Goal: Communication & Community: Answer question/provide support

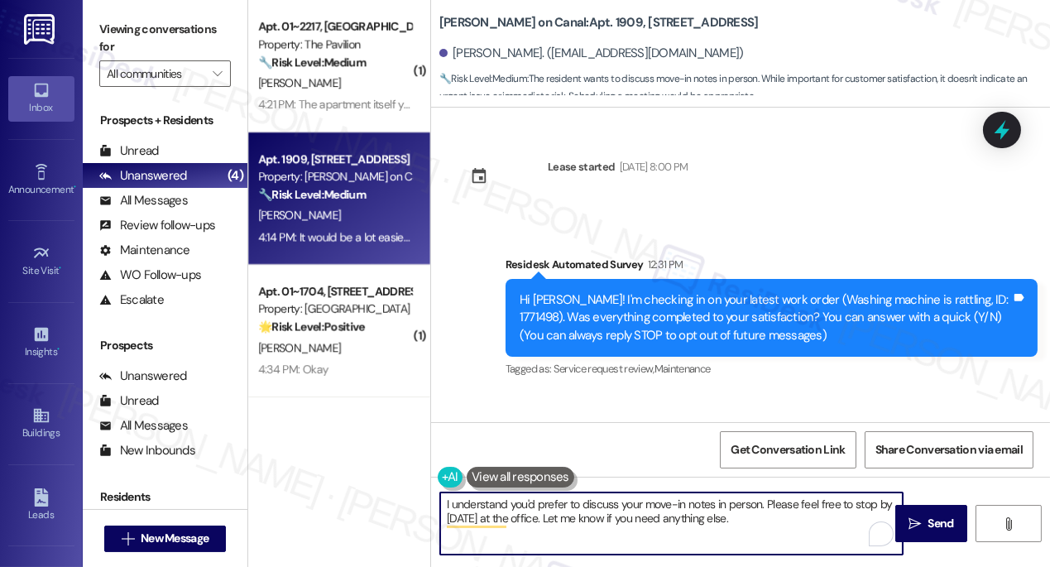
scroll to position [902, 0]
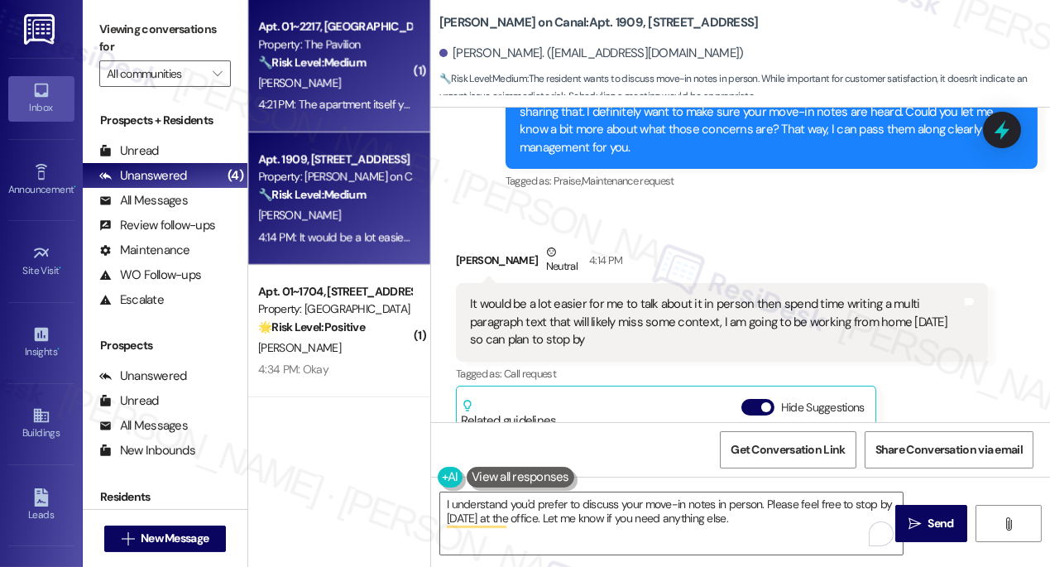
click at [358, 114] on div "4:21 PM: The apartment itself yes but the technical issues are a bit of a surpr…" at bounding box center [335, 104] width 156 height 21
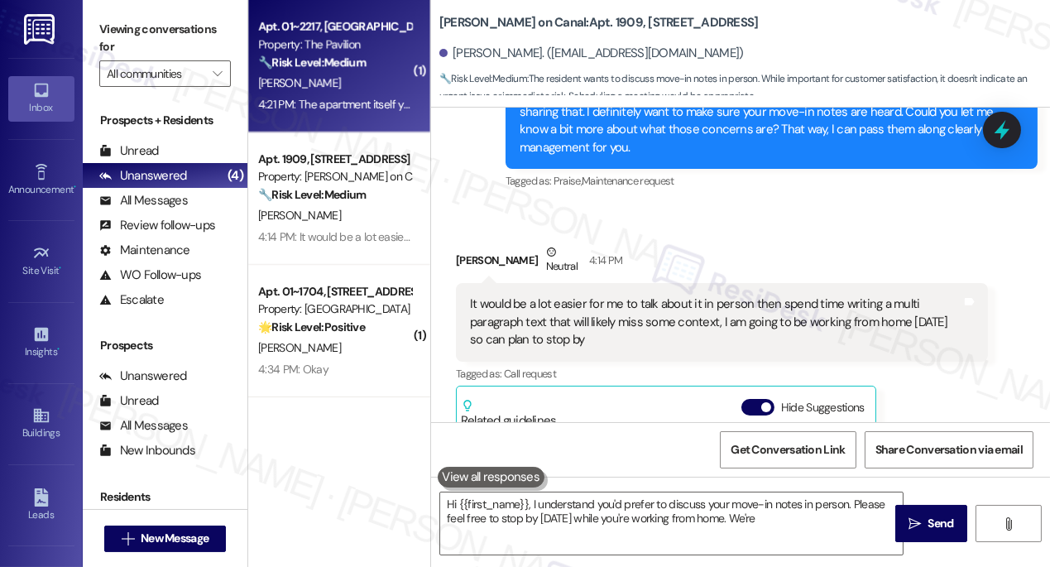
type textarea "Hi {{first_name}}, I understand you'd prefer to discuss your move-in notes in p…"
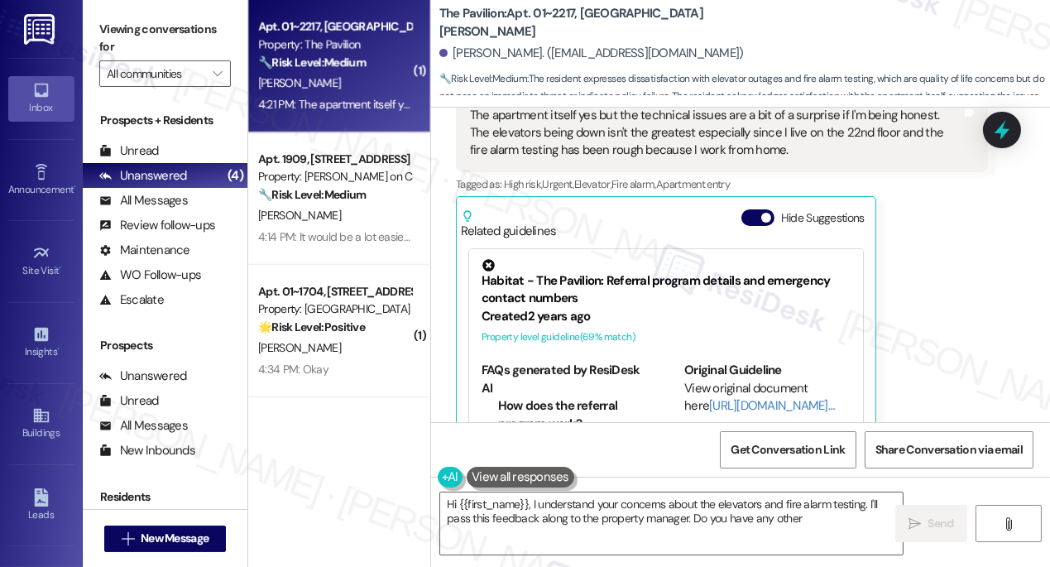
type textarea "Hi {{first_name}}, I understand your concerns about the elevators and fire alar…"
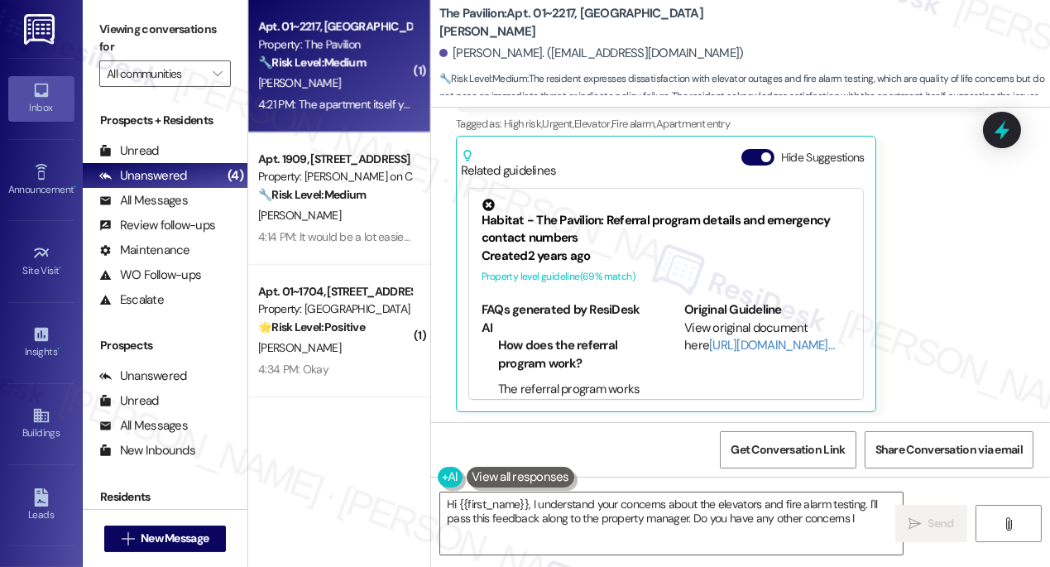
click at [320, 221] on div "[PERSON_NAME]" at bounding box center [335, 215] width 156 height 21
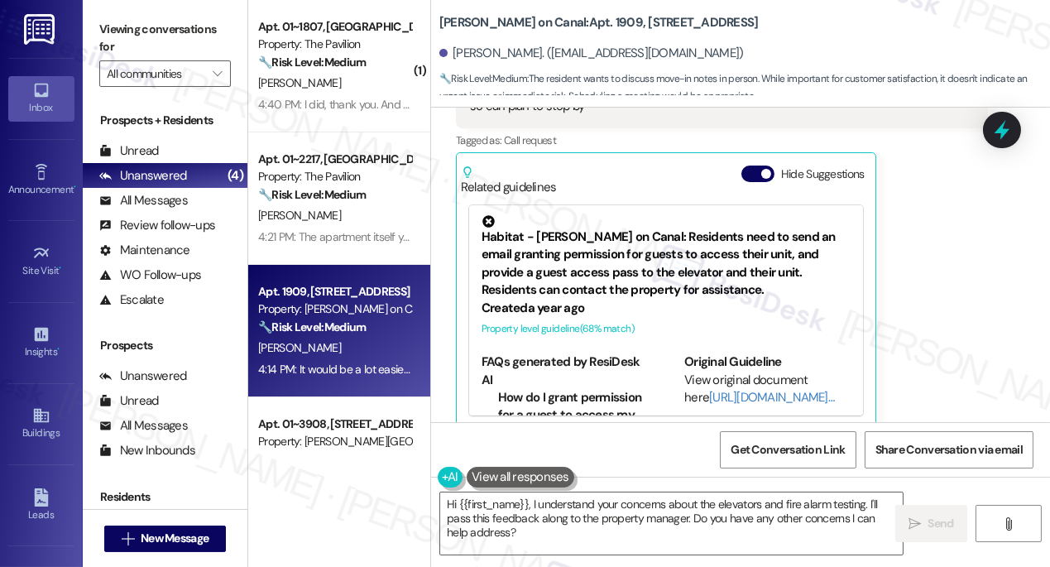
scroll to position [910, 0]
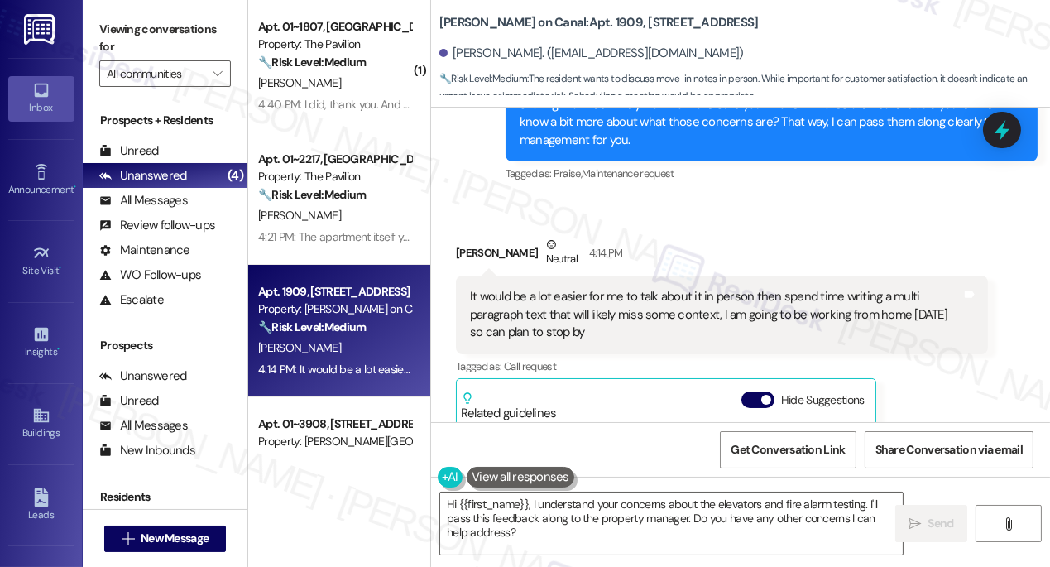
click at [607, 290] on div "It would be a lot easier for me to talk about it in person then spend time writ…" at bounding box center [716, 314] width 492 height 53
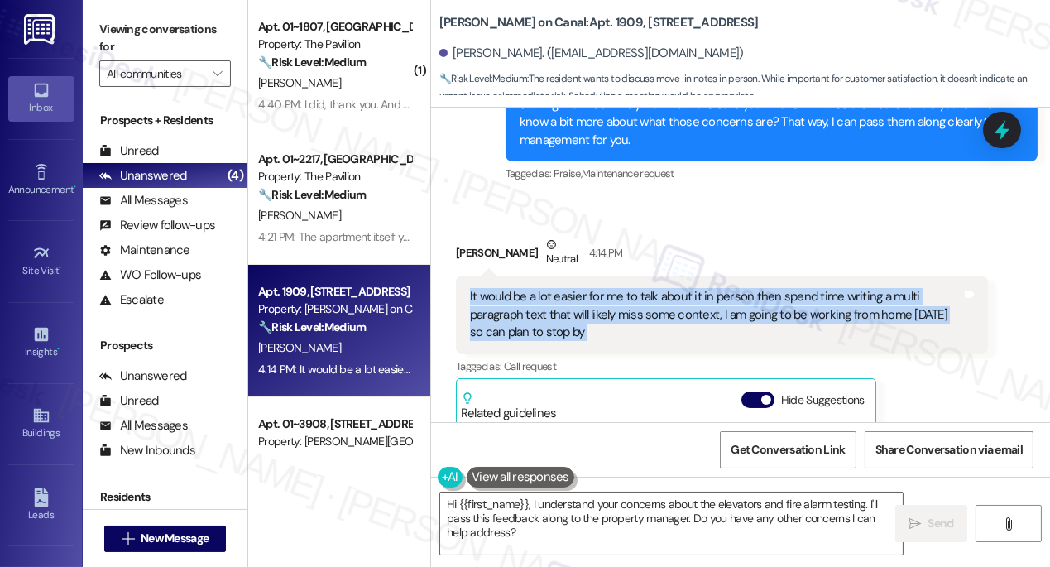
click at [607, 290] on div "It would be a lot easier for me to talk about it in person then spend time writ…" at bounding box center [716, 314] width 492 height 53
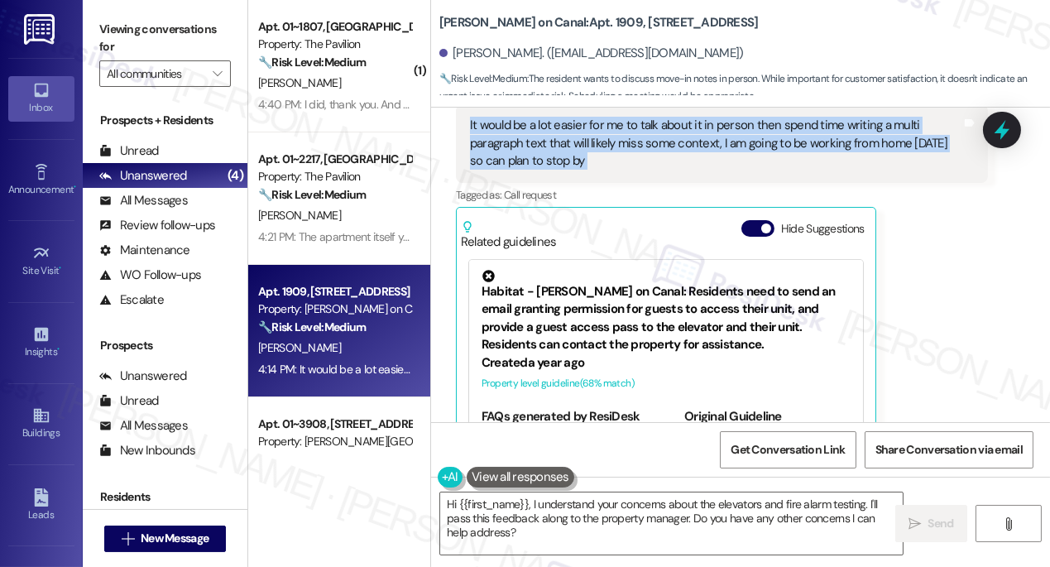
scroll to position [1136, 0]
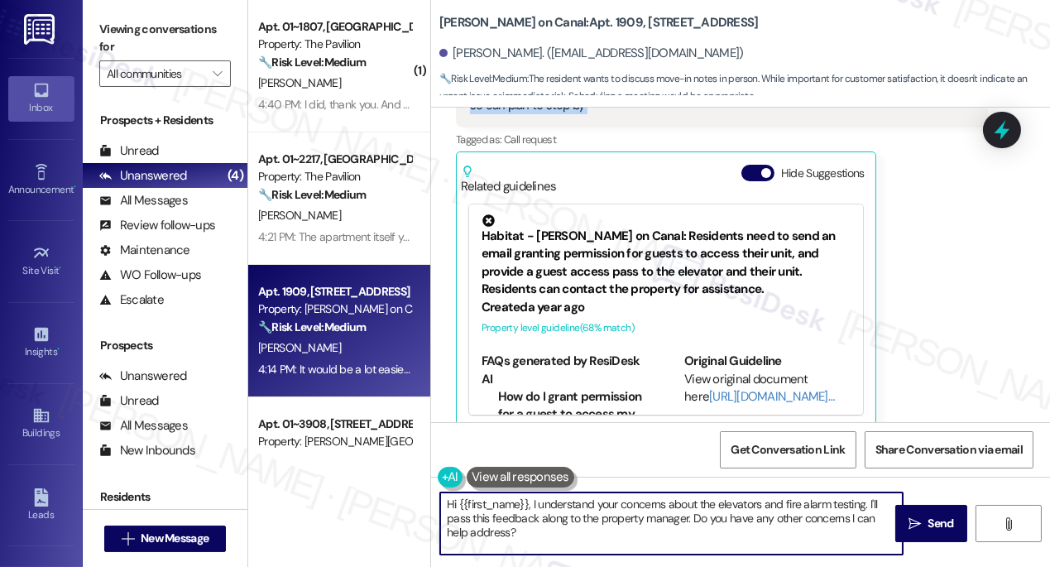
drag, startPoint x: 531, startPoint y: 503, endPoint x: 203, endPoint y: 487, distance: 329.0
click at [201, 487] on div "Viewing conversations for All communities  Prospects + Residents Unread (0) Un…" at bounding box center [566, 283] width 967 height 567
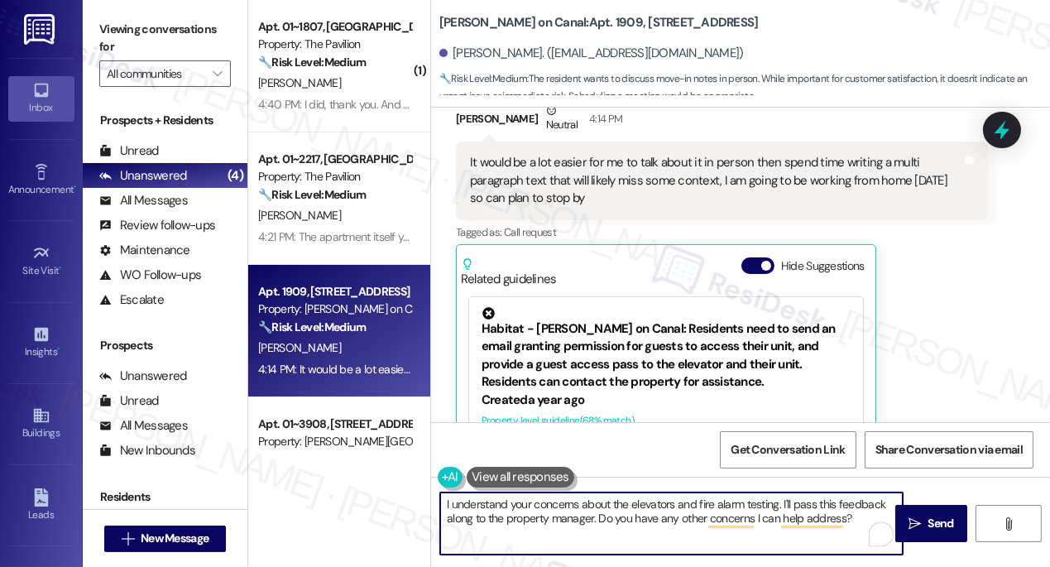
scroll to position [910, 0]
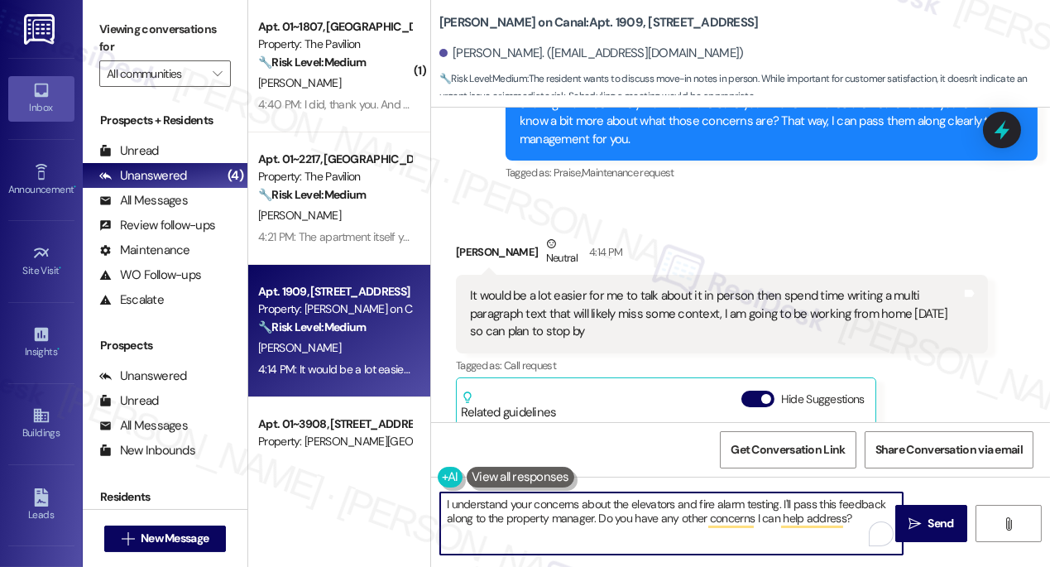
click at [674, 295] on div "It would be a lot easier for me to talk about it in person then spend time writ…" at bounding box center [716, 313] width 492 height 53
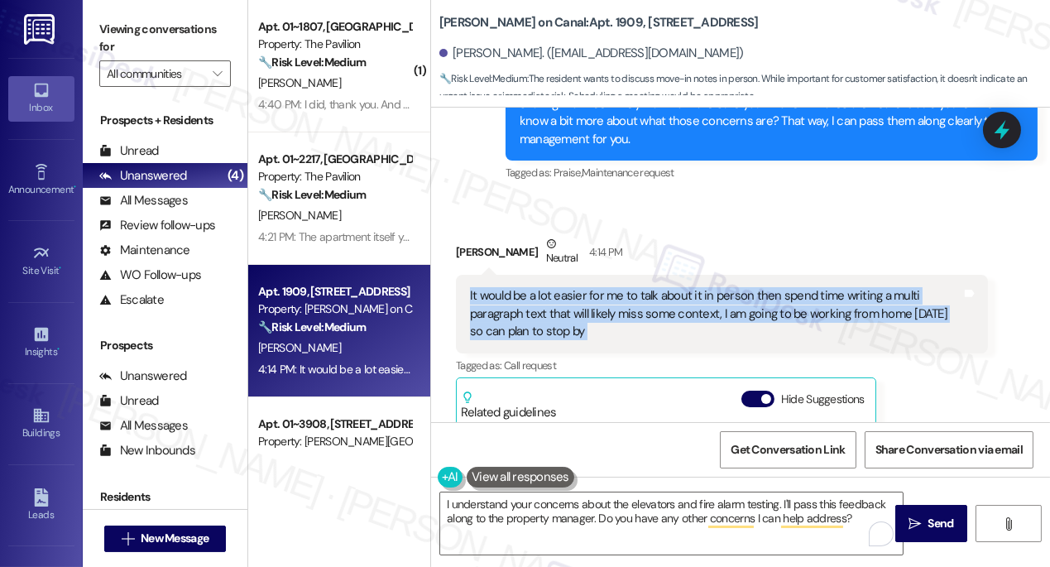
click at [674, 295] on div "It would be a lot easier for me to talk about it in person then spend time writ…" at bounding box center [716, 313] width 492 height 53
copy div "It would be a lot easier for me to talk about it in person then spend time writ…"
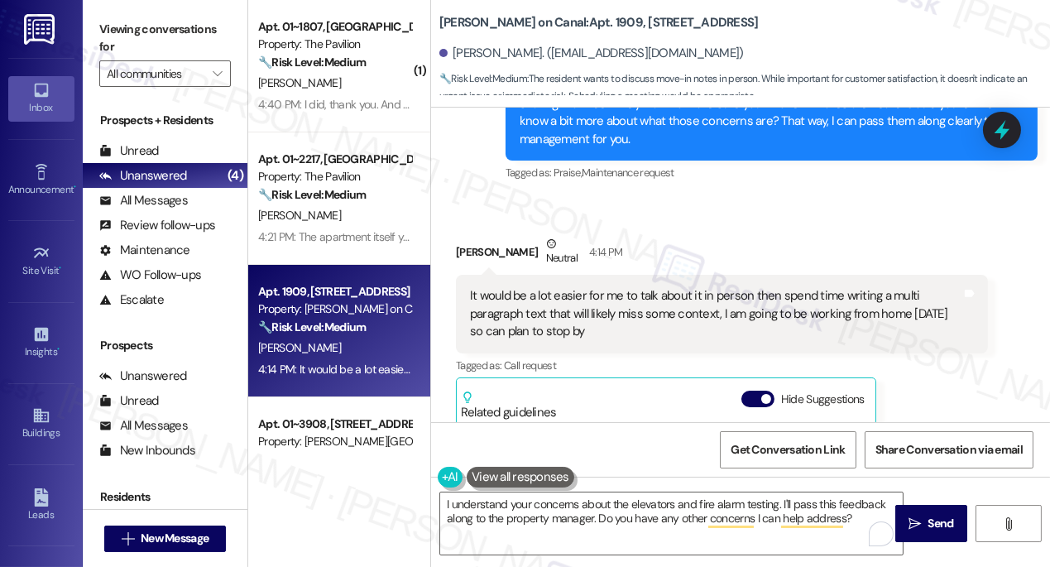
click at [121, 26] on label "Viewing conversations for" at bounding box center [165, 39] width 132 height 44
drag, startPoint x: 125, startPoint y: 36, endPoint x: 131, endPoint y: 43, distance: 8.8
click at [125, 36] on label "Viewing conversations for" at bounding box center [165, 39] width 132 height 44
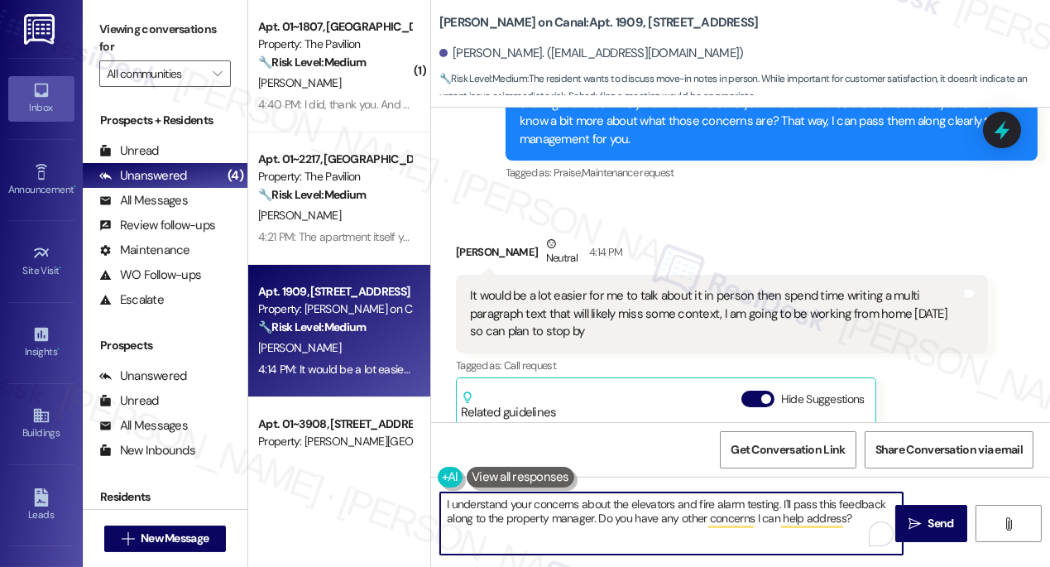
click at [560, 507] on textarea "I understand your concerns about the elevators and fire alarm testing. I'll pas…" at bounding box center [671, 523] width 463 height 62
paste textarea "Hi {{first_name}}, thank you for letting me know. I completely understand that …"
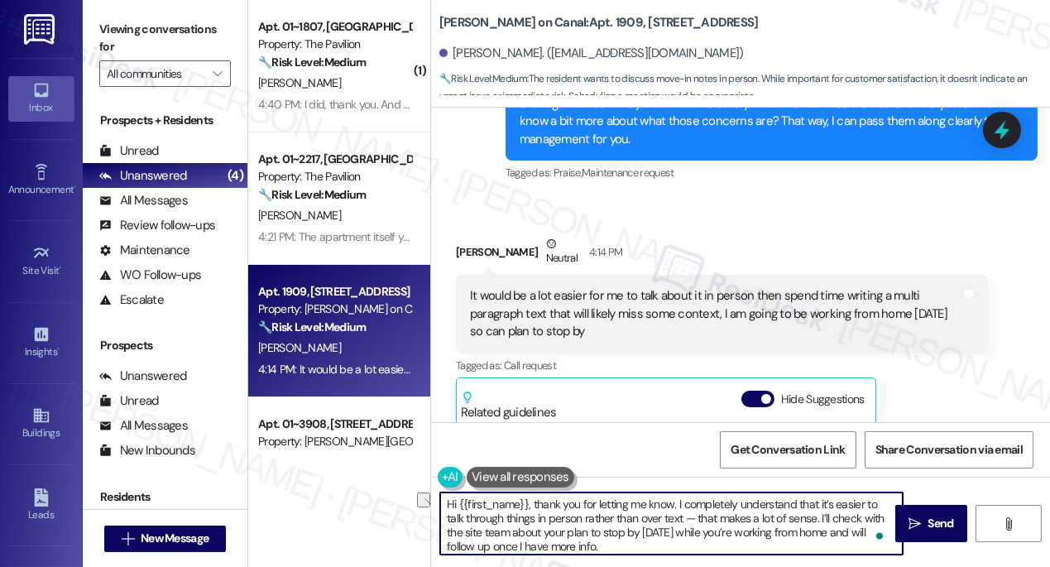
drag, startPoint x: 536, startPoint y: 500, endPoint x: 391, endPoint y: 498, distance: 144.8
click at [391, 498] on div "( 1 ) Apt. 01~1807, One Lafayette Plaisance Property: The Pavilion 🔧 Risk Level…" at bounding box center [649, 283] width 802 height 567
click at [628, 500] on textarea "Thank you for letting me know. I completely understand that it’s easier to talk…" at bounding box center [671, 523] width 463 height 62
click at [551, 526] on textarea "Thank you for letting me know. I understand that it’s easier to talk through th…" at bounding box center [671, 523] width 463 height 62
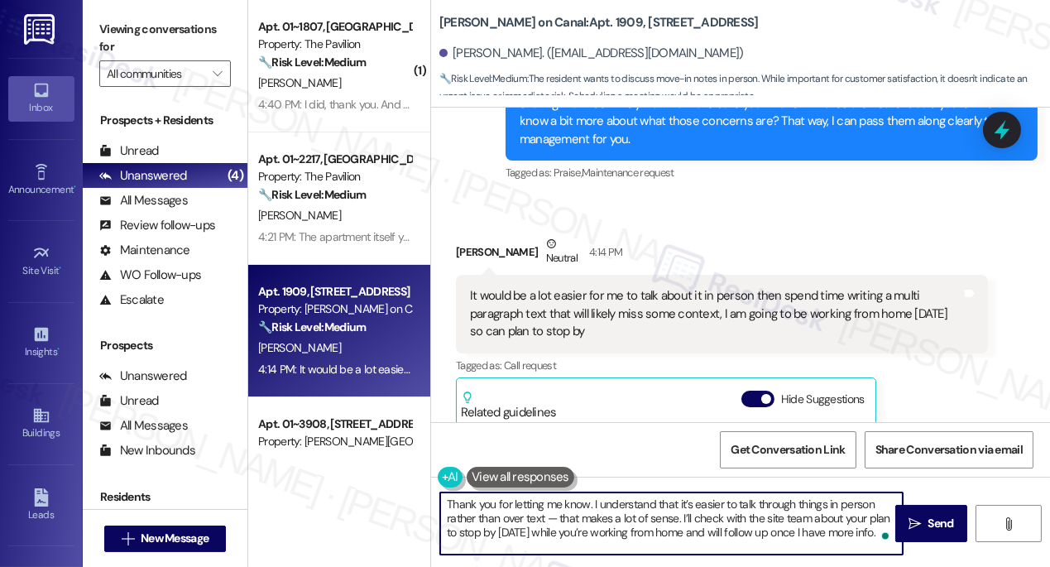
click at [551, 526] on textarea "Thank you for letting me know. I understand that it’s easier to talk through th…" at bounding box center [671, 523] width 463 height 62
drag, startPoint x: 636, startPoint y: 535, endPoint x: 565, endPoint y: 535, distance: 70.3
click at [636, 535] on textarea "Thank you for letting me know. I understand that it’s easier to talk through th…" at bounding box center [671, 523] width 463 height 62
drag, startPoint x: 547, startPoint y: 535, endPoint x: 703, endPoint y: 532, distance: 156.4
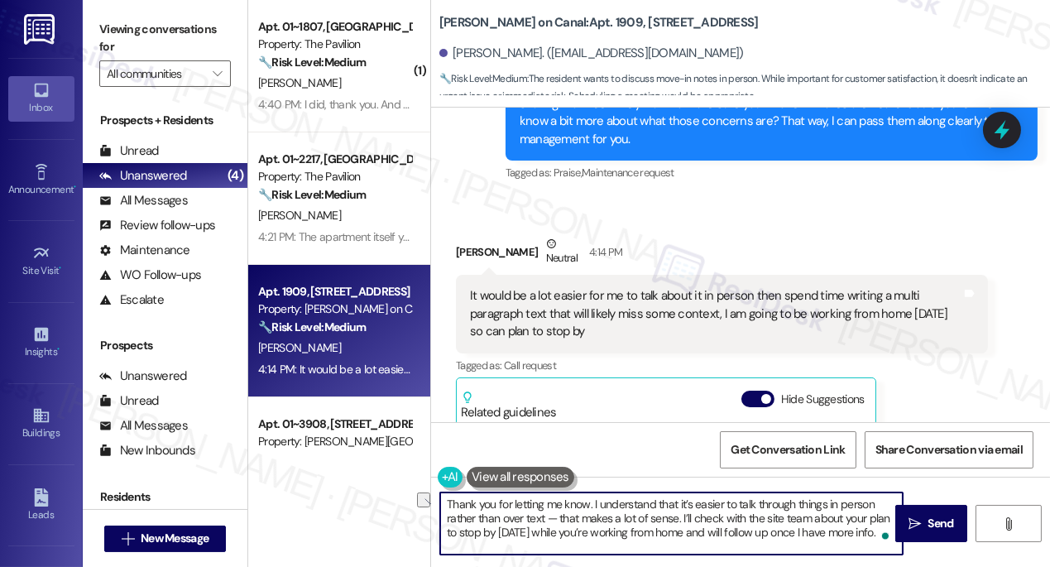
click at [703, 532] on textarea "Thank you for letting me know. I understand that it’s easier to talk through th…" at bounding box center [671, 523] width 463 height 62
click at [761, 538] on textarea "Thank you for letting me know. I understand that it’s easier to talk through th…" at bounding box center [671, 523] width 463 height 62
drag, startPoint x: 559, startPoint y: 518, endPoint x: 550, endPoint y: 520, distance: 9.3
click at [550, 520] on textarea "Thank you for letting me know. I understand that it’s easier to talk through th…" at bounding box center [671, 523] width 463 height 62
drag, startPoint x: 678, startPoint y: 517, endPoint x: 546, endPoint y: 524, distance: 131.8
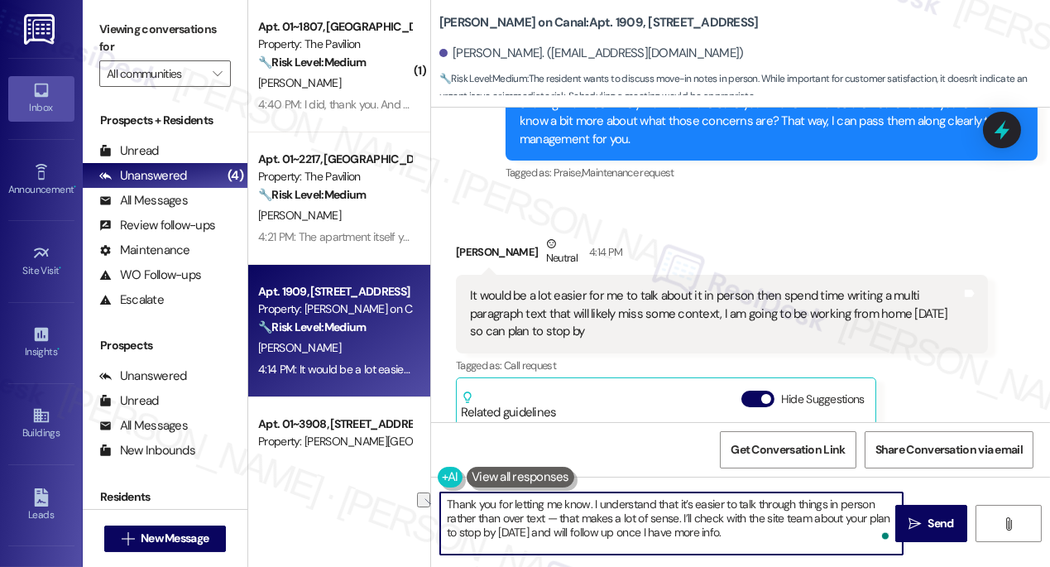
click at [546, 524] on textarea "Thank you for letting me know. I understand that it’s easier to talk through th…" at bounding box center [671, 523] width 463 height 62
click at [631, 501] on textarea "Thank you for letting me know. I understand that it’s easier to talk through th…" at bounding box center [671, 523] width 463 height 62
click at [631, 500] on textarea "Thank you for letting me know. I understand that it’s easier to talk through th…" at bounding box center [671, 523] width 463 height 62
click at [646, 524] on textarea "Thank you for letting me know. I understand that it’s easier to talk through th…" at bounding box center [671, 523] width 463 height 62
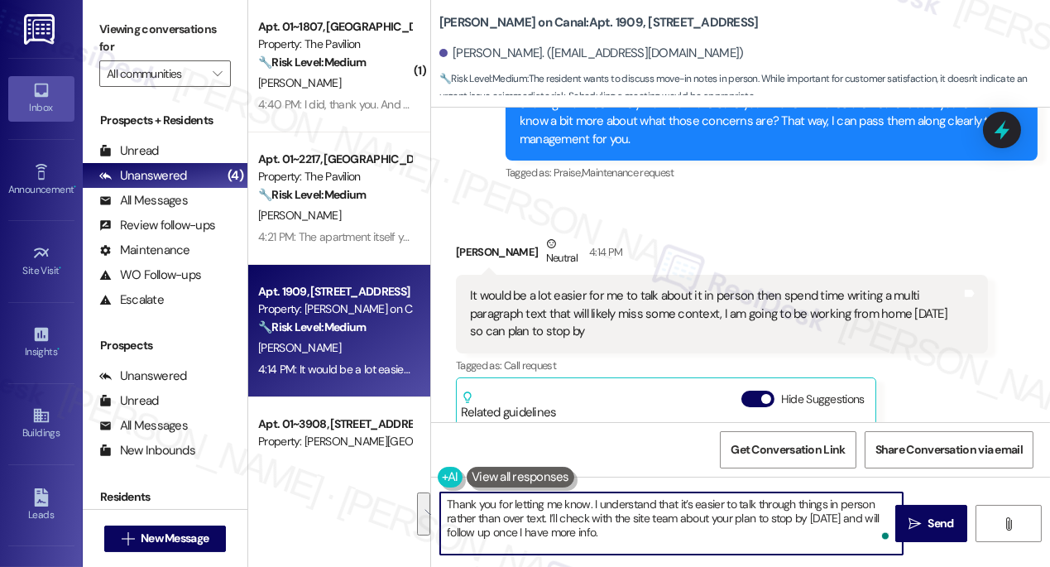
click at [646, 524] on textarea "Thank you for letting me know. I understand that it’s easier to talk through th…" at bounding box center [671, 523] width 463 height 62
click at [682, 531] on textarea "Thank you for letting me know. I understand that it’s easier to talk through th…" at bounding box center [671, 523] width 463 height 62
click at [470, 235] on div "Samuel Boleky Neutral 4:14 PM" at bounding box center [722, 255] width 532 height 41
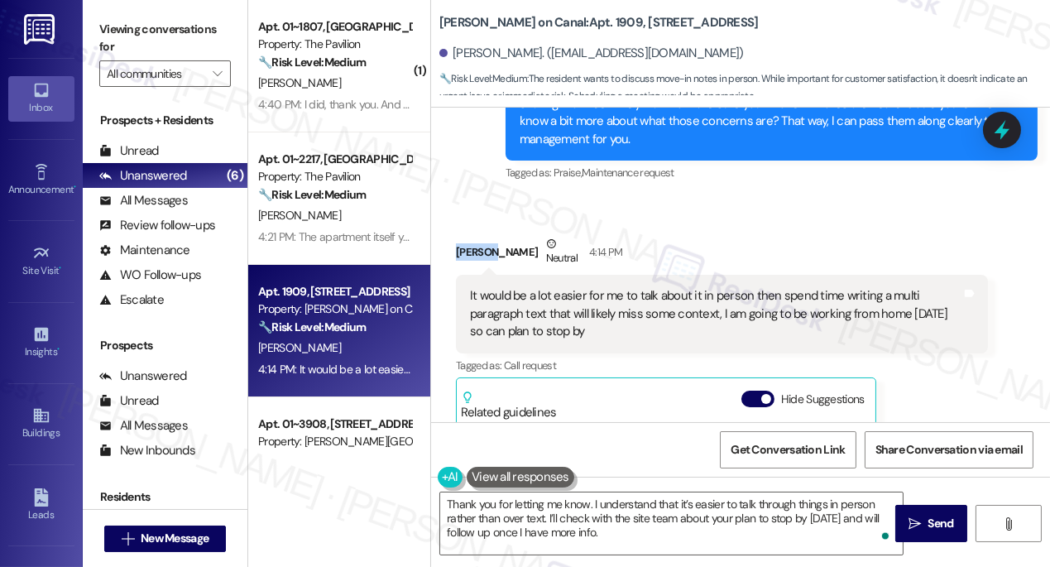
click at [470, 235] on div "Samuel Boleky Neutral 4:14 PM" at bounding box center [722, 255] width 532 height 41
copy div "Samuel"
click at [588, 500] on textarea "Thank you for letting me know. I understand that it’s easier to talk through th…" at bounding box center [671, 523] width 463 height 62
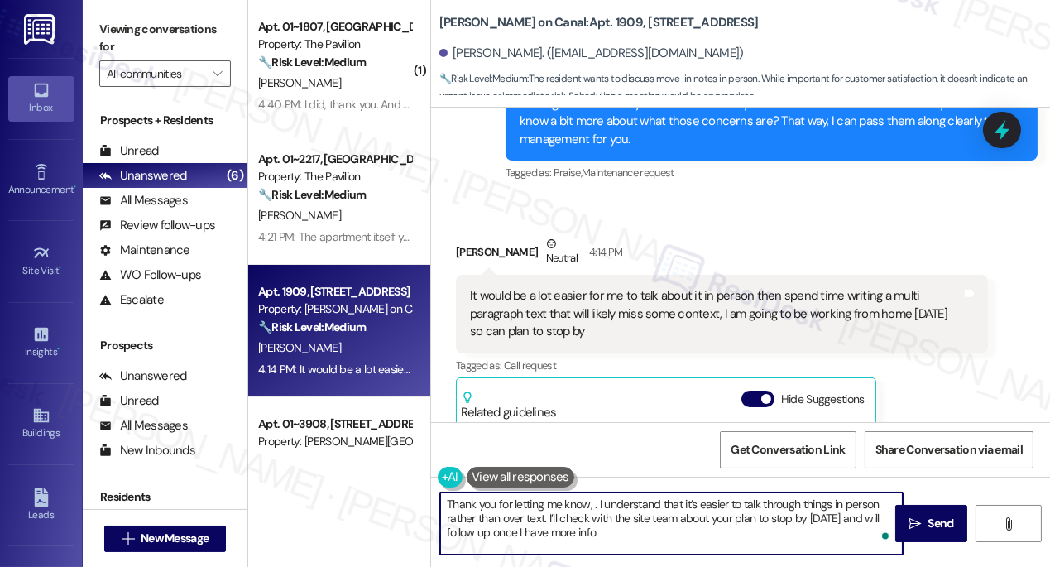
paste textarea "Samuel"
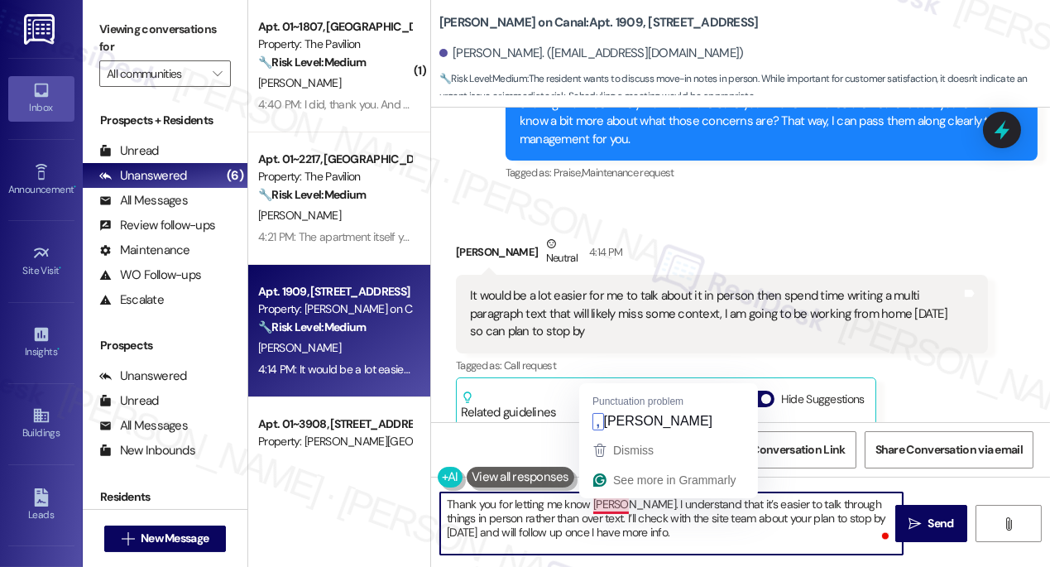
type textarea "Thank you for letting me know, [PERSON_NAME]. I understand that it’s easier to …"
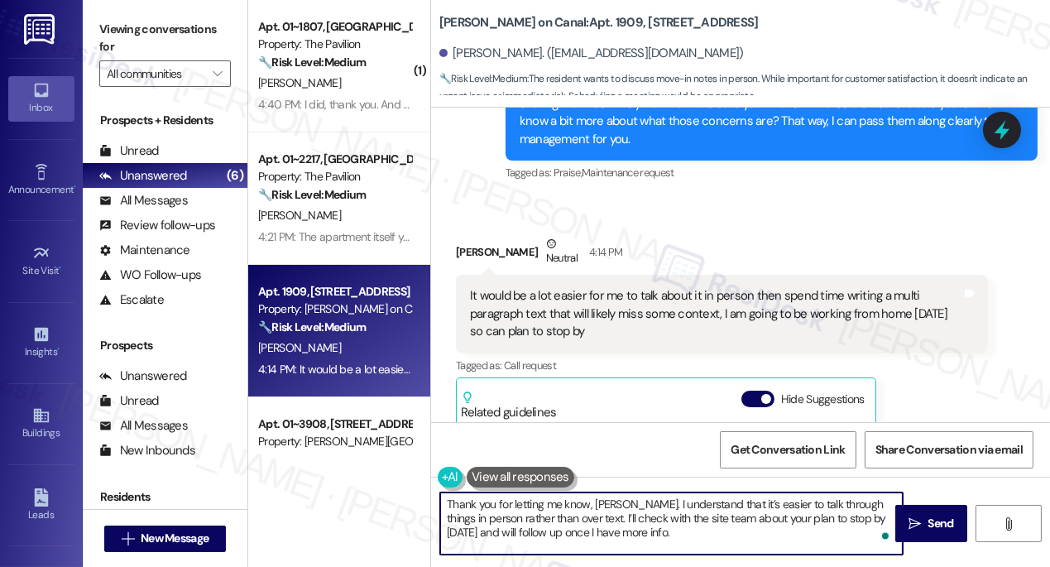
click at [748, 515] on textarea "Thank you for letting me know, [PERSON_NAME]. I understand that it’s easier to …" at bounding box center [671, 523] width 463 height 62
click at [730, 515] on textarea "Thank you for letting me know, [PERSON_NAME]. I understand that it’s easier to …" at bounding box center [671, 523] width 463 height 62
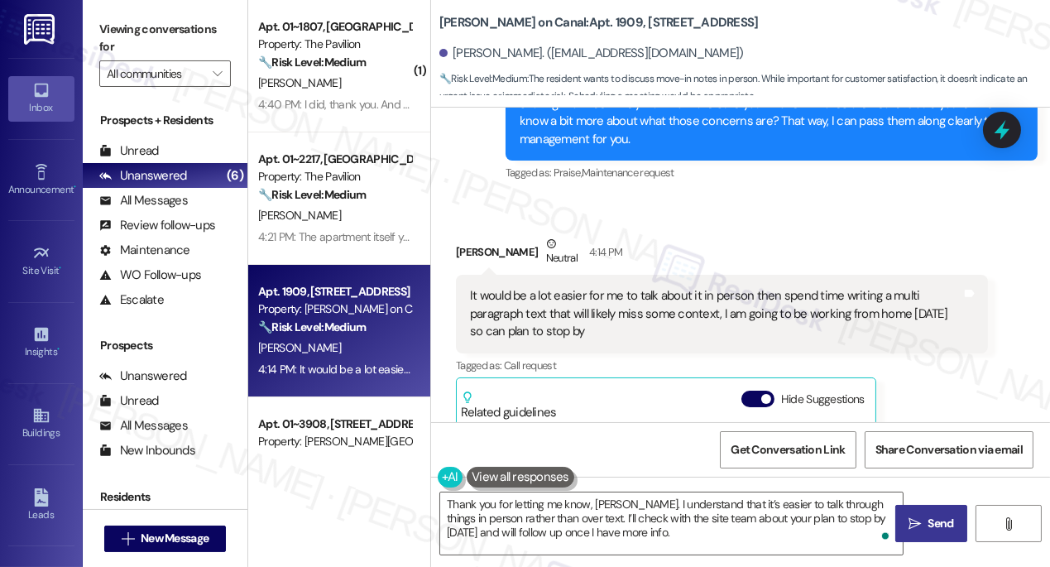
click at [948, 513] on button " Send" at bounding box center [931, 523] width 72 height 37
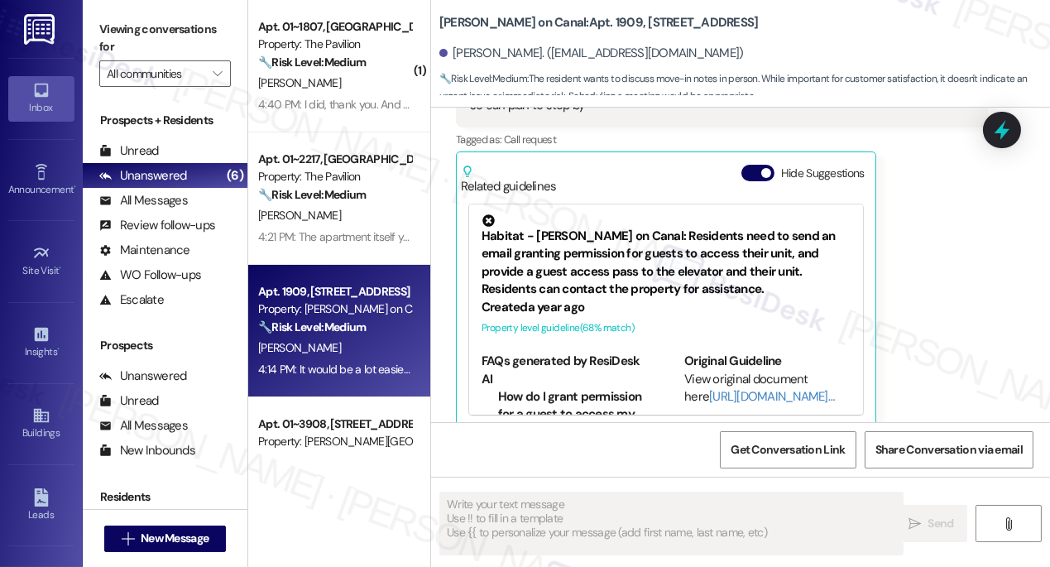
scroll to position [1135, 0]
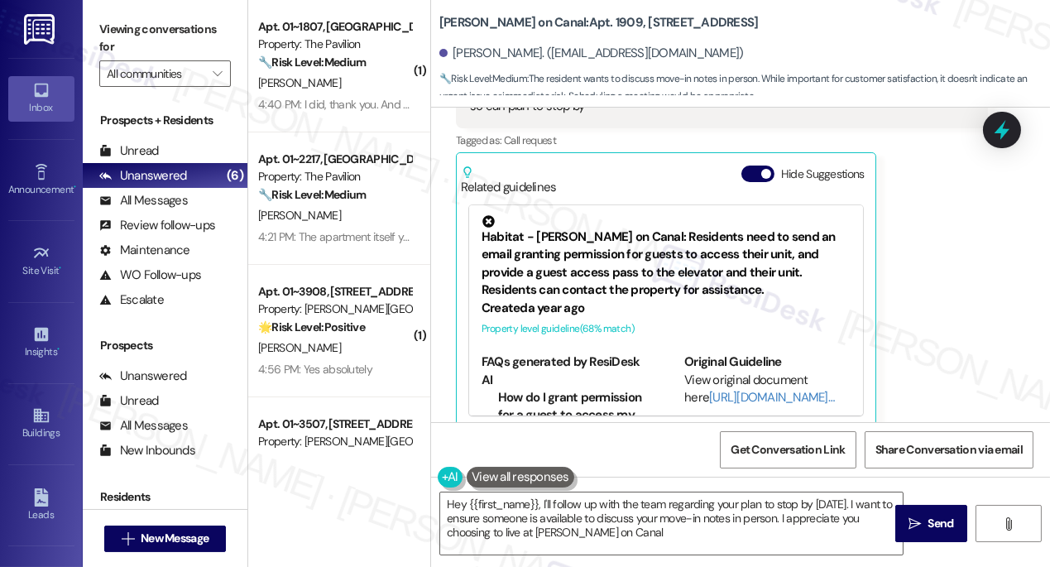
type textarea "Hey {{first_name}}, I'll follow up with the team regarding your plan to stop by…"
drag, startPoint x: 131, startPoint y: 25, endPoint x: 139, endPoint y: 28, distance: 8.9
click at [131, 25] on label "Viewing conversations for" at bounding box center [165, 39] width 132 height 44
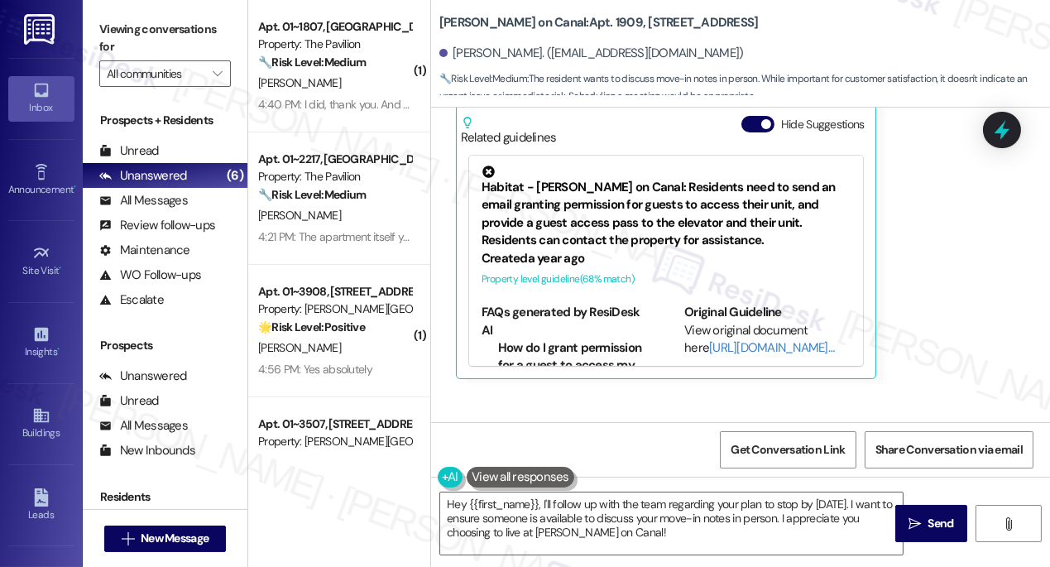
scroll to position [1286, 0]
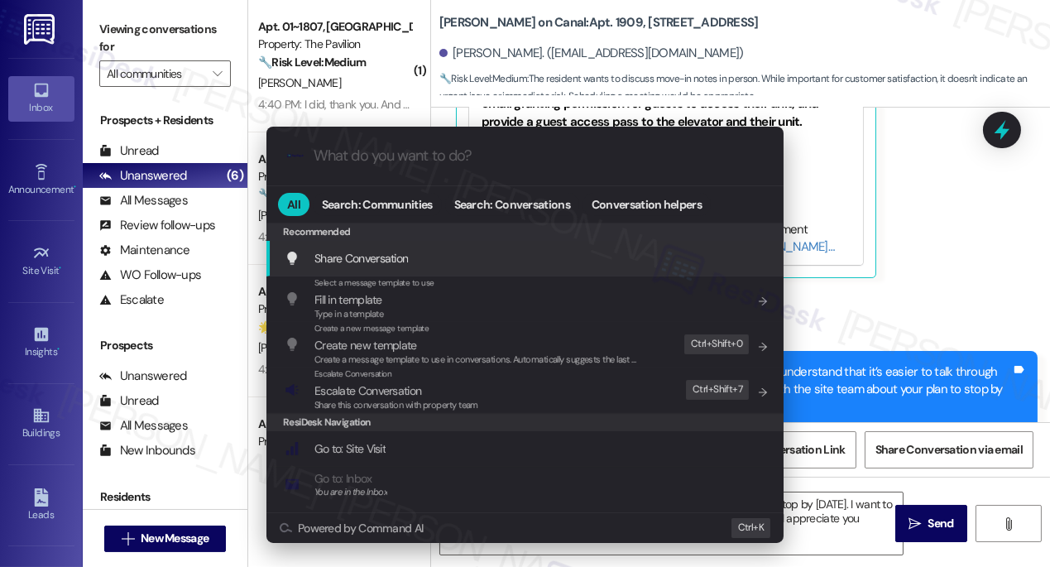
click at [998, 306] on div ".cls-1{fill:#0a055f;}.cls-2{fill:#0cc4c4;} resideskLogoBlueOrange All Search: C…" at bounding box center [525, 283] width 1050 height 567
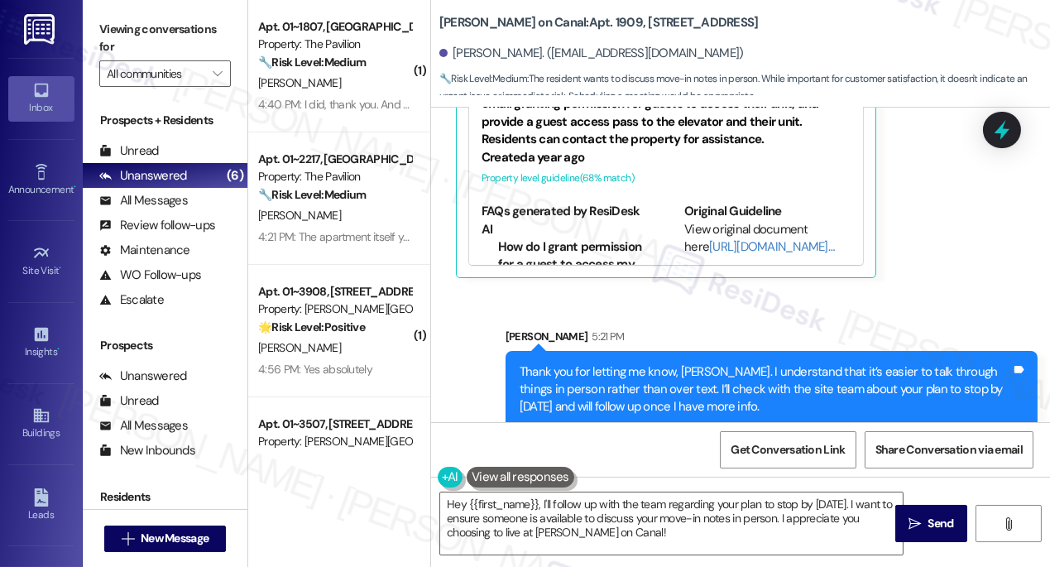
click at [697, 372] on div "Thank you for letting me know, [PERSON_NAME]. I understand that it’s easier to …" at bounding box center [766, 389] width 492 height 53
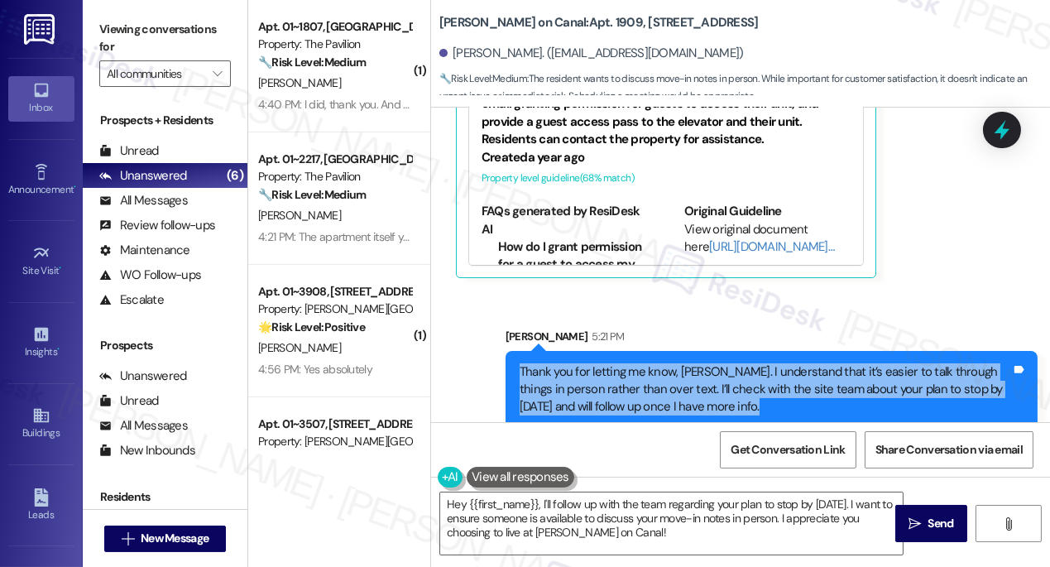
click at [695, 372] on div "Thank you for letting me know, [PERSON_NAME]. I understand that it’s easier to …" at bounding box center [766, 389] width 492 height 53
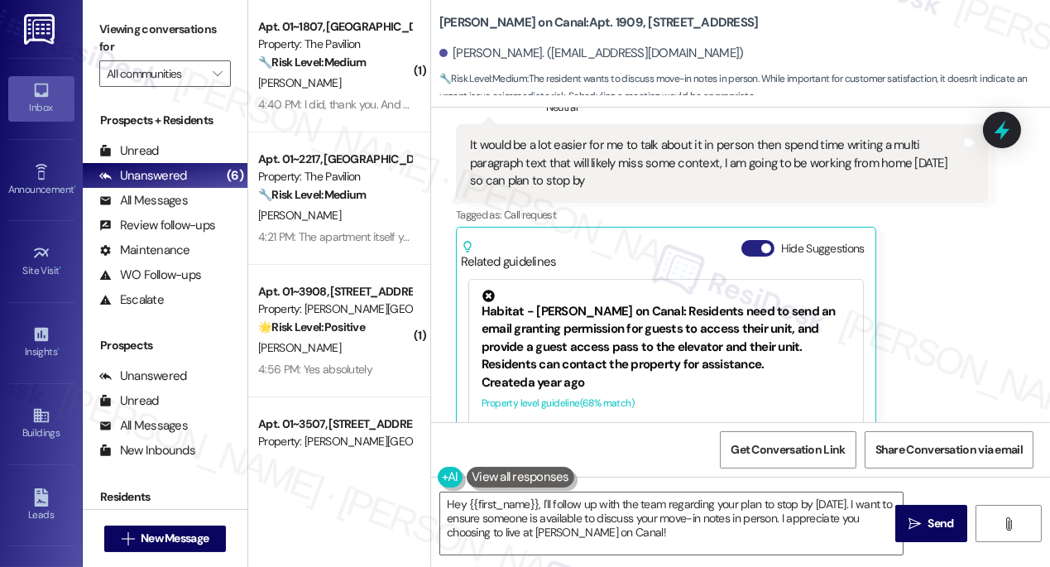
click at [766, 243] on span "button" at bounding box center [766, 248] width 10 height 10
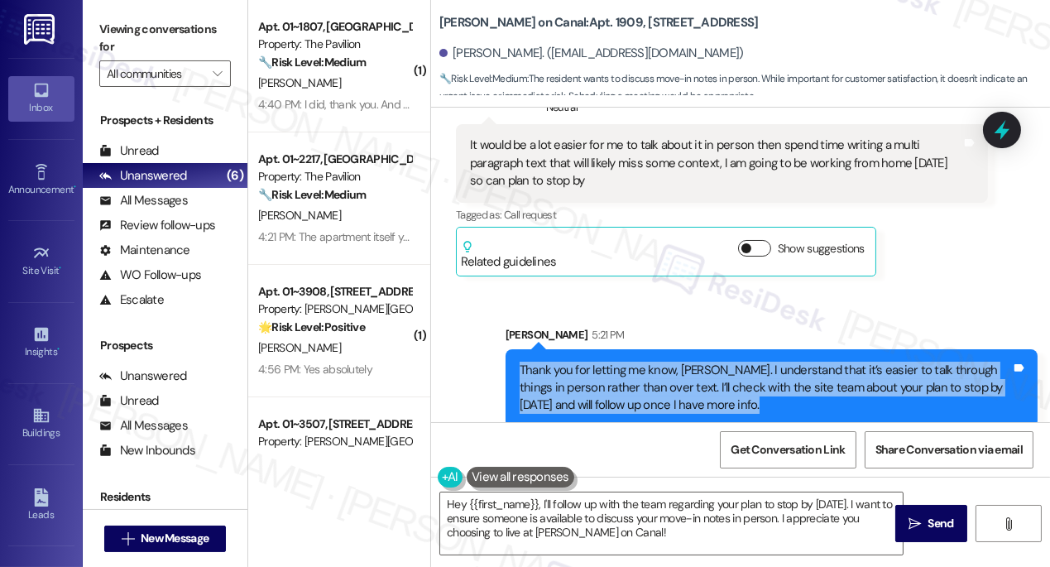
scroll to position [1060, 0]
click at [1002, 124] on icon at bounding box center [1002, 131] width 20 height 26
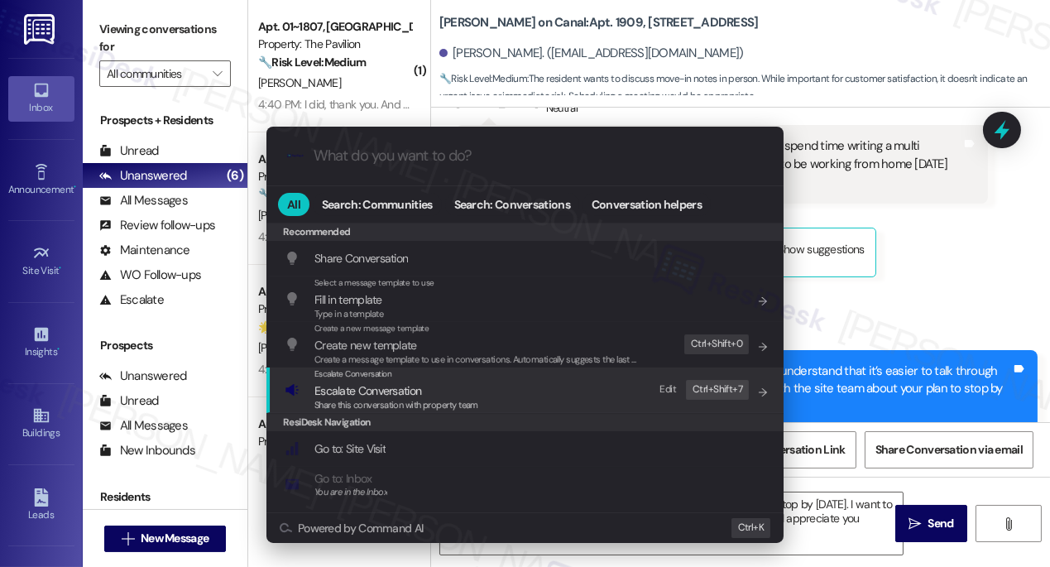
click at [452, 399] on span "Share this conversation with property team" at bounding box center [396, 405] width 164 height 12
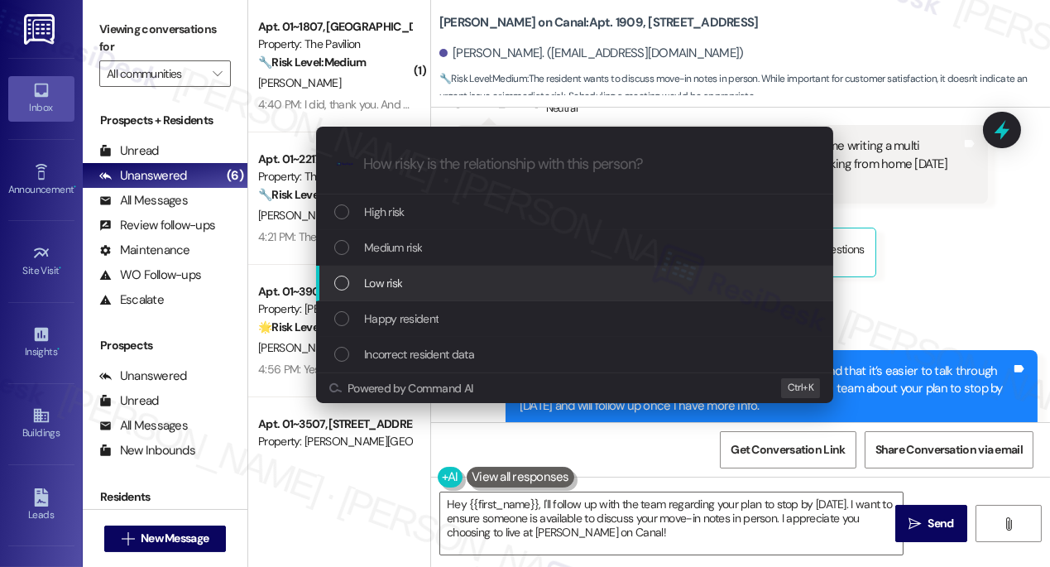
click at [384, 279] on span "Low risk" at bounding box center [383, 283] width 38 height 18
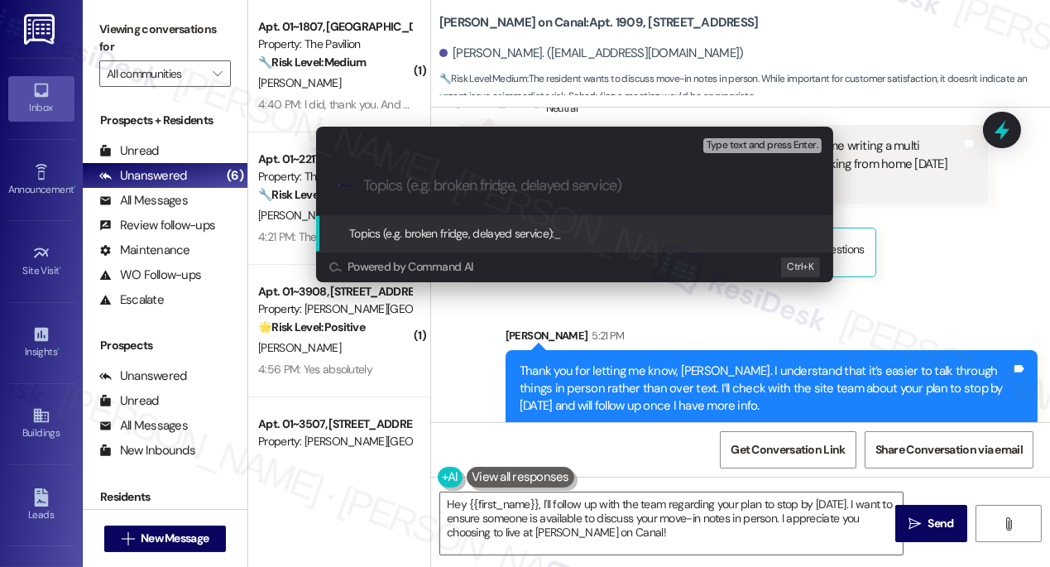
paste input "Follow-Up on Your Concern"
click at [583, 196] on div ".cls-1{fill:#0a055f;}.cls-2{fill:#0cc4c4;} resideskLogoBlueOrange Follow-Up on …" at bounding box center [574, 185] width 517 height 59
click at [491, 184] on input "Follow-Up on Your Concern" at bounding box center [581, 185] width 436 height 17
click at [913, 228] on div "Escalate Conversation Low risk Topics (e.g. broken fridge, delayed service) Any…" at bounding box center [525, 283] width 1050 height 567
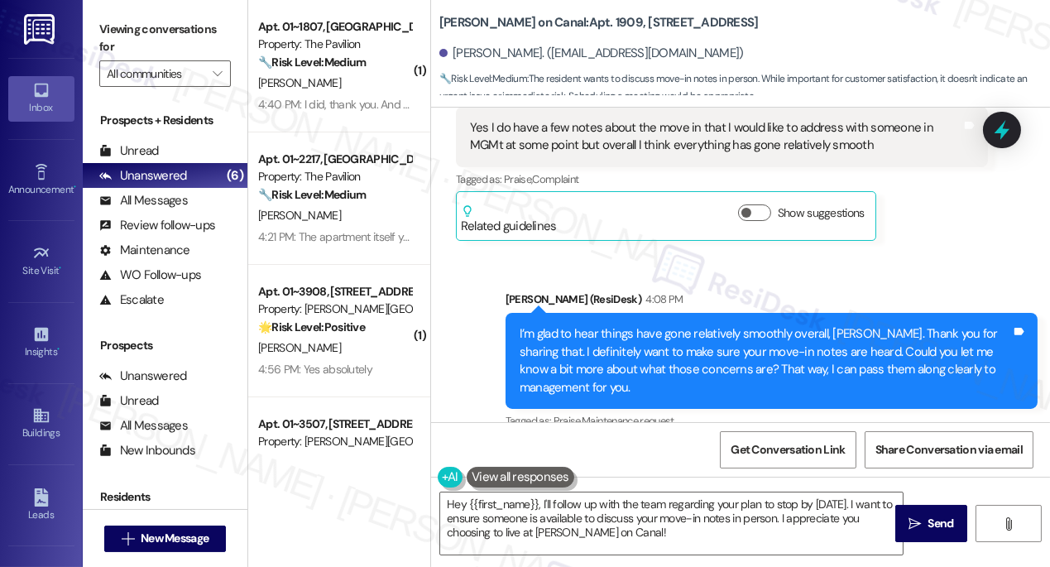
scroll to position [534, 0]
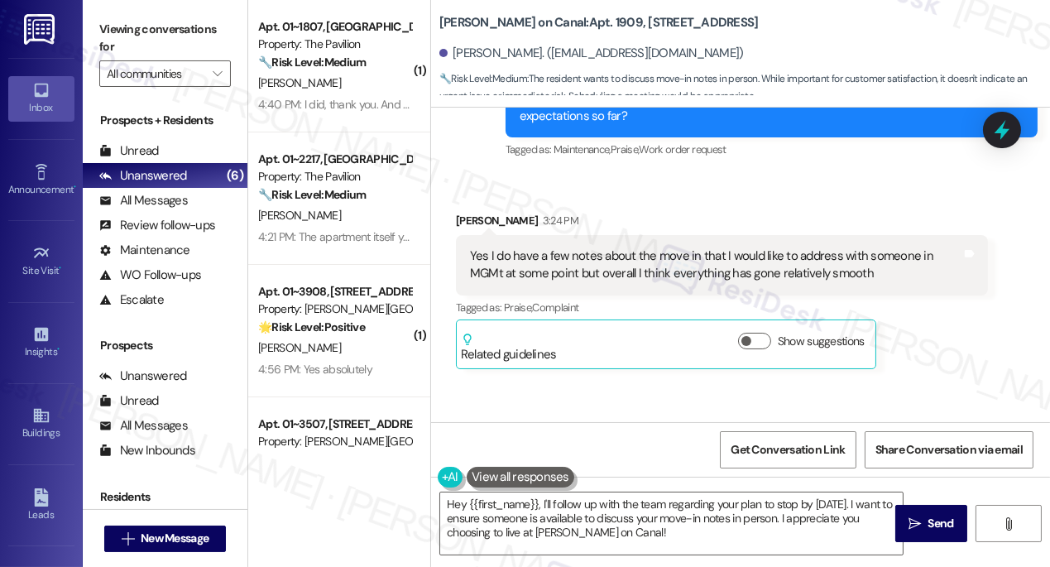
click at [819, 247] on div "Yes I do have a few notes about the move in that I would like to address with s…" at bounding box center [716, 265] width 492 height 36
click at [818, 247] on div "Yes I do have a few notes about the move in that I would like to address with s…" at bounding box center [716, 265] width 492 height 36
click at [816, 247] on div "Yes I do have a few notes about the move in that I would like to address with s…" at bounding box center [716, 265] width 492 height 36
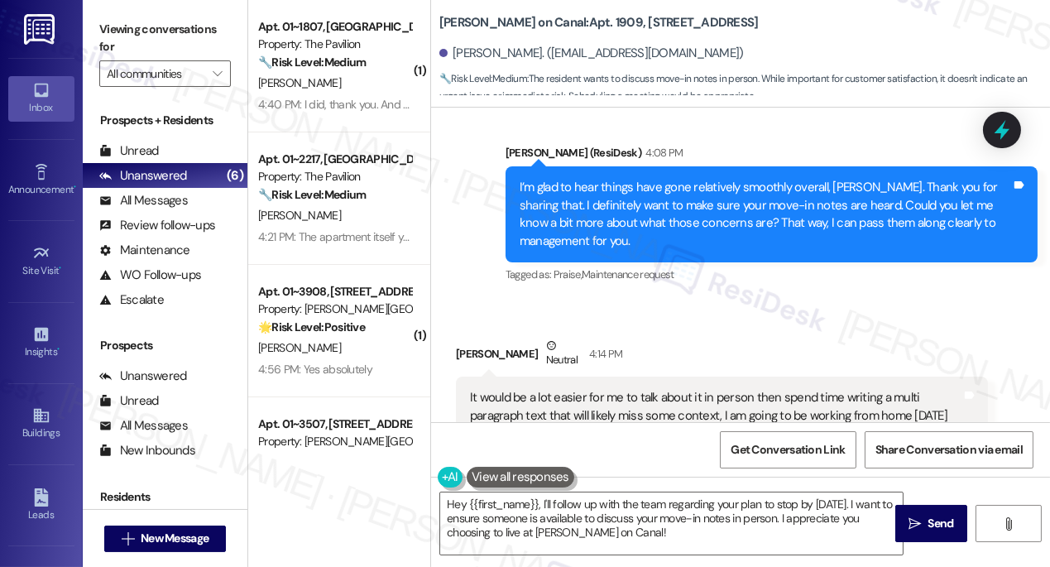
scroll to position [910, 0]
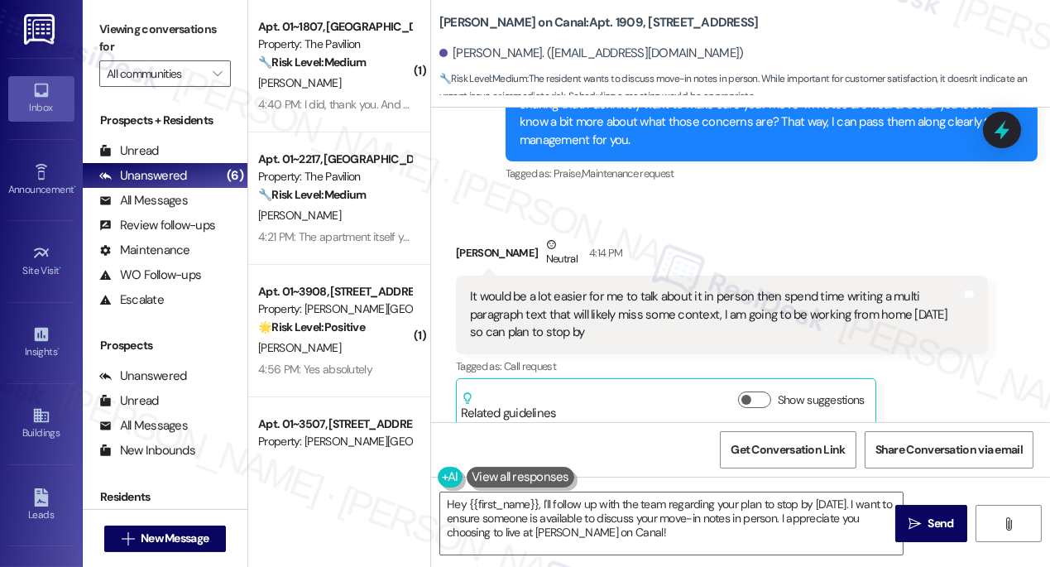
click at [616, 288] on div "It would be a lot easier for me to talk about it in person then spend time writ…" at bounding box center [716, 314] width 492 height 53
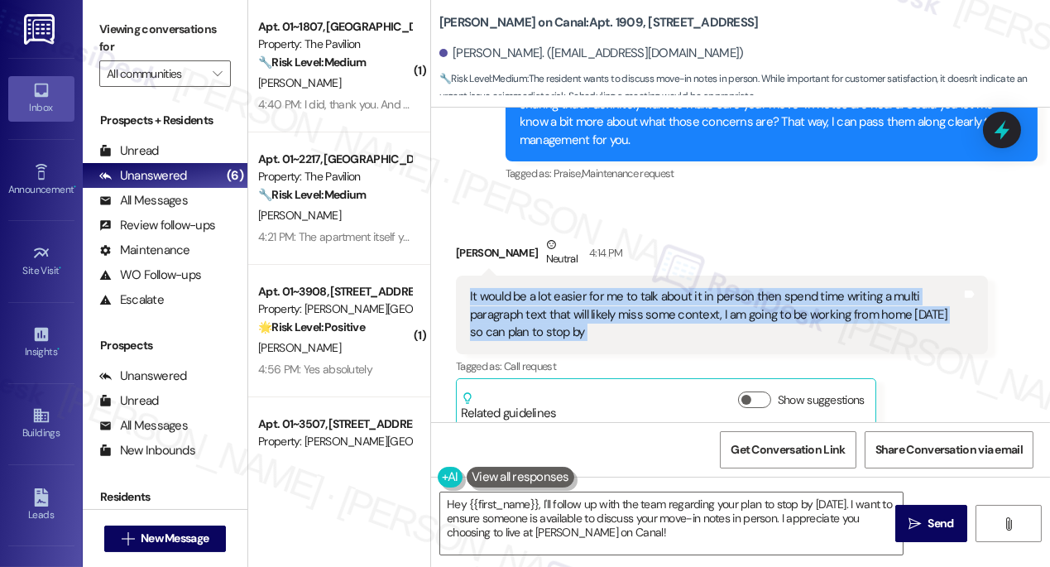
click at [616, 288] on div "It would be a lot easier for me to talk about it in person then spend time writ…" at bounding box center [716, 314] width 492 height 53
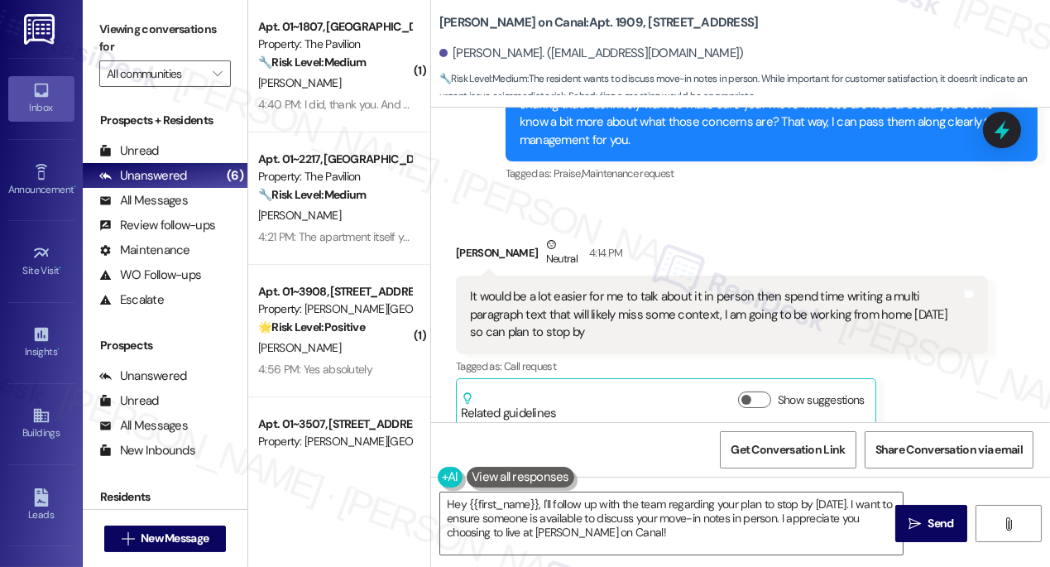
click at [710, 236] on div "Samuel Boleky Neutral 4:14 PM" at bounding box center [722, 256] width 532 height 41
click at [651, 308] on div "It would be a lot easier for me to talk about it in person then spend time writ…" at bounding box center [716, 314] width 492 height 53
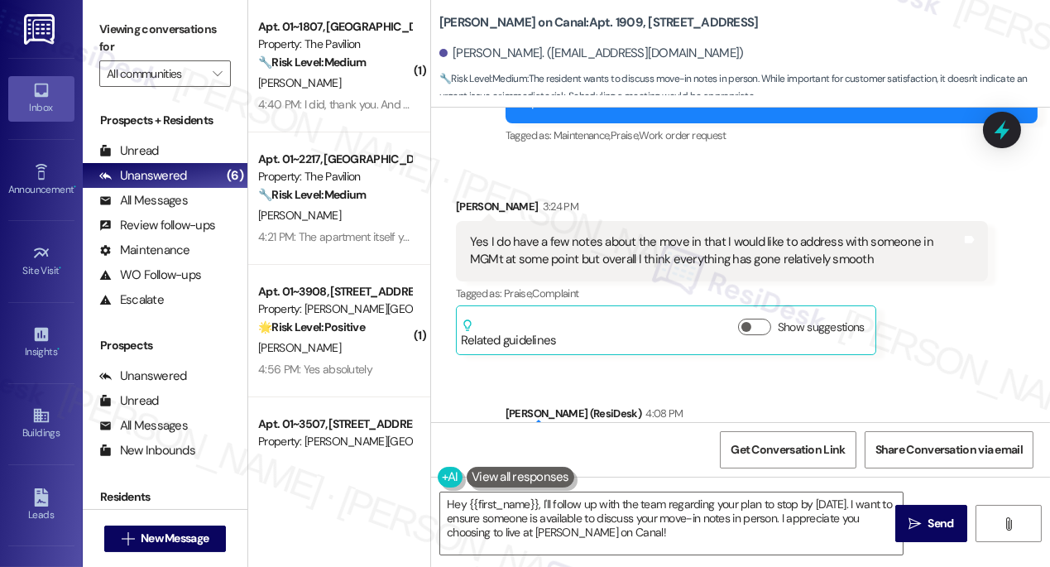
scroll to position [458, 0]
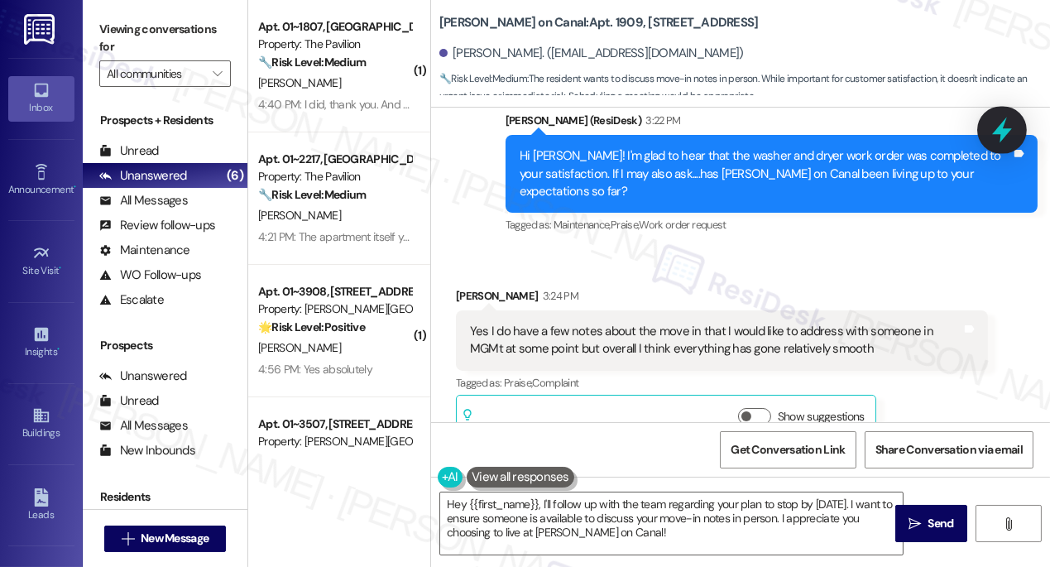
click at [989, 123] on icon at bounding box center [1002, 130] width 28 height 28
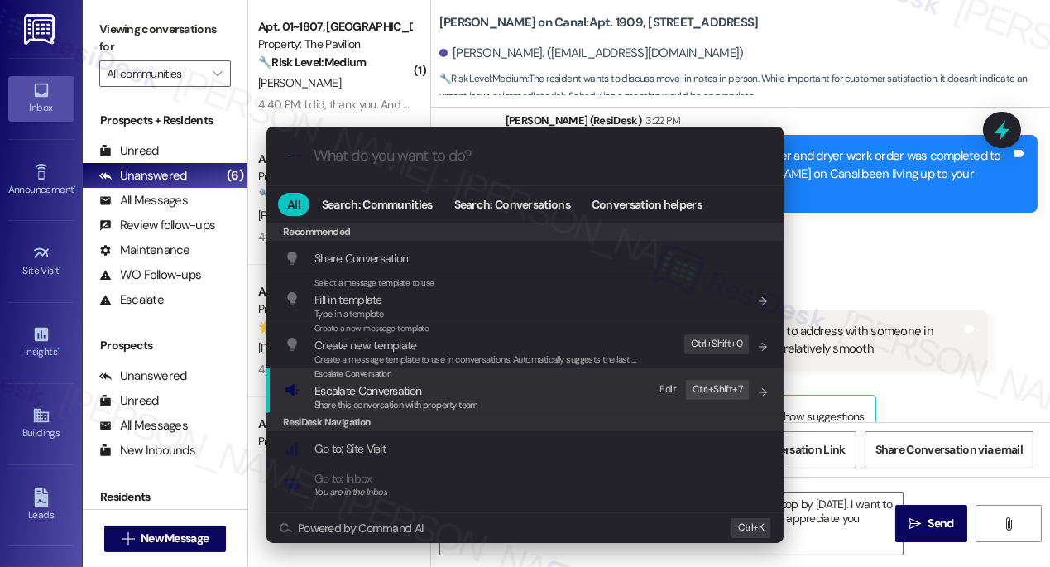
click at [395, 383] on span "Escalate Conversation" at bounding box center [367, 390] width 107 height 15
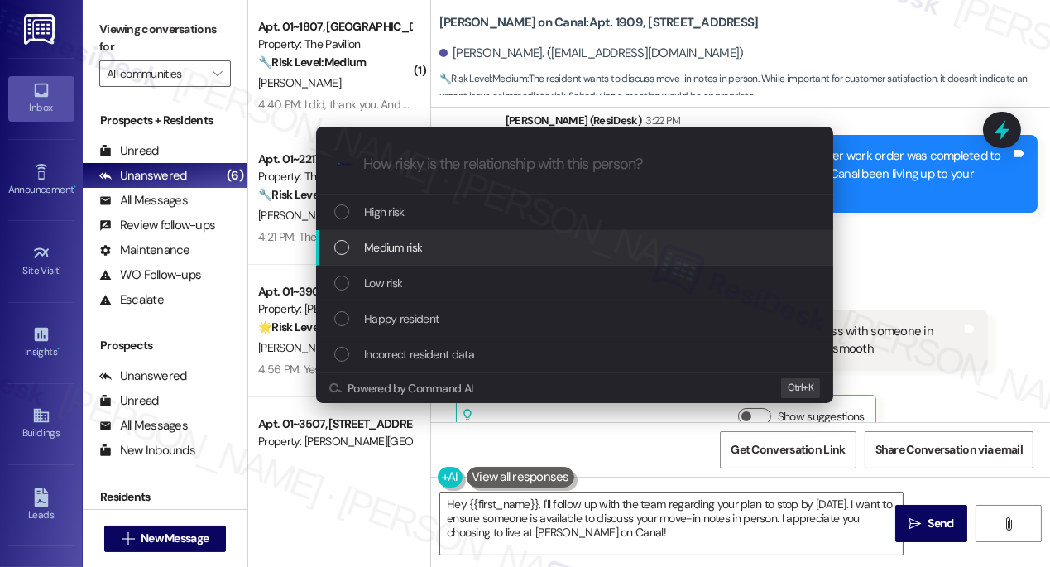
click at [399, 247] on span "Medium risk" at bounding box center [393, 247] width 58 height 18
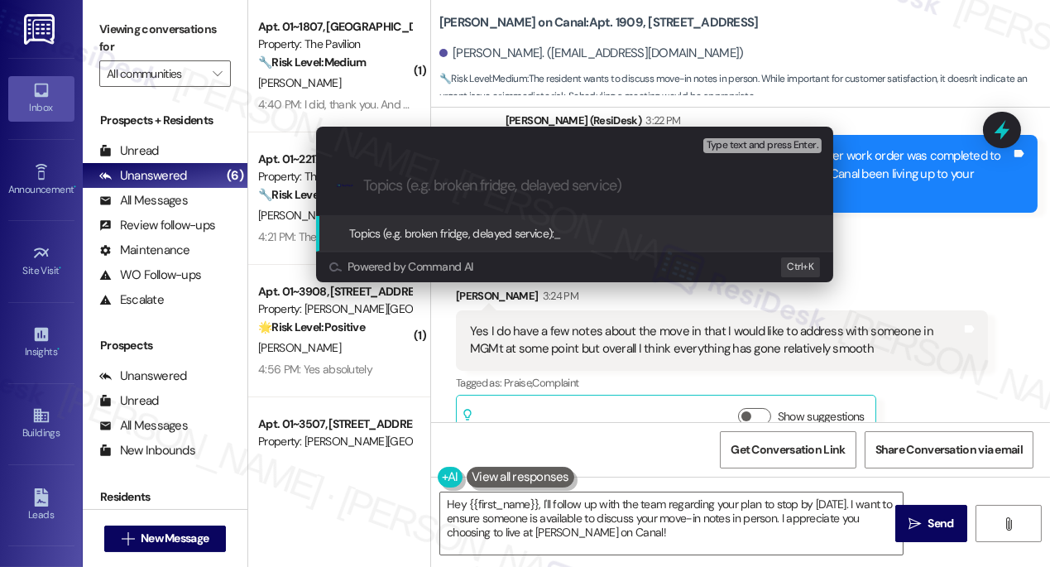
paste input "Wants to stop by the office"
click at [551, 180] on input "Wants to stop by the office" at bounding box center [581, 185] width 436 height 17
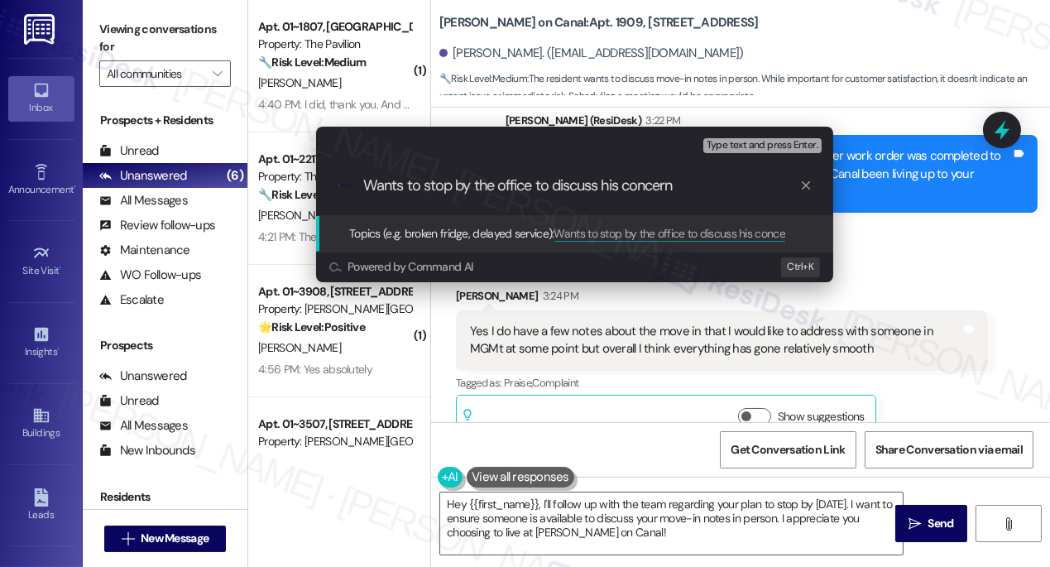
type input "Wants to stop by the office to discuss his concerns"
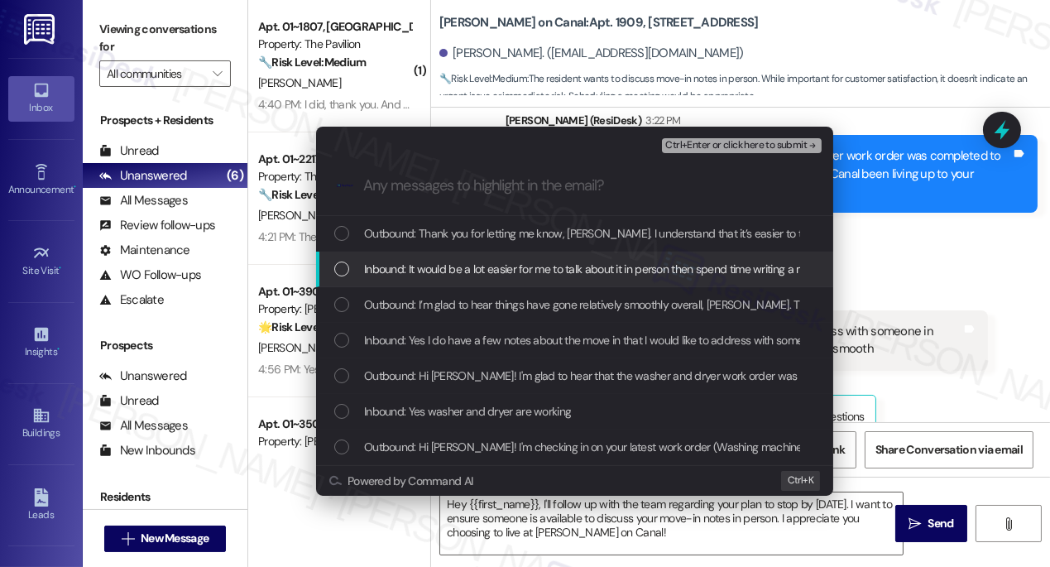
click at [523, 265] on span "Inbound: It would be a lot easier for me to talk about it in person then spend …" at bounding box center [868, 269] width 1008 height 18
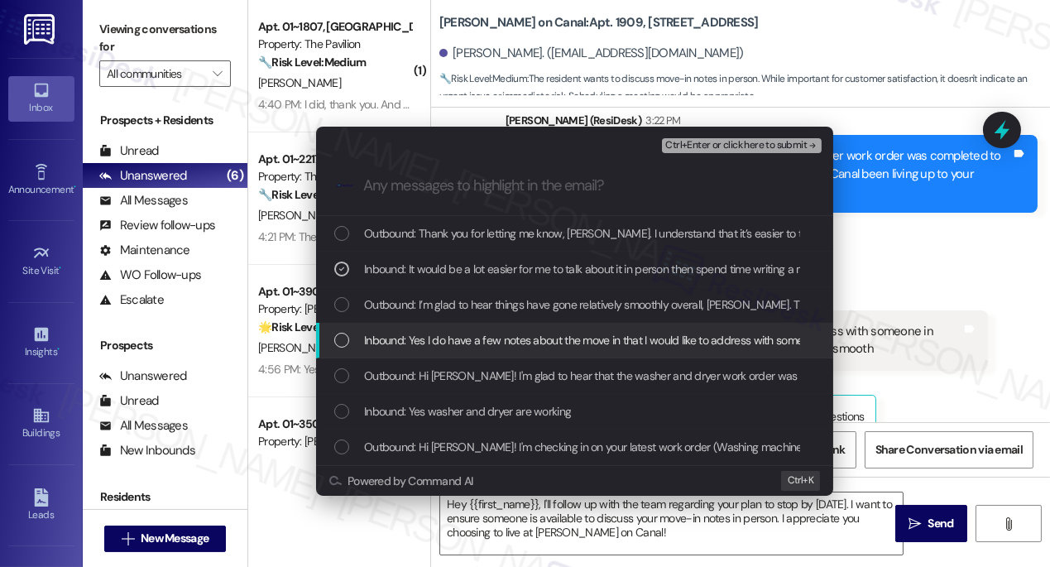
click at [483, 345] on span "Inbound: Yes I do have a few notes about the move in that I would like to addre…" at bounding box center [782, 340] width 837 height 18
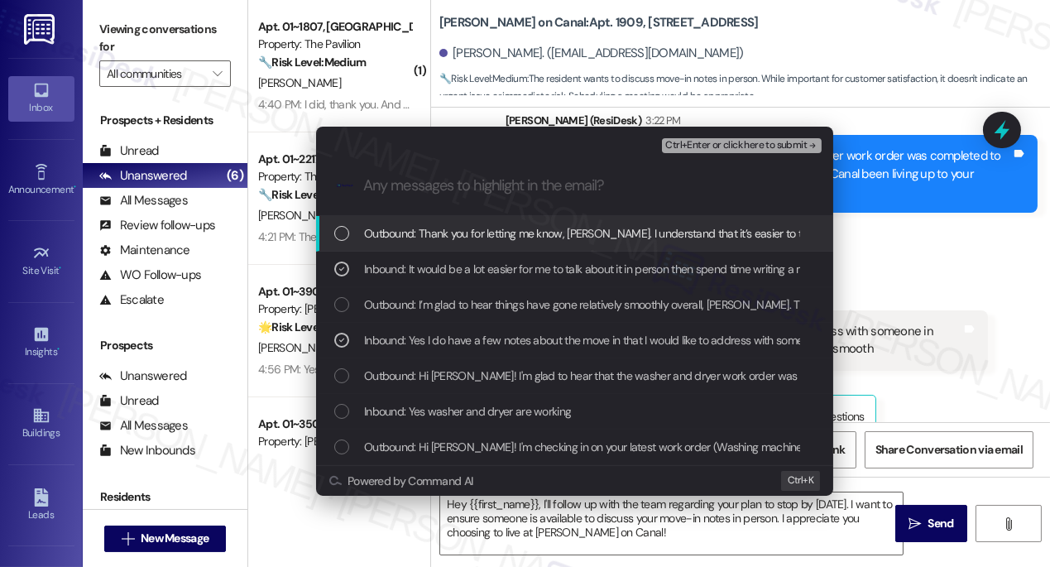
click at [707, 142] on span "Ctrl+Enter or click here to submit" at bounding box center [736, 146] width 142 height 12
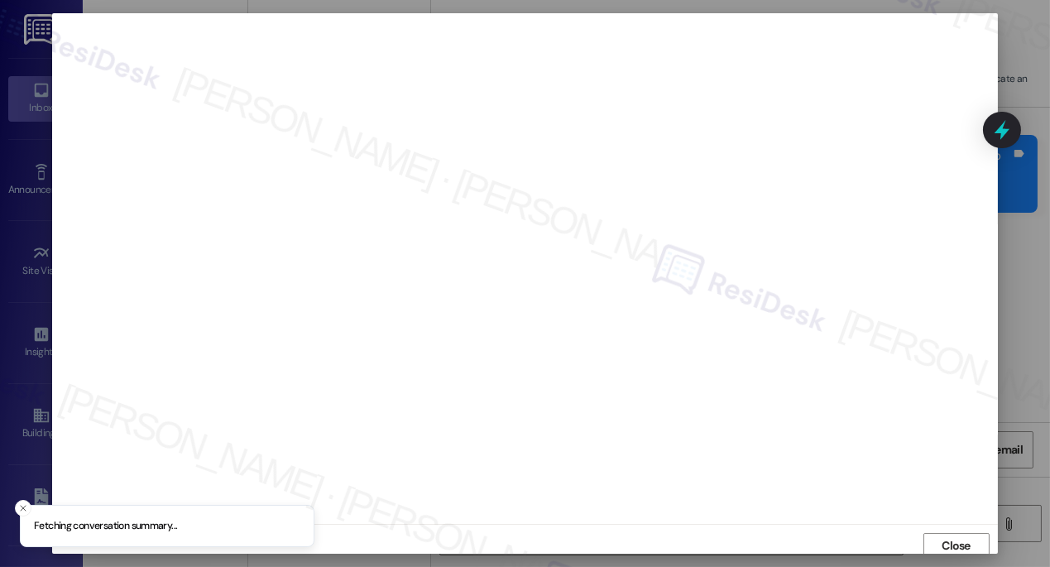
scroll to position [5, 0]
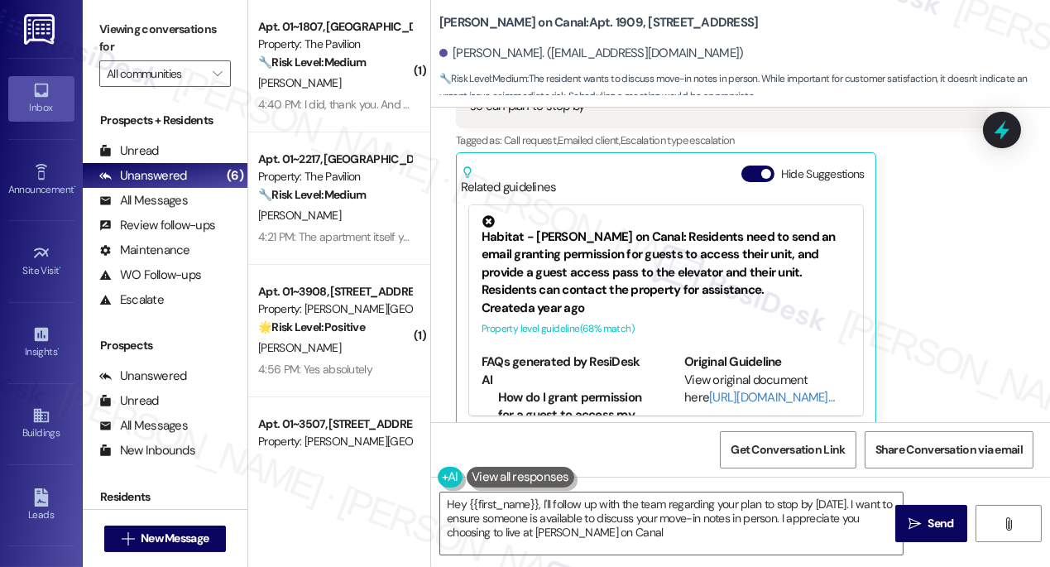
type textarea "Hey {{first_name}}, I'll follow up with the team regarding your plan to stop by…"
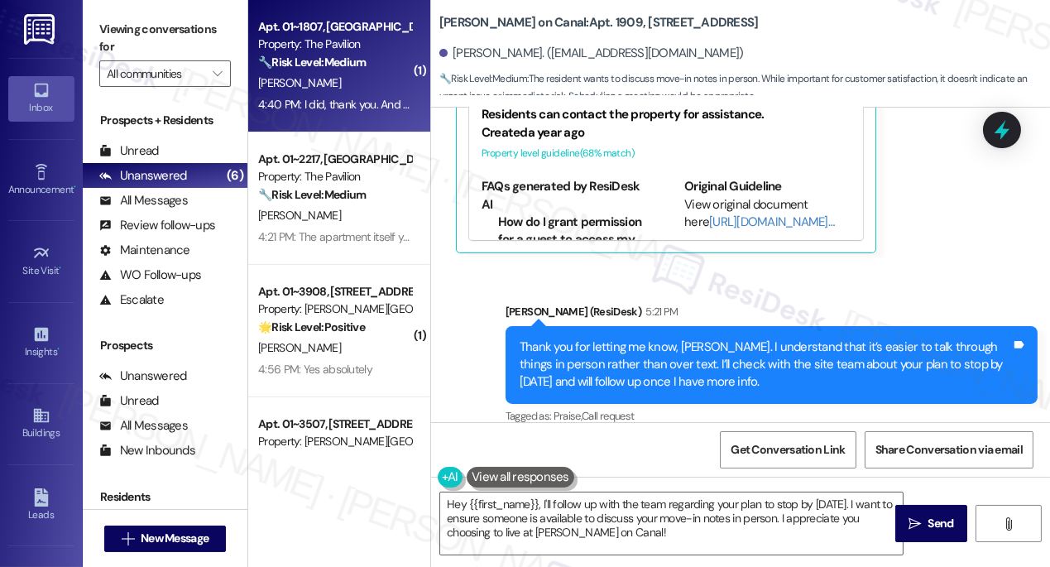
click at [315, 43] on div "Property: The Pavilion" at bounding box center [334, 44] width 153 height 17
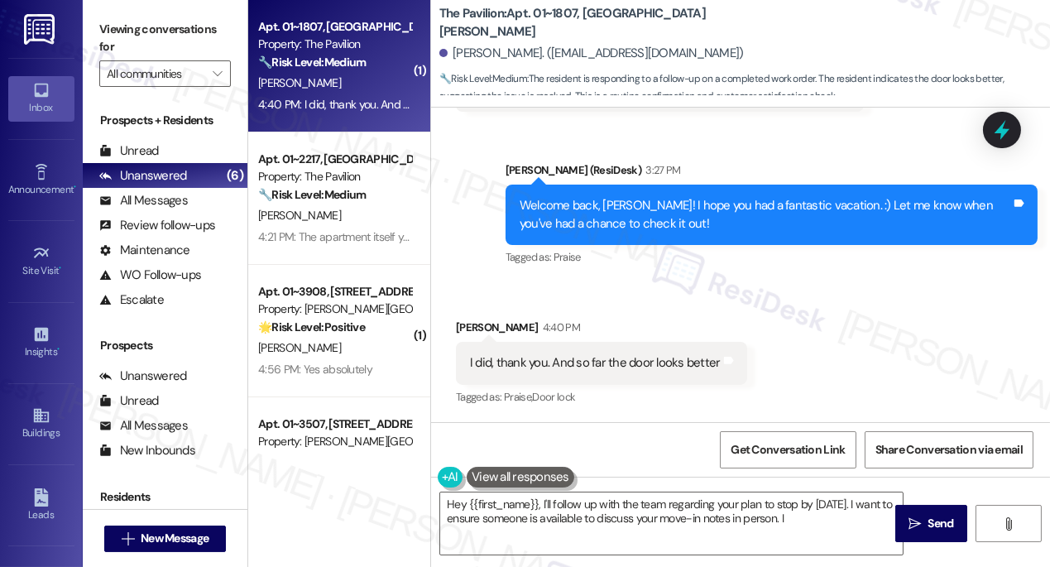
scroll to position [960, 0]
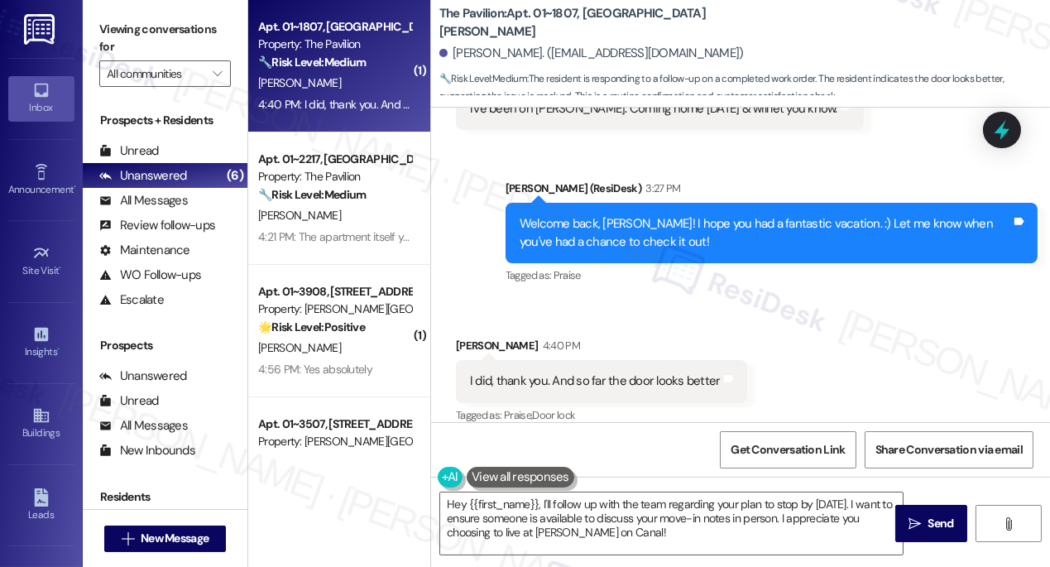
click at [628, 372] on div "I did, thank you. And so far the door looks better" at bounding box center [595, 380] width 251 height 17
click at [668, 215] on div "Welcome back, Sharman! I hope you had a fantastic vacation. :) Let me know when…" at bounding box center [766, 233] width 492 height 36
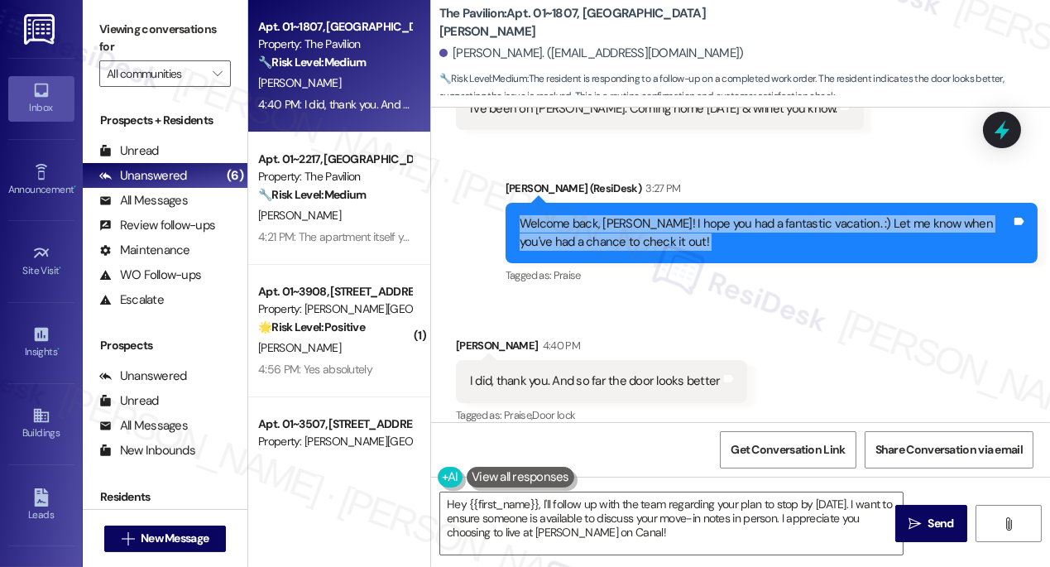
click at [668, 215] on div "Welcome back, Sharman! I hope you had a fantastic vacation. :) Let me know when…" at bounding box center [766, 233] width 492 height 36
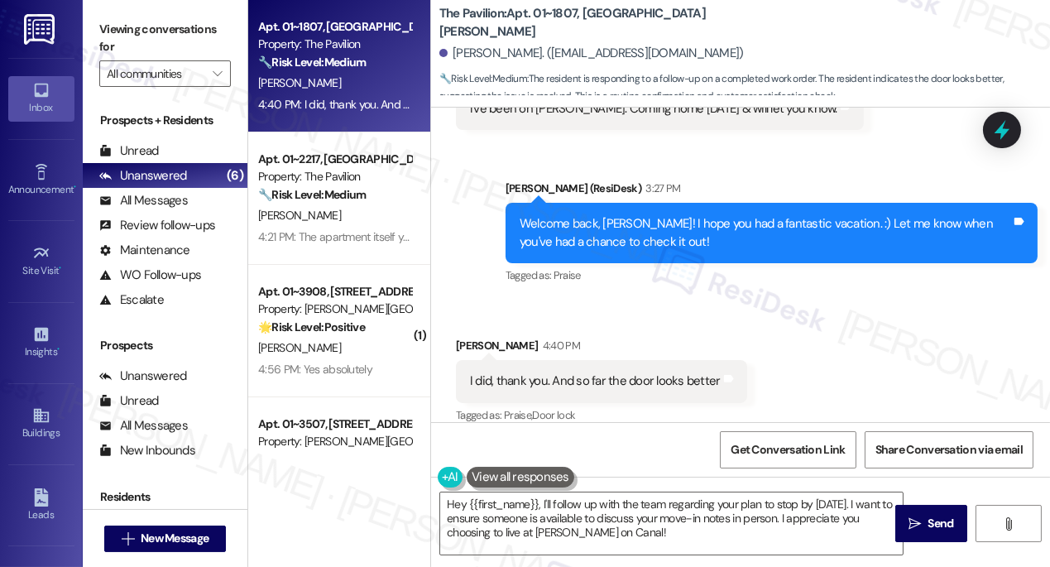
click at [594, 372] on div "I did, thank you. And so far the door looks better" at bounding box center [595, 380] width 251 height 17
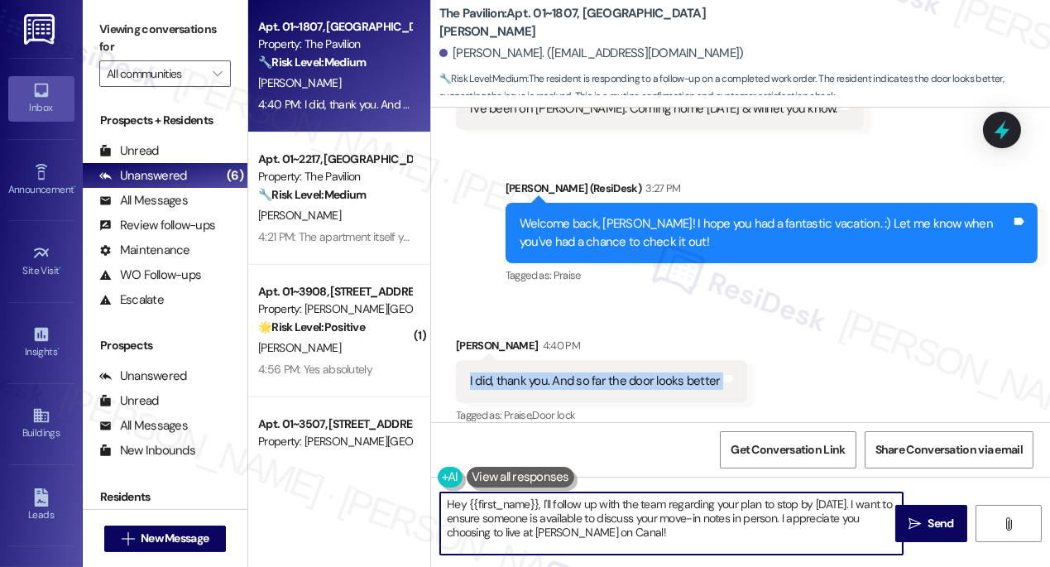
click at [584, 511] on textarea "Hey {{first_name}}, I'll follow up with the team regarding your plan to stop by…" at bounding box center [671, 523] width 463 height 62
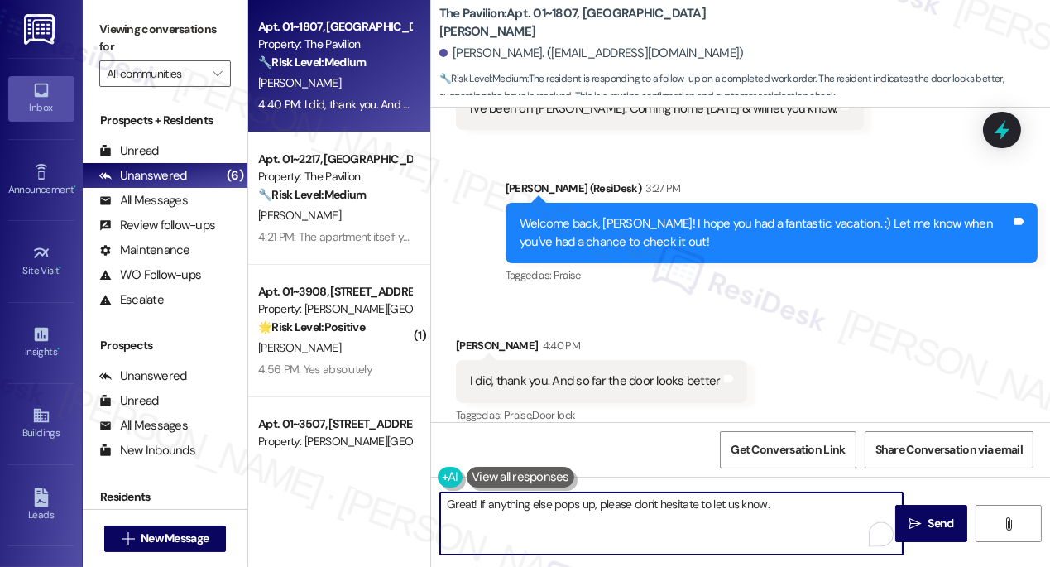
click at [482, 372] on div "I did, thank you. And so far the door looks better" at bounding box center [595, 380] width 251 height 17
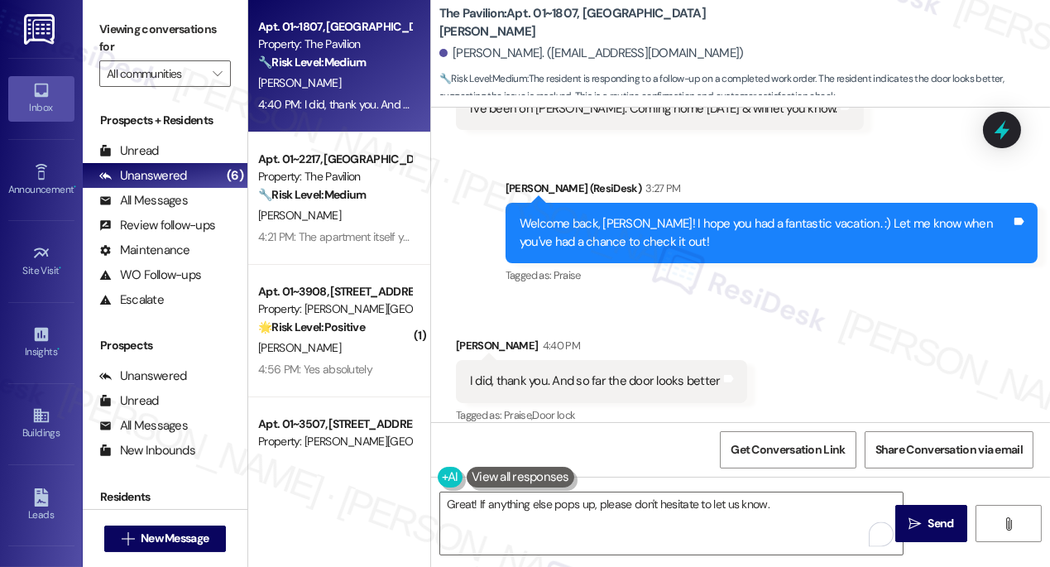
click at [482, 372] on div "I did, thank you. And so far the door looks better" at bounding box center [595, 380] width 251 height 17
click at [488, 372] on div "I did, thank you. And so far the door looks better" at bounding box center [595, 380] width 251 height 17
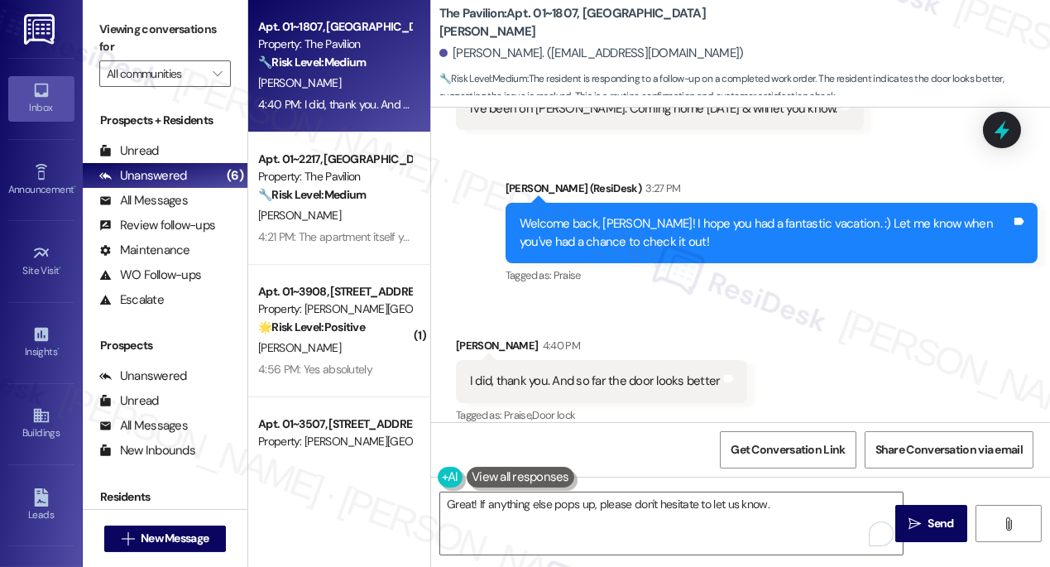
click at [627, 215] on div "Welcome back, Sharman! I hope you had a fantastic vacation. :) Let me know when…" at bounding box center [766, 233] width 492 height 36
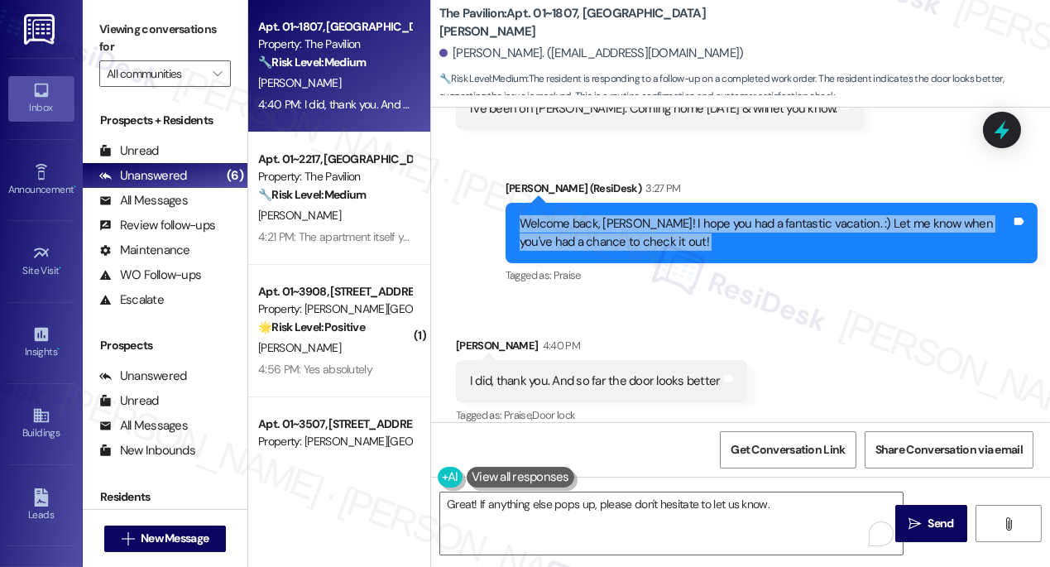
click at [627, 215] on div "Welcome back, Sharman! I hope you had a fantastic vacation. :) Let me know when…" at bounding box center [766, 233] width 492 height 36
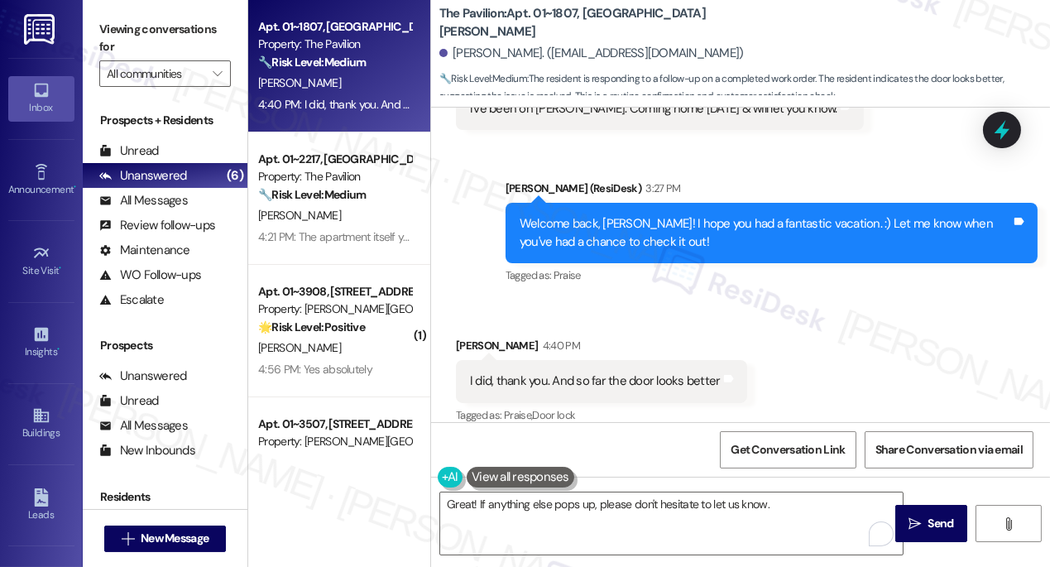
click at [540, 372] on div "I did, thank you. And so far the door looks better Tags and notes" at bounding box center [601, 381] width 291 height 42
click at [496, 506] on textarea "Great! If anything else pops up, please don't hesitate to let us know." at bounding box center [671, 523] width 463 height 62
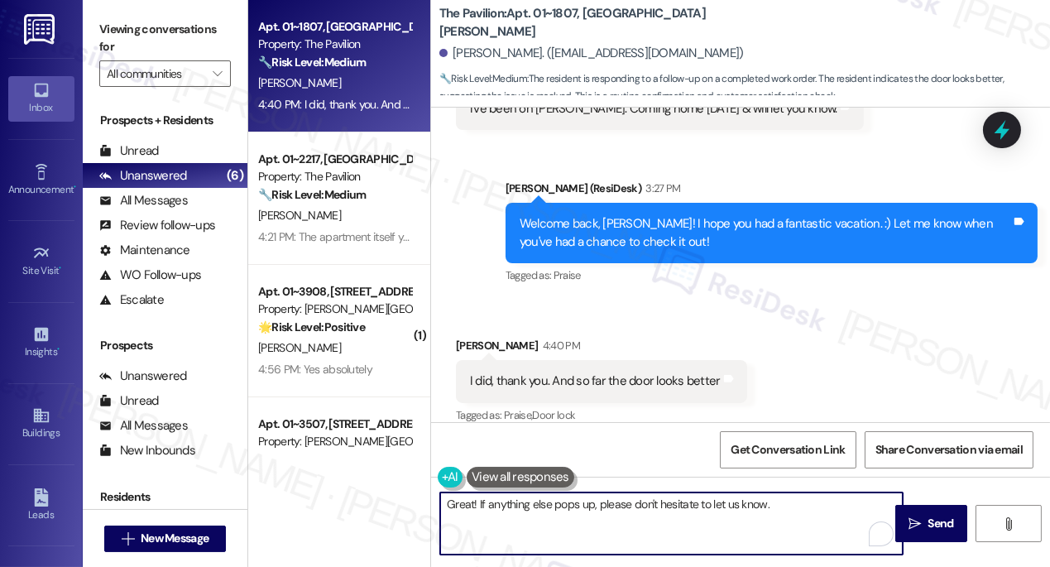
click at [496, 506] on textarea "Great! If anything else pops up, please don't hesitate to let us know." at bounding box center [671, 523] width 463 height 62
click at [478, 498] on textarea "Great! If anything else pops up, please don't hesitate to let us know." at bounding box center [671, 523] width 463 height 62
click at [473, 504] on textarea "Great! If anything else pops up, please don't hesitate to let us know." at bounding box center [671, 523] width 463 height 62
click at [476, 504] on textarea "Great! If anything else pops up, please don't hesitate to let us know." at bounding box center [671, 523] width 463 height 62
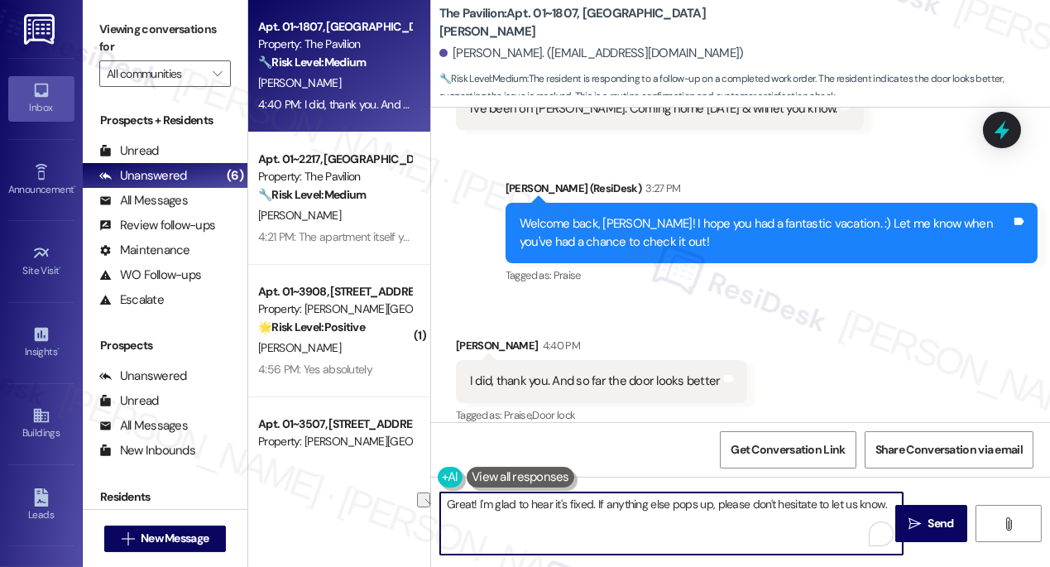
drag, startPoint x: 886, startPoint y: 501, endPoint x: 831, endPoint y: 506, distance: 55.7
click at [831, 506] on textarea "Great! I'm glad to hear it's fixed. If anything else pops up, please don't hesi…" at bounding box center [671, 523] width 463 height 62
type textarea "Fetching suggested responses. Please feel free to read through the conversation…"
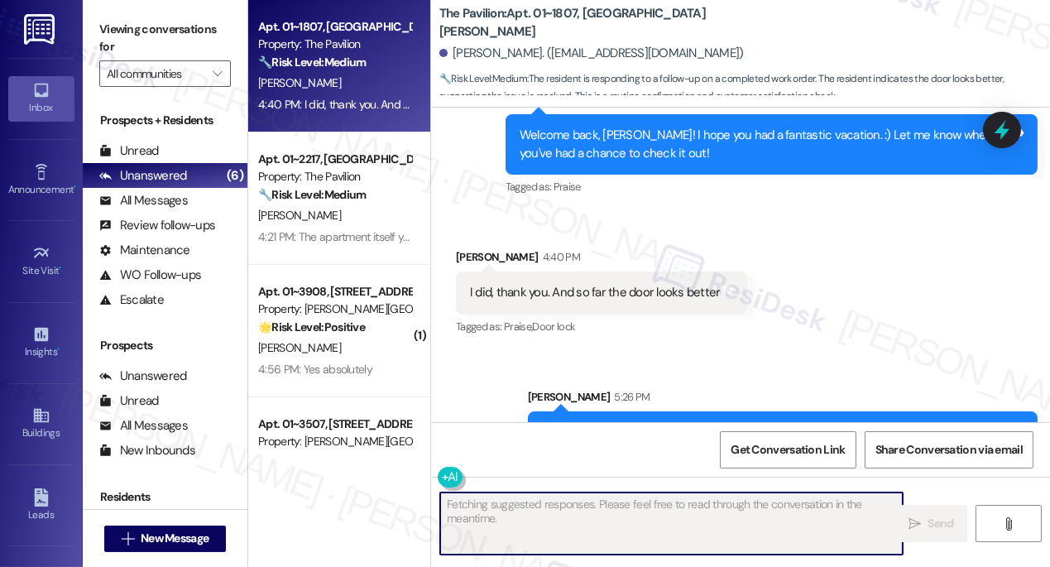
scroll to position [1076, 0]
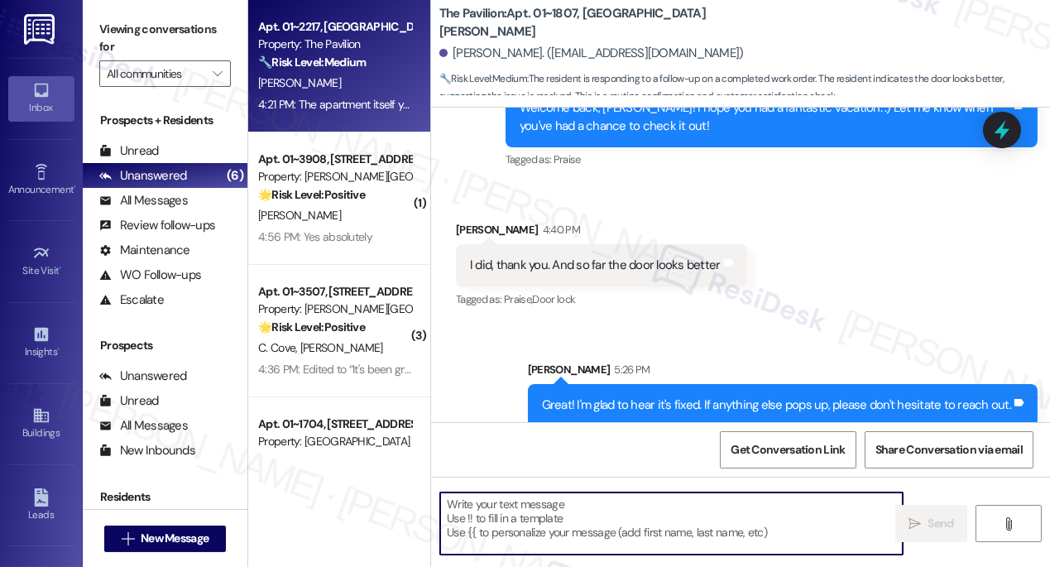
click at [362, 118] on div "Apt. 01~2217, One Lafayette Plaisance Property: The Pavilion 🔧 Risk Level: Medi…" at bounding box center [339, 66] width 182 height 132
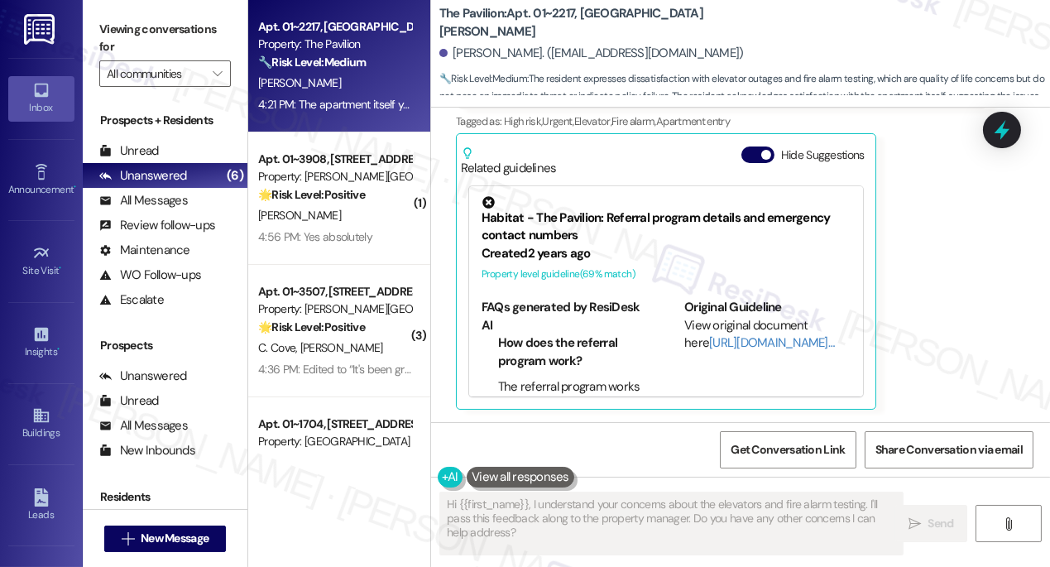
scroll to position [727, 0]
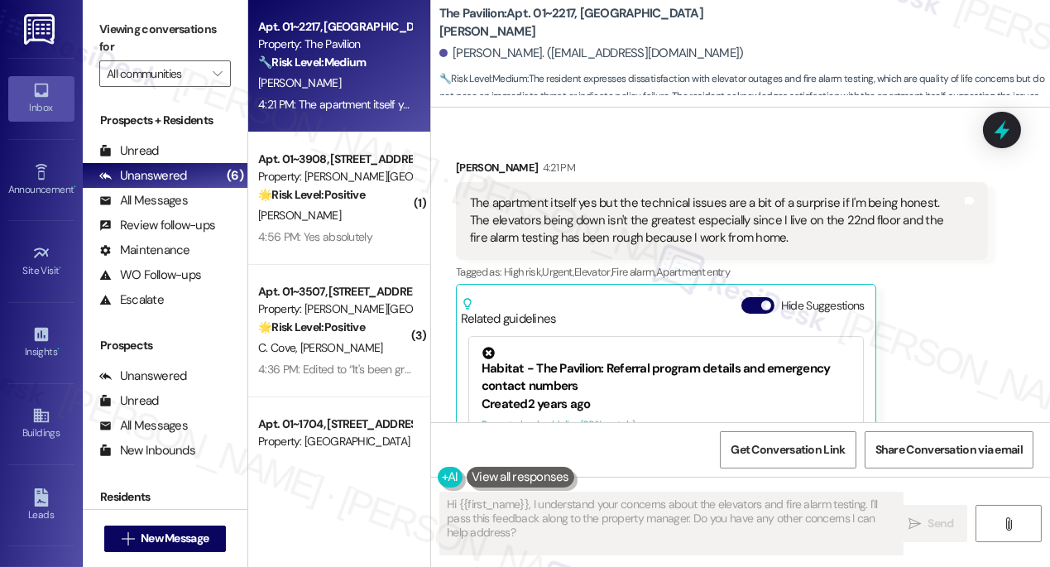
click at [627, 233] on div "The apartment itself yes but the technical issues are a bit of a surprise if I'…" at bounding box center [716, 220] width 492 height 53
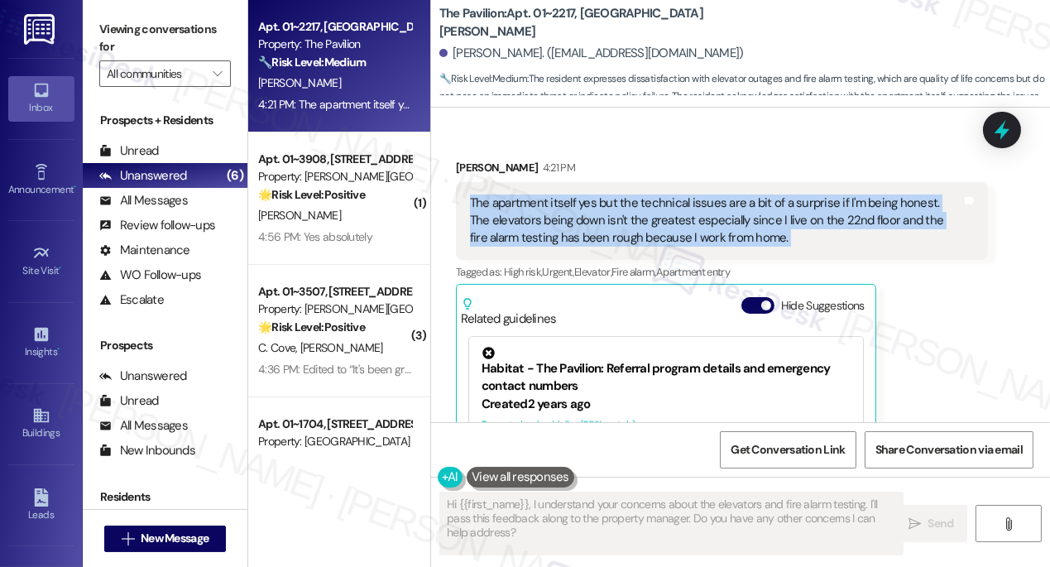
click at [627, 233] on div "The apartment itself yes but the technical issues are a bit of a surprise if I'…" at bounding box center [716, 220] width 492 height 53
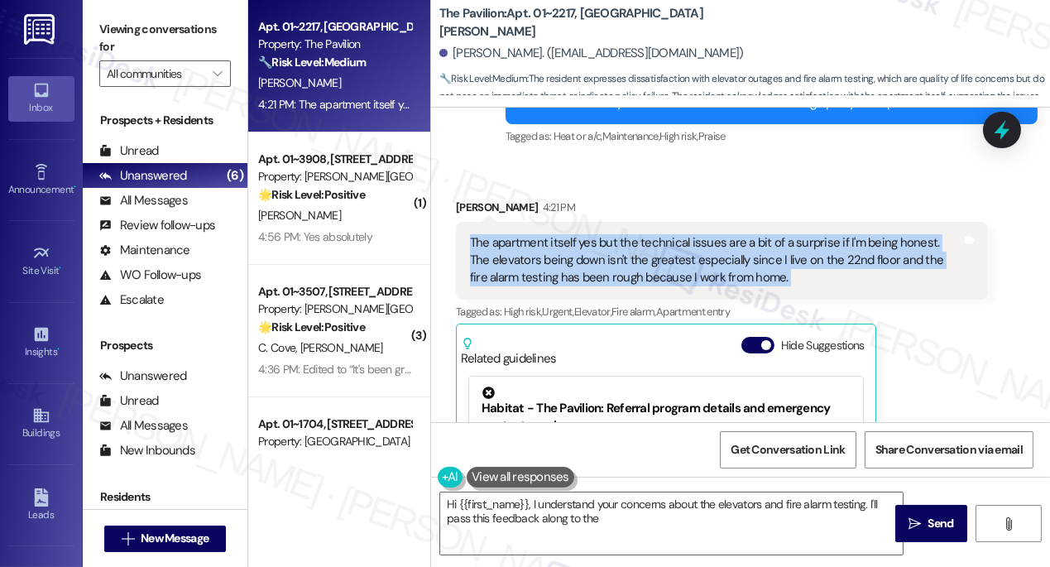
scroll to position [651, 0]
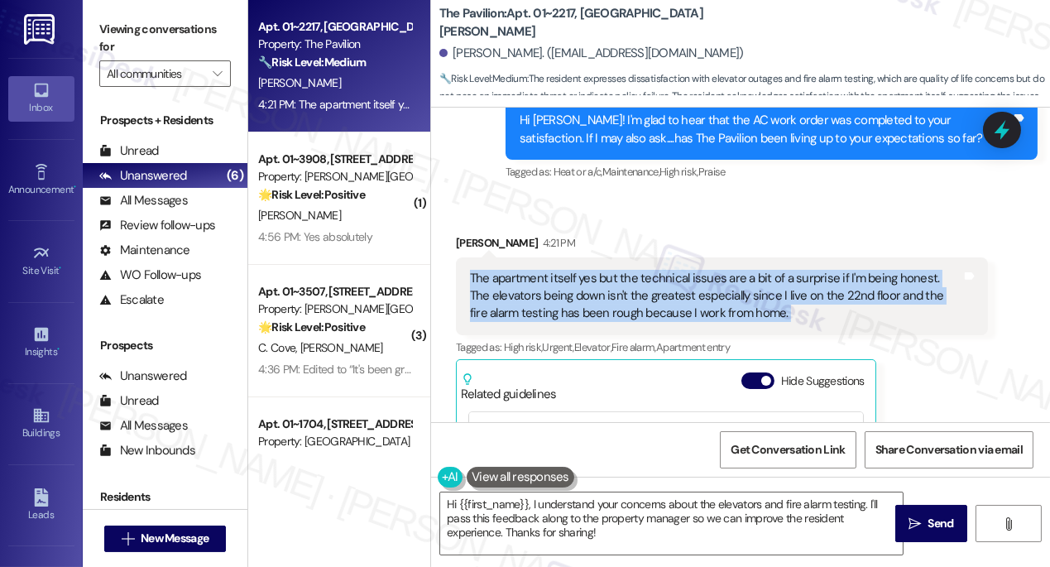
copy div "The apartment itself yes but the technical issues are a bit of a surprise if I'…"
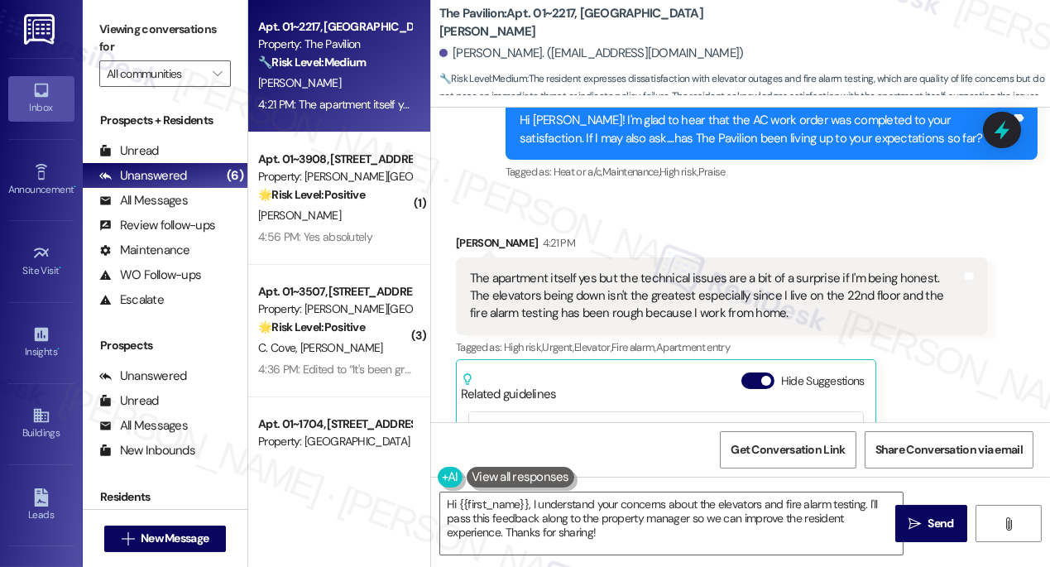
click at [130, 36] on label "Viewing conversations for" at bounding box center [165, 39] width 132 height 44
click at [114, 15] on div "Viewing conversations for All communities " at bounding box center [165, 51] width 165 height 103
click at [631, 300] on div "The apartment itself yes but the technical issues are a bit of a surprise if I'…" at bounding box center [716, 296] width 492 height 53
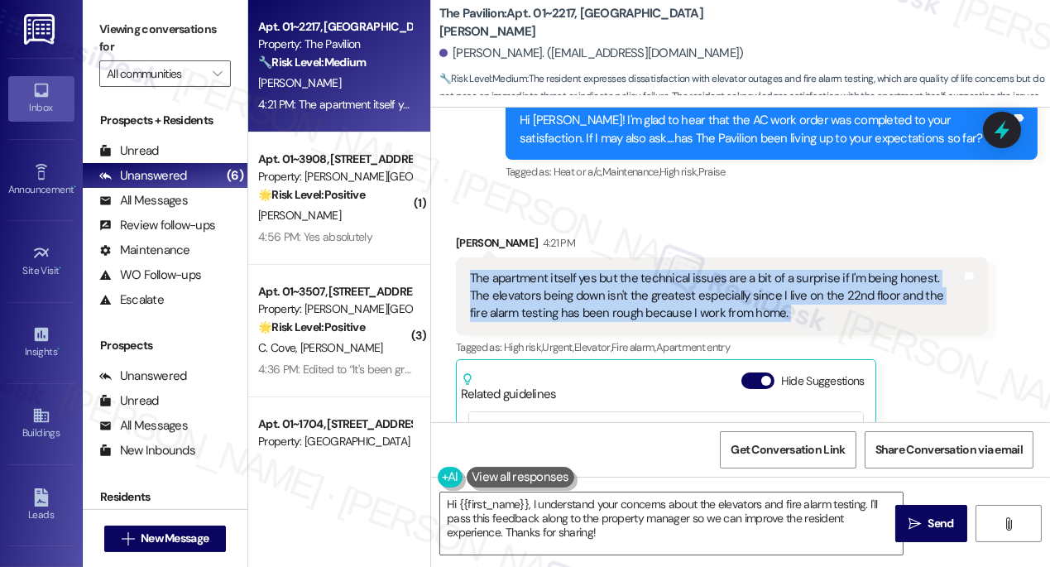
click at [631, 300] on div "The apartment itself yes but the technical issues are a bit of a surprise if I'…" at bounding box center [716, 296] width 492 height 53
click at [617, 297] on div "The apartment itself yes but the technical issues are a bit of a surprise if I'…" at bounding box center [716, 296] width 492 height 53
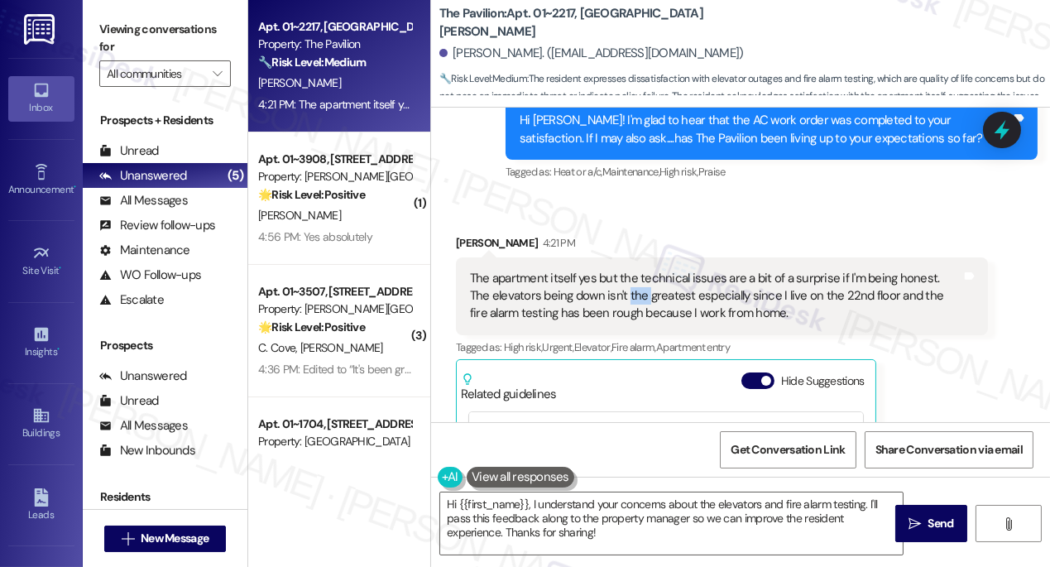
click at [617, 297] on div "The apartment itself yes but the technical issues are a bit of a surprise if I'…" at bounding box center [716, 296] width 492 height 53
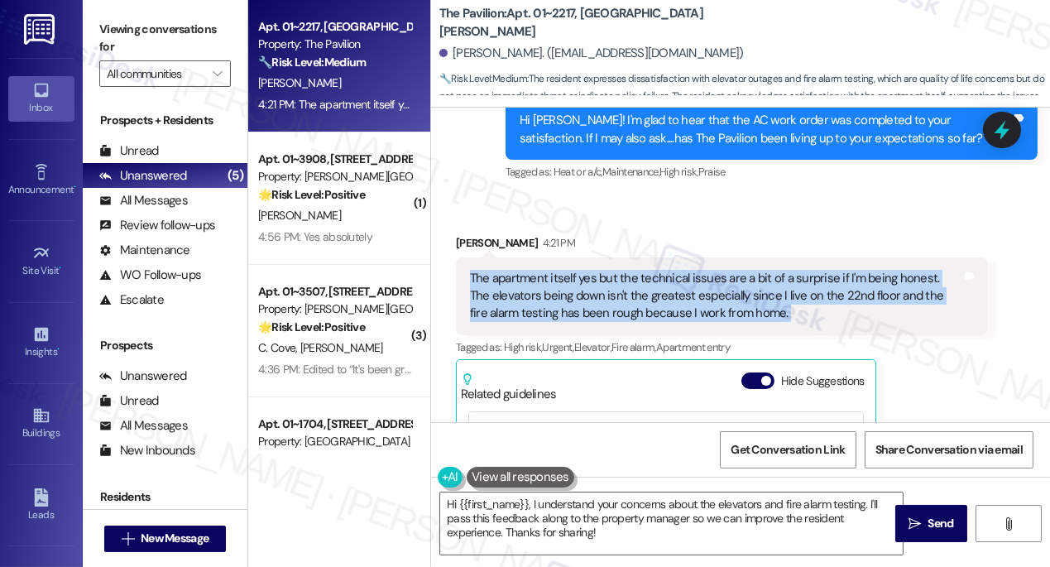
click at [617, 297] on div "The apartment itself yes but the technical issues are a bit of a surprise if I'…" at bounding box center [716, 296] width 492 height 53
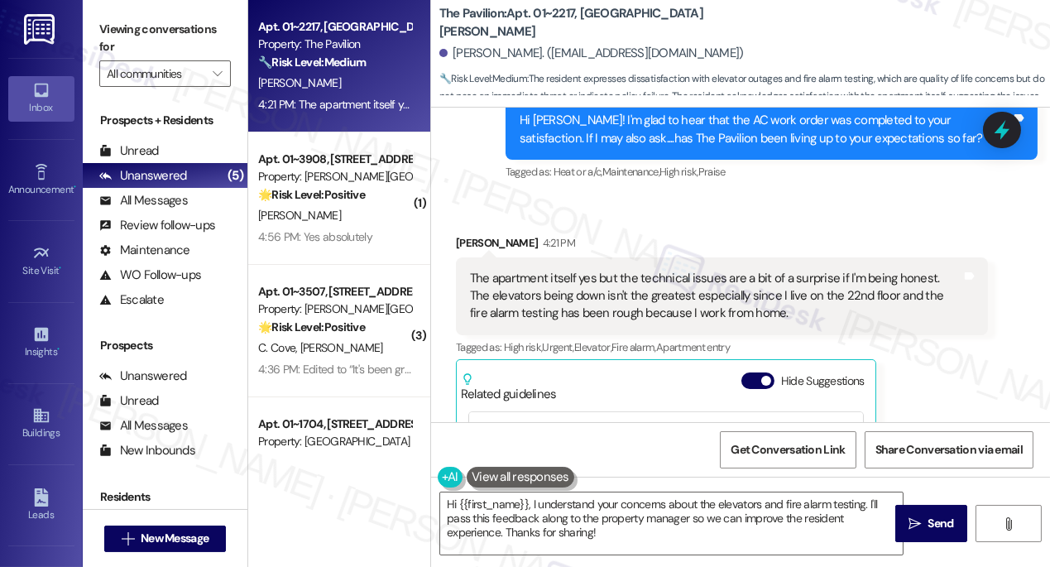
click at [131, 35] on label "Viewing conversations for" at bounding box center [165, 39] width 132 height 44
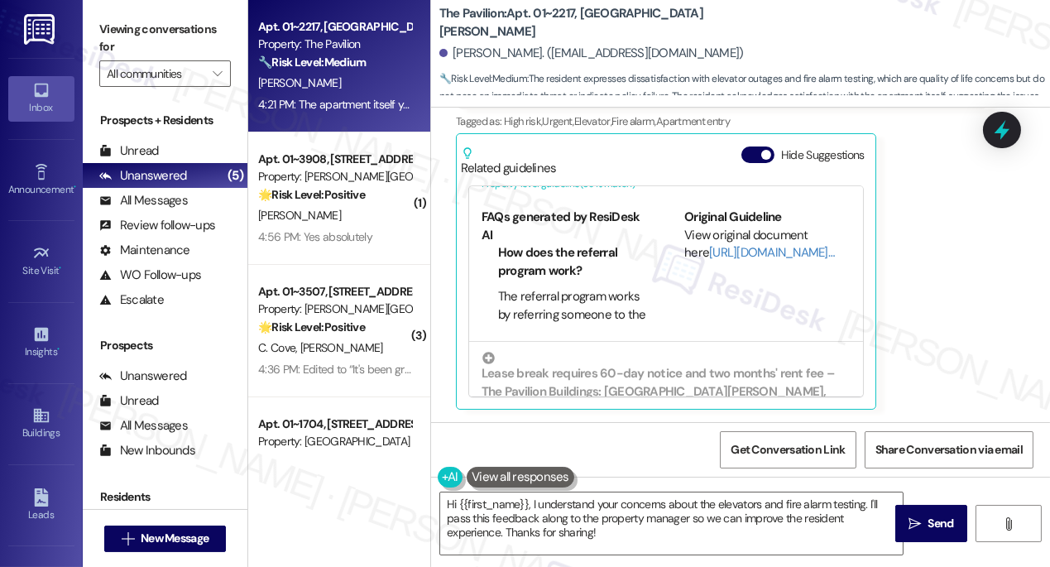
scroll to position [267, 0]
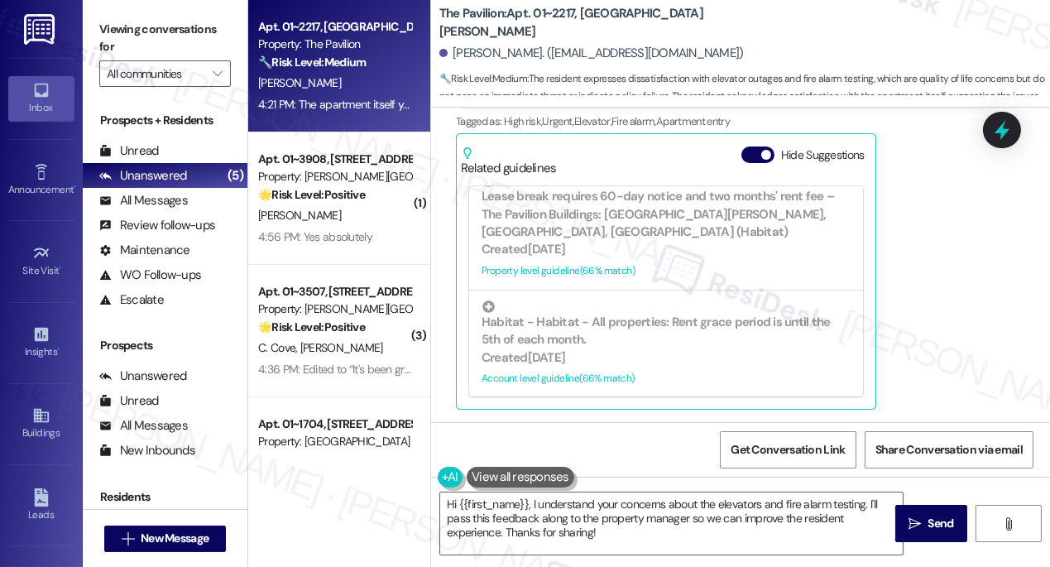
drag, startPoint x: 122, startPoint y: 35, endPoint x: 130, endPoint y: 41, distance: 10.6
click at [122, 35] on label "Viewing conversations for" at bounding box center [165, 39] width 132 height 44
click at [552, 515] on textarea "Hi {{first_name}}, I understand your concerns about the elevators and fire alar…" at bounding box center [671, 523] width 463 height 62
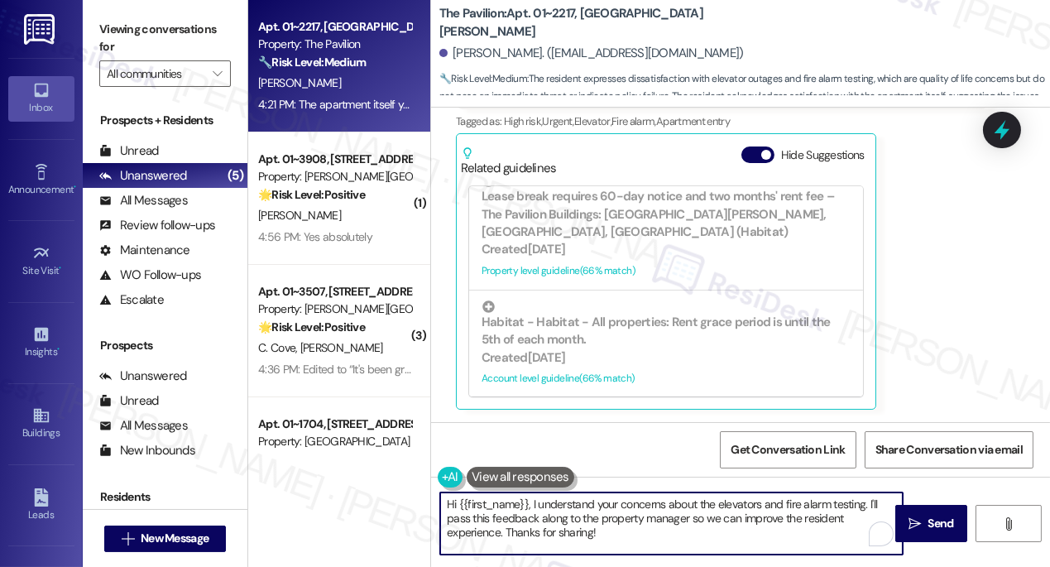
drag, startPoint x: 631, startPoint y: 531, endPoint x: 703, endPoint y: 509, distance: 76.2
click at [631, 531] on textarea "Hi {{first_name}}, I understand your concerns about the elevators and fire alar…" at bounding box center [671, 523] width 463 height 62
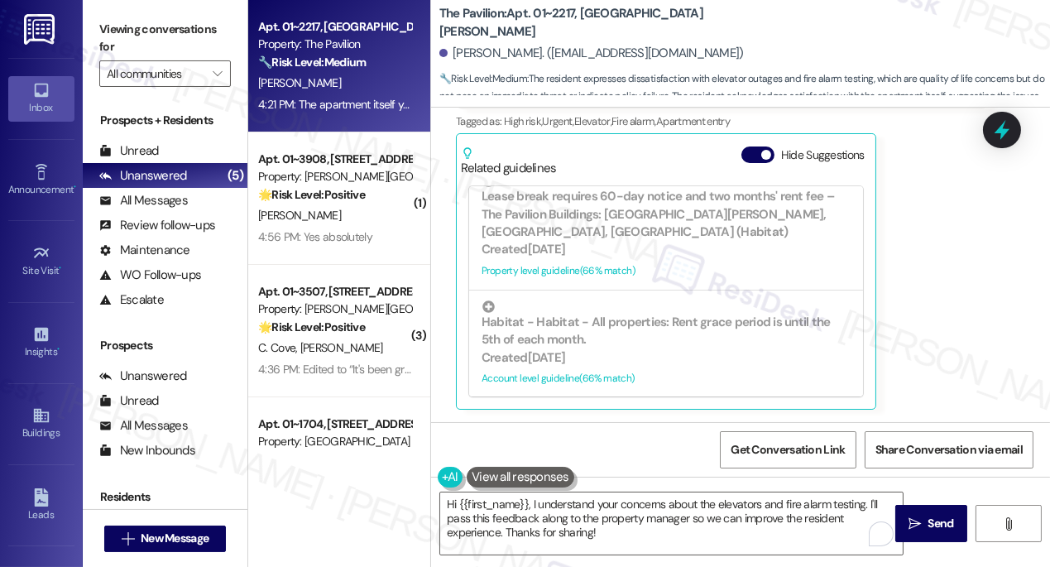
click at [99, 17] on label "Viewing conversations for" at bounding box center [165, 39] width 132 height 44
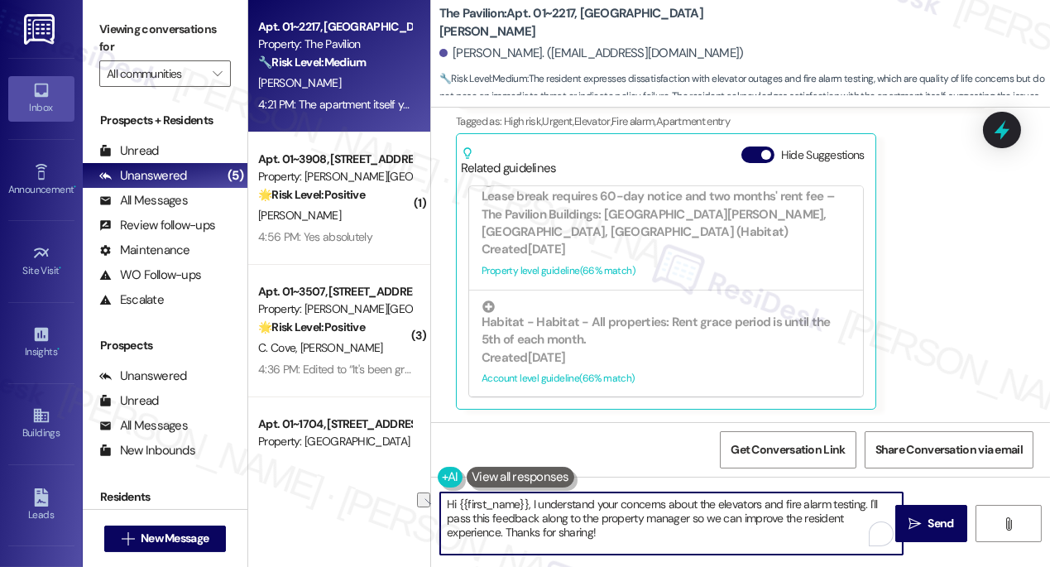
drag, startPoint x: 617, startPoint y: 535, endPoint x: 506, endPoint y: 535, distance: 111.7
click at [506, 535] on textarea "Hi {{first_name}}, I understand your concerns about the elevators and fire alar…" at bounding box center [671, 523] width 463 height 62
paste textarea "Please don’t hesitate to reach out if anything else comes up in the meantime — …"
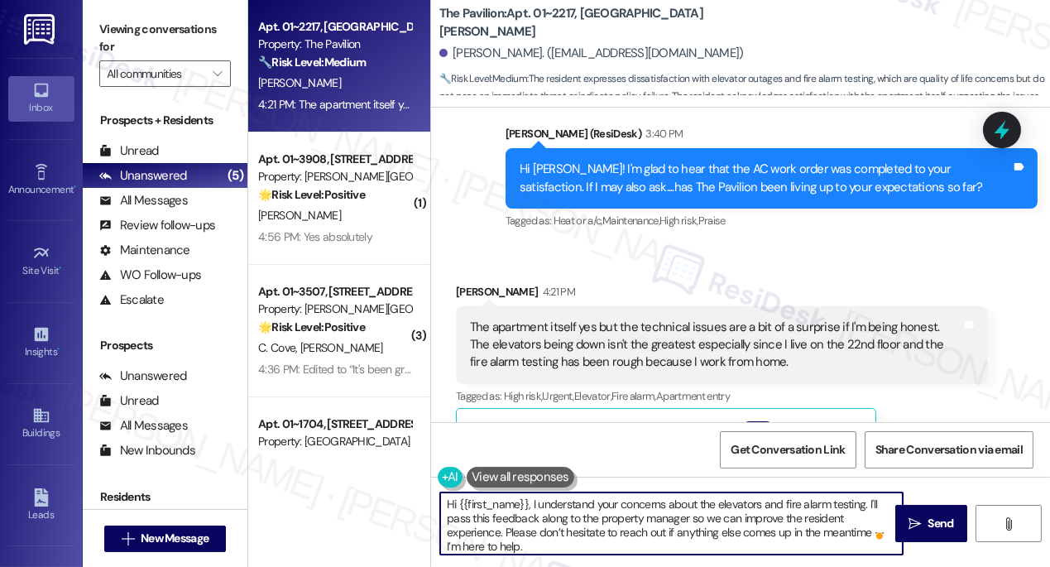
scroll to position [576, 0]
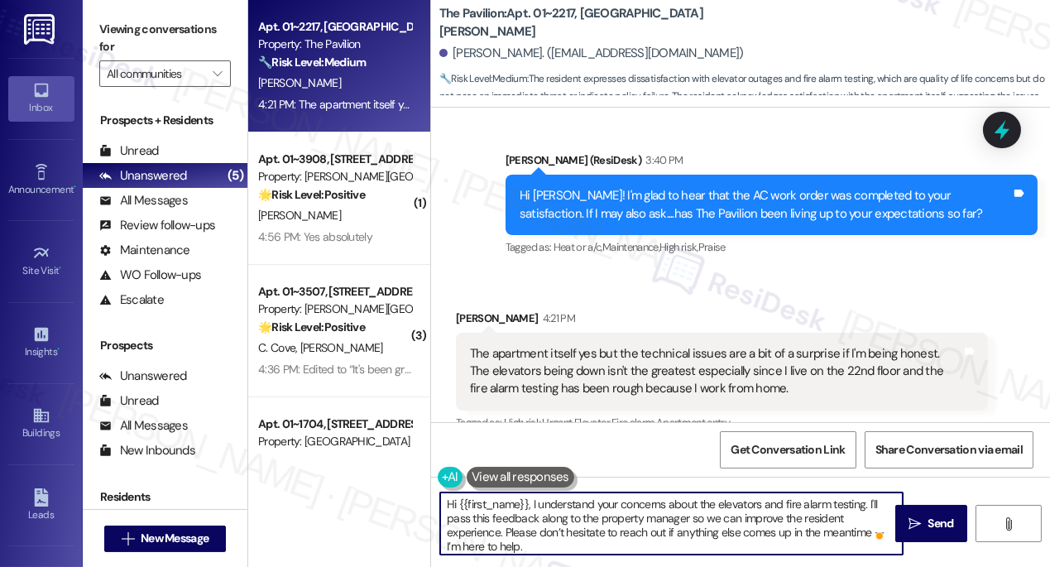
drag, startPoint x: 532, startPoint y: 503, endPoint x: 370, endPoint y: 482, distance: 163.5
click at [370, 482] on div "Apt. 01~2217, One Lafayette Plaisance Property: The Pavilion 🔧 Risk Level: Medi…" at bounding box center [649, 283] width 802 height 567
click at [697, 509] on textarea "I understand your concerns about the elevators and fire alarm testing. I'll pas…" at bounding box center [671, 523] width 463 height 62
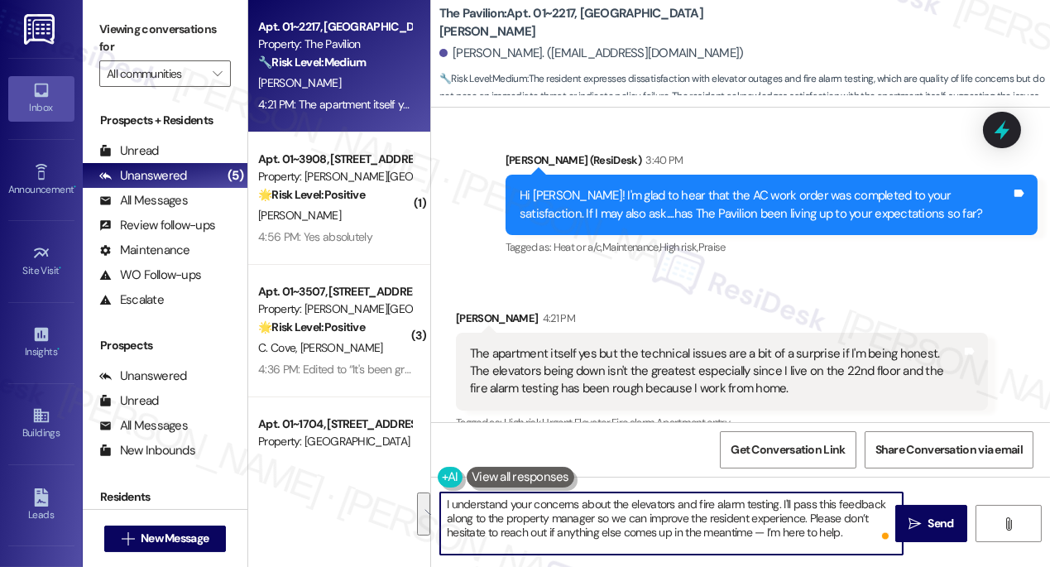
click at [547, 195] on div "Hi Levonte! I'm glad to hear that the AC work order was completed to your satis…" at bounding box center [766, 205] width 492 height 36
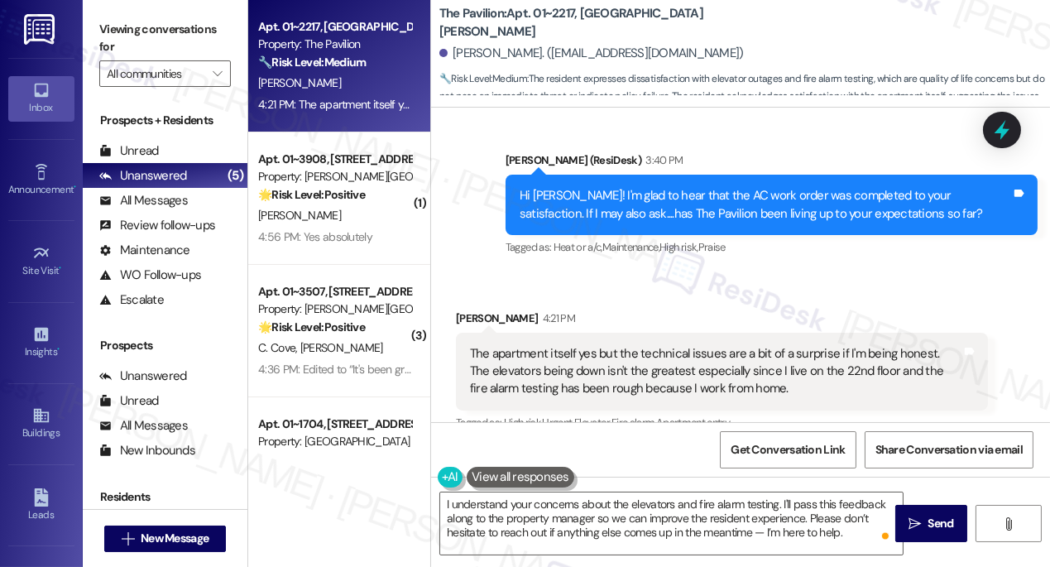
click at [547, 195] on div "Hi Levonte! I'm glad to hear that the AC work order was completed to your satis…" at bounding box center [766, 205] width 492 height 36
copy div "Levonte"
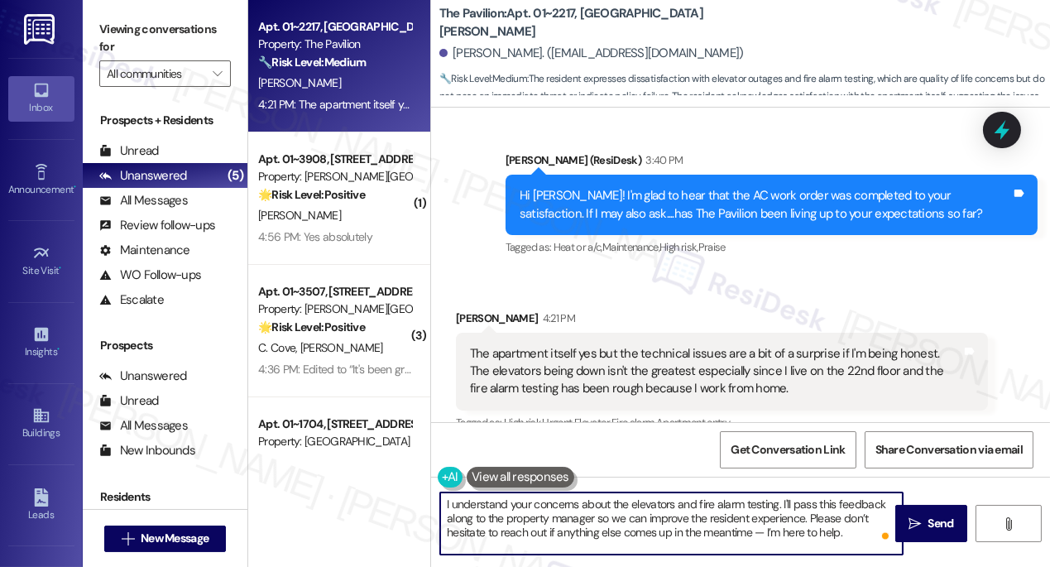
click at [779, 502] on textarea "I understand your concerns about the elevators and fire alarm testing. I'll pas…" at bounding box center [671, 523] width 463 height 62
paste textarea "Levonte"
click at [782, 507] on textarea "I understand your concerns about the elevators and fire alarm testing., Levonte…" at bounding box center [671, 523] width 463 height 62
click at [569, 516] on textarea "I understand your concerns about the elevators and fire alarm testing, Levonte.…" at bounding box center [671, 523] width 463 height 62
click at [788, 531] on textarea "I understand your concerns about the elevators and fire alarm testing, Levonte.…" at bounding box center [671, 523] width 463 height 62
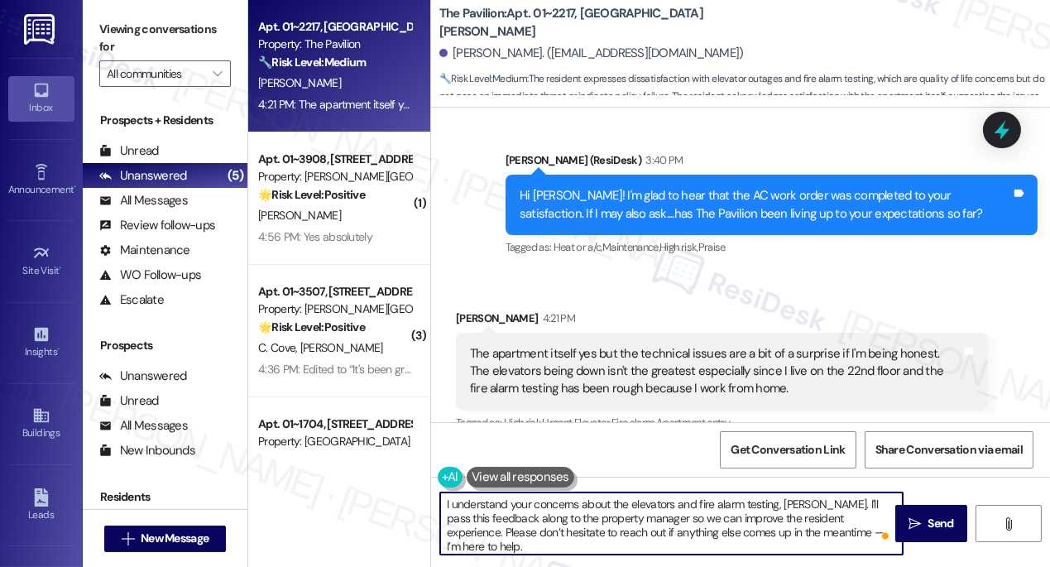
drag, startPoint x: 792, startPoint y: 531, endPoint x: 780, endPoint y: 530, distance: 12.4
click at [780, 530] on textarea "I understand your concerns about the elevators and fire alarm testing, Levonte.…" at bounding box center [671, 523] width 463 height 62
type textarea "I understand your concerns about the elevators and fire alarm testing, Levonte.…"
click at [929, 526] on span "Send" at bounding box center [942, 523] width 26 height 17
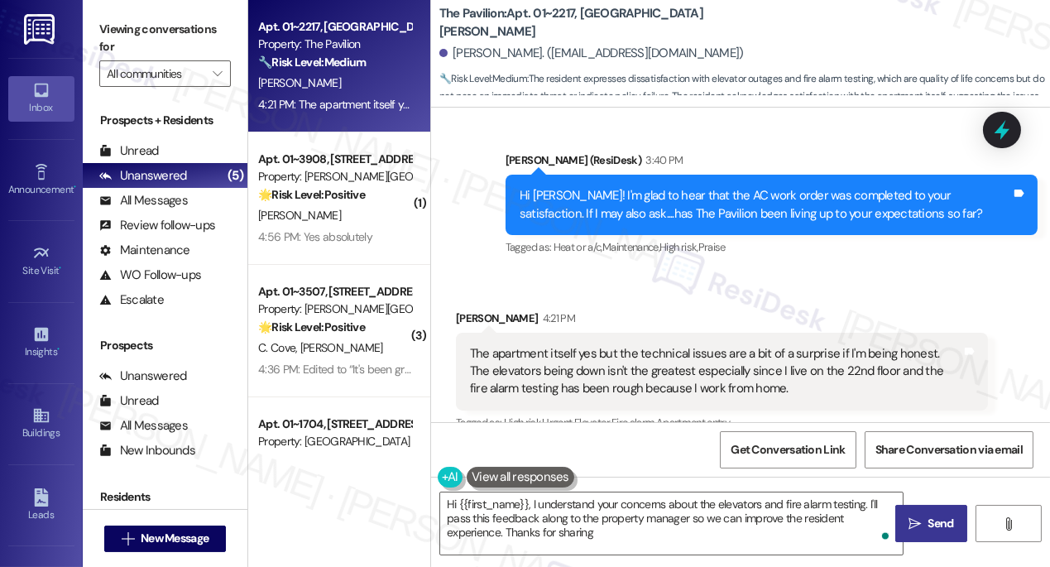
type textarea "Hi {{first_name}}, I understand your concerns about the elevators and fire alar…"
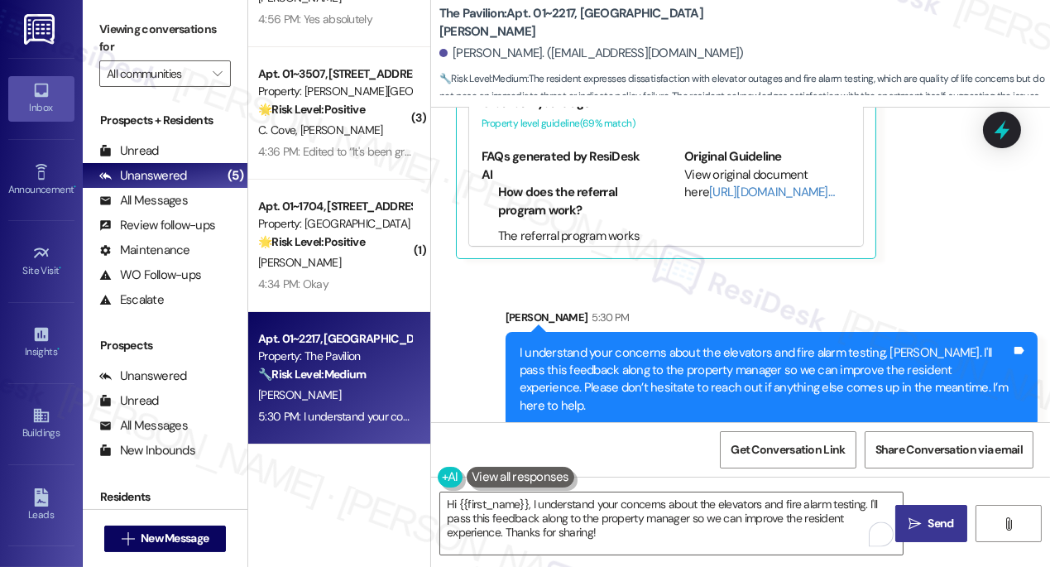
scroll to position [150, 0]
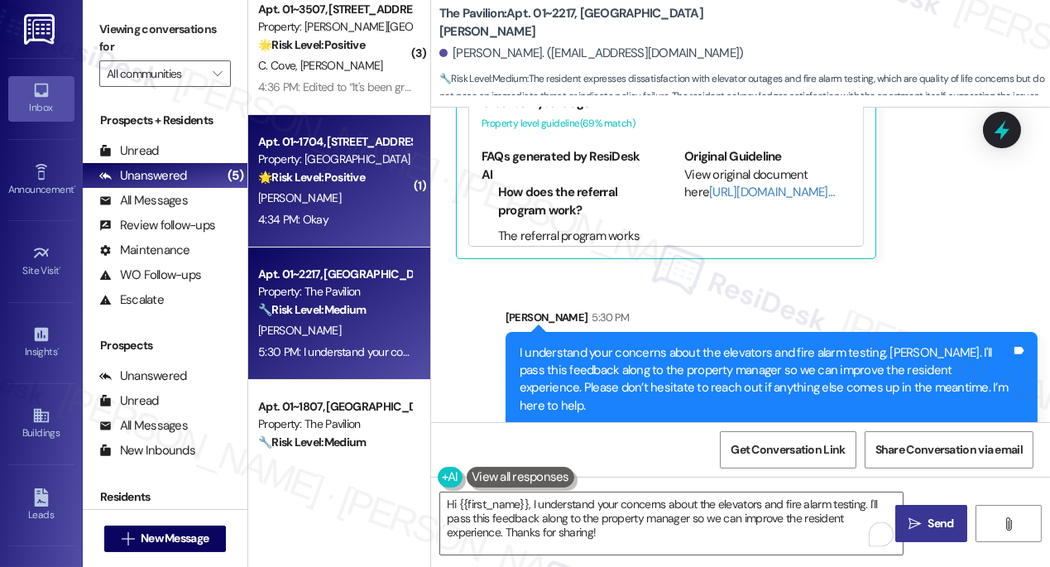
click at [342, 214] on div "4:34 PM: Okay 4:34 PM: Okay" at bounding box center [335, 219] width 156 height 21
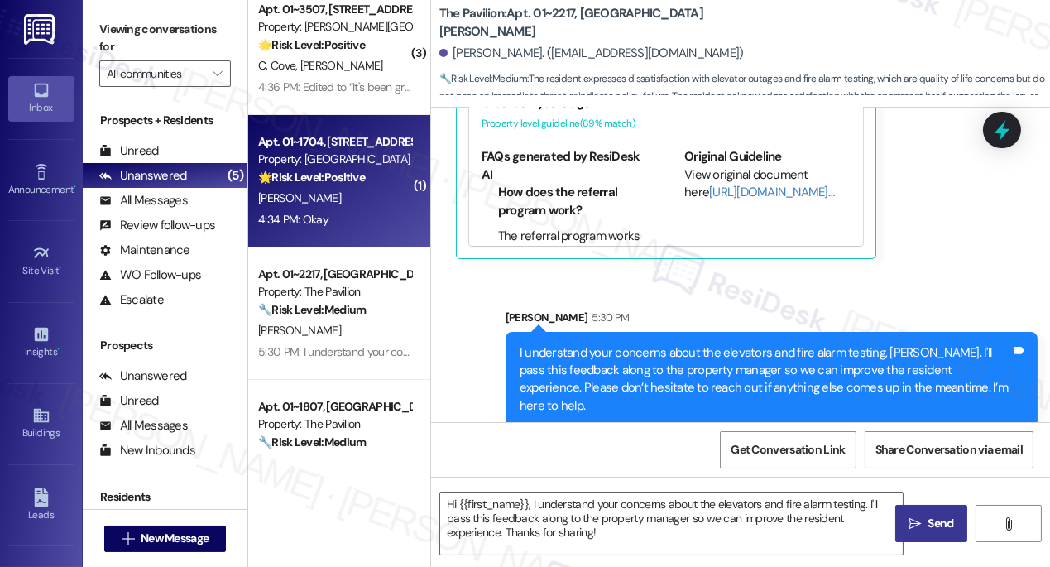
type textarea "Fetching suggested responses. Please feel free to read through the conversation…"
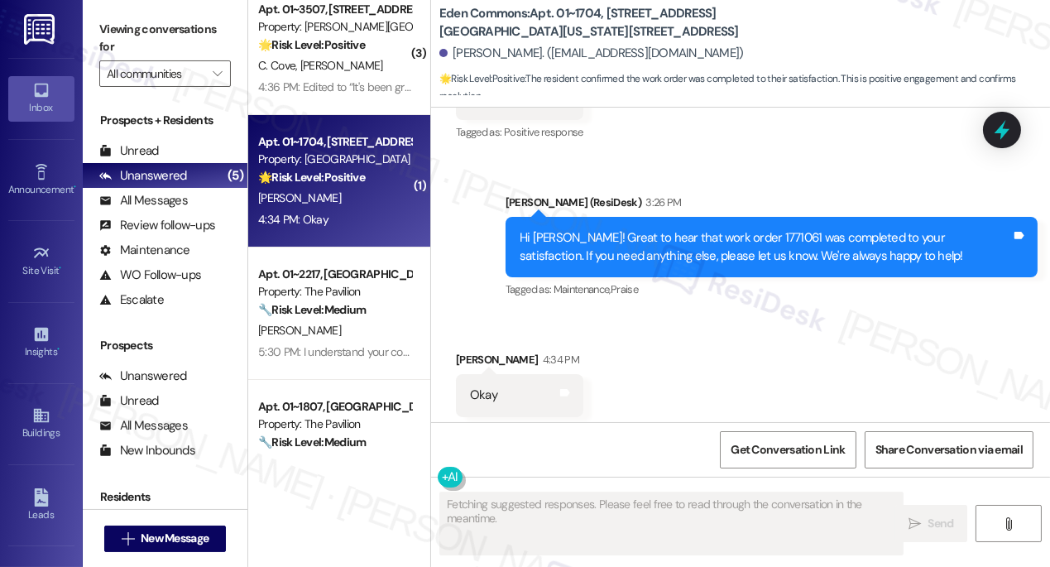
scroll to position [7204, 0]
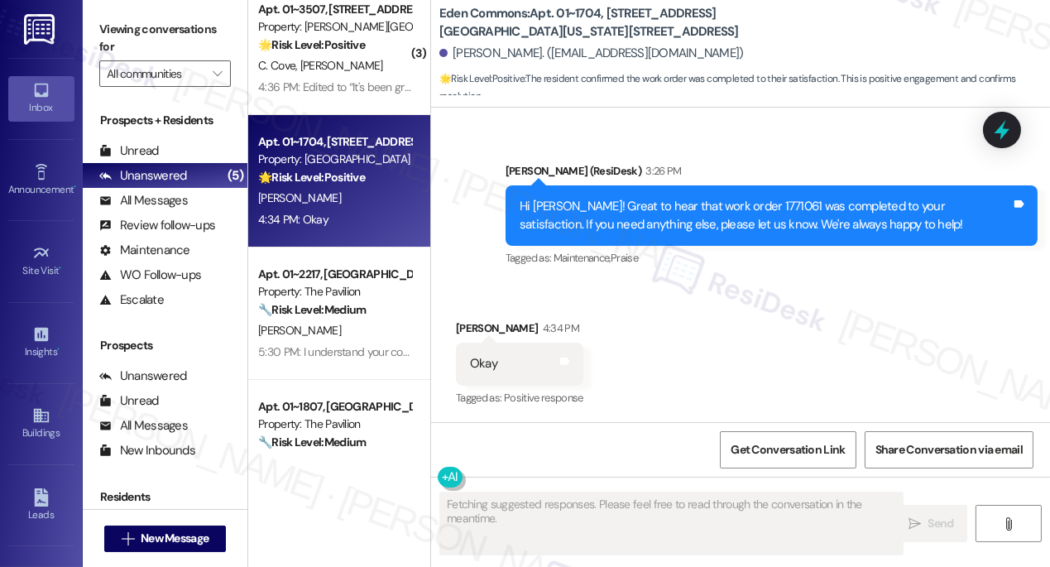
click at [670, 212] on div "Hi Annie! Great to hear that work order 1771061 was completed to your satisfact…" at bounding box center [766, 216] width 492 height 36
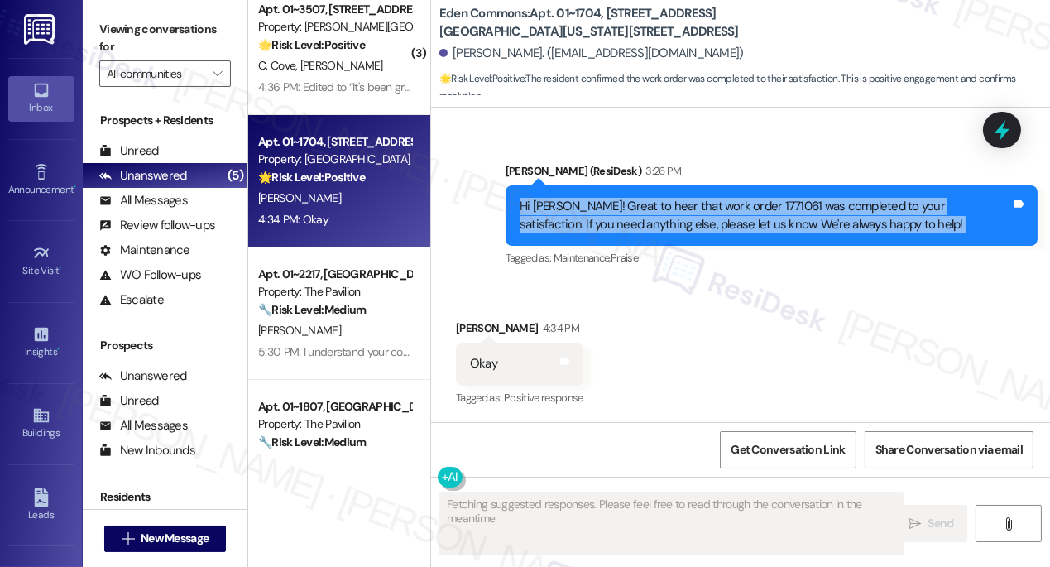
click at [670, 212] on div "Hi Annie! Great to hear that work order 1771061 was completed to your satisfact…" at bounding box center [766, 216] width 492 height 36
click at [724, 231] on div "Hi Annie! Great to hear that work order 1771061 was completed to your satisfact…" at bounding box center [766, 216] width 492 height 36
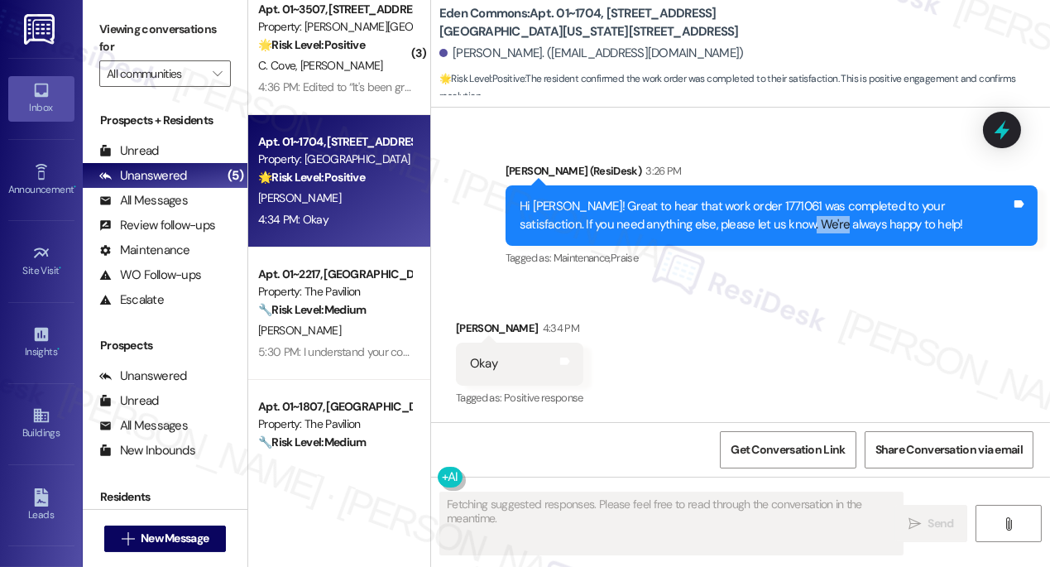
click at [724, 231] on div "Hi Annie! Great to hear that work order 1771061 was completed to your satisfact…" at bounding box center [766, 216] width 492 height 36
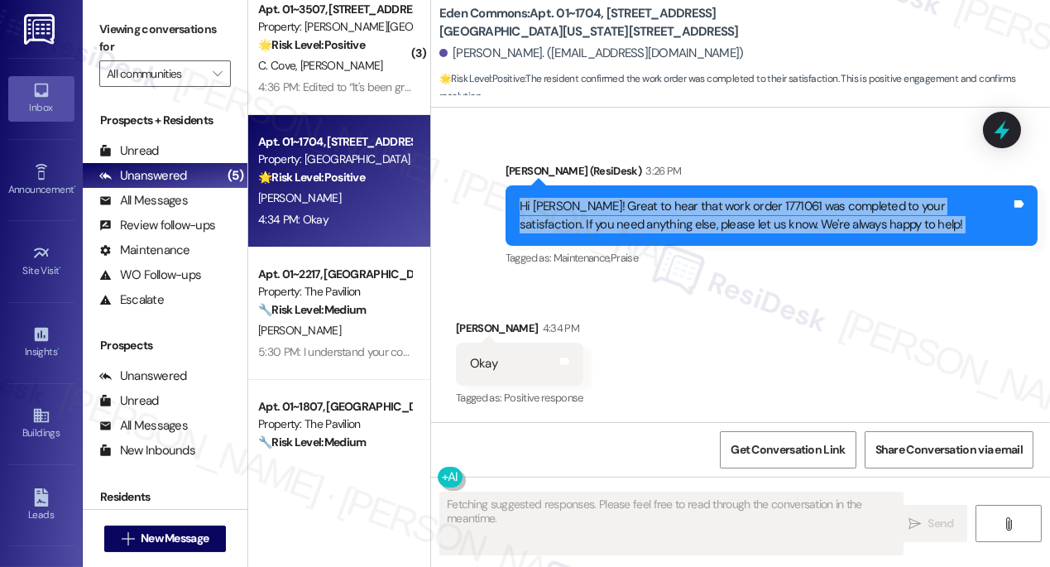
click at [724, 231] on div "Hi Annie! Great to hear that work order 1771061 was completed to your satisfact…" at bounding box center [766, 216] width 492 height 36
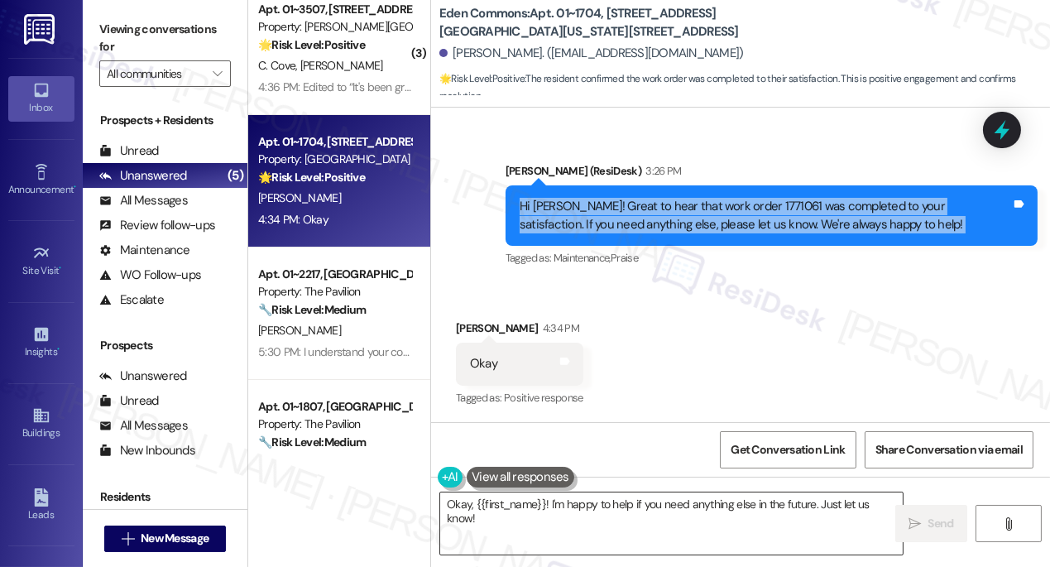
click at [511, 503] on textarea "Okay, {{first_name}}! I'm happy to help if you need anything else in the future…" at bounding box center [671, 523] width 463 height 62
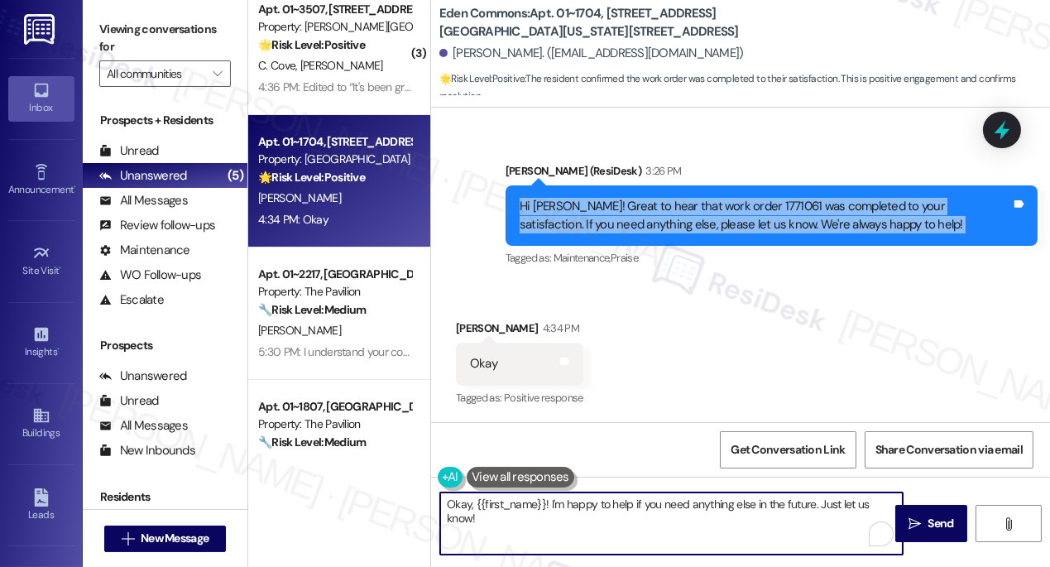
click at [511, 503] on textarea "Okay, {{first_name}}! I'm happy to help if you need anything else in the future…" at bounding box center [671, 523] width 463 height 62
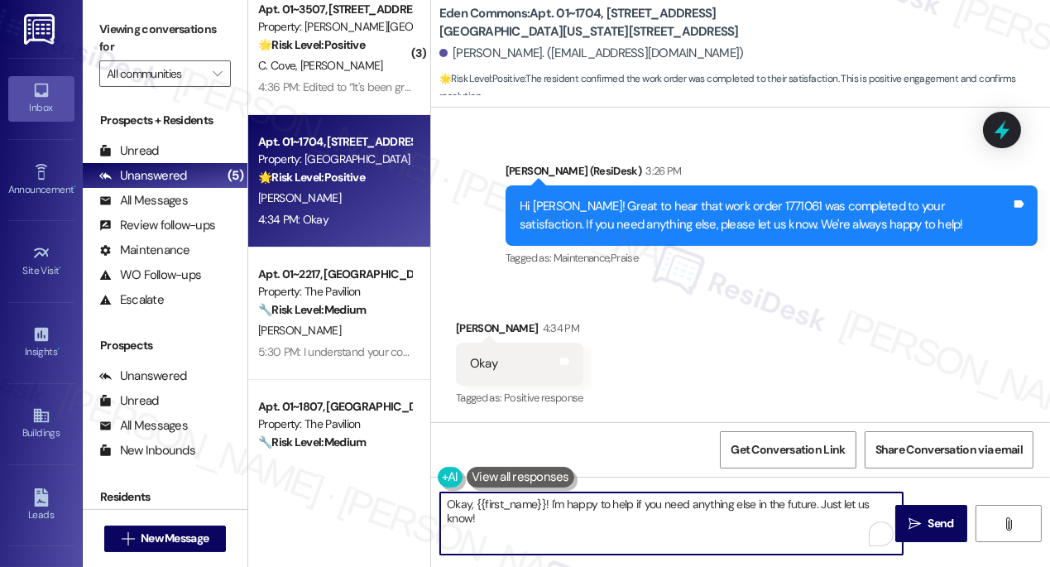
click at [511, 503] on textarea "Okay, {{first_name}}! I'm happy to help if you need anything else in the future…" at bounding box center [671, 523] width 463 height 62
click at [781, 238] on div "Hi Annie! Great to hear that work order 1771061 was completed to your satisfact…" at bounding box center [772, 215] width 532 height 60
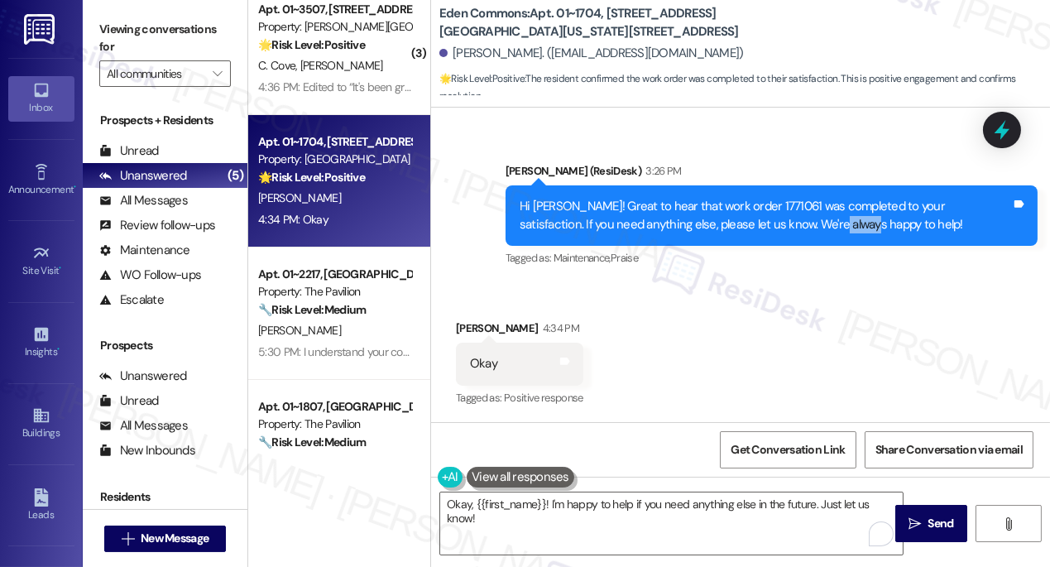
click at [781, 238] on div "Hi Annie! Great to hear that work order 1771061 was completed to your satisfact…" at bounding box center [772, 215] width 532 height 60
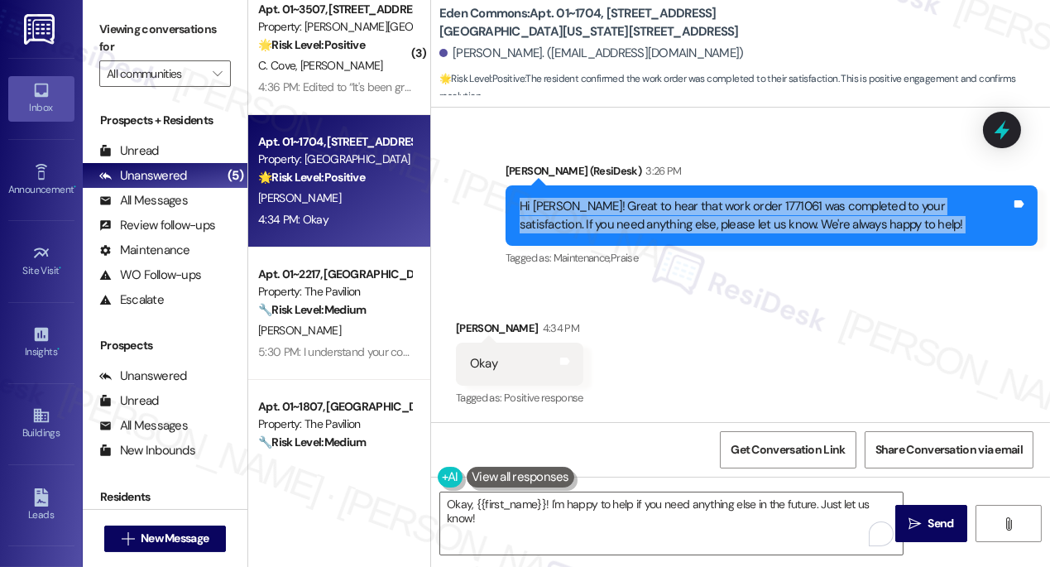
click at [781, 238] on div "Hi Annie! Great to hear that work order 1771061 was completed to your satisfact…" at bounding box center [772, 215] width 532 height 60
click at [697, 227] on div "Hi Annie! Great to hear that work order 1771061 was completed to your satisfact…" at bounding box center [766, 216] width 492 height 36
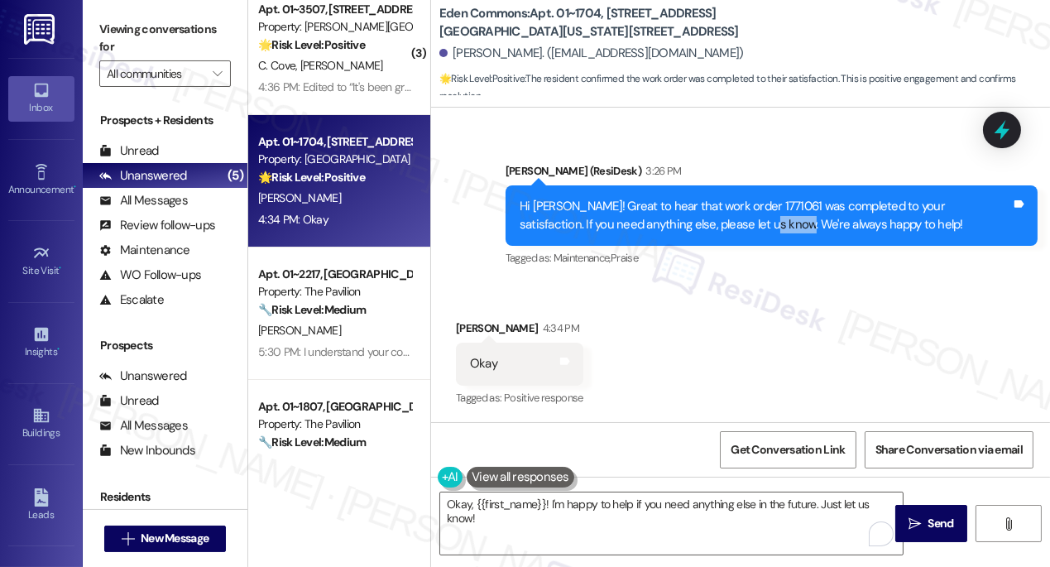
click at [697, 227] on div "Hi Annie! Great to hear that work order 1771061 was completed to your satisfact…" at bounding box center [766, 216] width 492 height 36
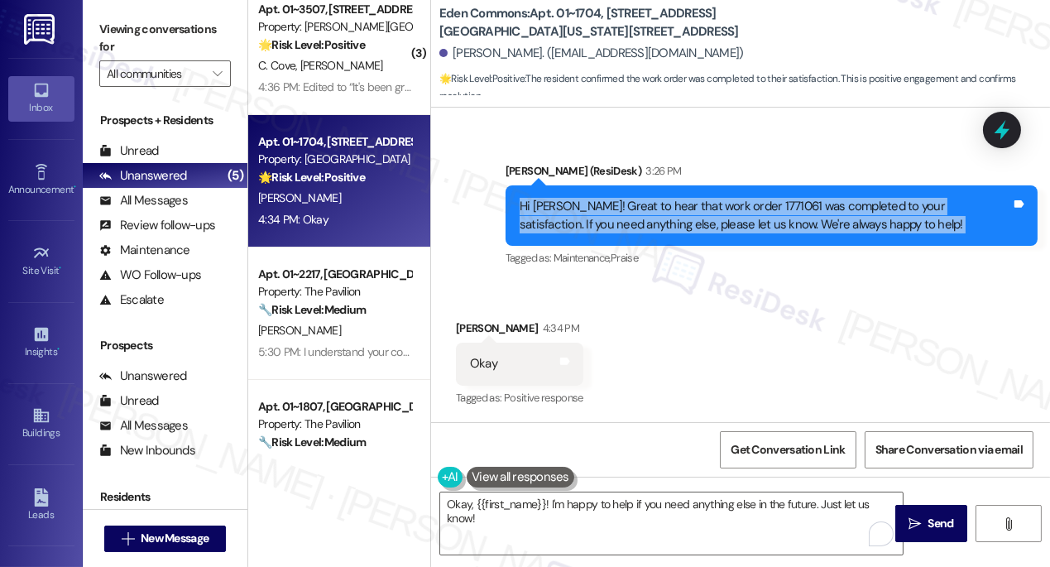
click at [697, 227] on div "Hi Annie! Great to hear that work order 1771061 was completed to your satisfact…" at bounding box center [766, 216] width 492 height 36
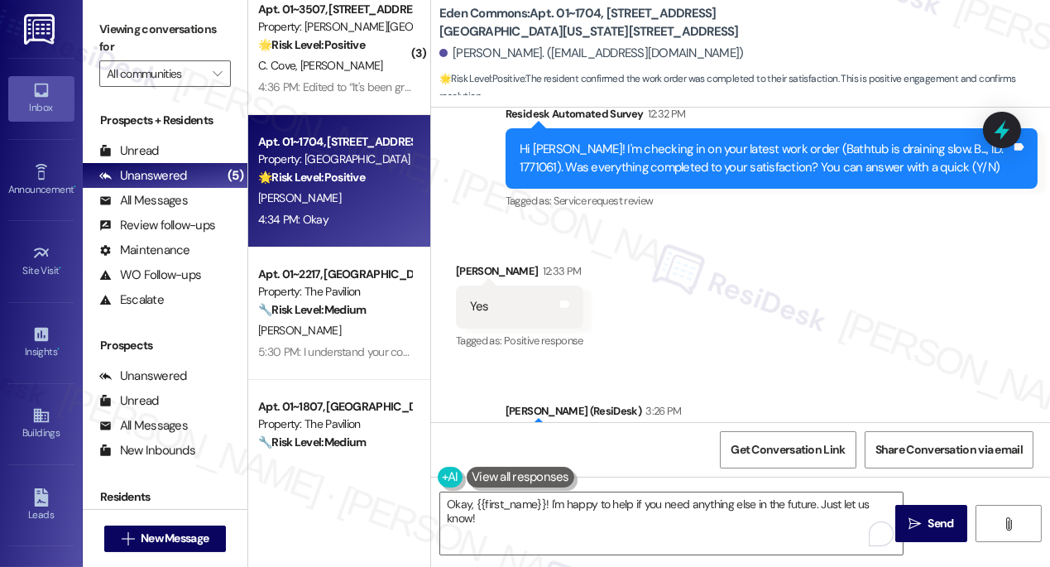
scroll to position [6828, 0]
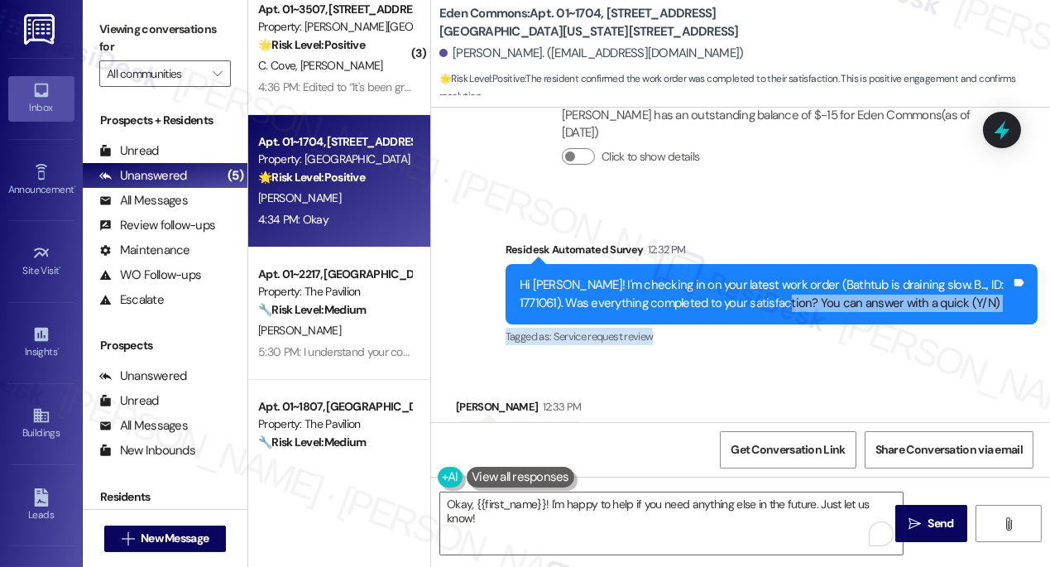
drag, startPoint x: 755, startPoint y: 305, endPoint x: 805, endPoint y: 330, distance: 56.3
click at [820, 330] on div "Residesk Automated Survey 12:32 PM Hi Annie! I'm checking in on your latest wor…" at bounding box center [772, 295] width 532 height 108
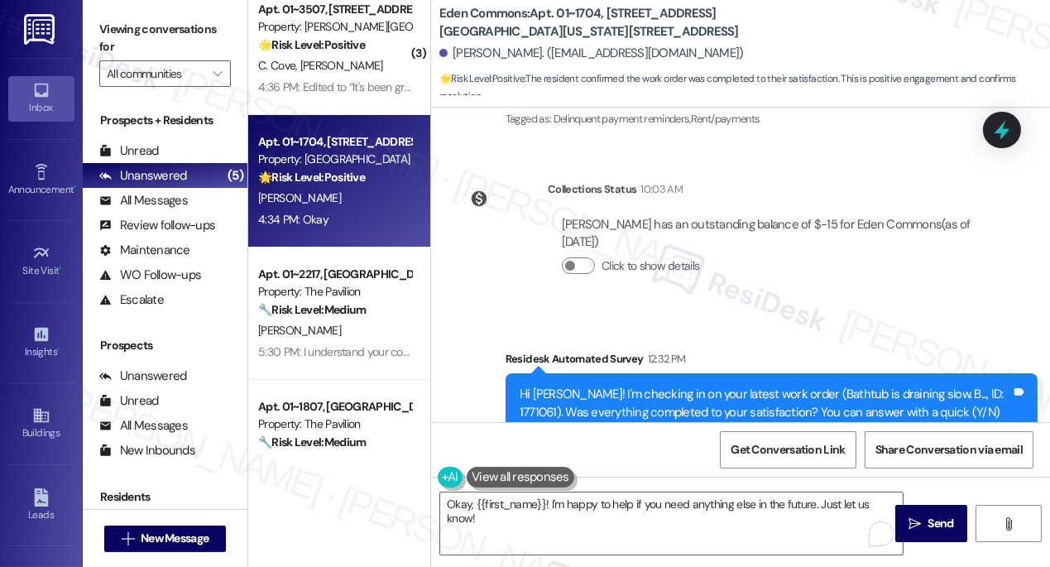
scroll to position [7204, 0]
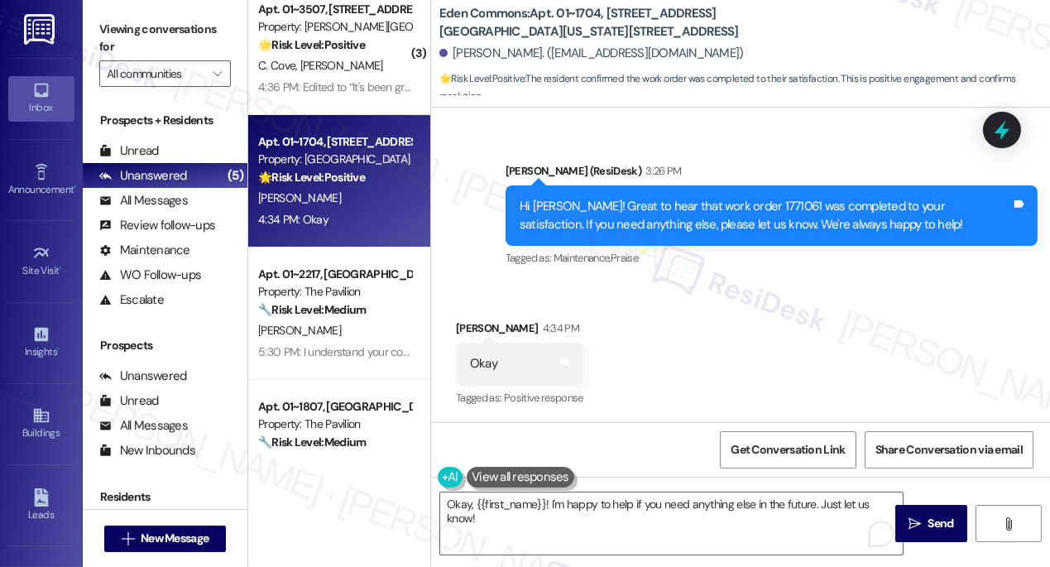
click at [562, 204] on div "Hi Annie! Great to hear that work order 1771061 was completed to your satisfact…" at bounding box center [766, 216] width 492 height 36
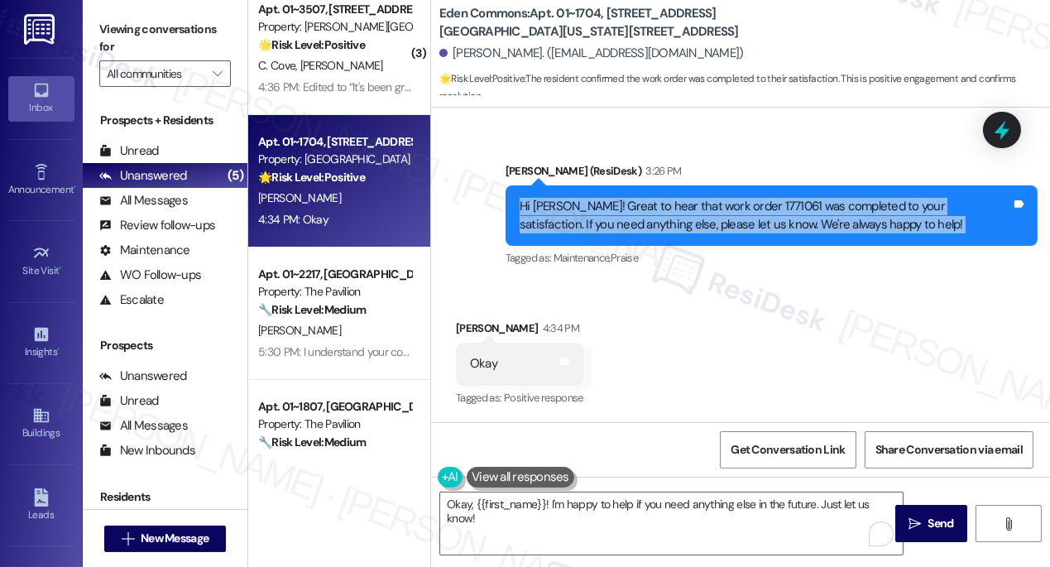
click at [562, 204] on div "Hi Annie! Great to hear that work order 1771061 was completed to your satisfact…" at bounding box center [766, 216] width 492 height 36
click at [730, 211] on div "Hi Annie! Great to hear that work order 1771061 was completed to your satisfact…" at bounding box center [766, 216] width 492 height 36
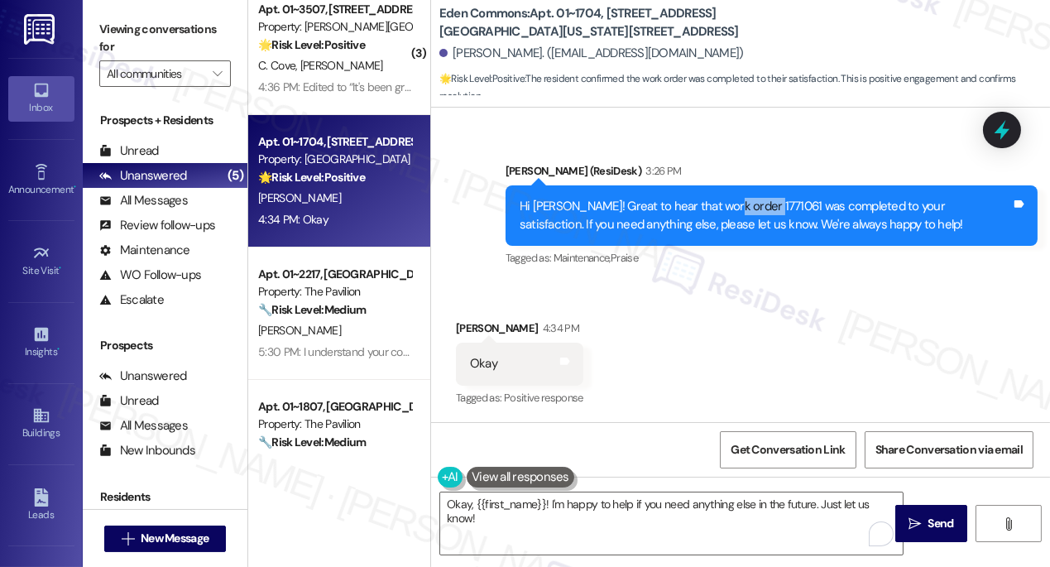
click at [730, 211] on div "Hi Annie! Great to hear that work order 1771061 was completed to your satisfact…" at bounding box center [766, 216] width 492 height 36
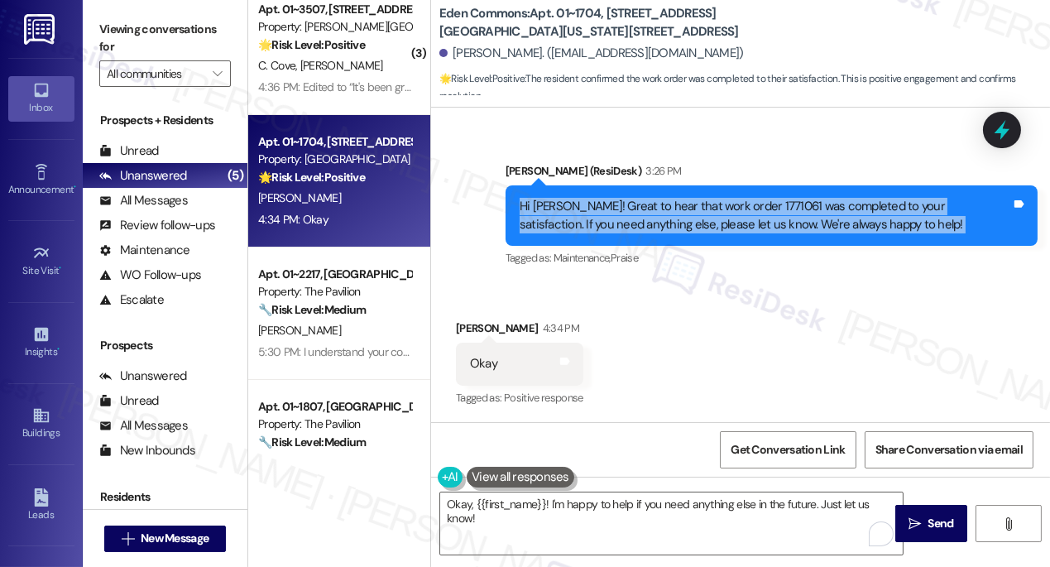
click at [730, 211] on div "Hi Annie! Great to hear that work order 1771061 was completed to your satisfact…" at bounding box center [766, 216] width 492 height 36
click at [478, 519] on textarea "Okay, {{first_name}}! I'm happy to help if you need anything else in the future…" at bounding box center [671, 523] width 463 height 62
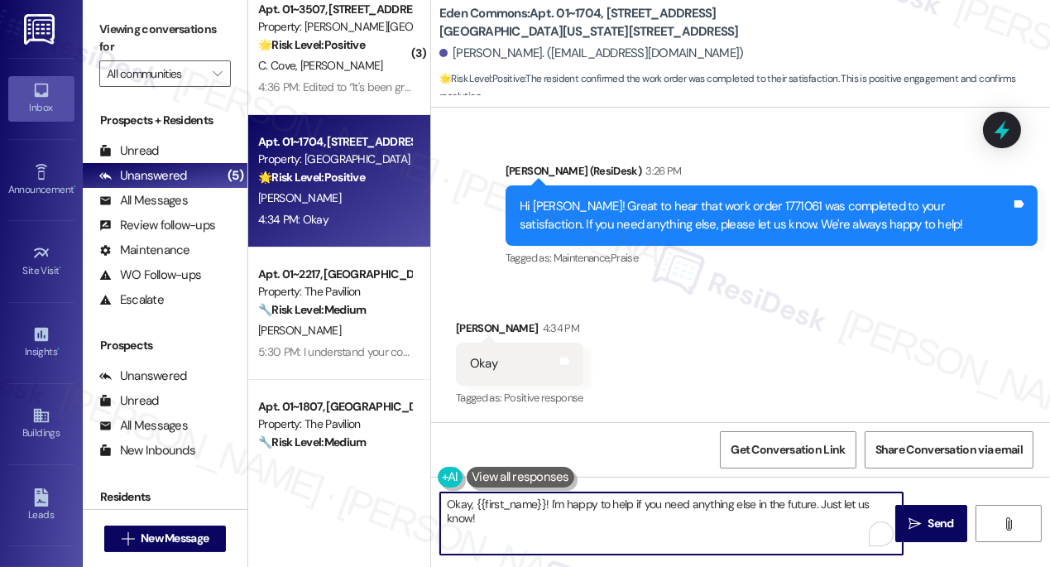
click at [478, 519] on textarea "Okay, {{first_name}}! I'm happy to help if you need anything else in the future…" at bounding box center [671, 523] width 463 height 62
click at [480, 519] on textarea "Okay, {{first_name}}! I'm happy to help if you need anything else in the future…" at bounding box center [671, 523] width 463 height 62
click at [569, 506] on textarea "Okay, {{first_name}}! I'm happy to help if you need anything else in the future…" at bounding box center [671, 523] width 463 height 62
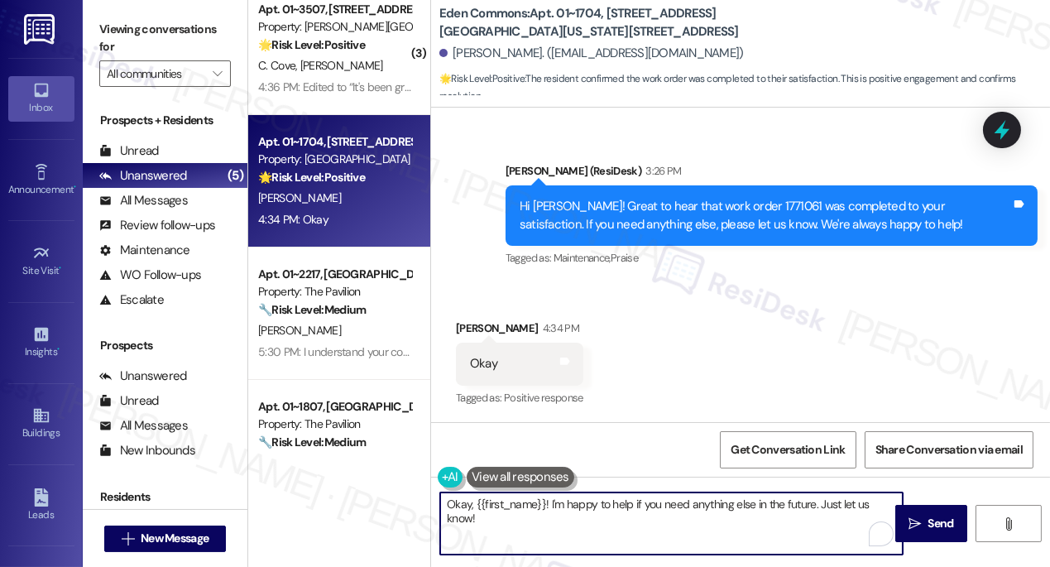
click at [569, 506] on textarea "Okay, {{first_name}}! I'm happy to help if you need anything else in the future…" at bounding box center [671, 523] width 463 height 62
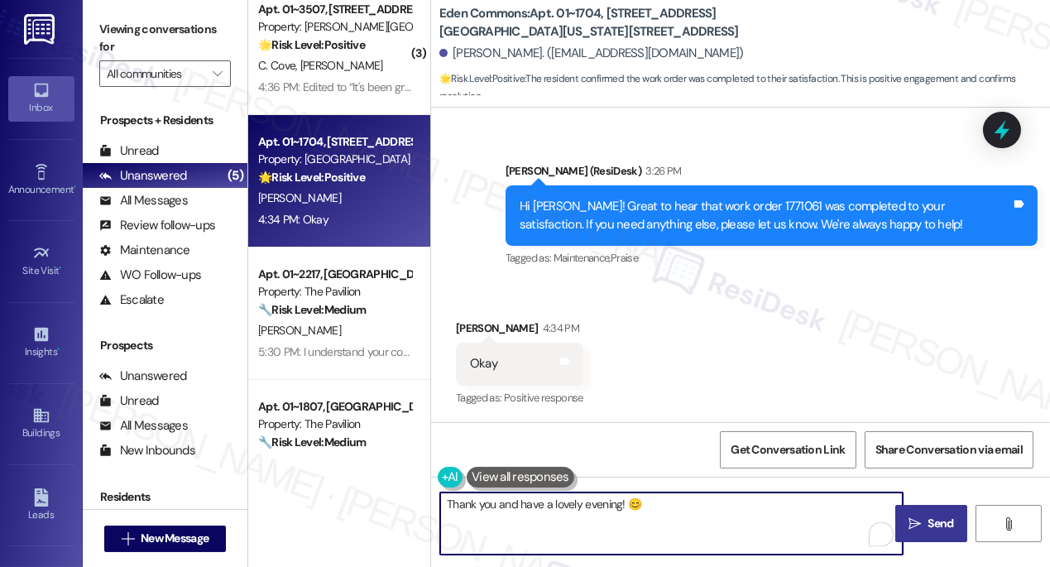
type textarea "Thank you and have a lovely evening! 😊"
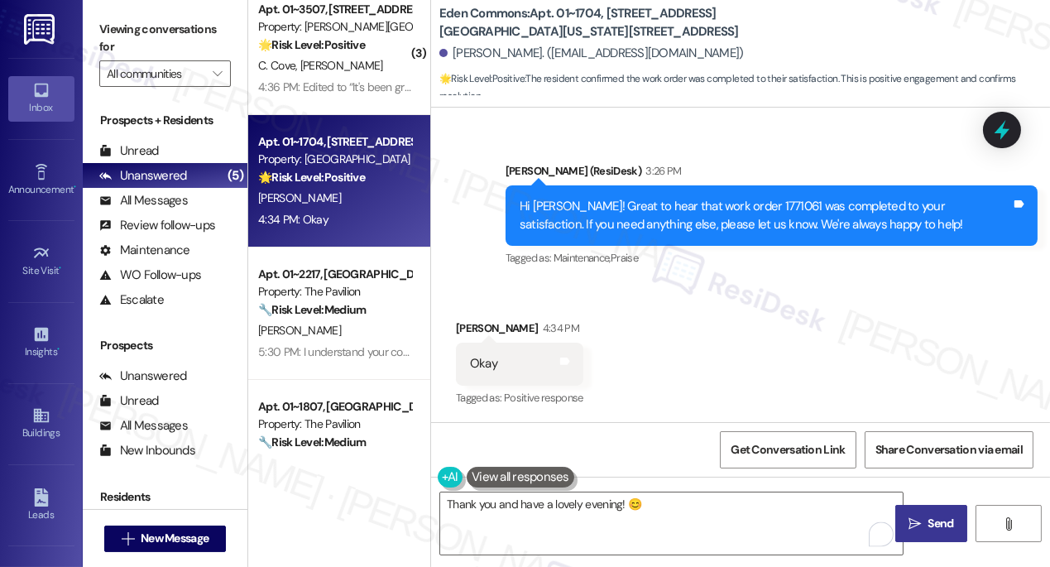
click at [929, 517] on span "Send" at bounding box center [942, 523] width 26 height 17
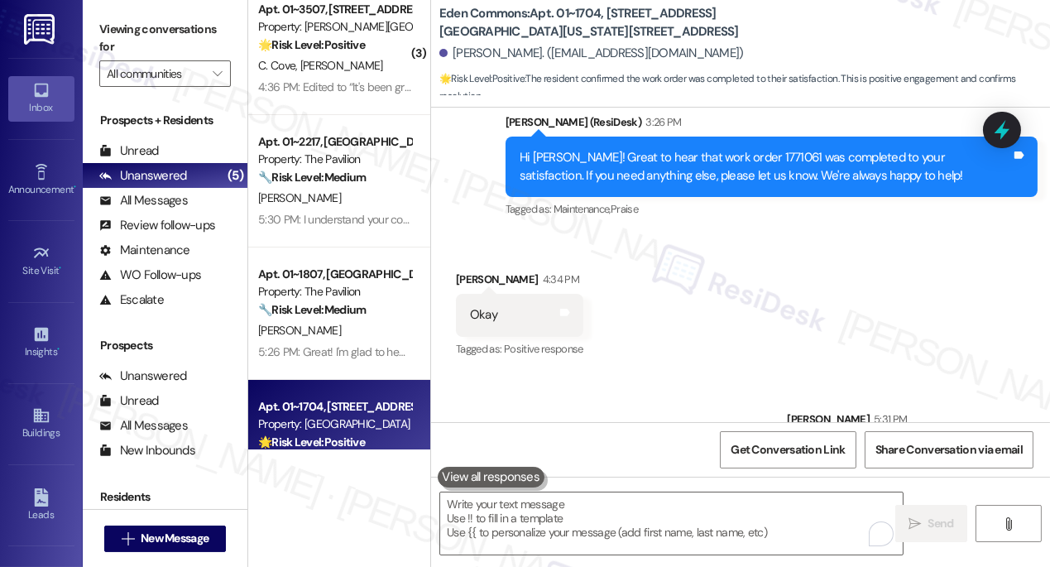
scroll to position [7319, 0]
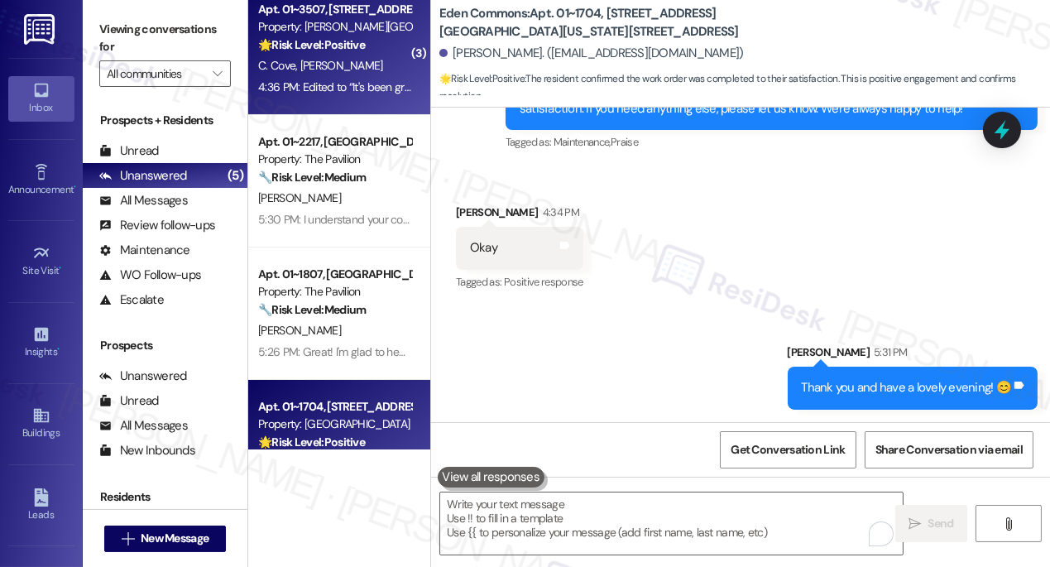
click at [314, 74] on div "C. Cove P. Boxley" at bounding box center [335, 65] width 156 height 21
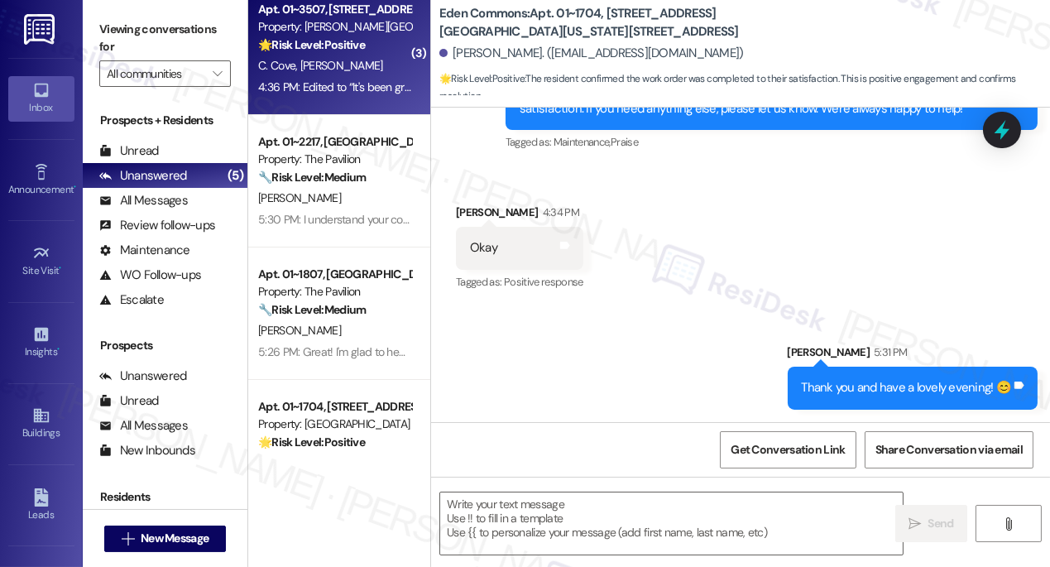
type textarea "Fetching suggested responses. Please feel free to read through the conversation…"
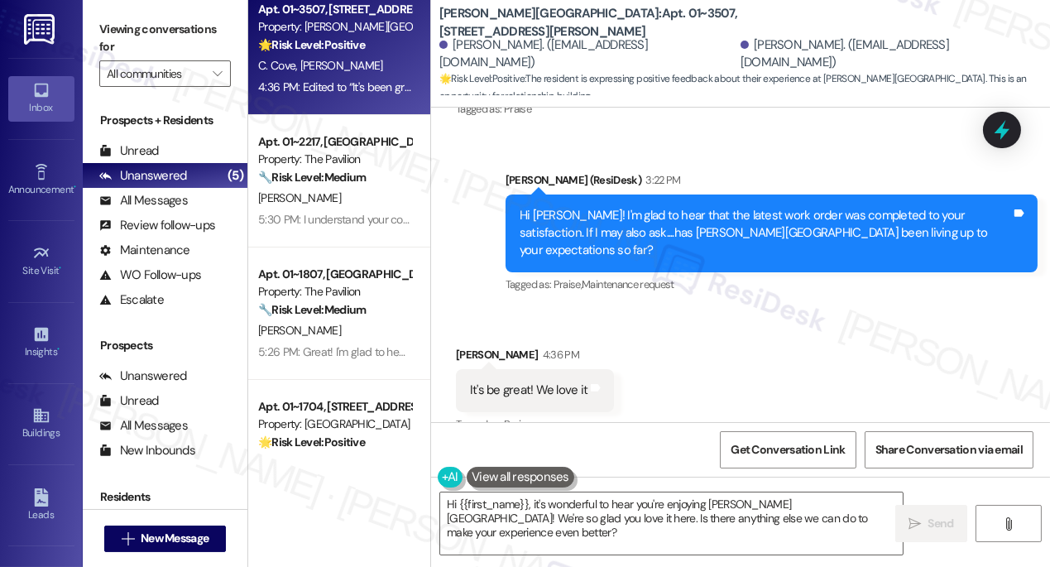
scroll to position [3489, 0]
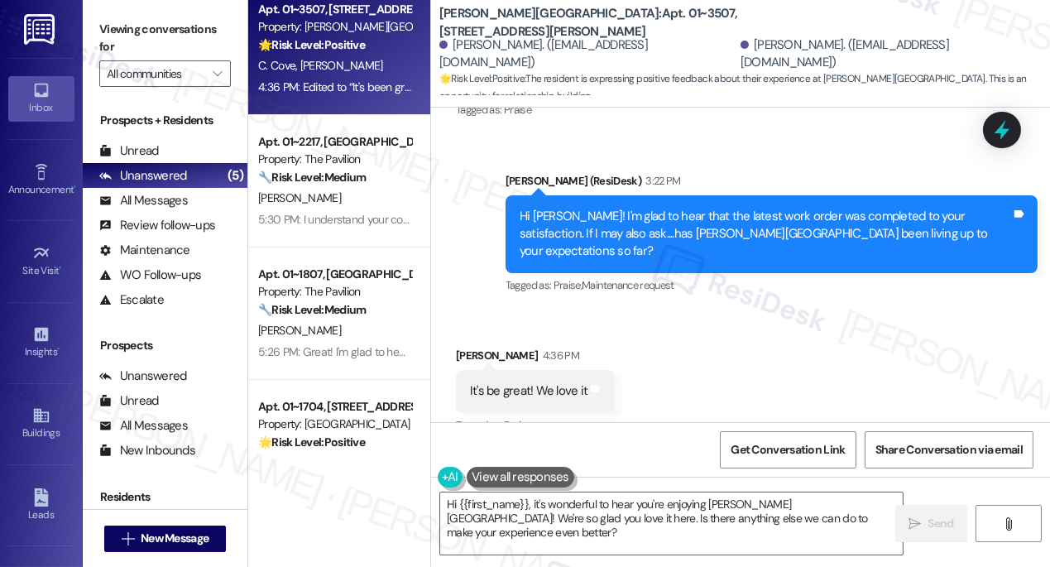
click at [562, 208] on div "Hi Peter! I'm glad to hear that the latest work order was completed to your sat…" at bounding box center [766, 234] width 492 height 53
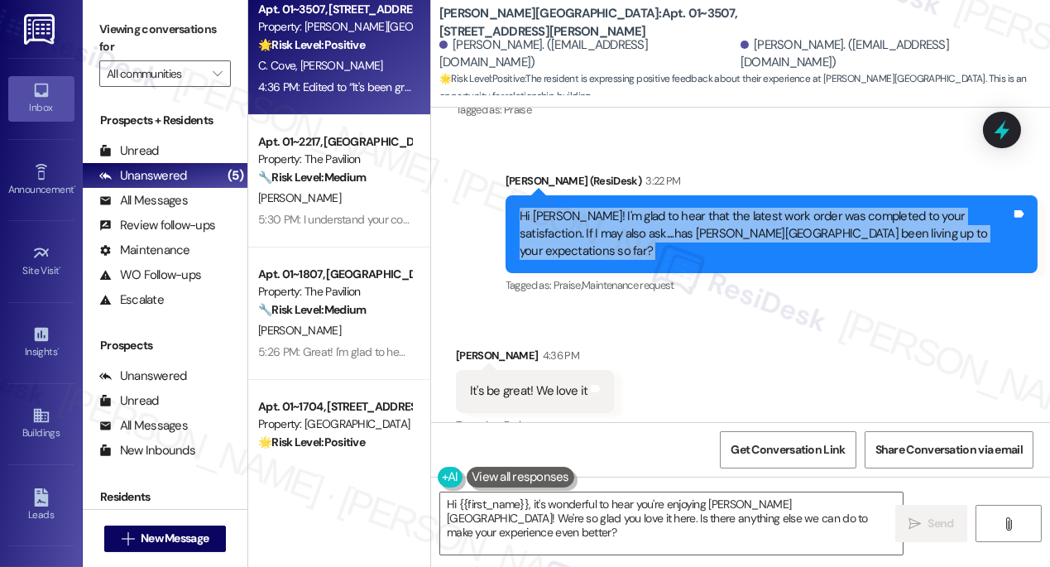
click at [562, 208] on div "Hi Peter! I'm glad to hear that the latest work order was completed to your sat…" at bounding box center [766, 234] width 492 height 53
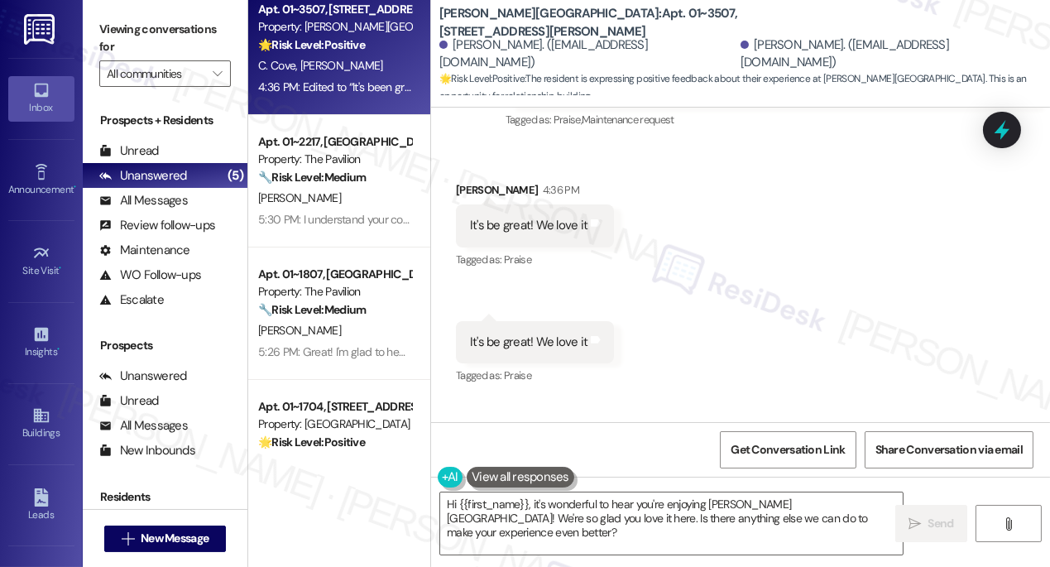
scroll to position [3715, 0]
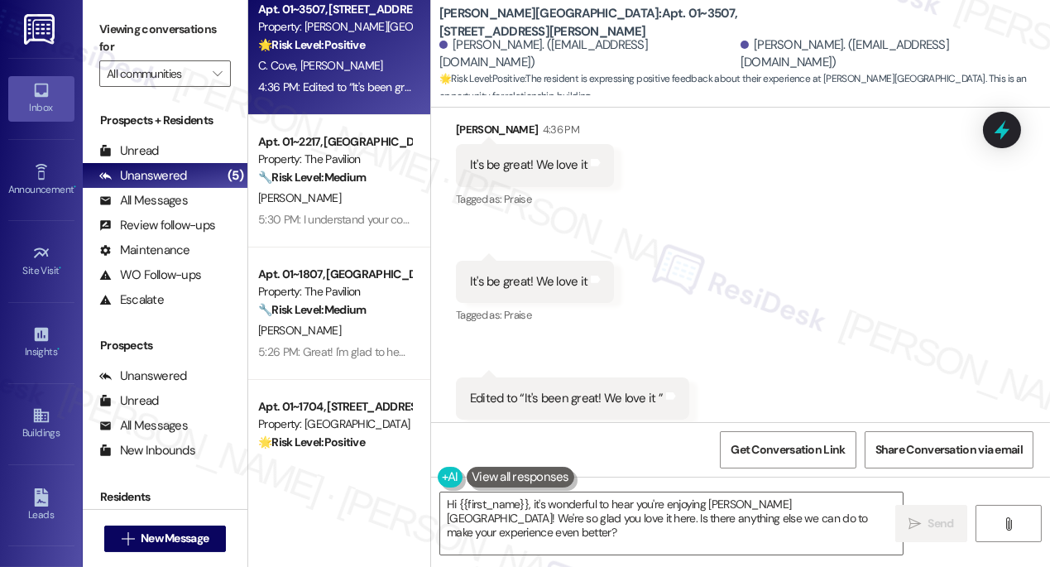
click at [114, 30] on label "Viewing conversations for" at bounding box center [165, 39] width 132 height 44
click at [596, 497] on textarea "Hi {{first_name}}, it's wonderful to hear you're enjoying Kingsbury Plaza! We'r…" at bounding box center [671, 523] width 463 height 62
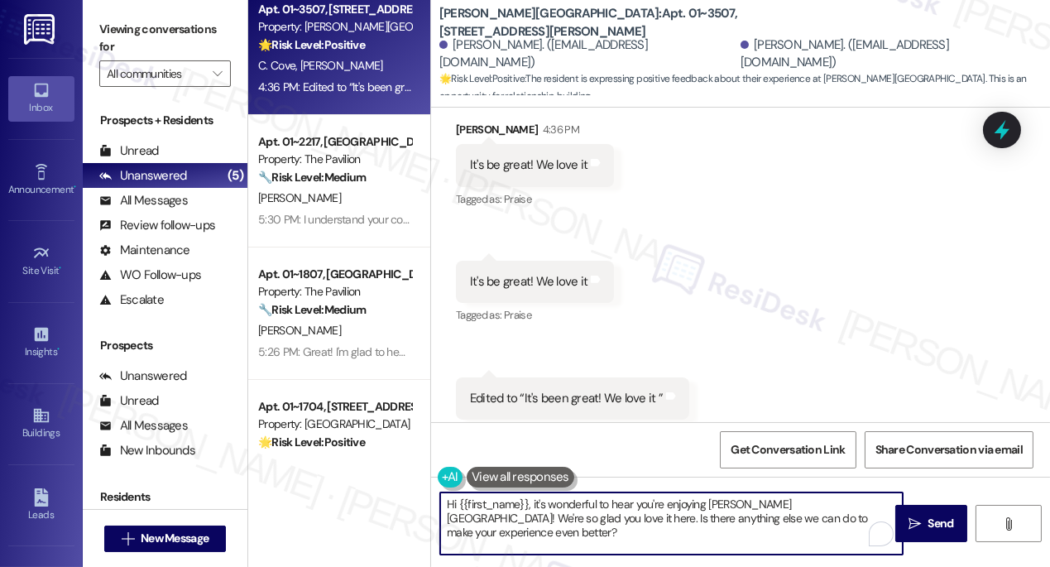
click at [596, 497] on textarea "Hi {{first_name}}, it's wonderful to hear you're enjoying Kingsbury Plaza! We'r…" at bounding box center [671, 523] width 463 height 62
paste textarea "That’s awesome to hear, Emma! Thank you! If you don’t mind, would you be willin…"
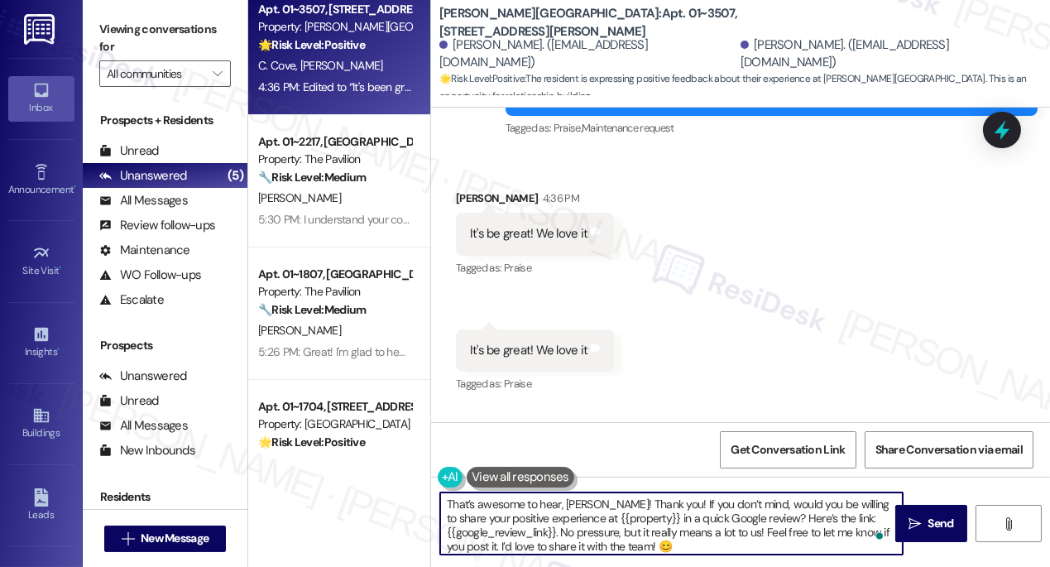
scroll to position [3640, 0]
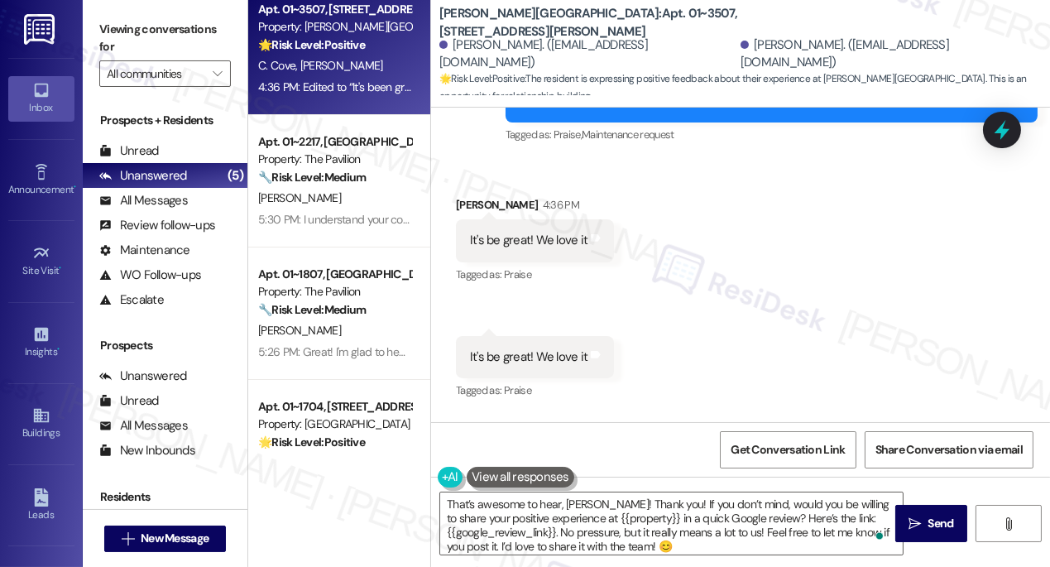
click at [474, 196] on div "Peter Boxley 4:36 PM" at bounding box center [535, 207] width 158 height 23
copy div "Peter"
click at [585, 503] on textarea "That’s awesome to hear, Emma! Thank you! If you don’t mind, would you be willin…" at bounding box center [671, 523] width 463 height 62
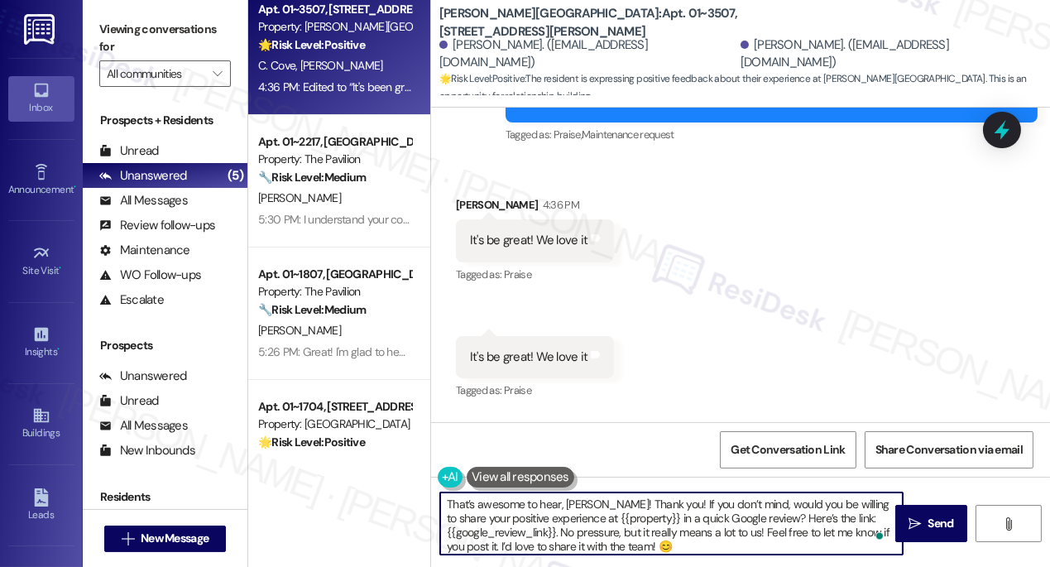
paste textarea "Peter"
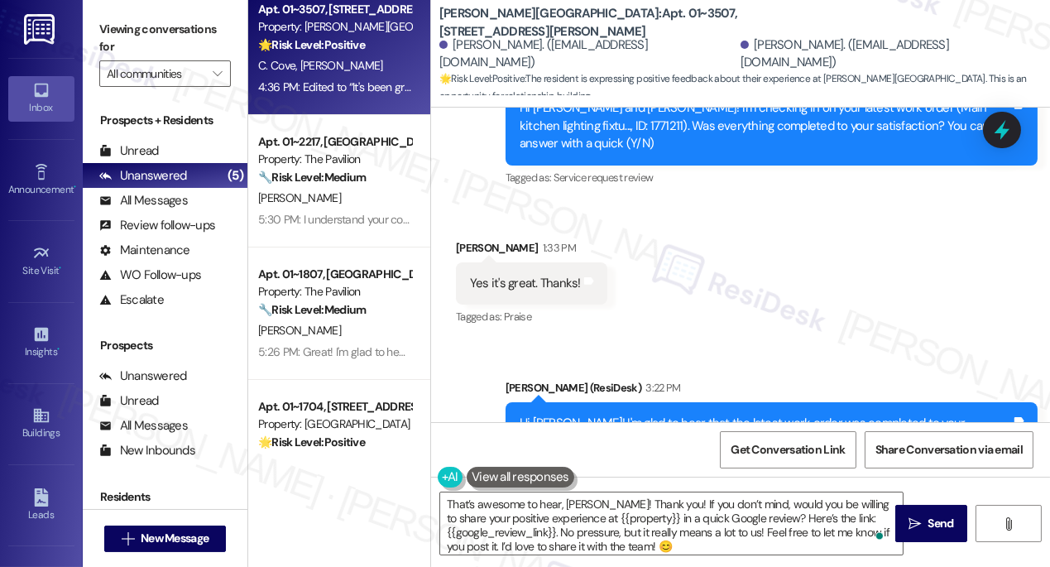
scroll to position [3590, 0]
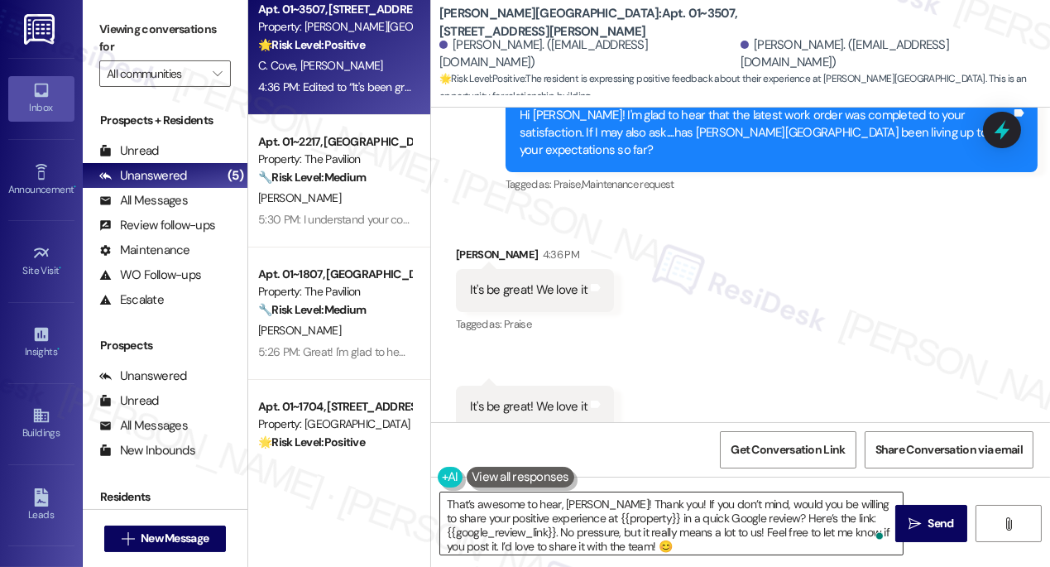
click at [816, 517] on textarea "That’s awesome to hear, Peter! Thank you! If you don’t mind, would you be willi…" at bounding box center [671, 523] width 463 height 62
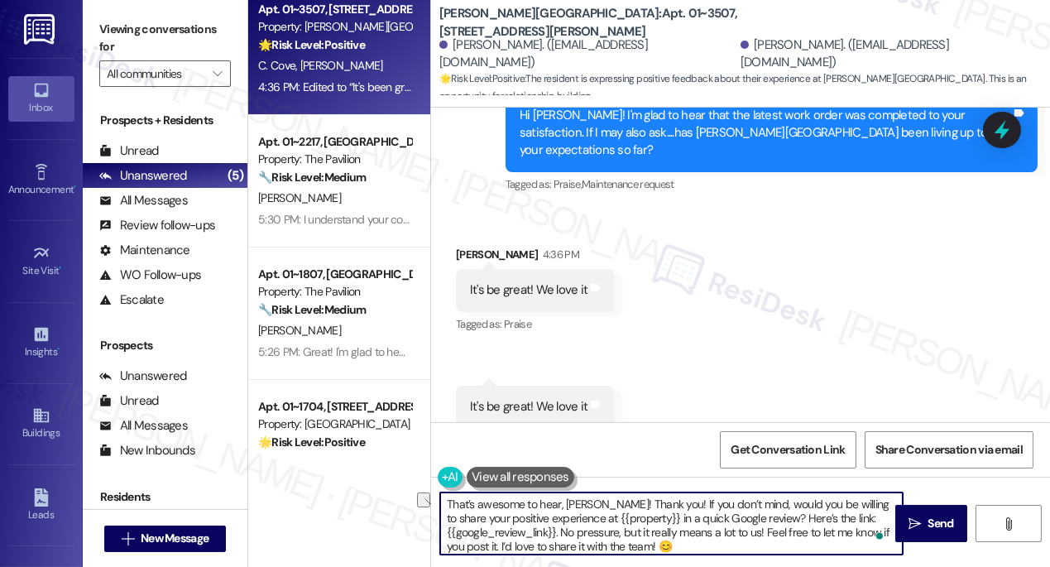
drag, startPoint x: 565, startPoint y: 518, endPoint x: 641, endPoint y: 518, distance: 76.1
click at [641, 518] on textarea "That’s awesome to hear, Peter! Thank you! If you don’t mind, would you be willi…" at bounding box center [671, 523] width 463 height 62
click at [916, 523] on icon "" at bounding box center [915, 523] width 12 height 13
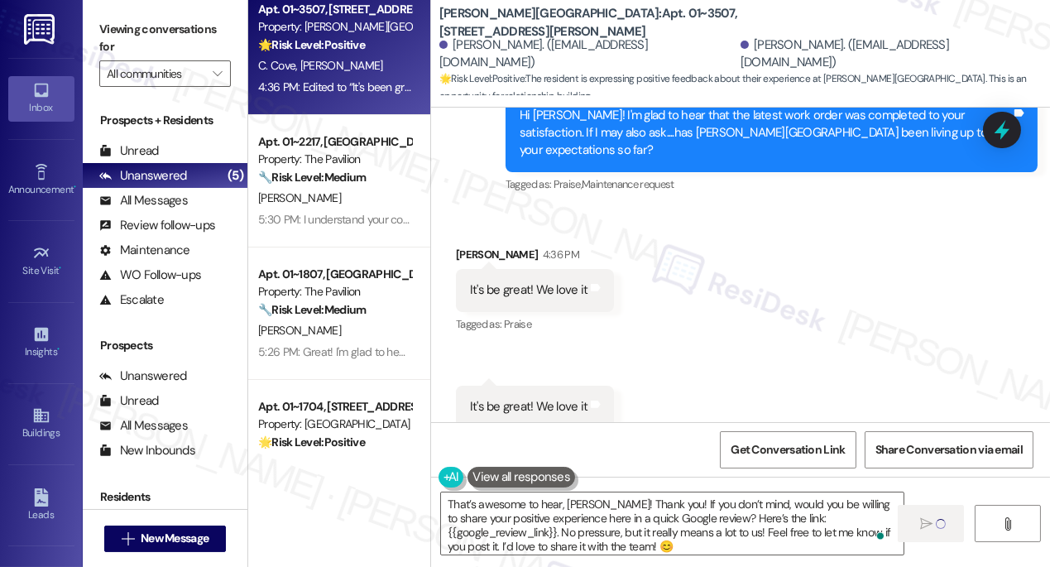
type textarea "Fetching suggested responses. Please feel free to read through the conversation…"
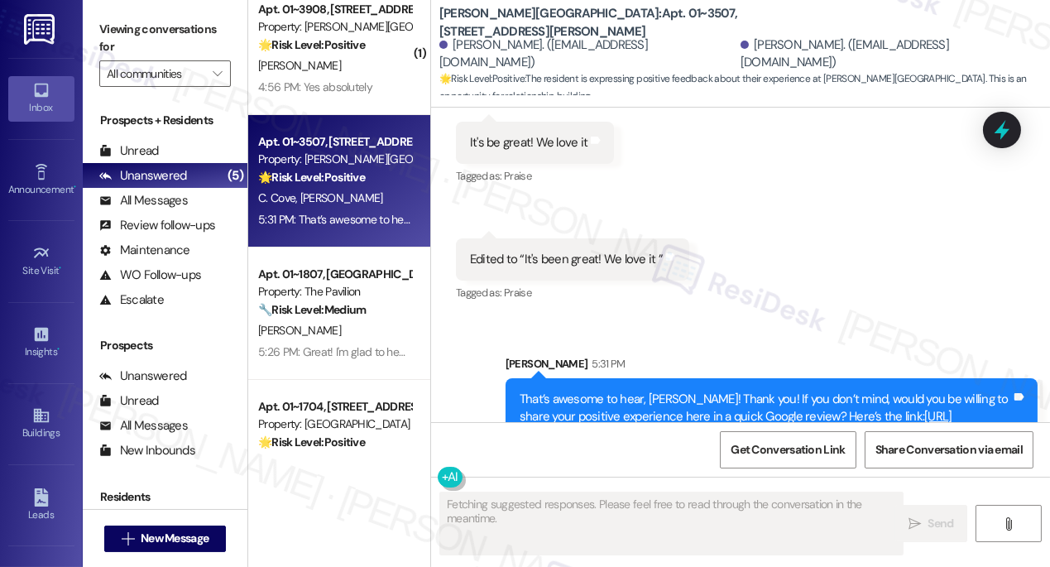
scroll to position [3884, 0]
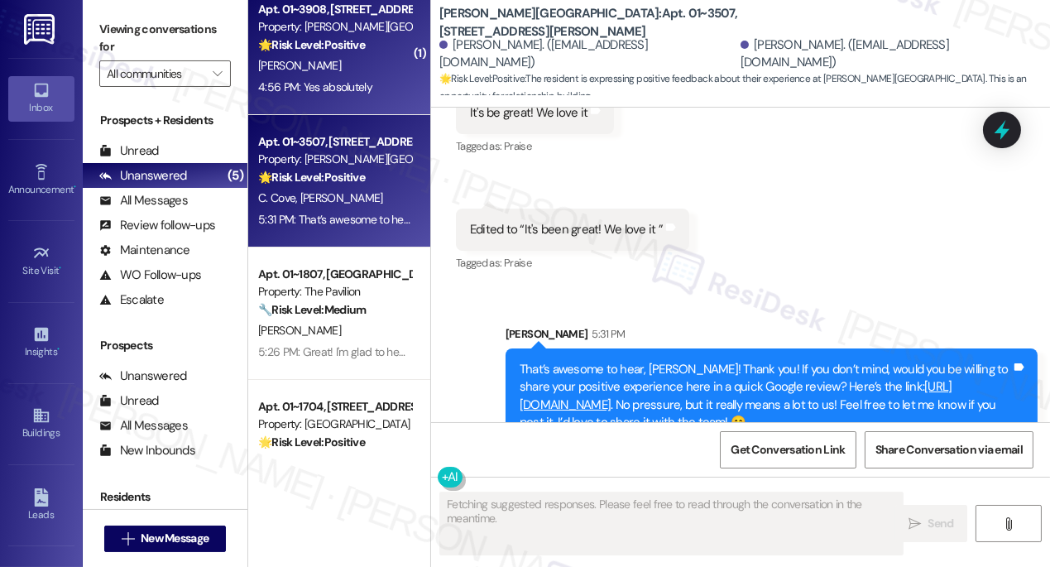
click at [372, 79] on div "4:56 PM: Yes absolutely 4:56 PM: Yes absolutely" at bounding box center [335, 87] width 156 height 21
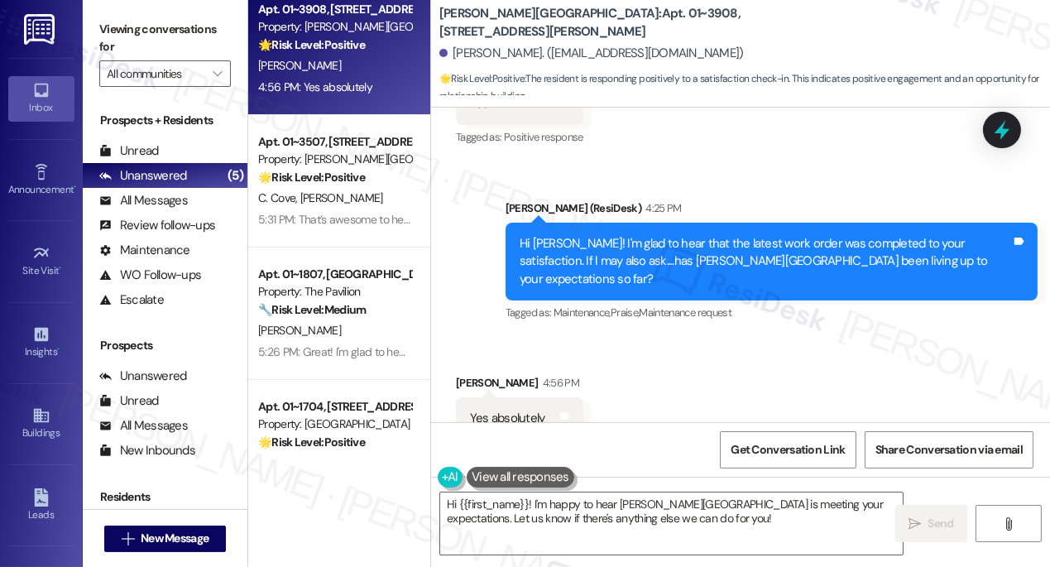
scroll to position [4880, 0]
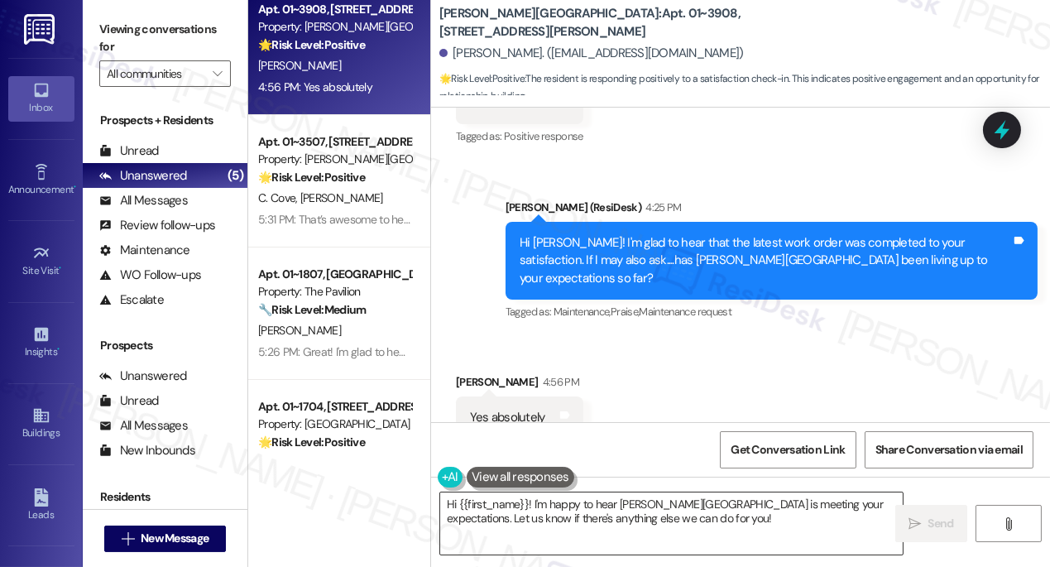
click at [574, 514] on textarea "Hi {{first_name}}! I'm happy to hear Kingsbury Plaza is meeting your expectatio…" at bounding box center [671, 523] width 463 height 62
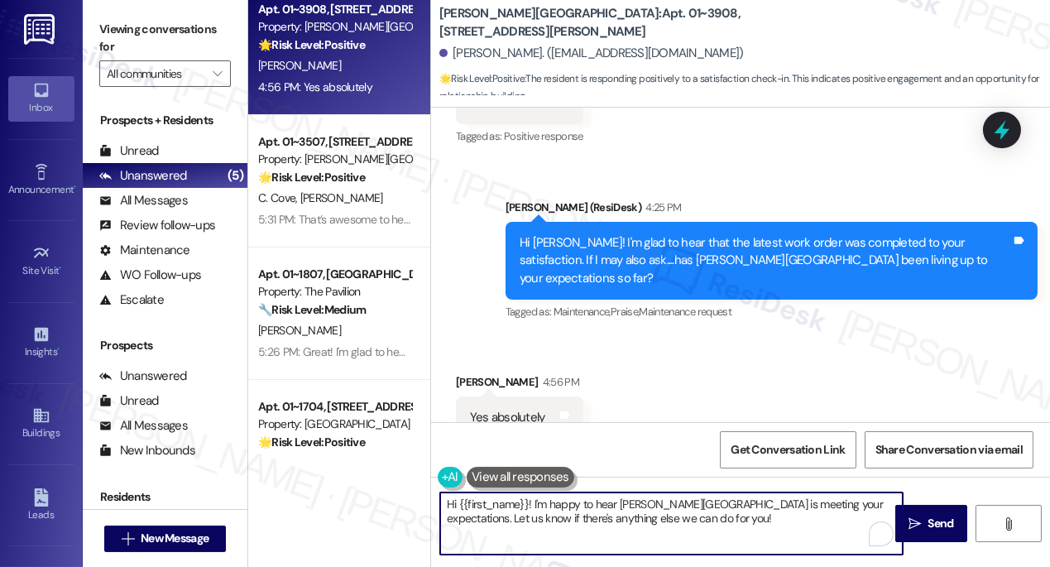
click at [574, 514] on textarea "Hi {{first_name}}! I'm happy to hear Kingsbury Plaza is meeting your expectatio…" at bounding box center [671, 523] width 463 height 62
paste textarea "Peter"
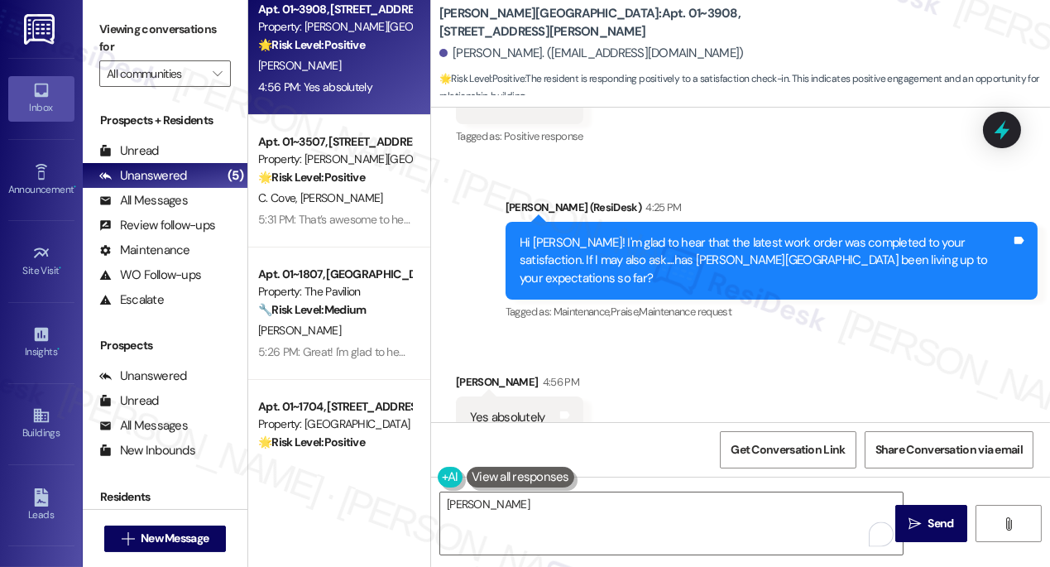
click at [120, 40] on label "Viewing conversations for" at bounding box center [165, 39] width 132 height 44
click at [538, 513] on textarea "Peter" at bounding box center [671, 523] width 463 height 62
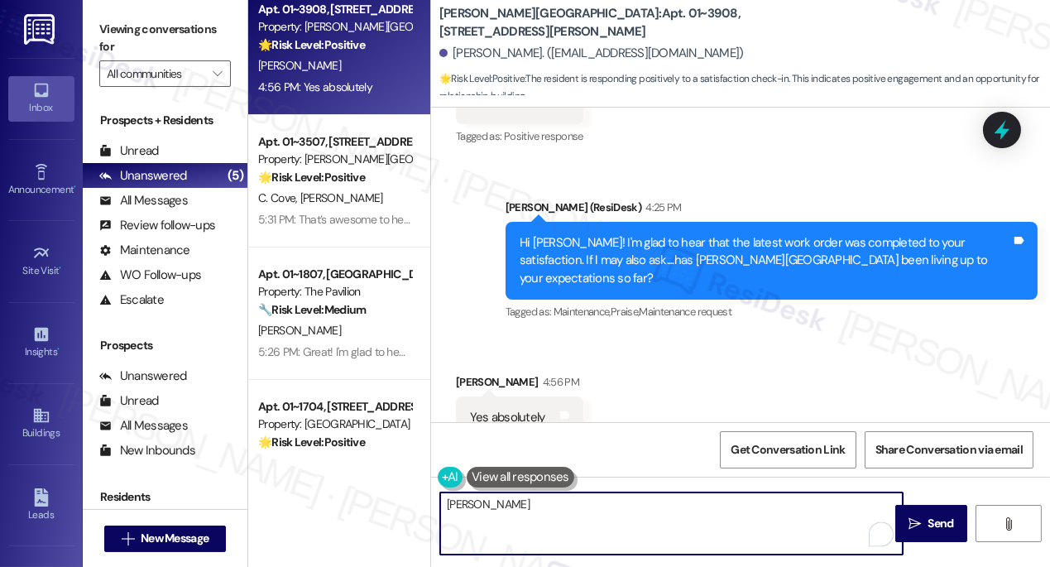
paste textarea "That’s awesome to hear, Emma! Thank you! If you don’t mind, would you be willin…"
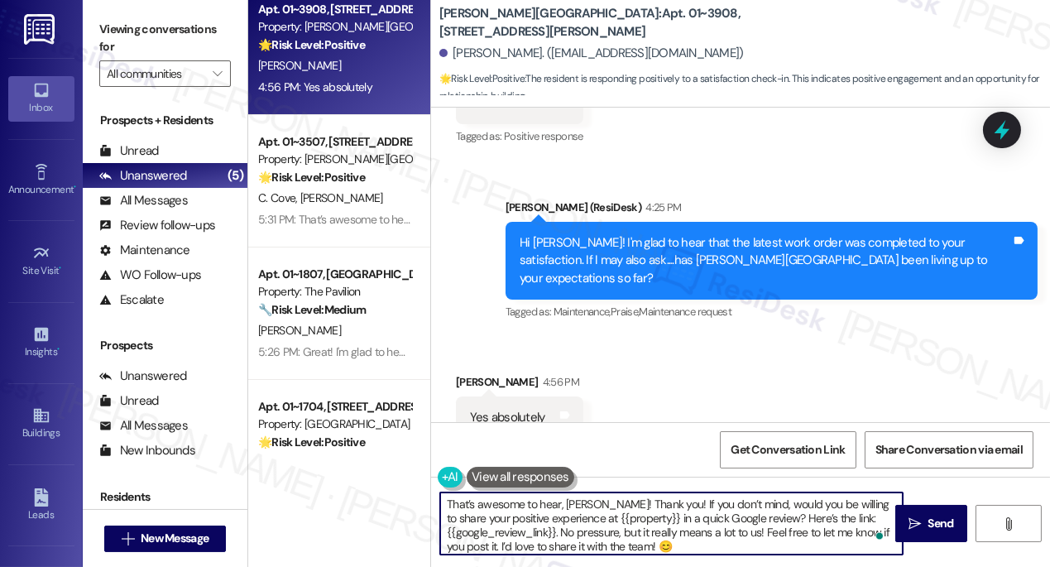
click at [480, 373] on div "Thomas Barnes 4:56 PM" at bounding box center [519, 384] width 127 height 23
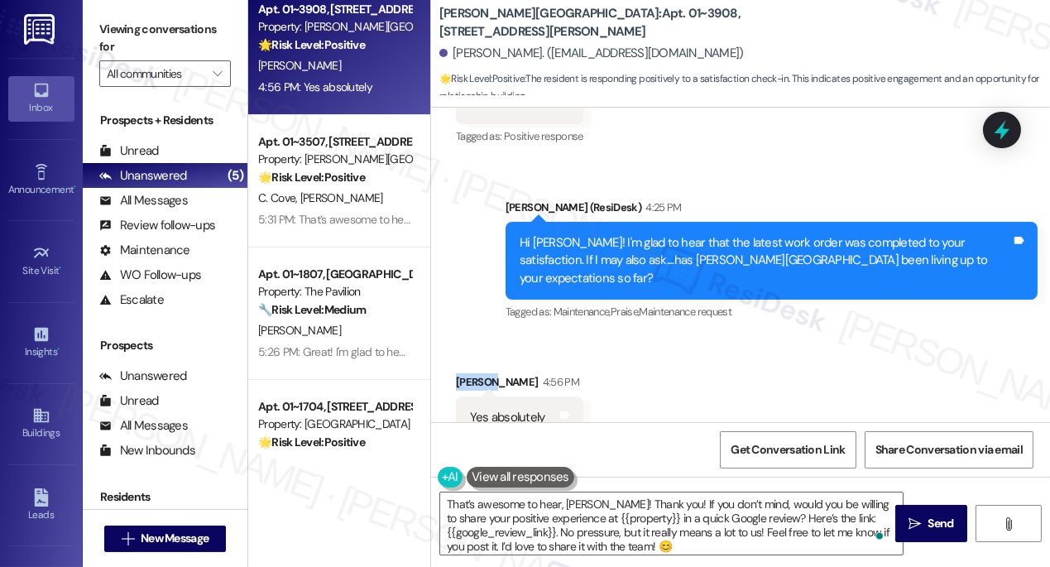
click at [480, 373] on div "Thomas Barnes 4:56 PM" at bounding box center [519, 384] width 127 height 23
copy div "Thomas"
click at [576, 508] on textarea "That’s awesome to hear, Emma! Thank you! If you don’t mind, would you be willin…" at bounding box center [671, 523] width 463 height 62
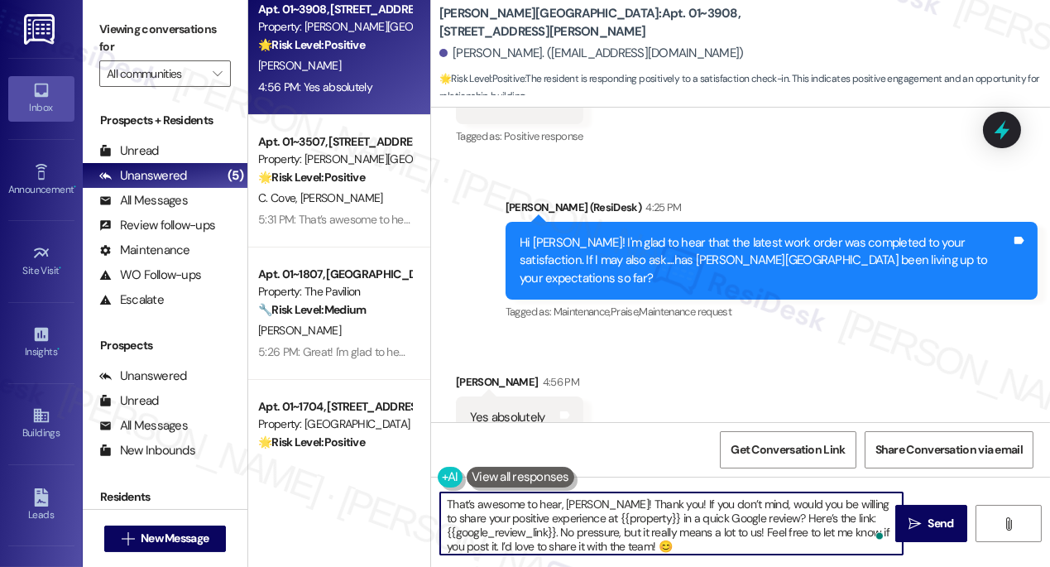
click at [576, 508] on textarea "That’s awesome to hear, Emma! Thank you! If you don’t mind, would you be willin…" at bounding box center [671, 523] width 463 height 62
paste textarea "Thomas"
drag, startPoint x: 569, startPoint y: 516, endPoint x: 640, endPoint y: 513, distance: 70.4
click at [640, 513] on textarea "That’s awesome to hear, Thomas! Thank you! If you don’t mind, would you be will…" at bounding box center [671, 523] width 463 height 62
type textarea "That’s awesome to hear, Thomas! Thank you! If you don’t mind, would you be will…"
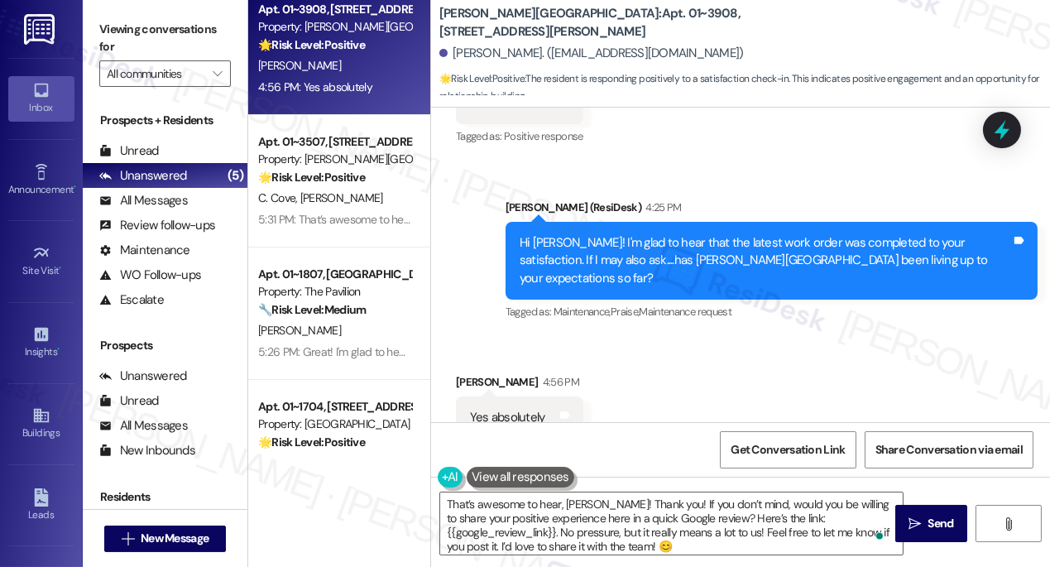
scroll to position [919, 0]
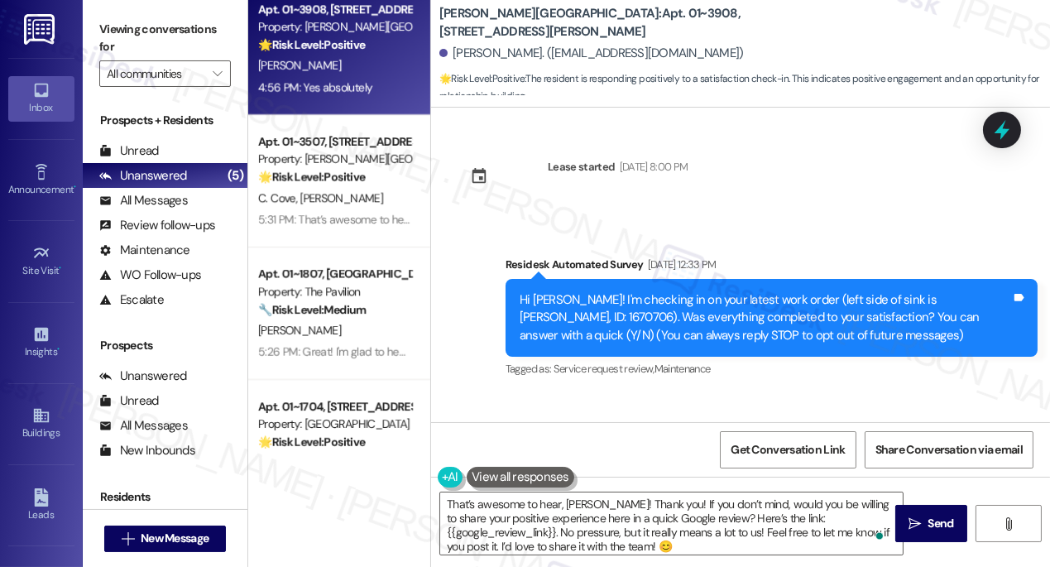
scroll to position [919, 0]
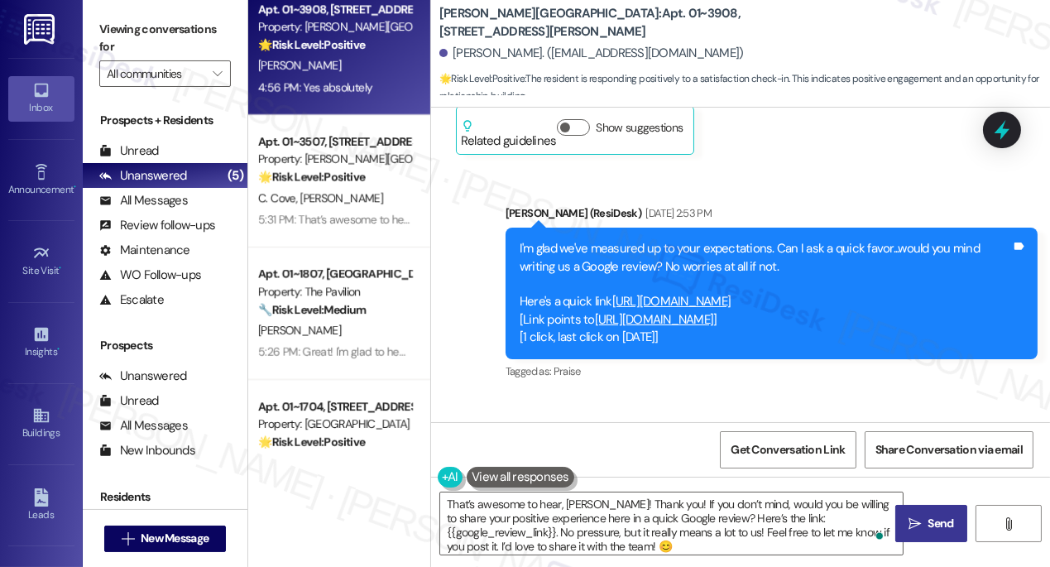
click at [942, 522] on span "Send" at bounding box center [942, 523] width 26 height 17
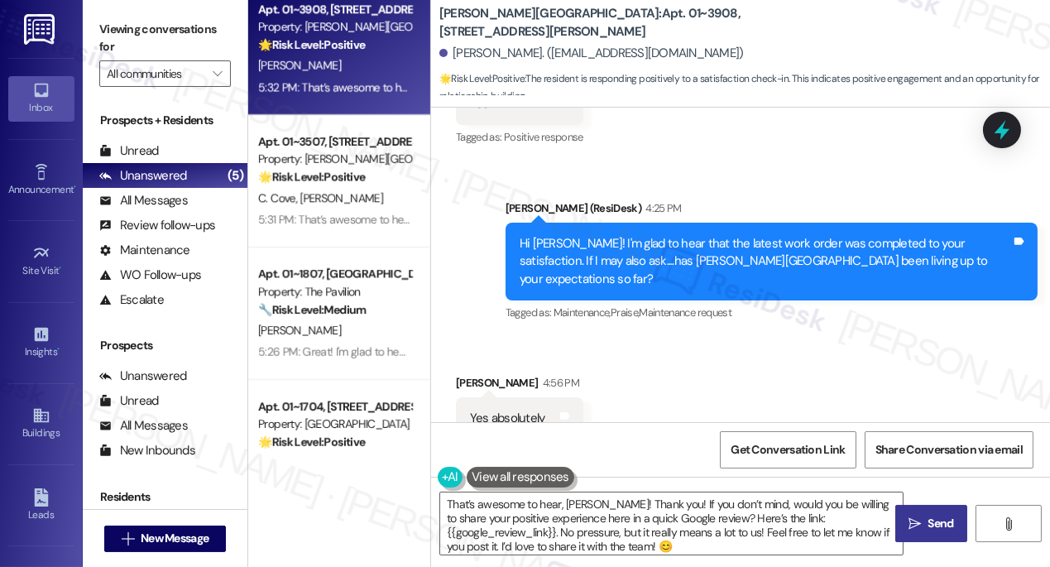
scroll to position [5048, 0]
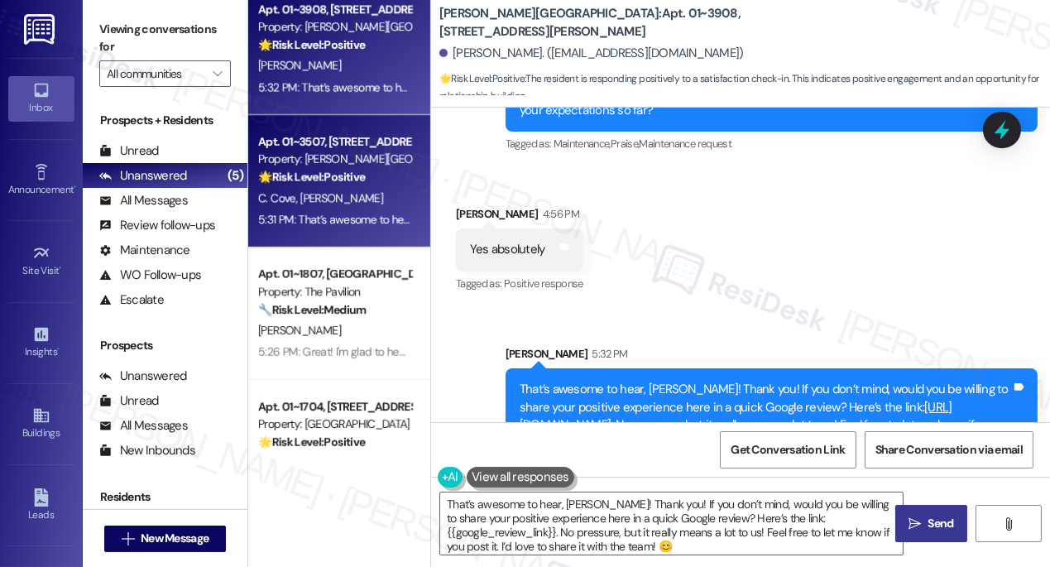
click at [364, 189] on div "C. Cove P. Boxley" at bounding box center [335, 198] width 156 height 21
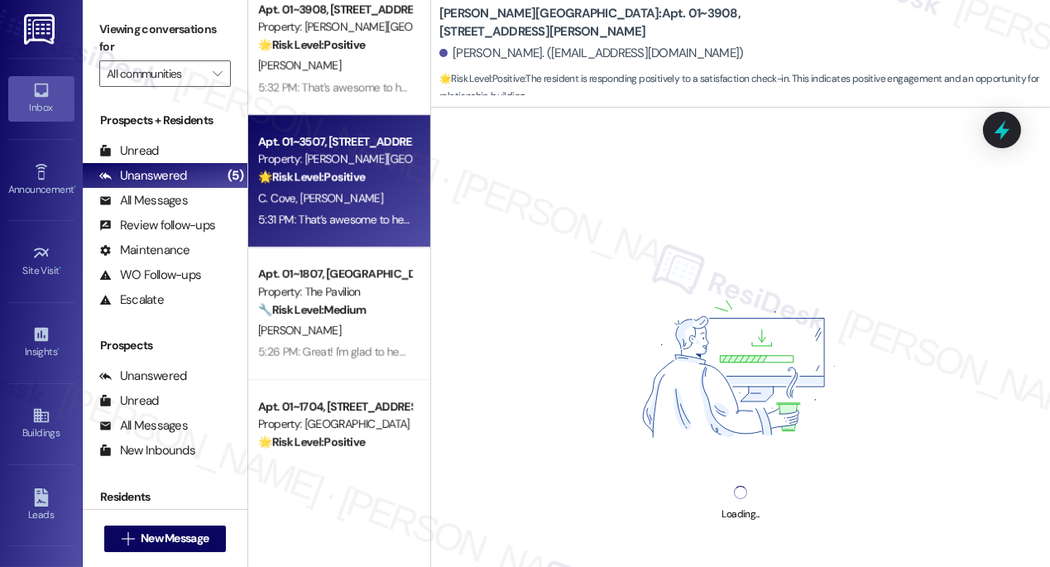
scroll to position [212, 0]
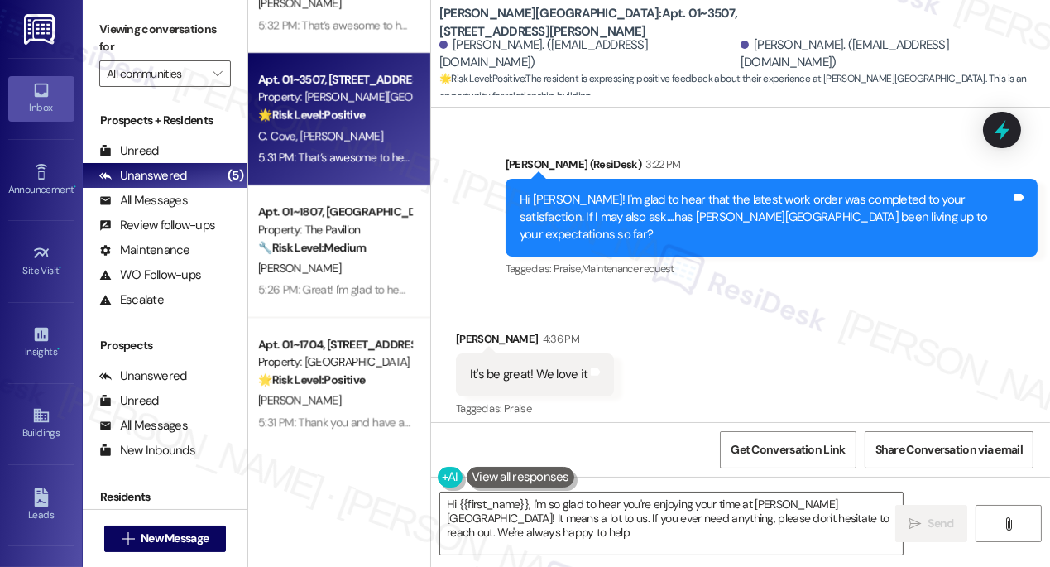
type textarea "Hi {{first_name}}, I'm so glad to hear you're enjoying your time at Kingsbury P…"
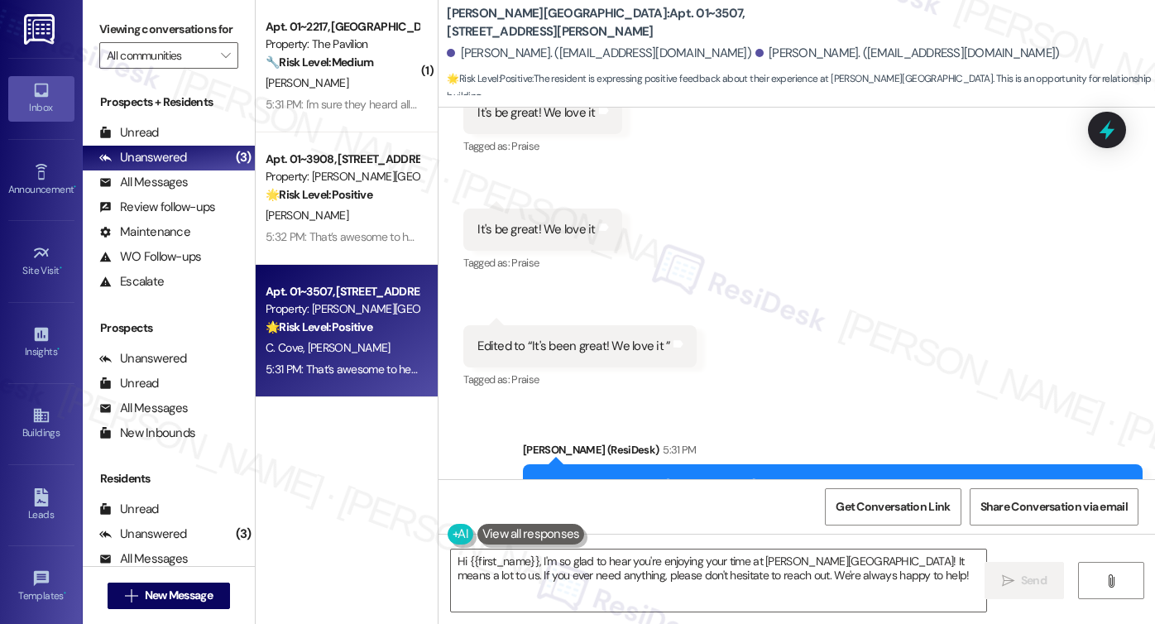
scroll to position [3714, 0]
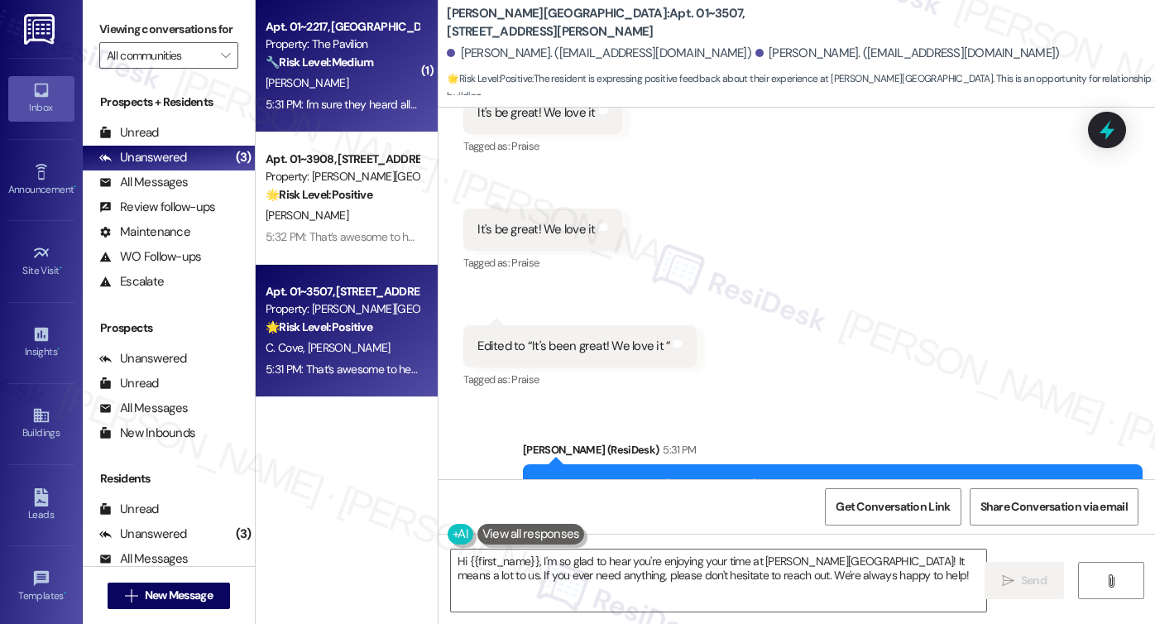
click at [335, 52] on div "Property: The Pavilion" at bounding box center [342, 44] width 153 height 17
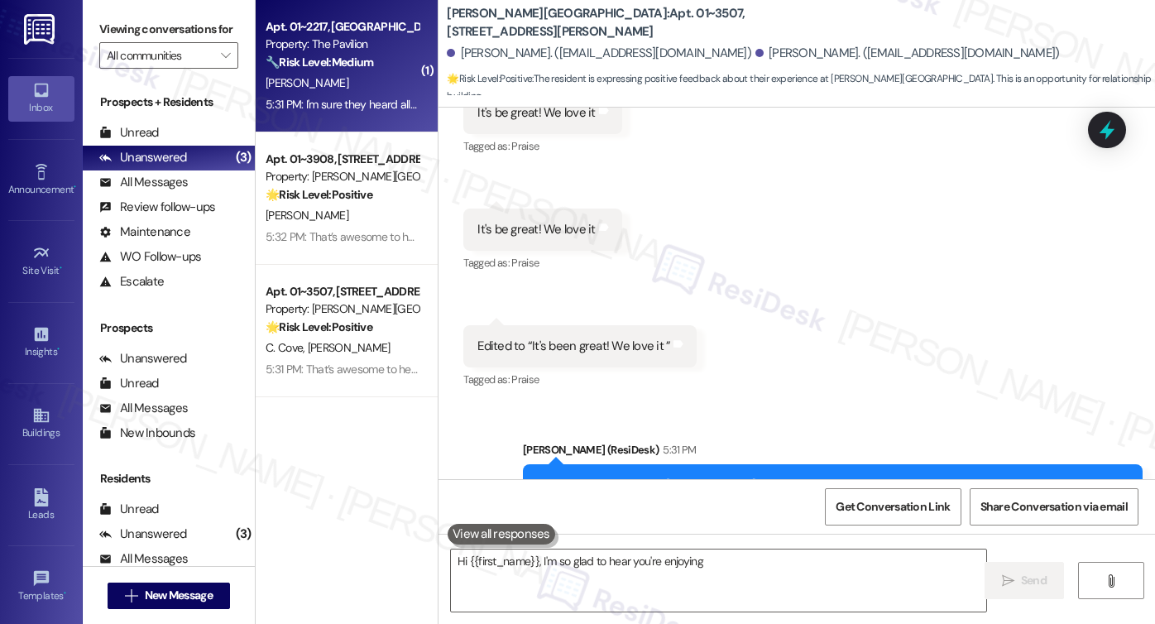
type textarea "Hi {{first_name}}, I'm so glad to hear you're enjoying your"
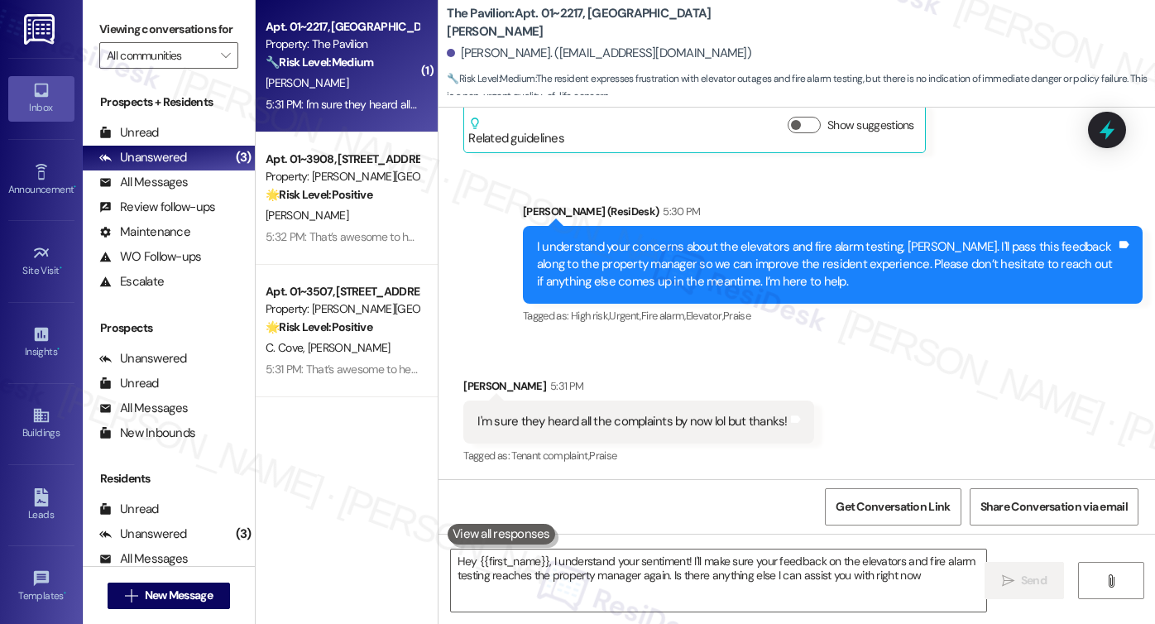
type textarea "Hey {{first_name}}, I understand your sentiment! I'll make sure your feedback o…"
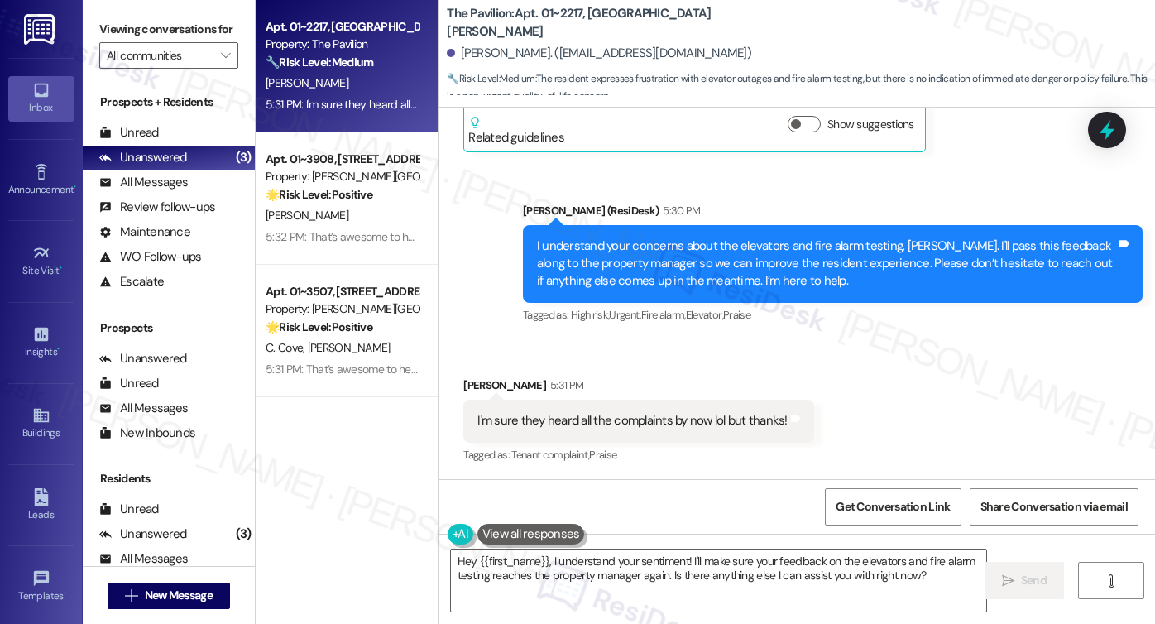
click at [676, 420] on div "I'm sure they heard all the complaints by now lol but thanks!" at bounding box center [633, 420] width 310 height 17
click at [629, 264] on div "I understand your concerns about the elevators and fire alarm testing, Levonte.…" at bounding box center [826, 264] width 579 height 53
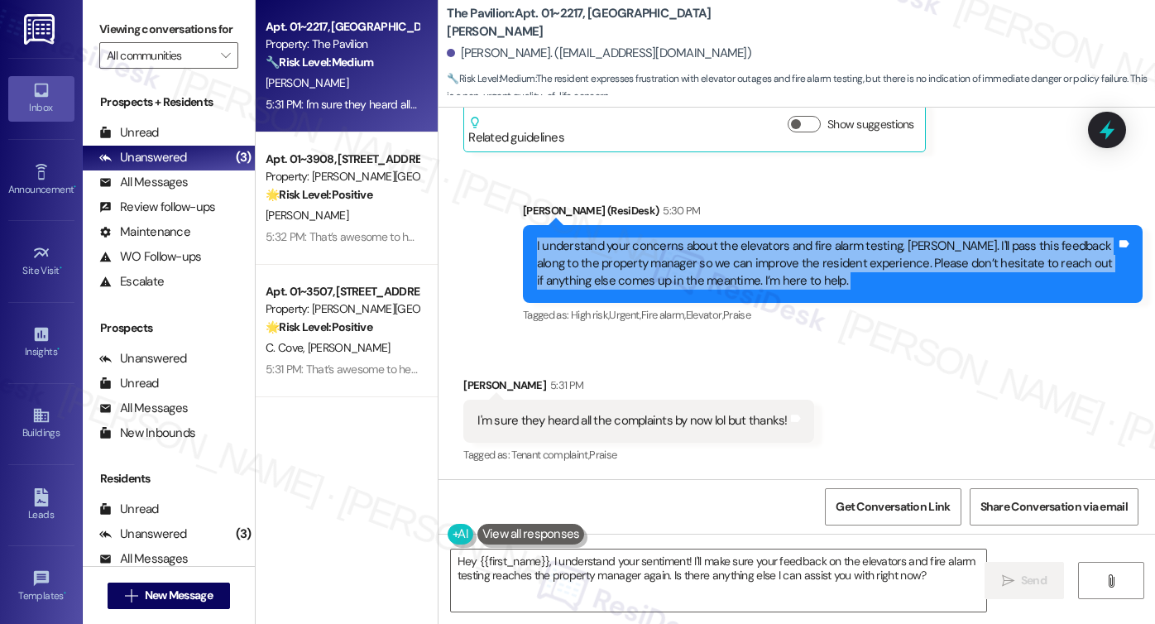
click at [629, 264] on div "I understand your concerns about the elevators and fire alarm testing, Levonte.…" at bounding box center [826, 264] width 579 height 53
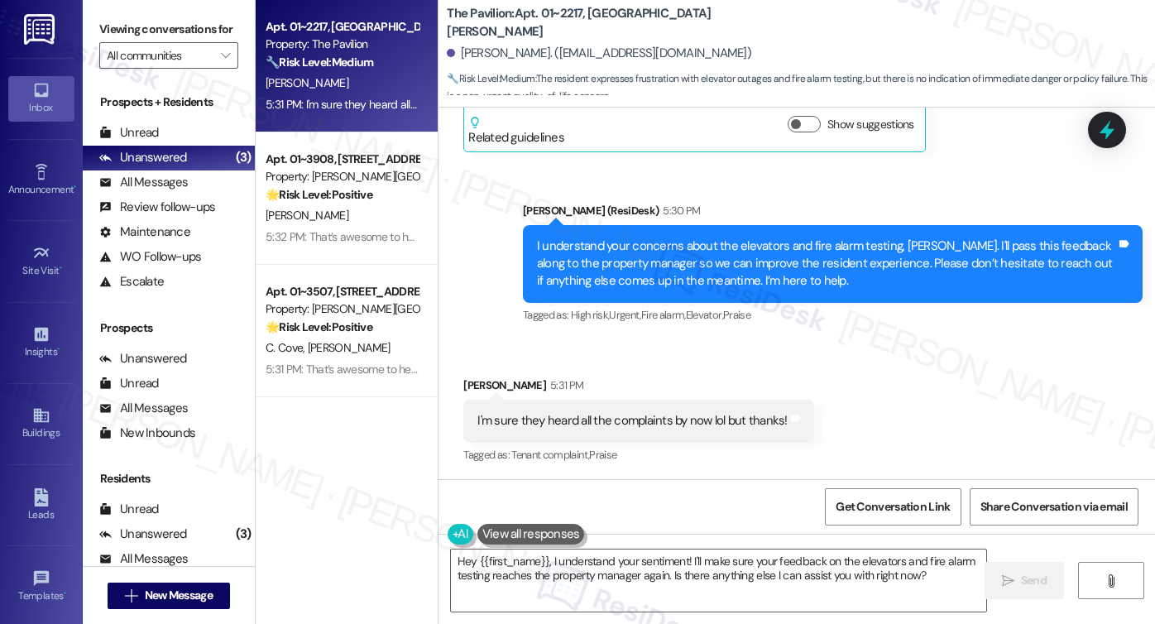
click at [737, 204] on div "Sarah (ResiDesk) 5:30 PM" at bounding box center [833, 213] width 620 height 23
click at [722, 252] on div "I understand your concerns about the elevators and fire alarm testing, Levonte.…" at bounding box center [826, 264] width 579 height 53
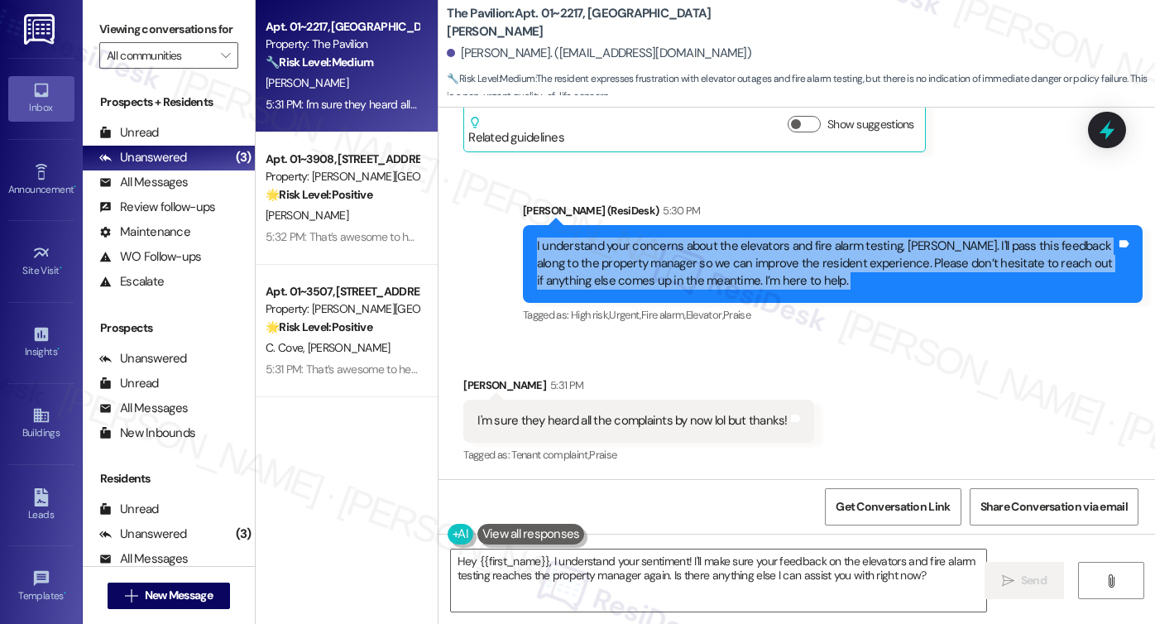
click at [722, 252] on div "I understand your concerns about the elevators and fire alarm testing, Levonte.…" at bounding box center [826, 264] width 579 height 53
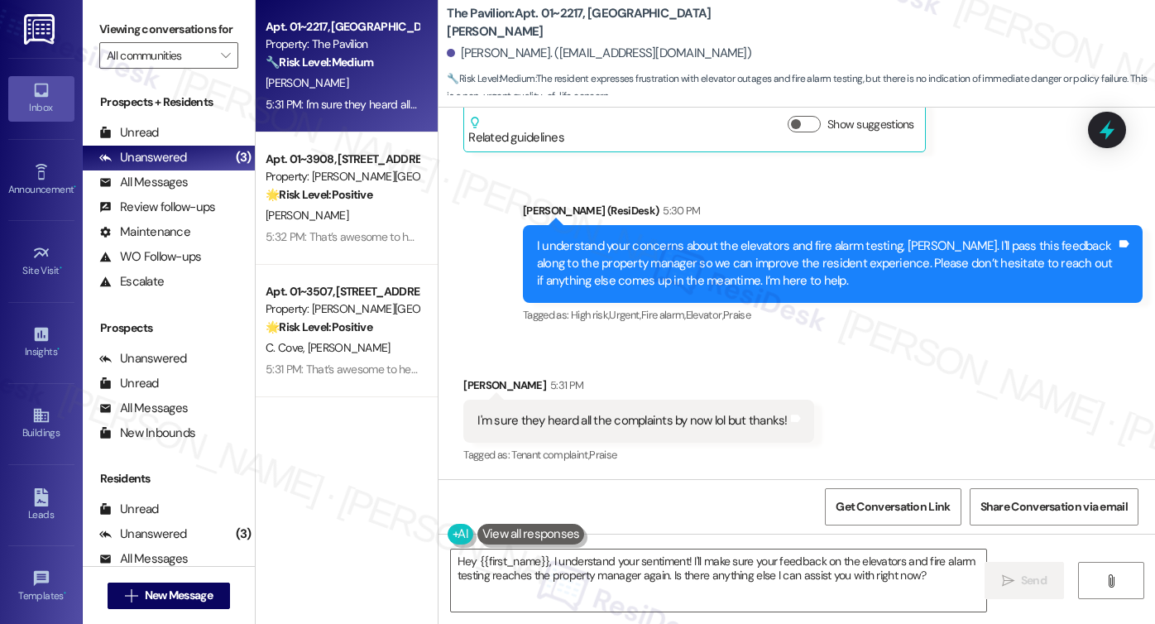
click at [682, 431] on div "I'm sure they heard all the complaints by now lol but thanks! Tags and notes" at bounding box center [638, 421] width 350 height 42
click at [579, 564] on textarea "Hey {{first_name}}, I understand your sentiment! I'll make sure your feedback o…" at bounding box center [718, 581] width 535 height 62
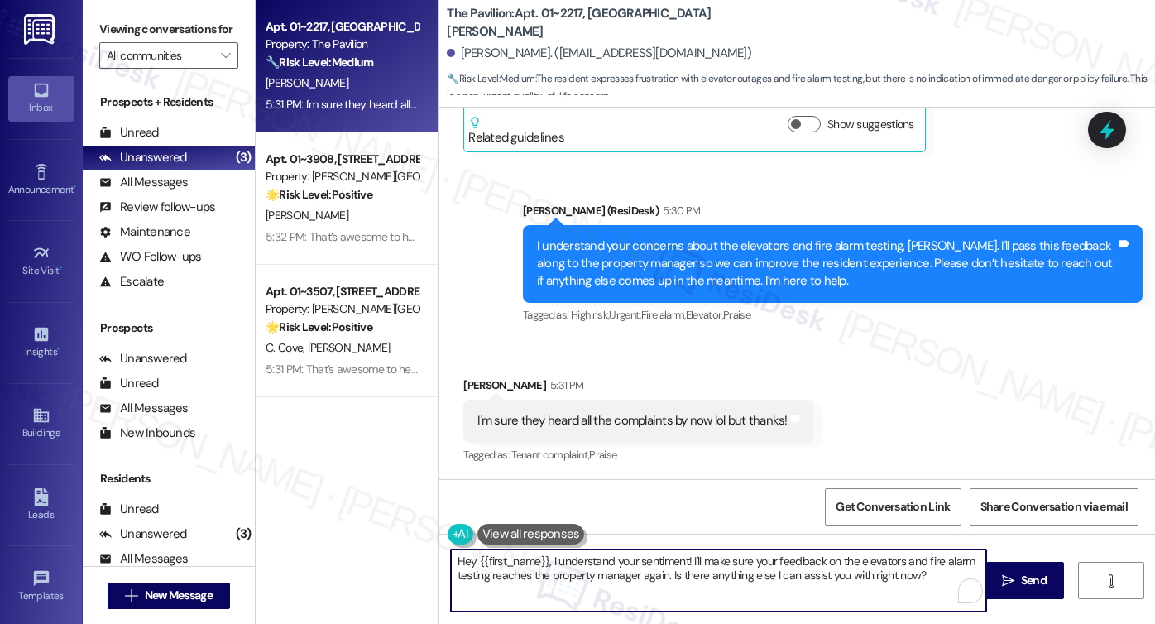
click at [579, 564] on textarea "Hey {{first_name}}, I understand your sentiment! I'll make sure your feedback o…" at bounding box center [718, 581] width 535 height 62
click at [612, 304] on div "Tagged as: High risk , Click to highlight conversations about High risk Urgent …" at bounding box center [833, 315] width 620 height 24
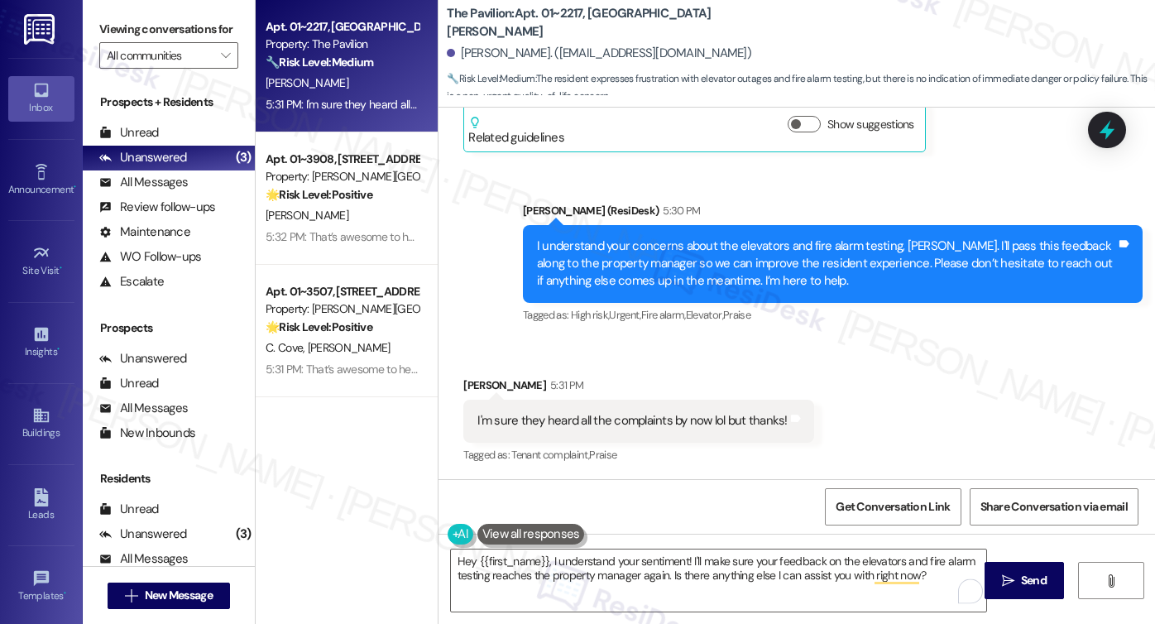
click at [639, 262] on div "I understand your concerns about the elevators and fire alarm testing, Levonte.…" at bounding box center [826, 264] width 579 height 53
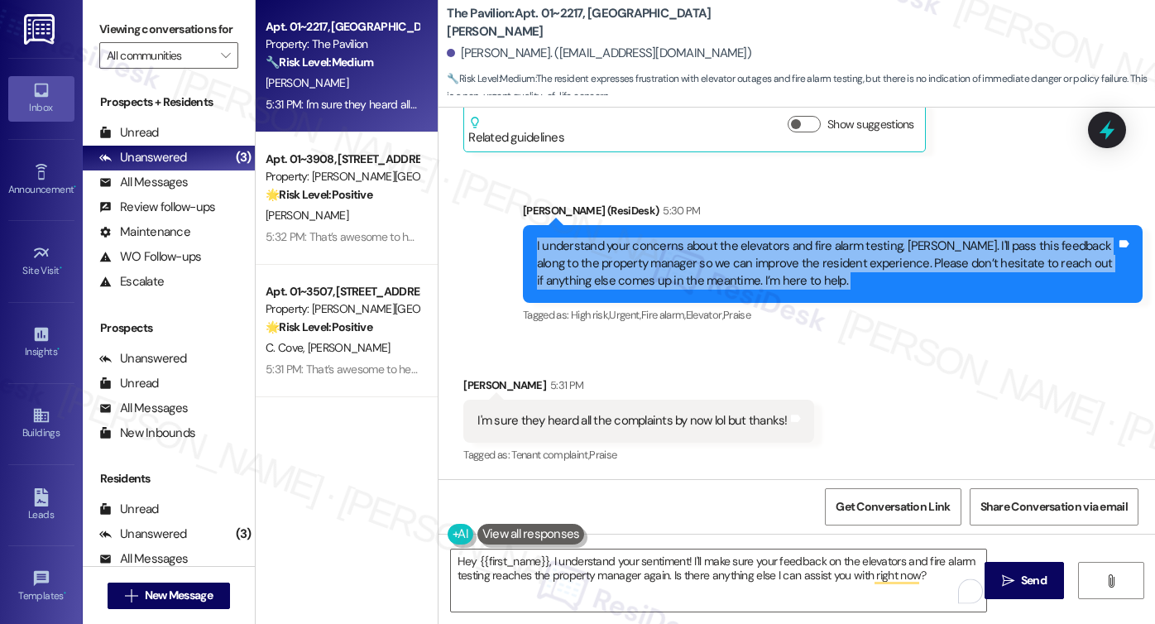
click at [639, 262] on div "I understand your concerns about the elevators and fire alarm testing, Levonte.…" at bounding box center [826, 264] width 579 height 53
click at [698, 262] on div "I understand your concerns about the elevators and fire alarm testing, Levonte.…" at bounding box center [826, 264] width 579 height 53
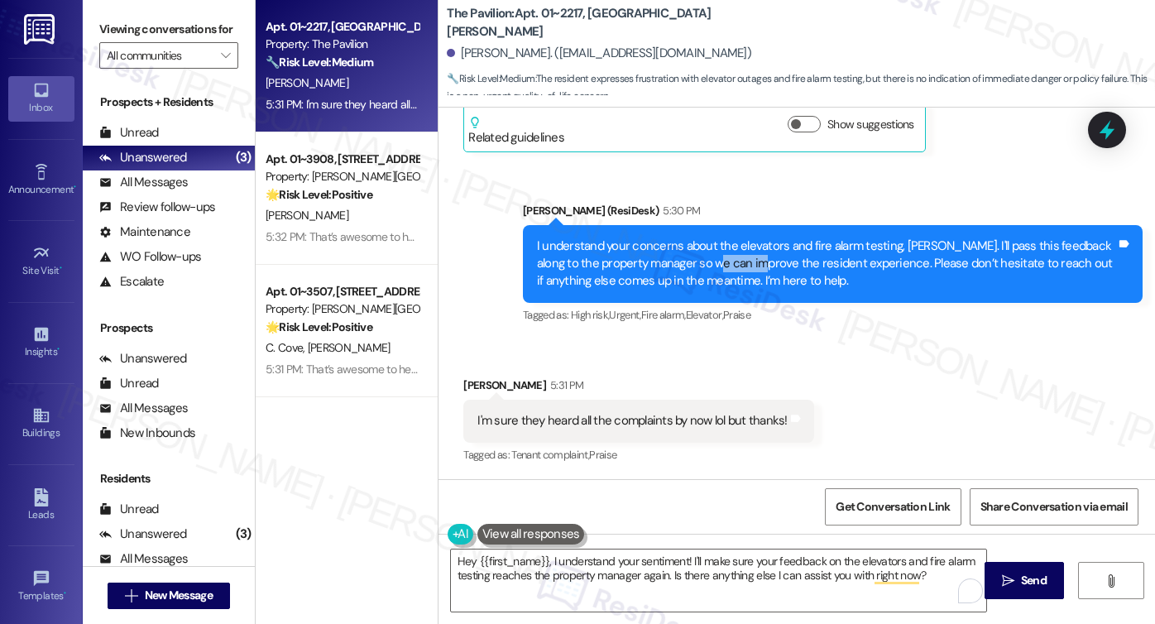
click at [698, 262] on div "I understand your concerns about the elevators and fire alarm testing, Levonte.…" at bounding box center [826, 264] width 579 height 53
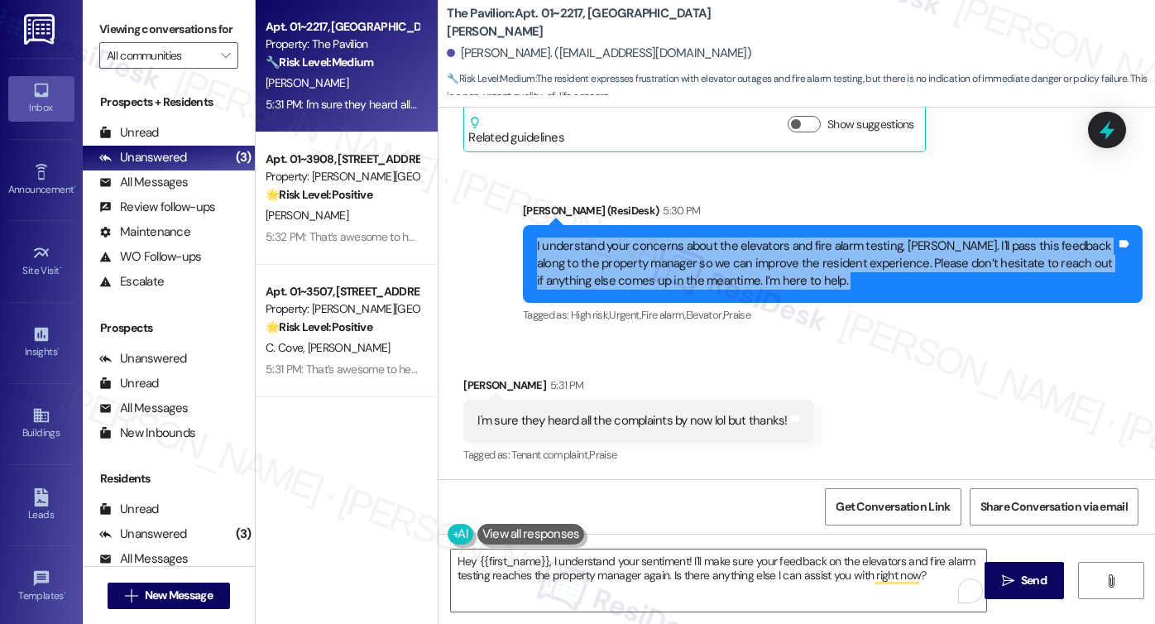
click at [698, 262] on div "I understand your concerns about the elevators and fire alarm testing, Levonte.…" at bounding box center [826, 264] width 579 height 53
click at [1049, 115] on div at bounding box center [1108, 129] width 50 height 47
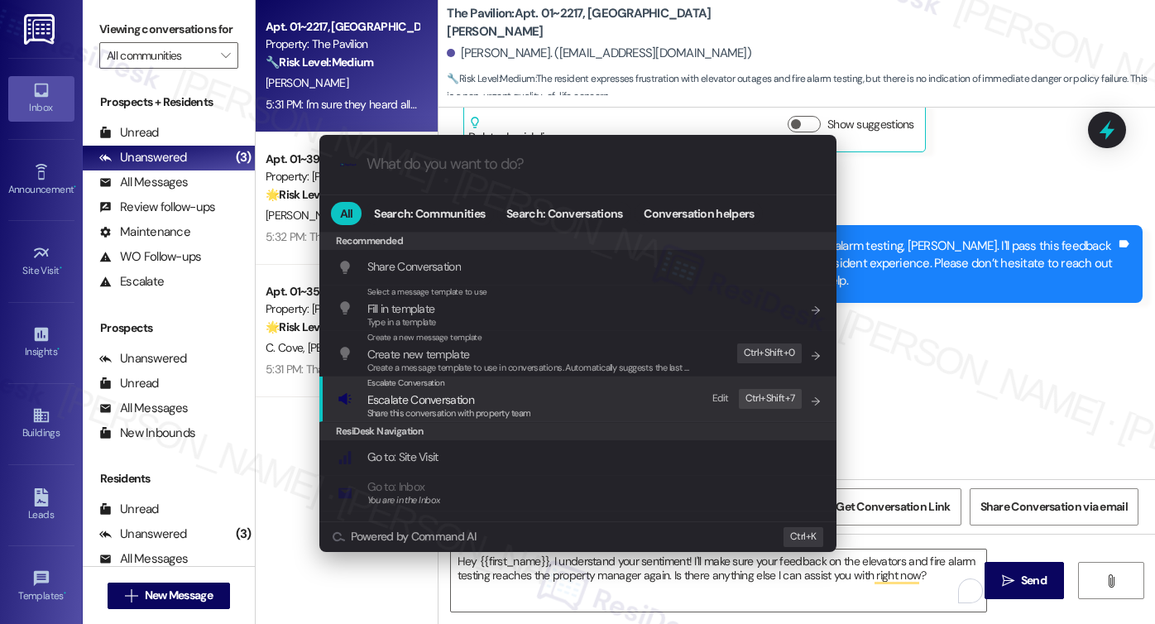
click at [546, 403] on div "Escalate Conversation Escalate Conversation Share this conversation with proper…" at bounding box center [580, 399] width 484 height 45
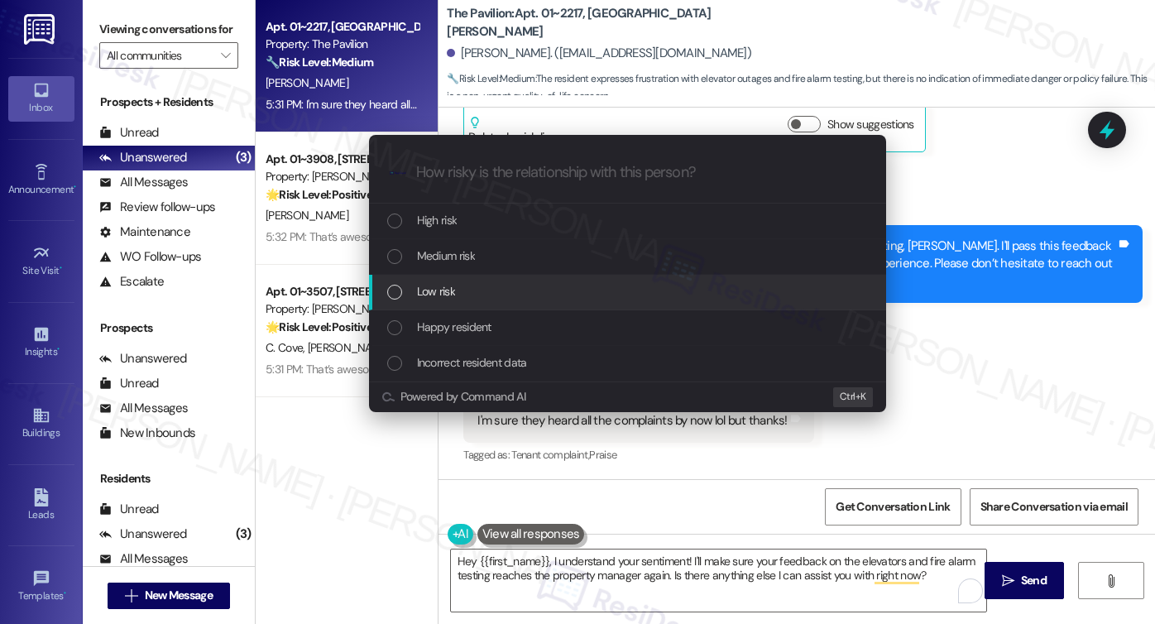
click at [458, 289] on div "Low risk" at bounding box center [629, 291] width 484 height 18
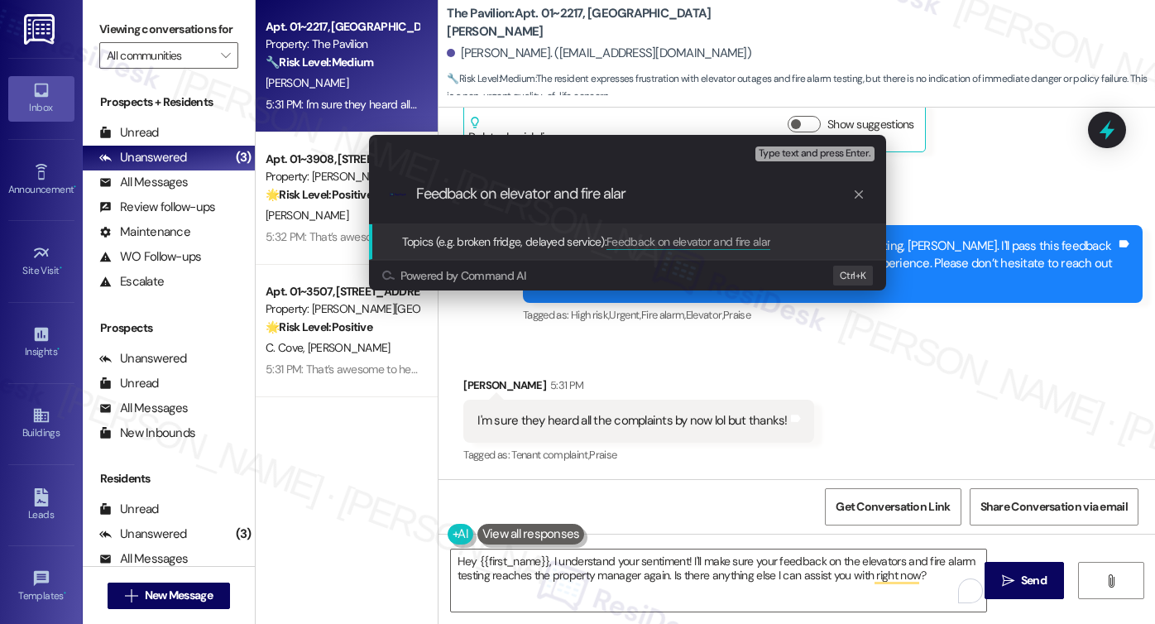
type input "Feedback on elevator and fire alarm"
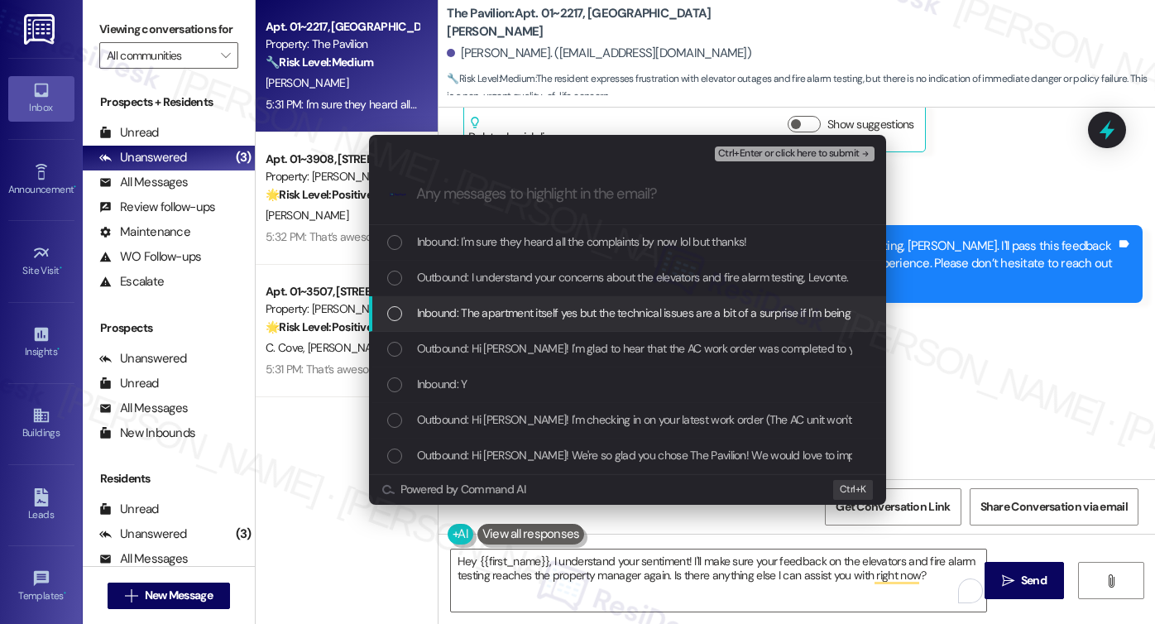
click at [478, 317] on span "Inbound: The apartment itself yes but the technical issues are a bit of a surpr…" at bounding box center [1016, 313] width 1199 height 18
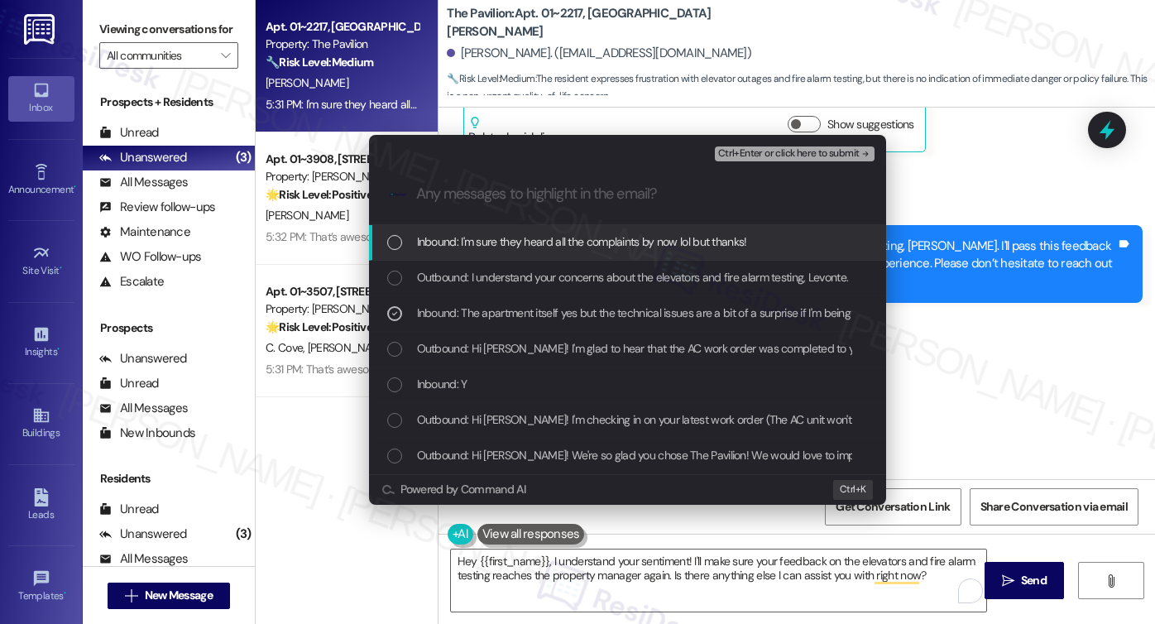
click at [756, 151] on span "Ctrl+Enter or click here to submit" at bounding box center [789, 154] width 142 height 12
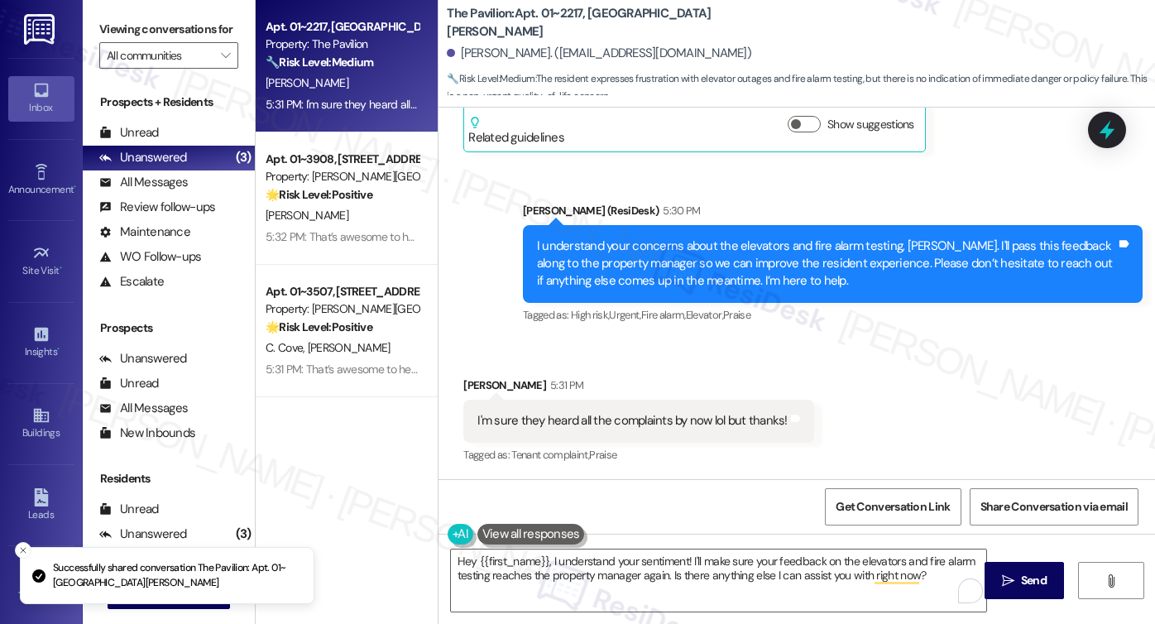
scroll to position [907, 0]
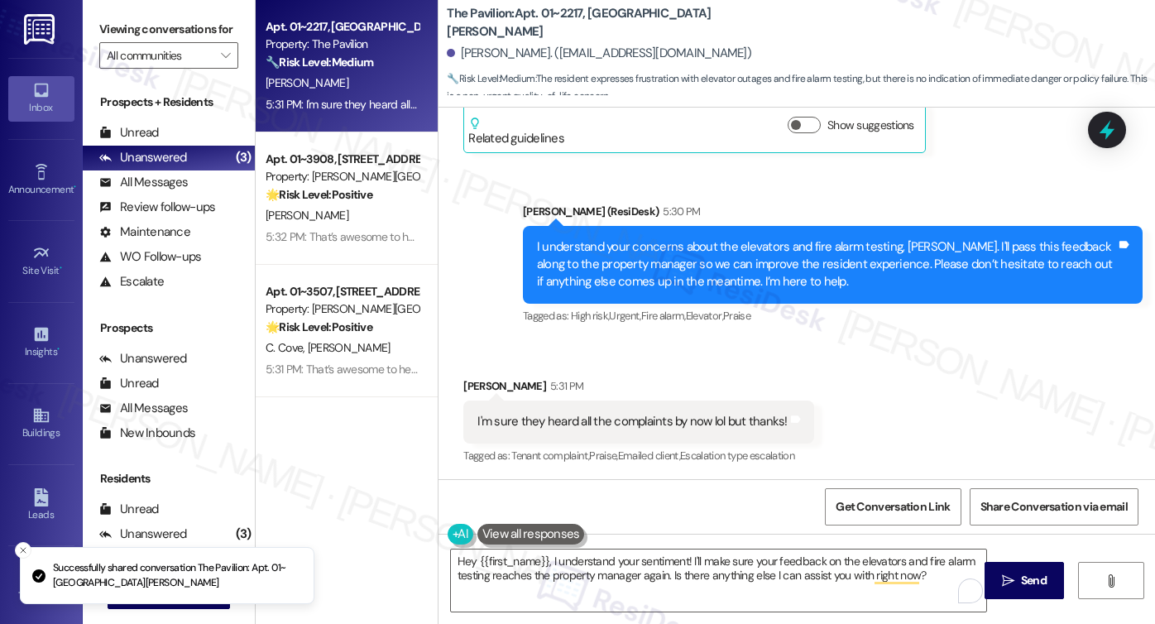
click at [570, 409] on div "I'm sure they heard all the complaints by now lol but thanks! Tags and notes" at bounding box center [638, 422] width 350 height 42
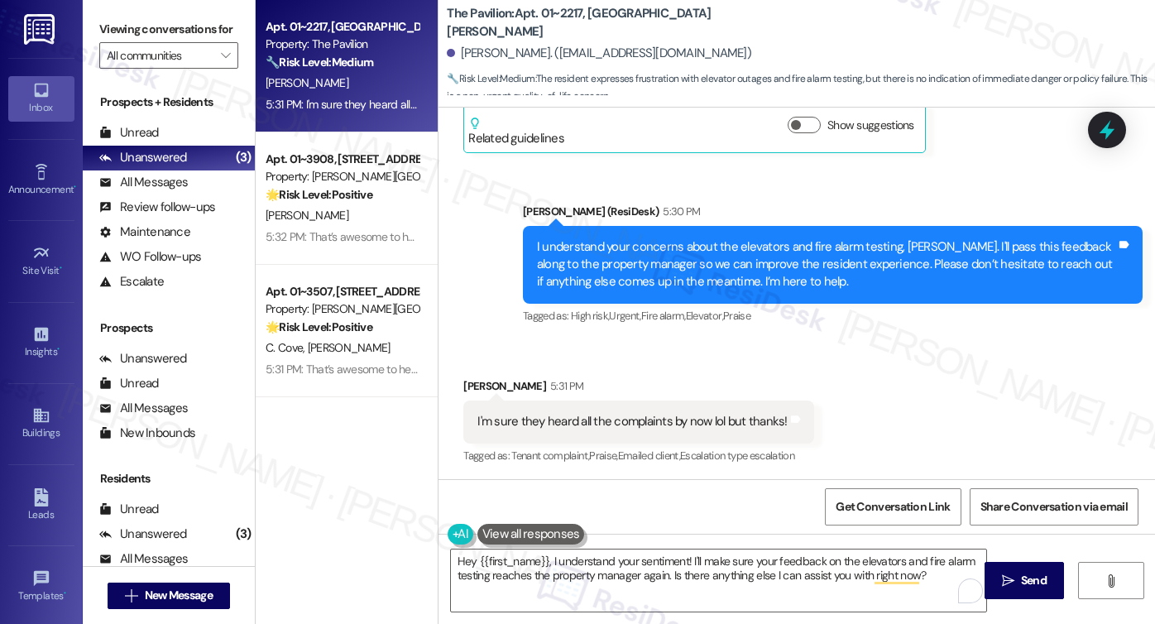
click at [704, 208] on div "Sarah (ResiDesk) 5:30 PM" at bounding box center [833, 214] width 620 height 23
click at [692, 246] on div "I understand your concerns about the elevators and fire alarm testing, Levonte.…" at bounding box center [826, 264] width 579 height 53
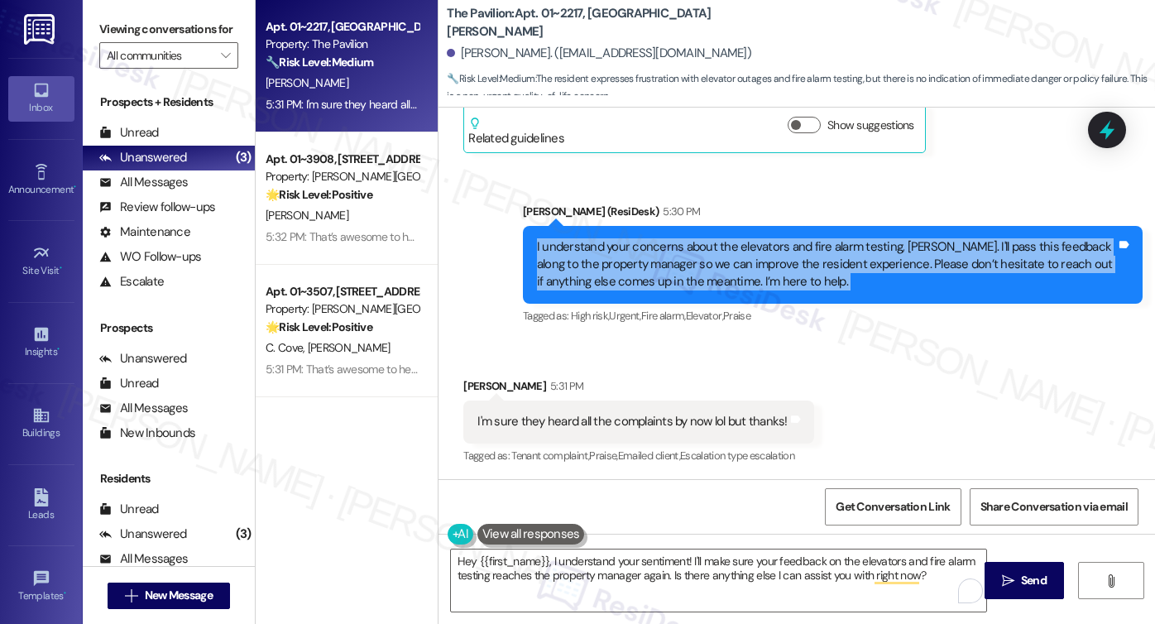
click at [692, 246] on div "I understand your concerns about the elevators and fire alarm testing, Levonte.…" at bounding box center [826, 264] width 579 height 53
copy div "I understand your concerns about the elevators and fire alarm testing, Levonte.…"
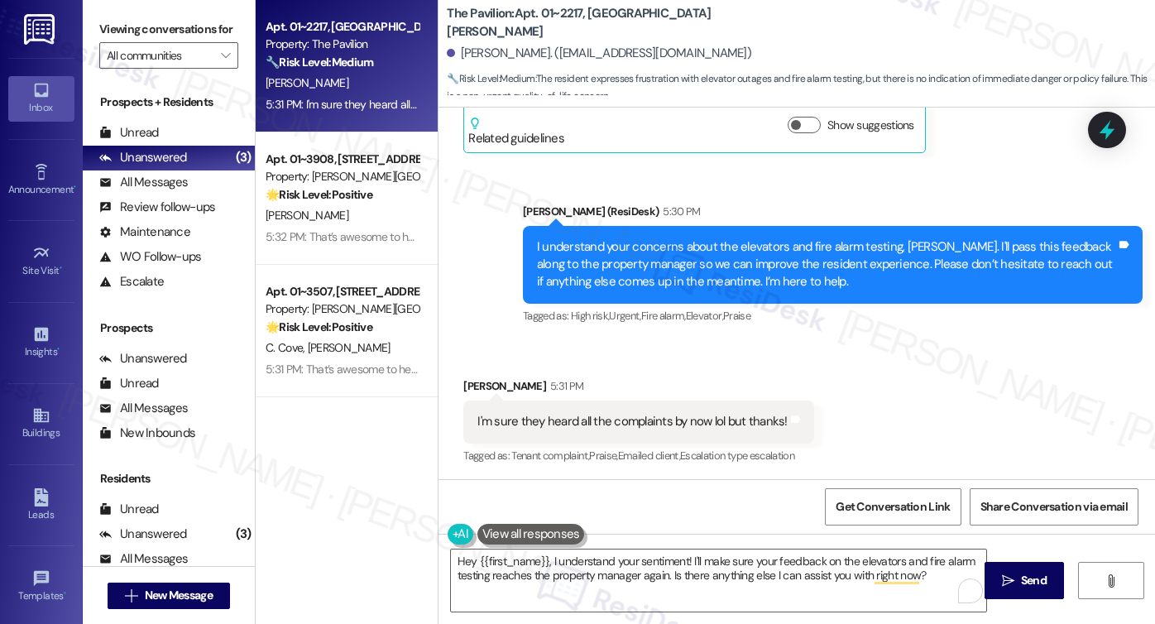
drag, startPoint x: 107, startPoint y: 26, endPoint x: 232, endPoint y: 89, distance: 140.3
click at [107, 26] on label "Viewing conversations for" at bounding box center [168, 30] width 139 height 26
click at [646, 288] on div "I understand your concerns about the elevators and fire alarm testing, Levonte.…" at bounding box center [826, 264] width 579 height 53
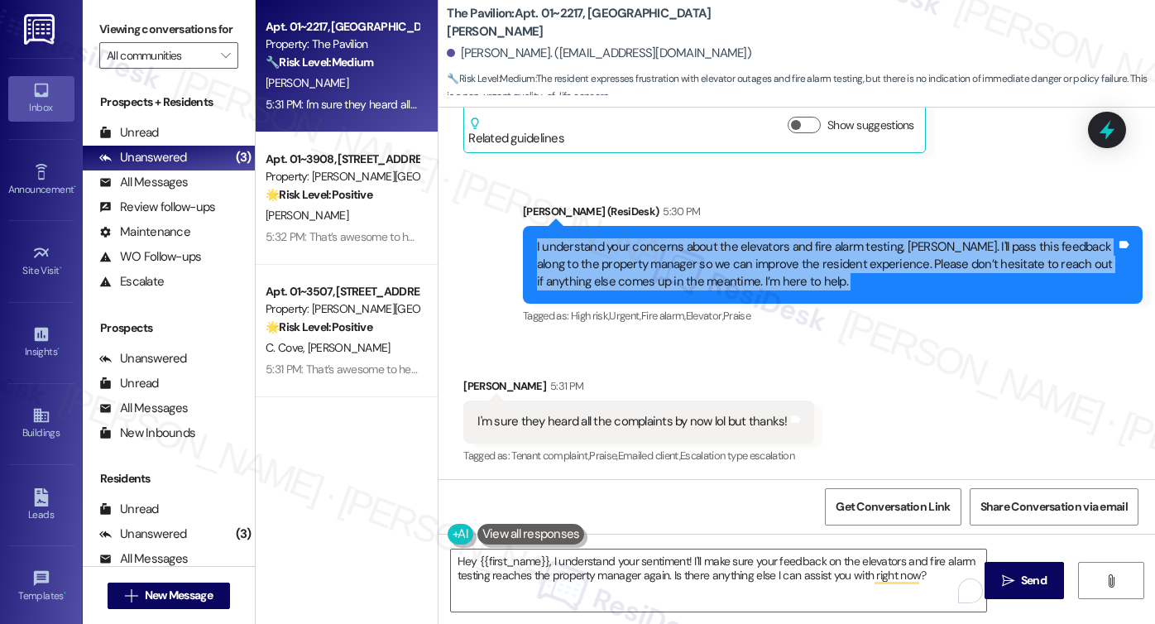
click at [646, 288] on div "I understand your concerns about the elevators and fire alarm testing, Levonte.…" at bounding box center [826, 264] width 579 height 53
copy div "I understand your concerns about the elevators and fire alarm testing, Levonte.…"
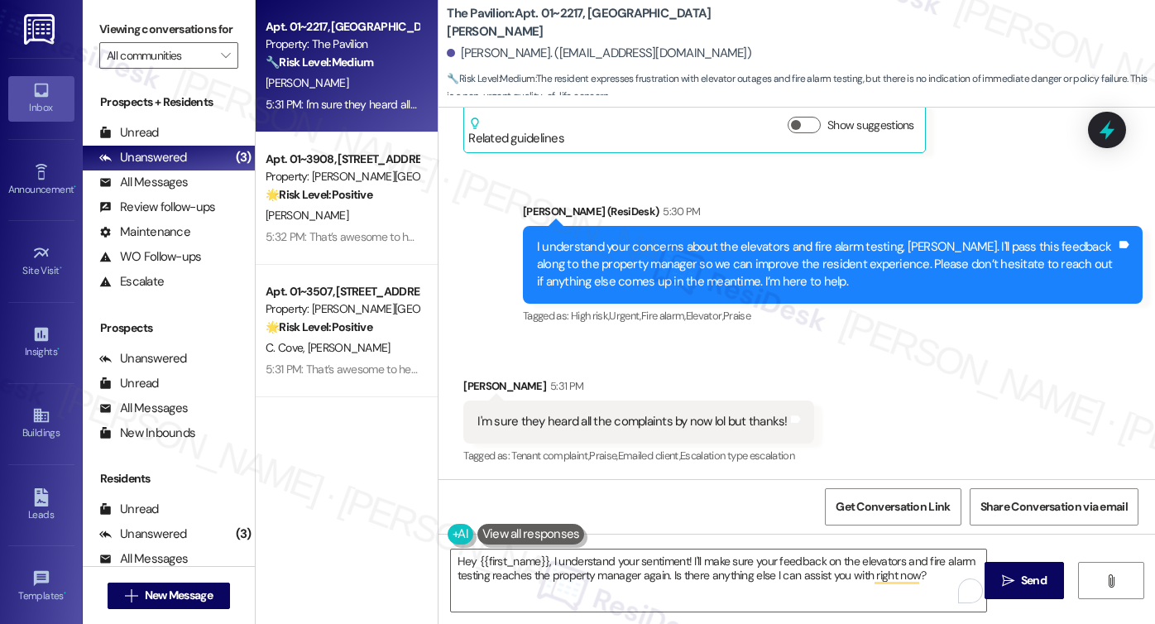
click at [151, 26] on label "Viewing conversations for" at bounding box center [168, 30] width 139 height 26
click at [626, 415] on div "I'm sure they heard all the complaints by now lol but thanks!" at bounding box center [633, 421] width 310 height 17
copy div "I'm sure they heard all the complaints by now lol but thanks! Tags and notes"
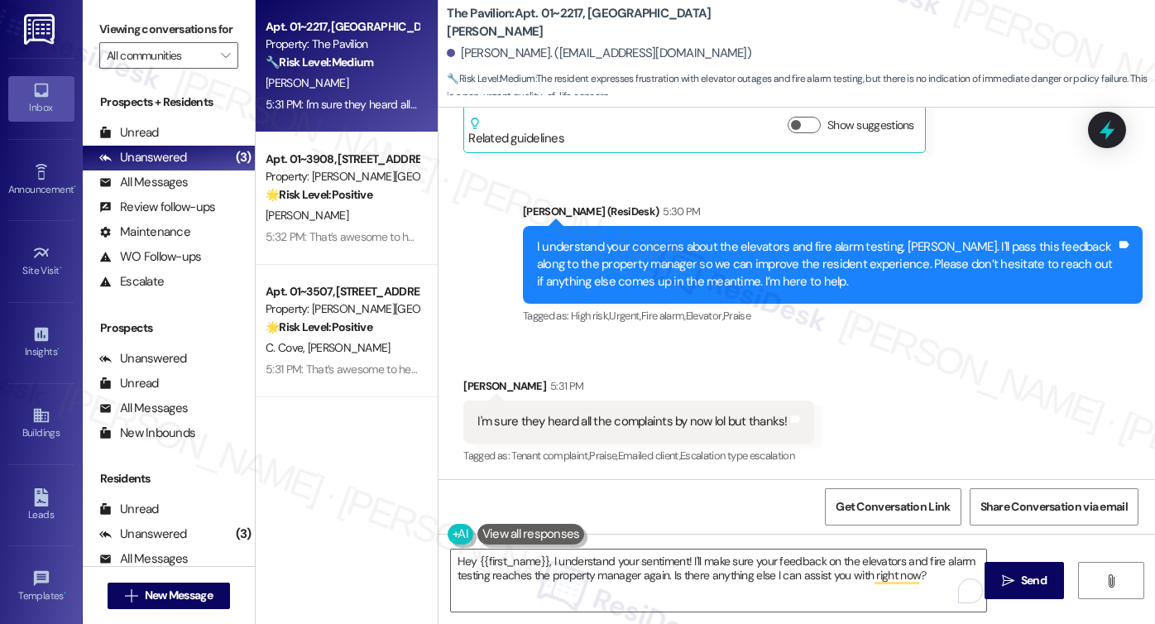
click at [140, 40] on label "Viewing conversations for" at bounding box center [168, 30] width 139 height 26
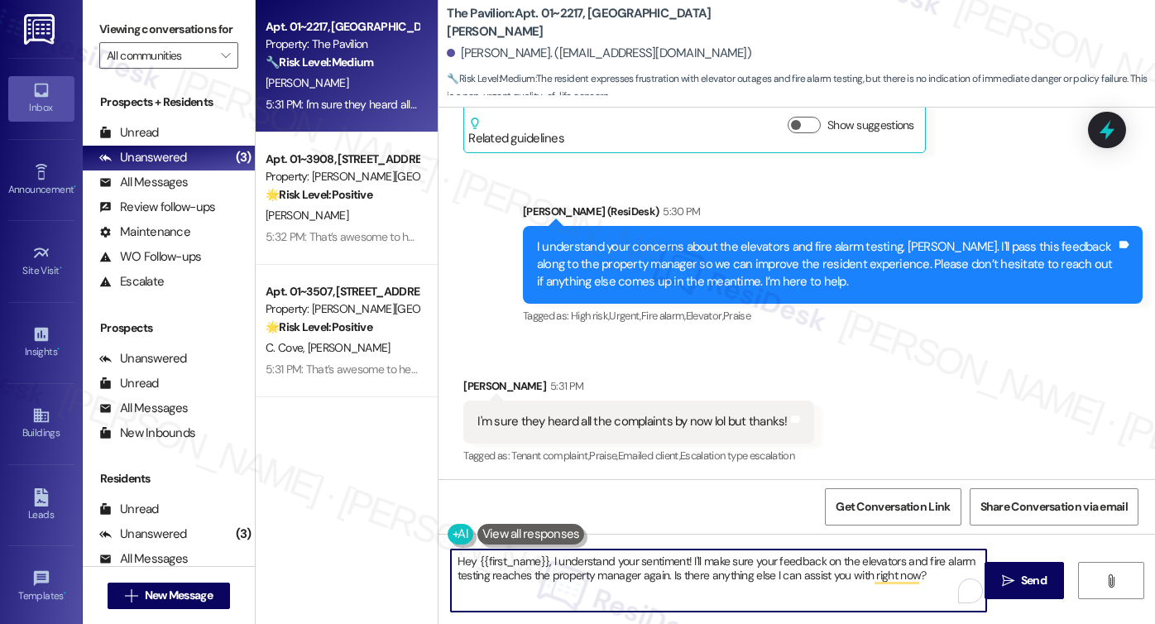
click at [636, 566] on textarea "Hey {{first_name}}, I understand your sentiment! I'll make sure your feedback o…" at bounding box center [718, 581] width 535 height 62
paste textarea "I appreciate you sharing your experience with me, and I’ll make sure it gets pa…"
click at [690, 566] on textarea "I appreciate you sharing your experience with me, and I’ll make sure it gets pa…" at bounding box center [718, 581] width 535 height 62
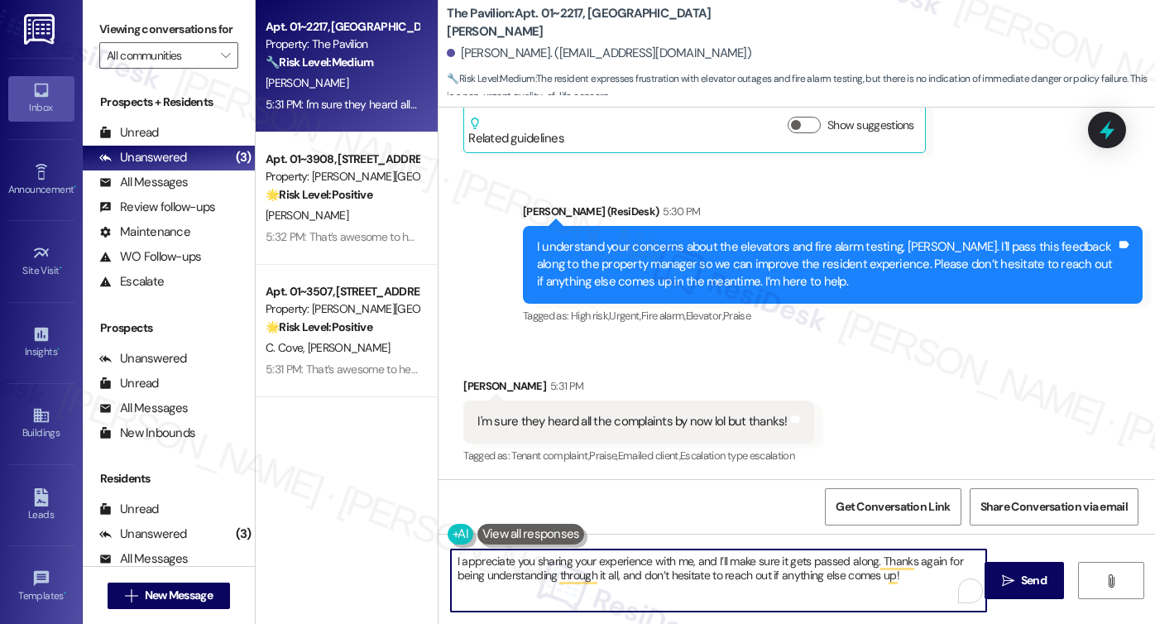
click at [690, 566] on textarea "I appreciate you sharing your experience with me, and I’ll make sure it gets pa…" at bounding box center [718, 581] width 535 height 62
click at [902, 566] on textarea "I appreciate you sharing your experience with me, and I’ll make sure it gets pa…" at bounding box center [718, 581] width 535 height 62
type textarea "I appreciate you sharing your experience with me, and I’ll make sure it gets pa…"
click at [994, 566] on button " Send" at bounding box center [1025, 580] width 80 height 37
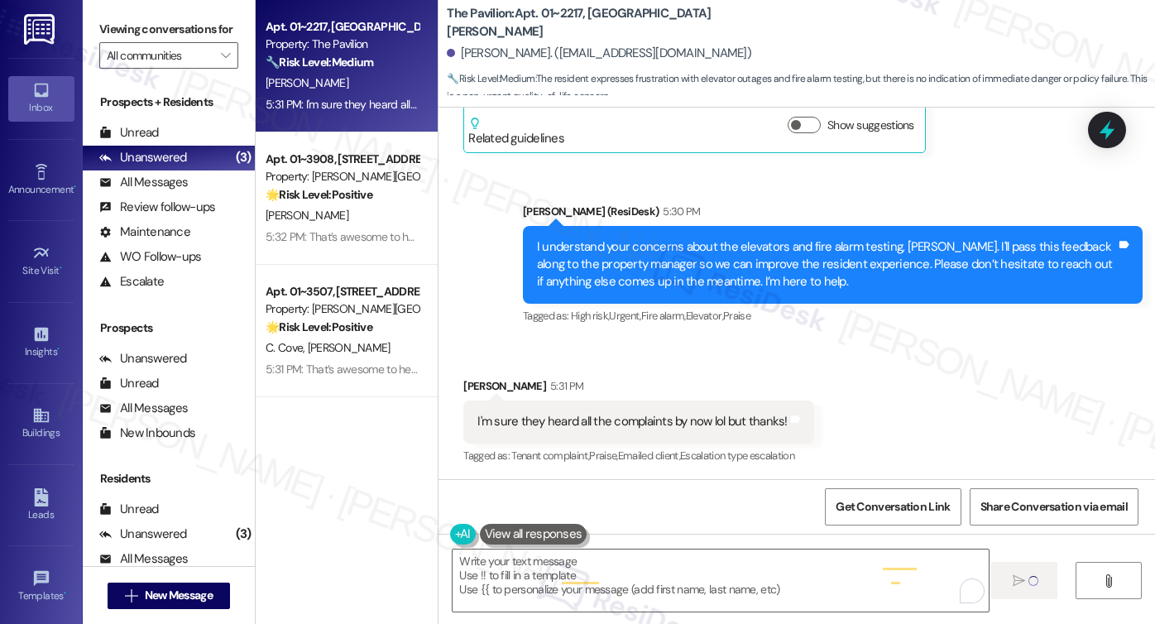
type textarea "Fetching suggested responses. Please feel free to read through the conversation…"
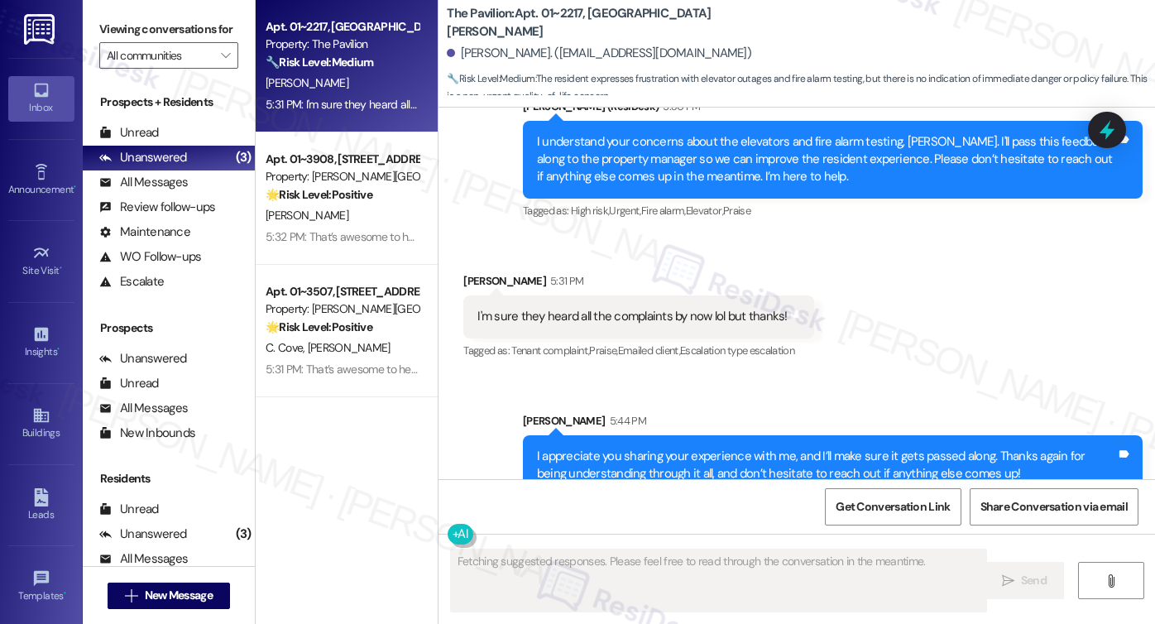
scroll to position [1041, 0]
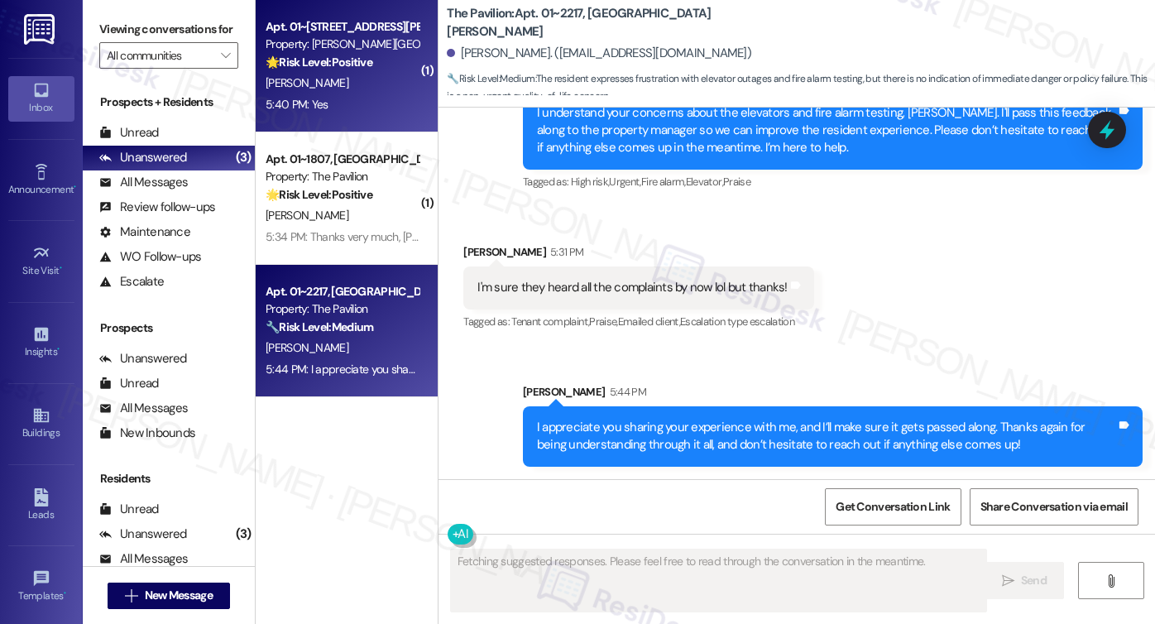
click at [325, 111] on div "5:40 PM: Yes 5:40 PM: Yes" at bounding box center [342, 104] width 156 height 21
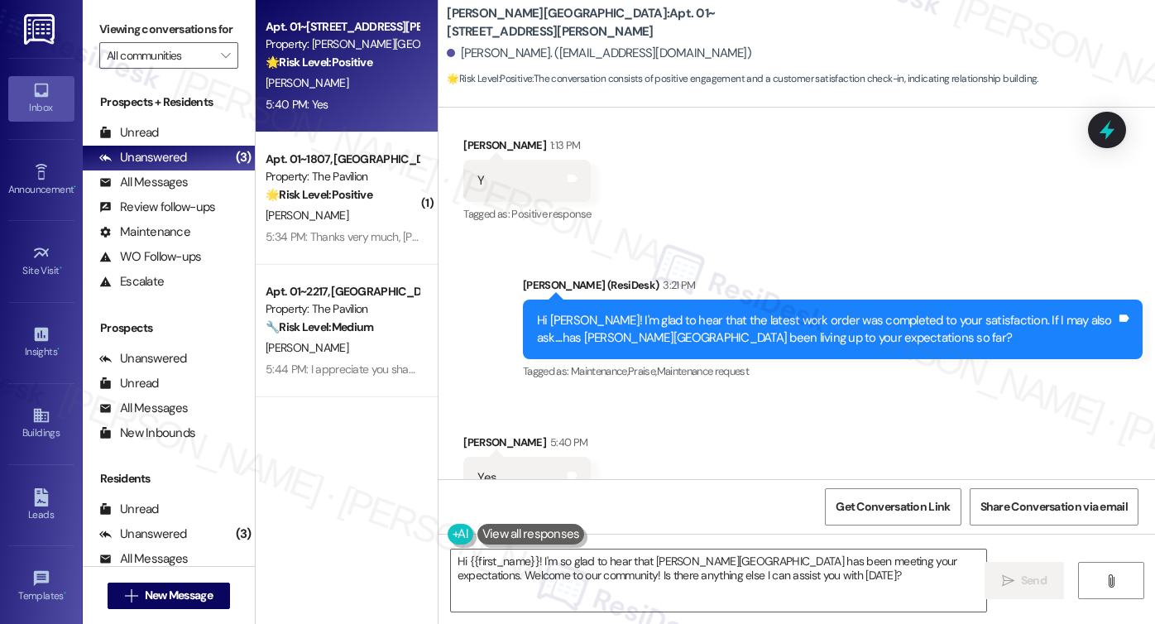
scroll to position [11388, 0]
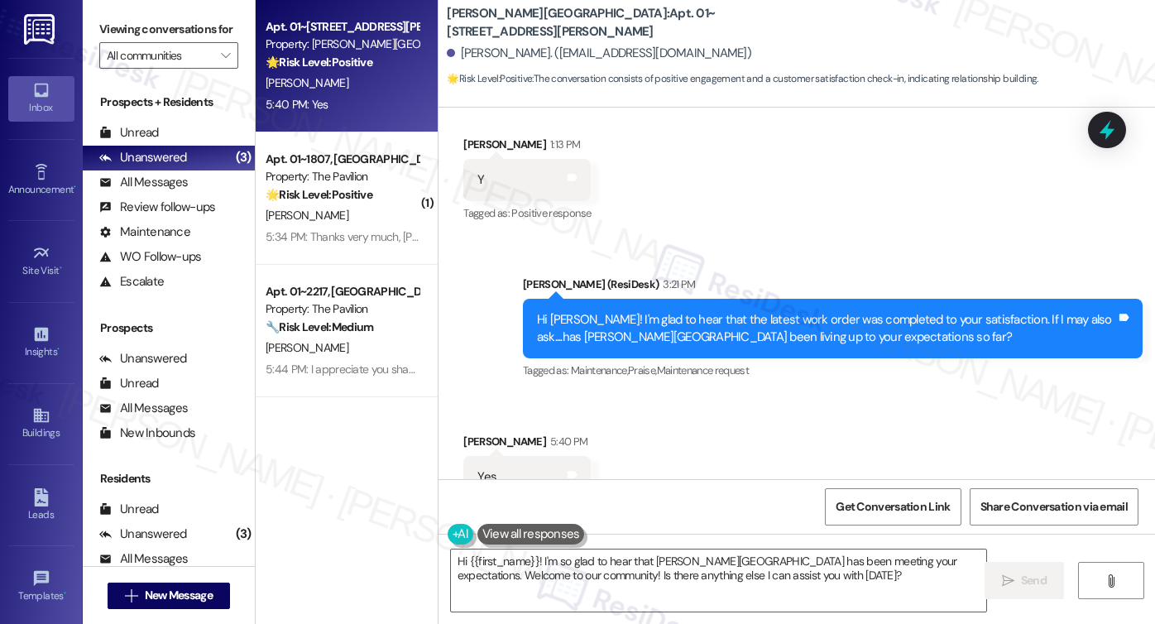
click at [122, 7] on div "Viewing conversations for All communities " at bounding box center [169, 42] width 172 height 85
click at [626, 557] on textarea "Hi {{first_name}}! I'm so glad to hear that Kingsbury Plaza has been meeting yo…" at bounding box center [718, 581] width 535 height 62
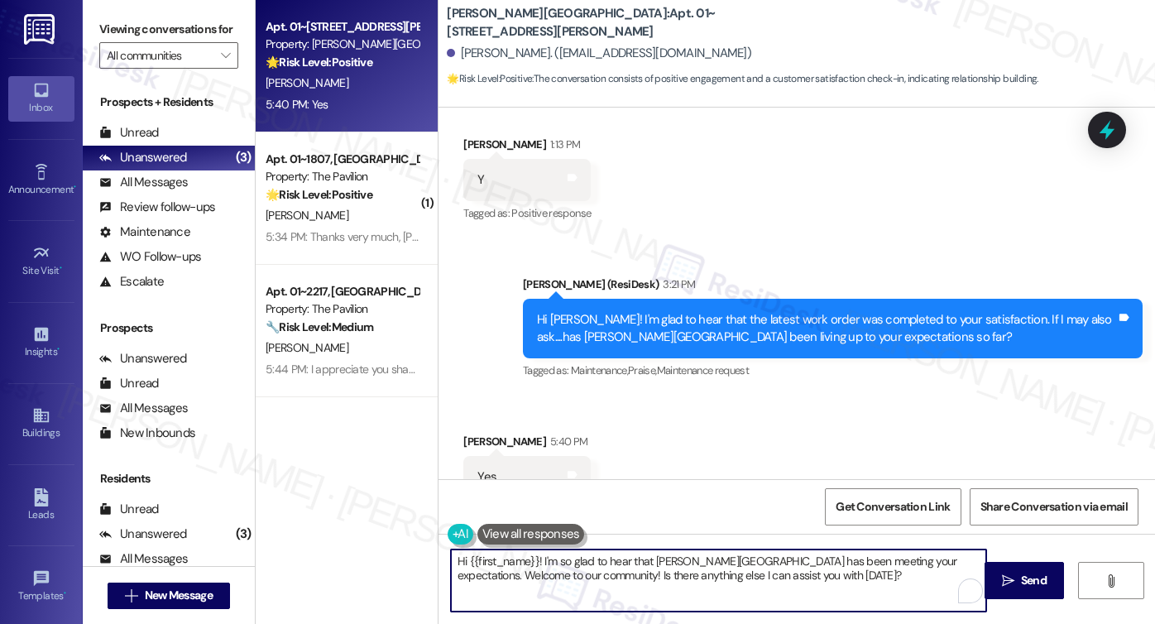
click at [626, 557] on textarea "Hi {{first_name}}! I'm so glad to hear that Kingsbury Plaza has been meeting yo…" at bounding box center [718, 581] width 535 height 62
paste textarea "That’s awesome to hear, Emma! Thank you! If you don’t mind, would you be willin…"
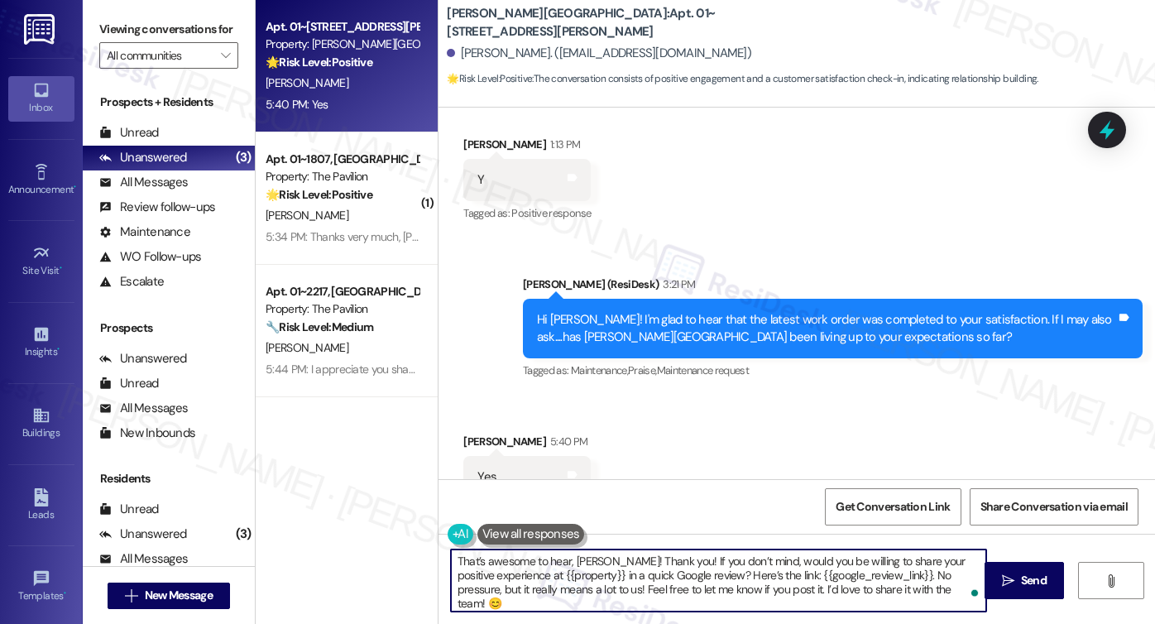
click at [468, 433] on div "Lisa Greer 5:40 PM" at bounding box center [526, 444] width 127 height 23
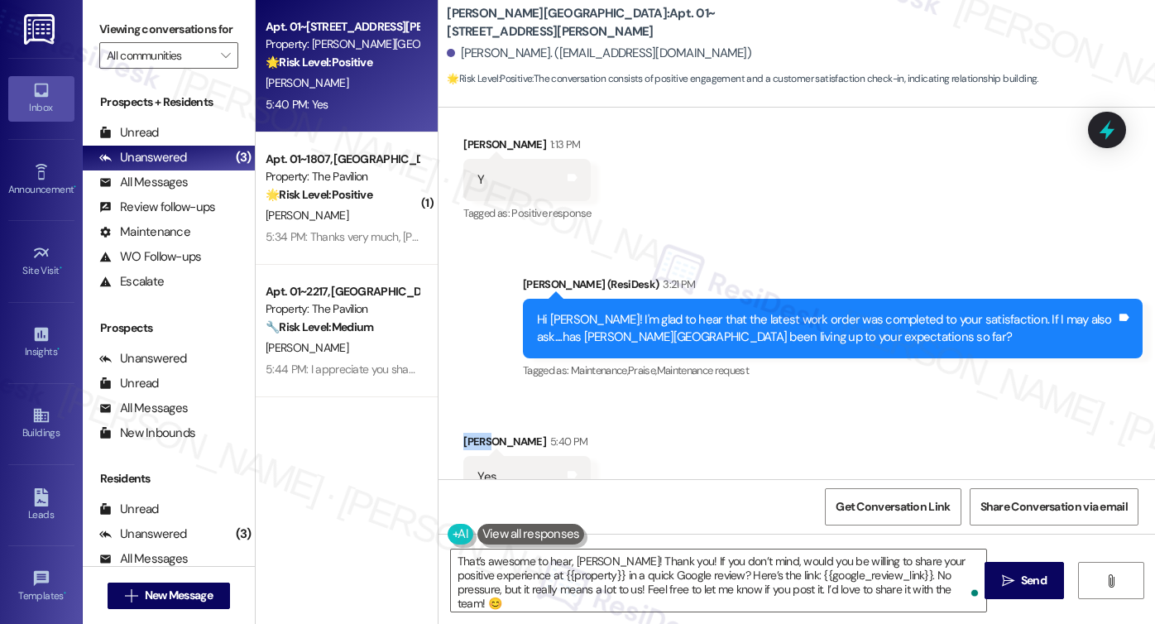
click at [468, 433] on div "Lisa Greer 5:40 PM" at bounding box center [526, 444] width 127 height 23
copy div "Lisa"
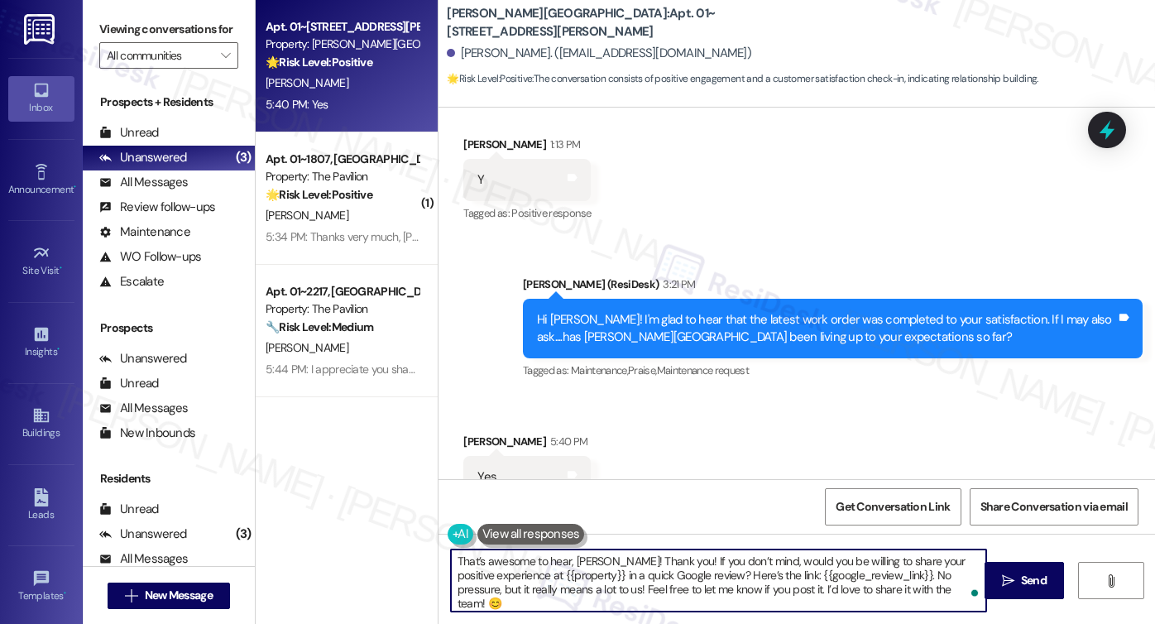
click at [583, 554] on textarea "That’s awesome to hear, Emma! Thank you! If you don’t mind, would you be willin…" at bounding box center [718, 581] width 535 height 62
paste textarea "Lisa"
drag, startPoint x: 506, startPoint y: 573, endPoint x: 578, endPoint y: 574, distance: 72.8
click at [578, 566] on textarea "That’s awesome to hear, Lisa! Thank you! If you don’t mind, would you be willin…" at bounding box center [718, 581] width 535 height 62
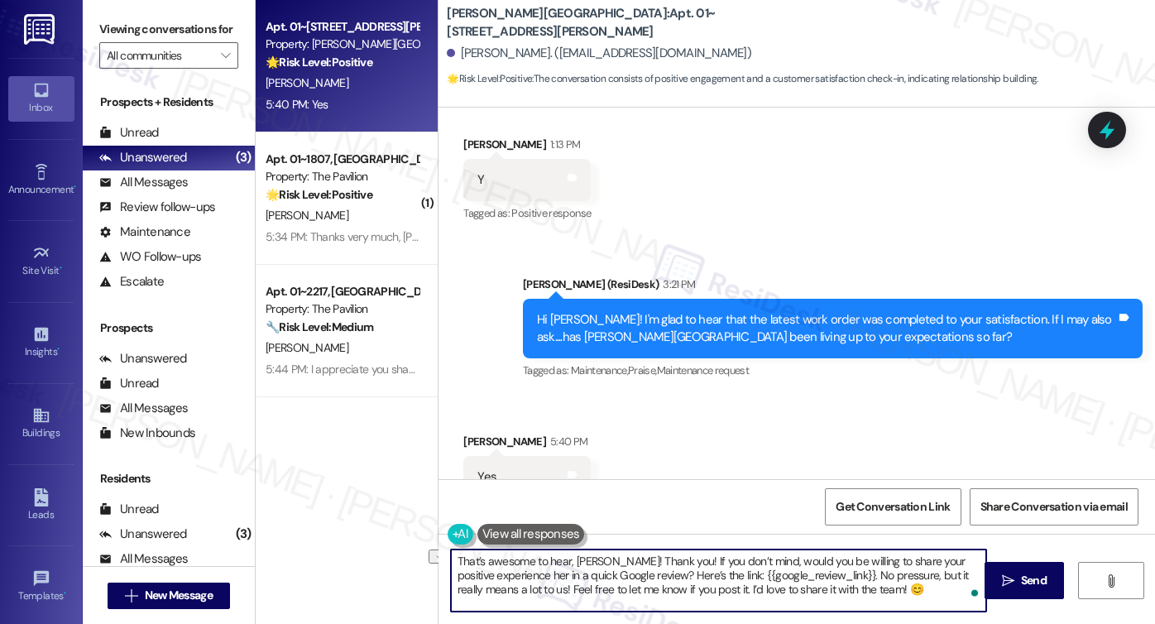
type textarea "That’s awesome to hear, Lisa! Thank you! If you don’t mind, would you be willin…"
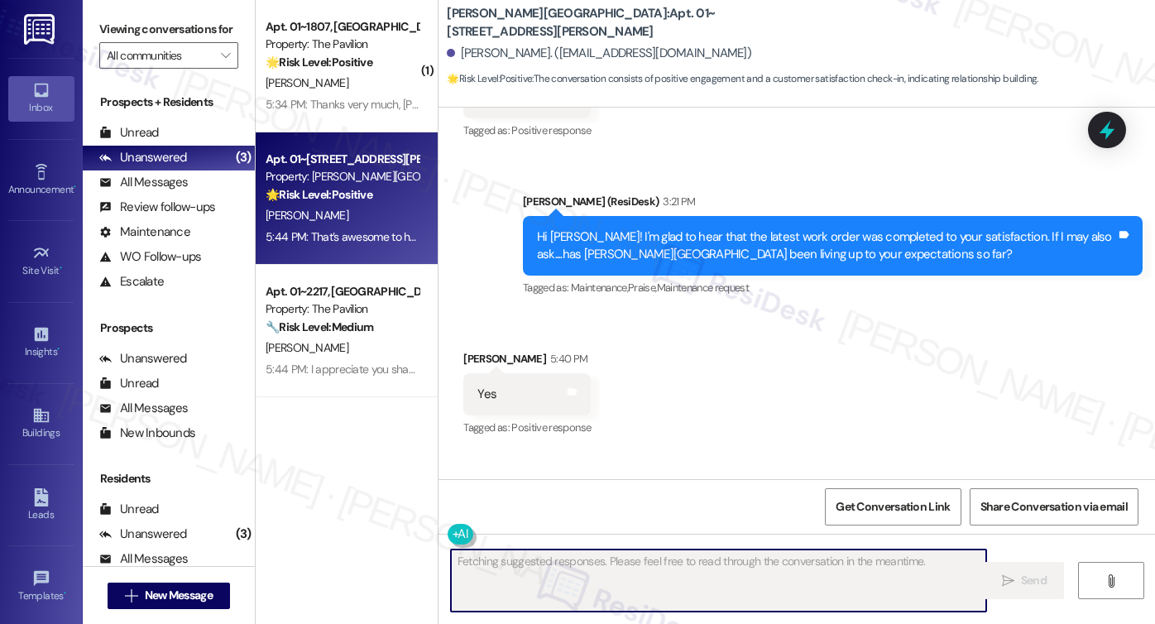
scroll to position [11539, 0]
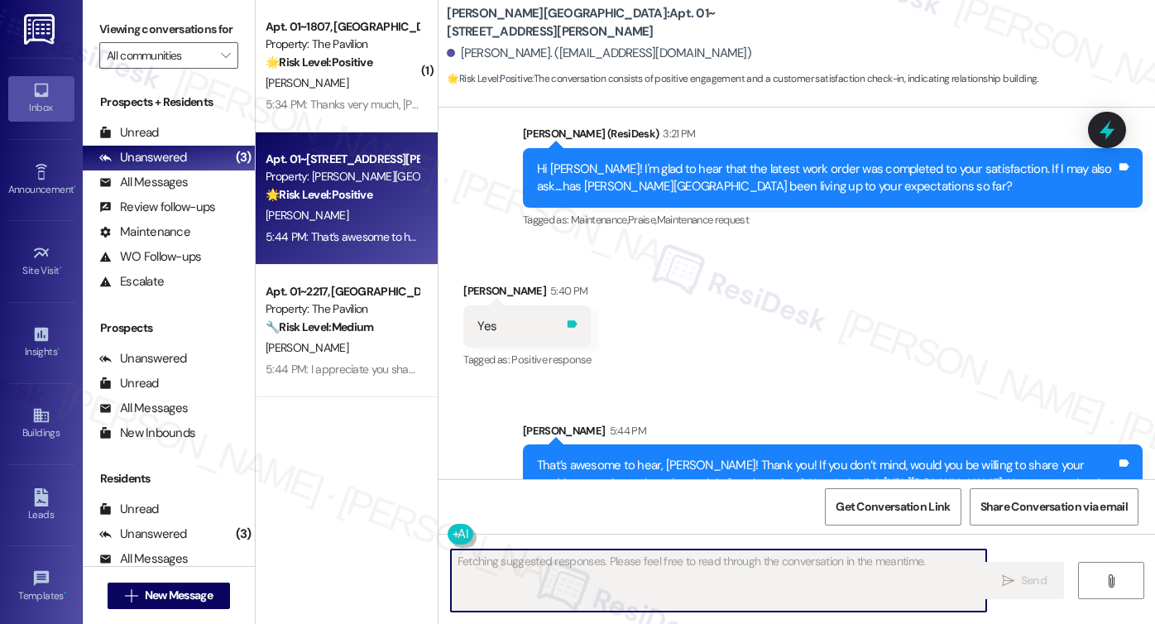
click at [568, 320] on icon at bounding box center [573, 323] width 10 height 7
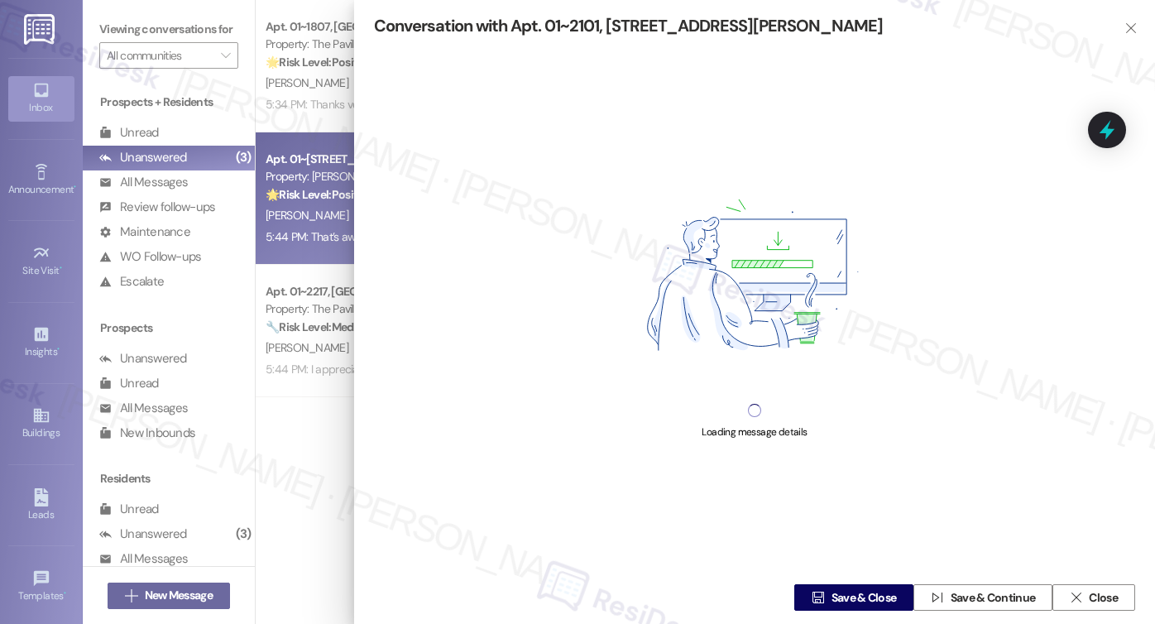
type textarea "Hi {{first_name}}, thanks for confirming! We're so glad you're enjoying Kingsbu…"
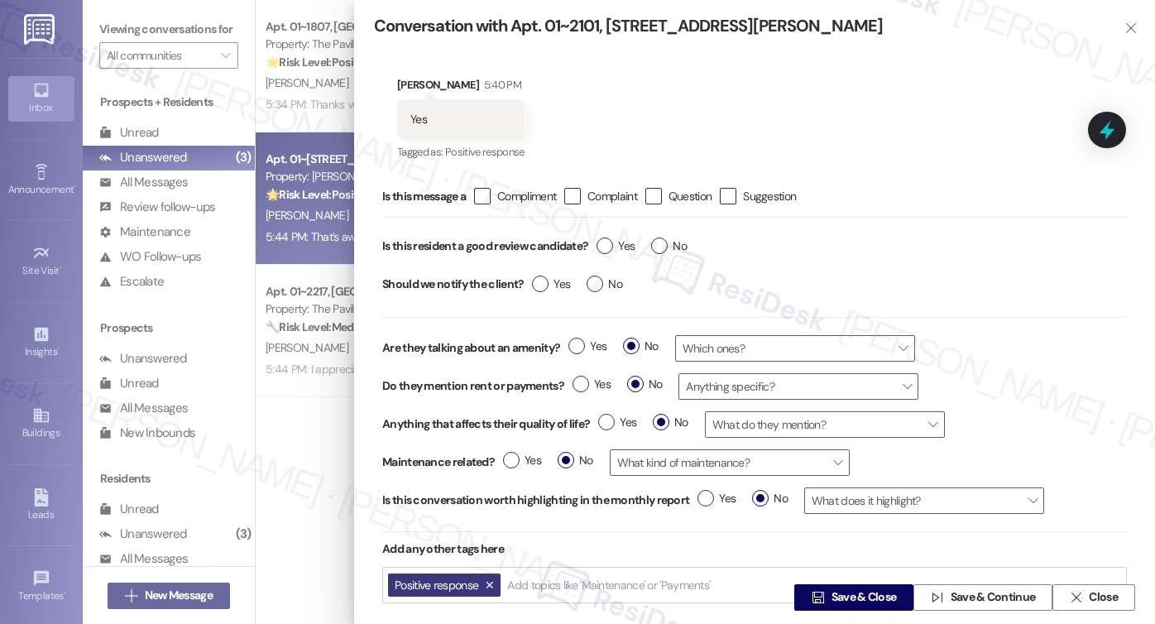
click at [591, 247] on div "Yes No" at bounding box center [641, 248] width 107 height 38
click at [491, 196] on div "" at bounding box center [482, 196] width 17 height 17
click at [477, 196] on input " Compliment" at bounding box center [471, 196] width 11 height 11
checkbox input "true"
click at [613, 249] on label "Yes" at bounding box center [616, 246] width 38 height 17
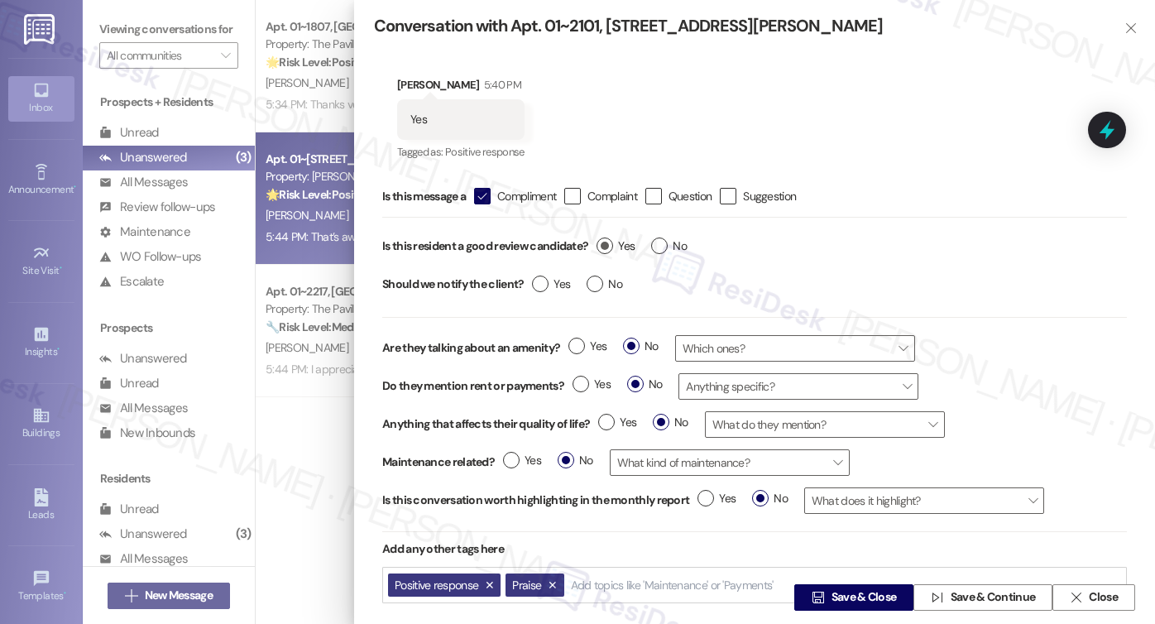
click at [613, 249] on input "Yes" at bounding box center [616, 249] width 38 height 22
radio input "true"
click at [596, 282] on label "No" at bounding box center [605, 284] width 36 height 17
click at [596, 282] on input "No" at bounding box center [605, 287] width 36 height 22
radio input "true"
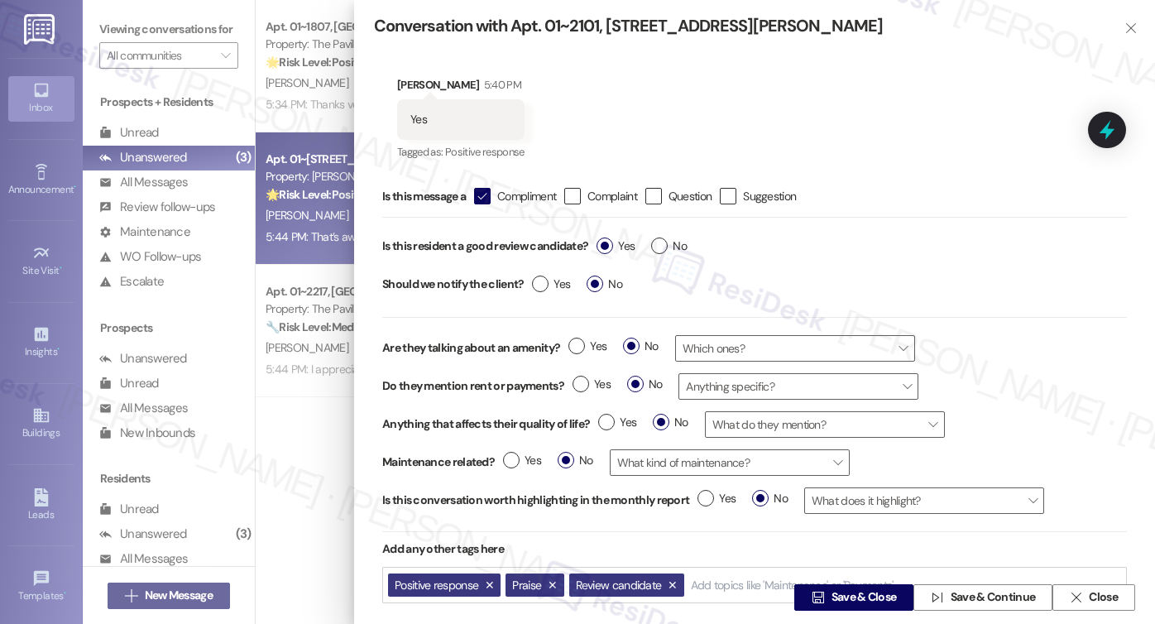
click at [838, 566] on div " Save & Close  Save & Continue  Close" at bounding box center [754, 597] width 801 height 53
click at [840, 566] on span " Save & Close" at bounding box center [854, 597] width 91 height 25
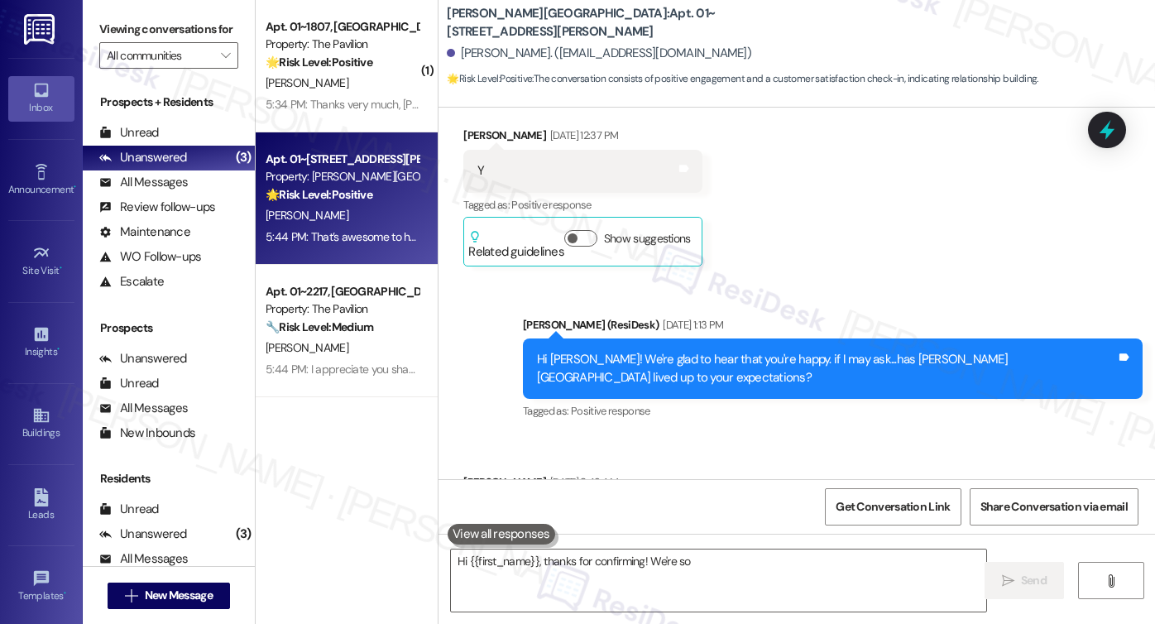
type textarea "Hi {{first_name}}, thanks for confirming! We're so"
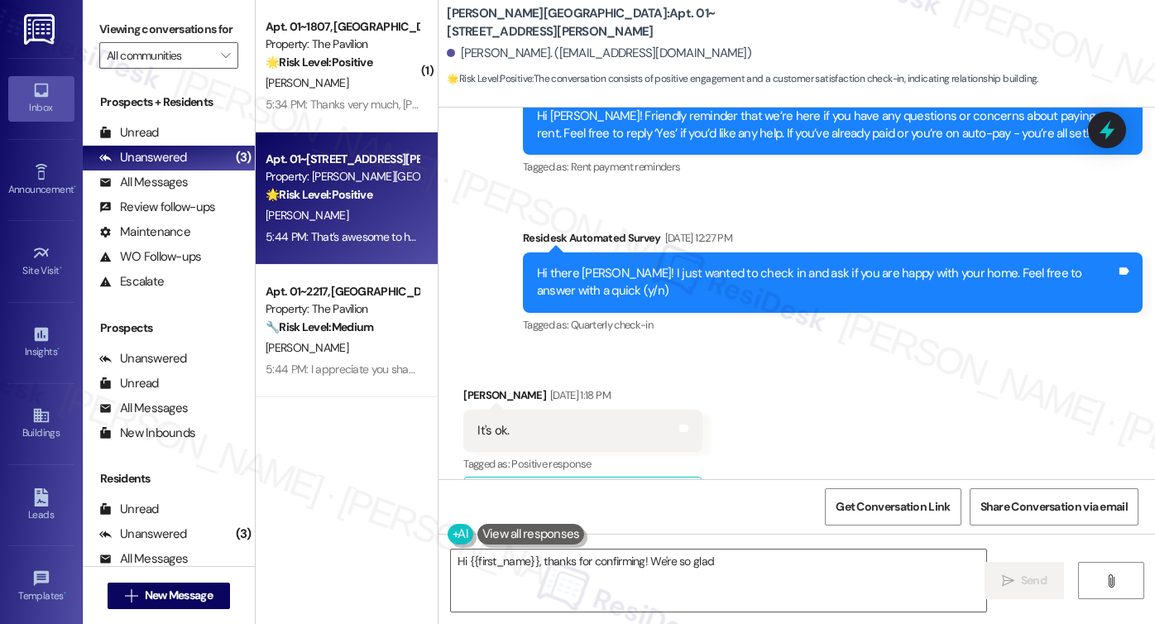
click at [407, 113] on div "5:34 PM: Thanks very much, Sarah 5:34 PM: Thanks very much, Sarah" at bounding box center [342, 104] width 156 height 21
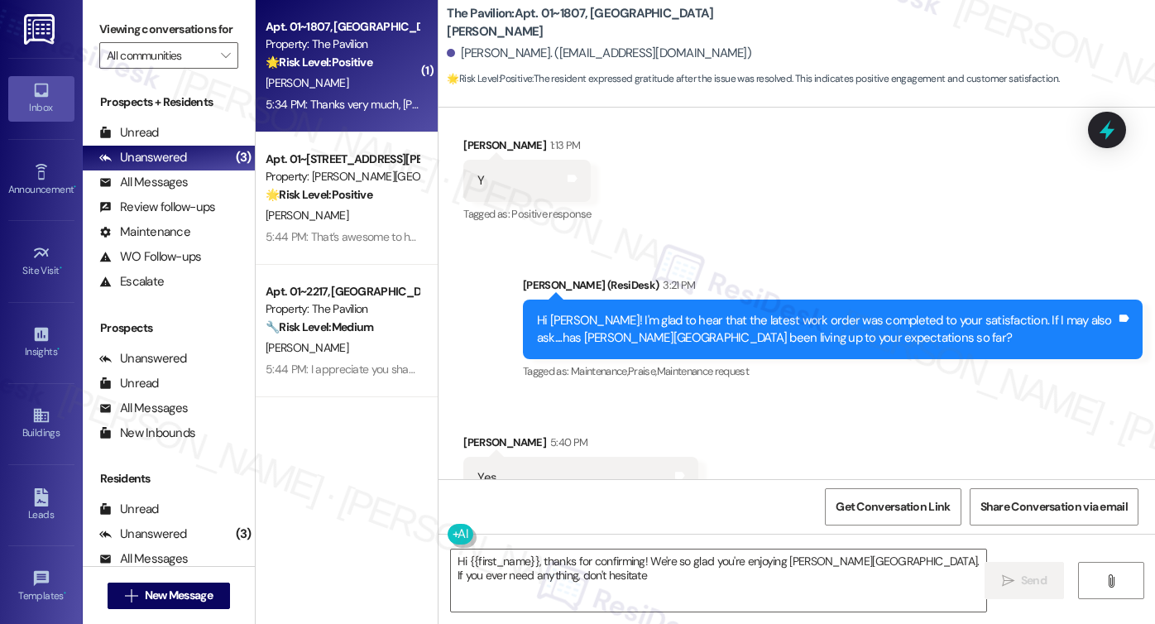
scroll to position [1165, 0]
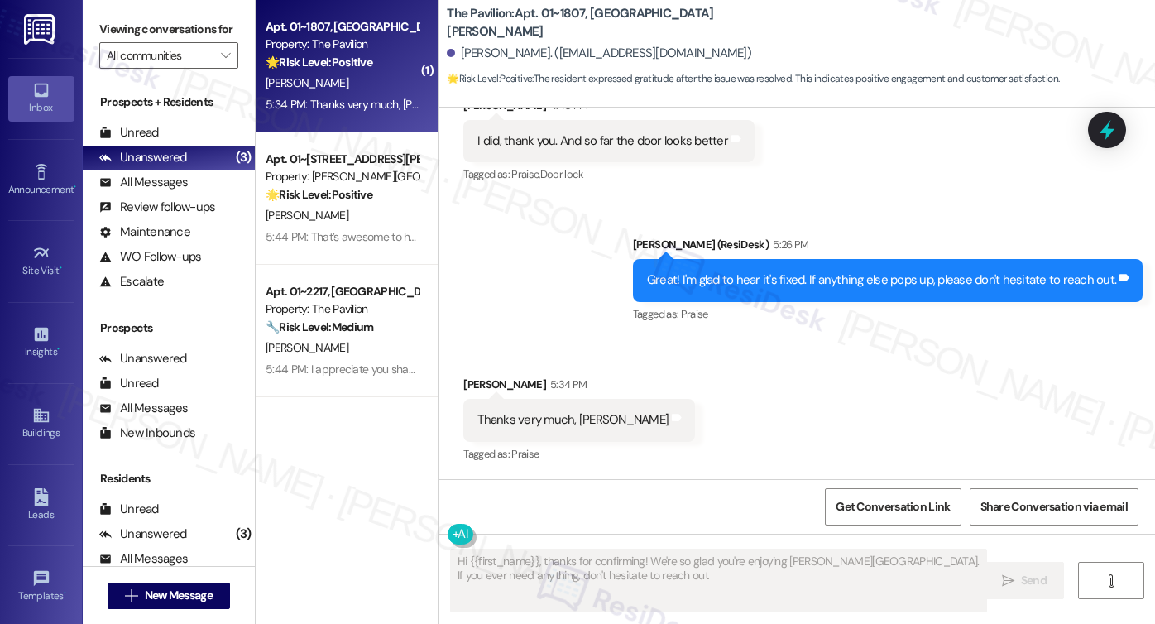
type textarea "Hi {{first_name}}, thanks for confirming! We're so glad you're enjoying Kingsbu…"
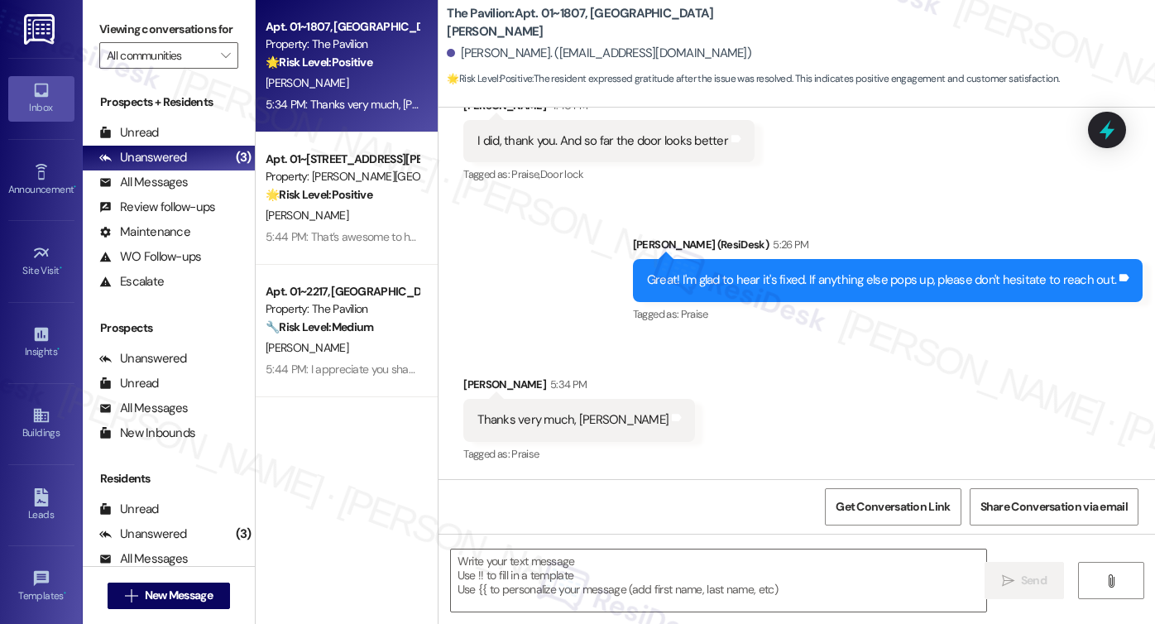
click at [742, 291] on div "Great! I'm glad to hear it's fixed. If anything else pops up, please don't hesi…" at bounding box center [888, 280] width 510 height 42
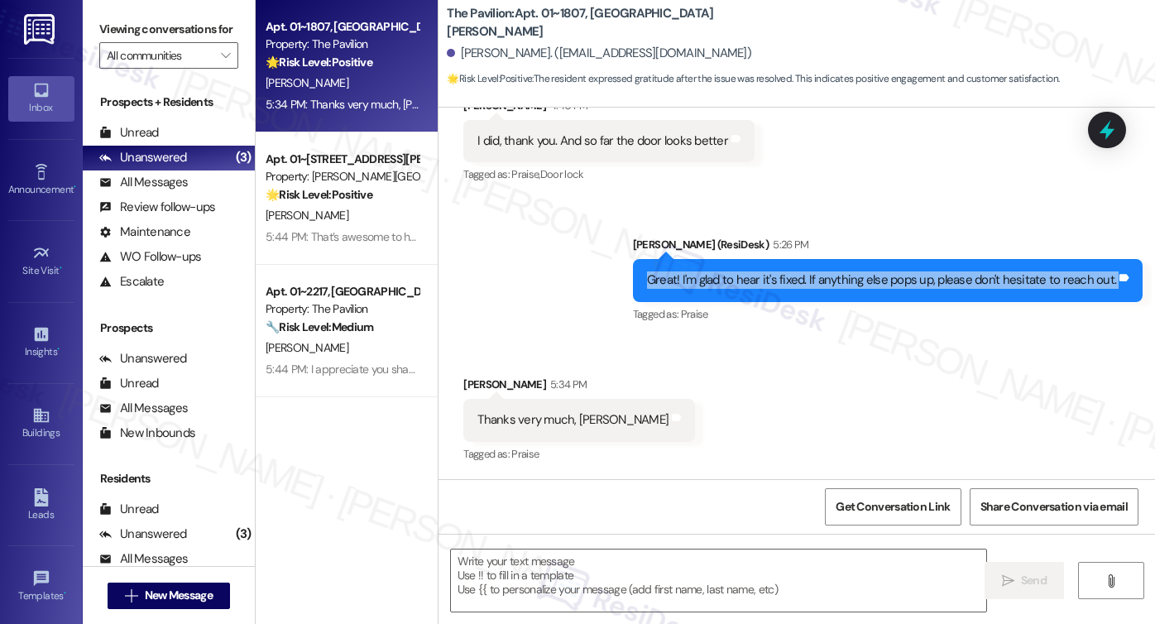
click at [742, 291] on div "Great! I'm glad to hear it's fixed. If anything else pops up, please don't hesi…" at bounding box center [888, 280] width 510 height 42
click at [836, 263] on div "Great! I'm glad to hear it's fixed. If anything else pops up, please don't hesi…" at bounding box center [888, 280] width 510 height 42
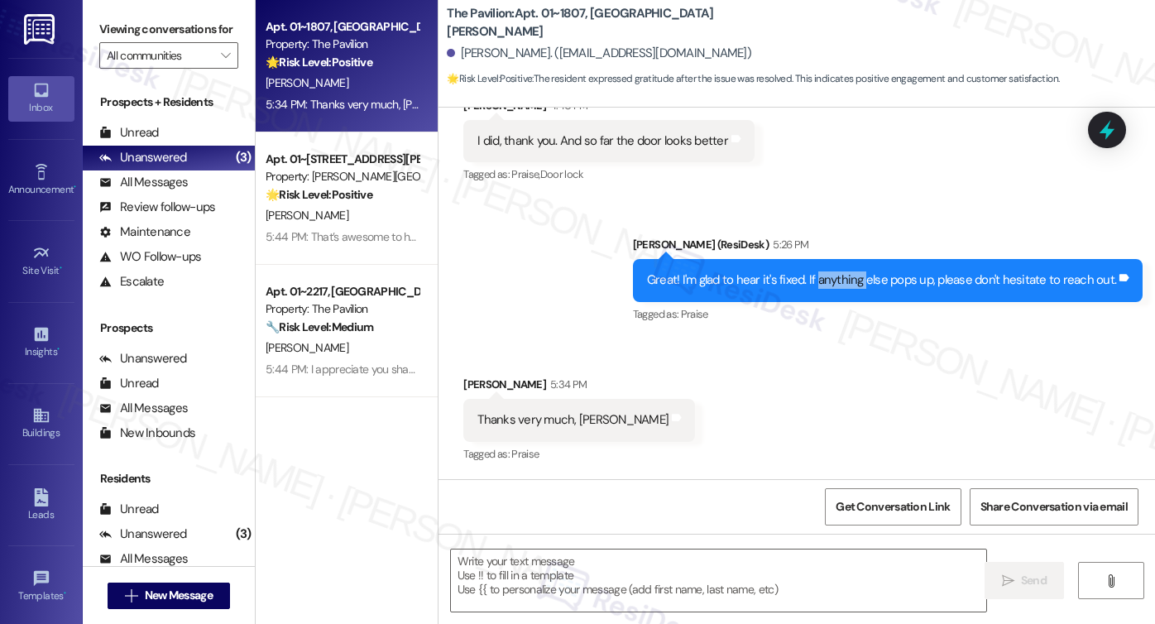
click at [836, 263] on div "Great! I'm glad to hear it's fixed. If anything else pops up, please don't hesi…" at bounding box center [888, 280] width 510 height 42
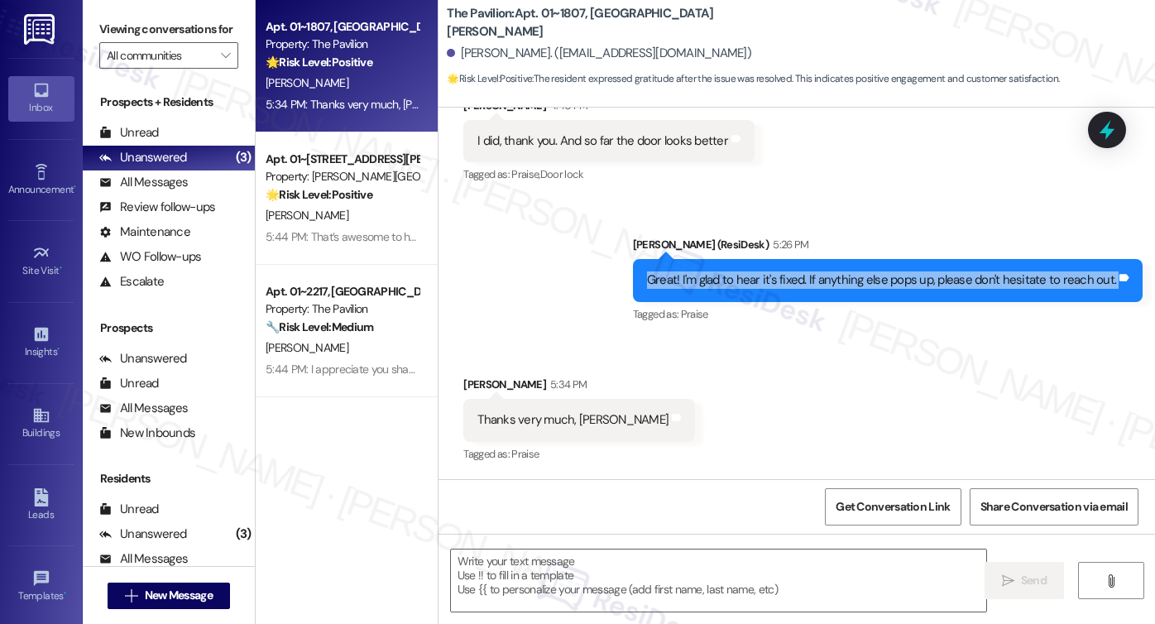
click at [836, 263] on div "Great! I'm glad to hear it's fixed. If anything else pops up, please don't hesi…" at bounding box center [888, 280] width 510 height 42
click at [778, 287] on div "Great! I'm glad to hear it's fixed. If anything else pops up, please don't hesi…" at bounding box center [881, 279] width 469 height 17
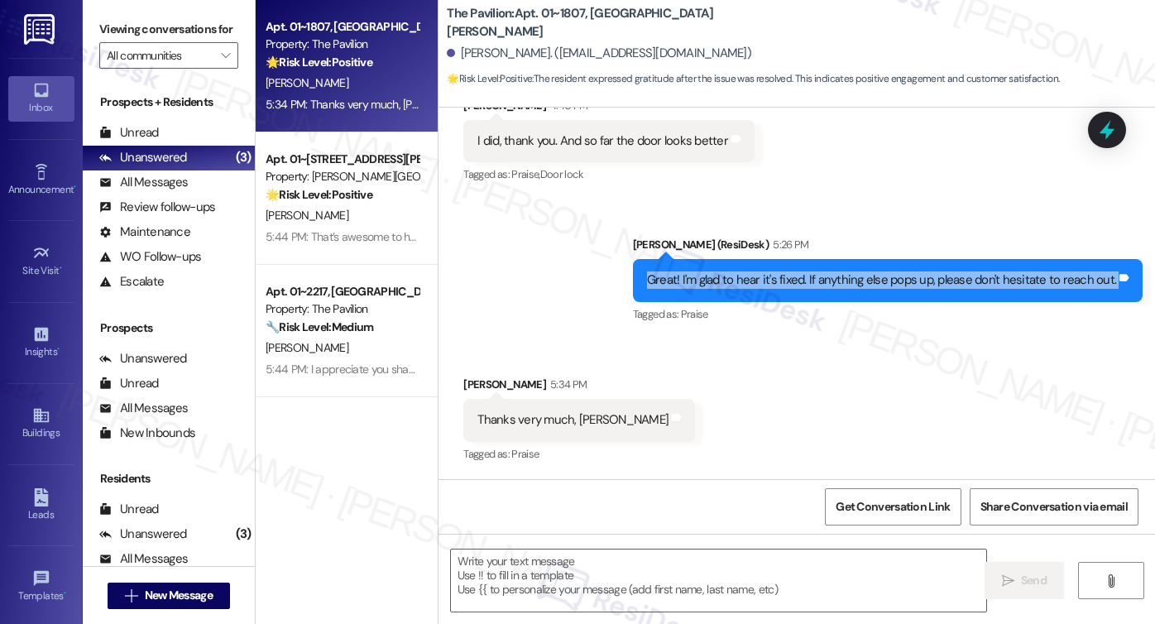
click at [842, 275] on div "Great! I'm glad to hear it's fixed. If anything else pops up, please don't hesi…" at bounding box center [881, 279] width 469 height 17
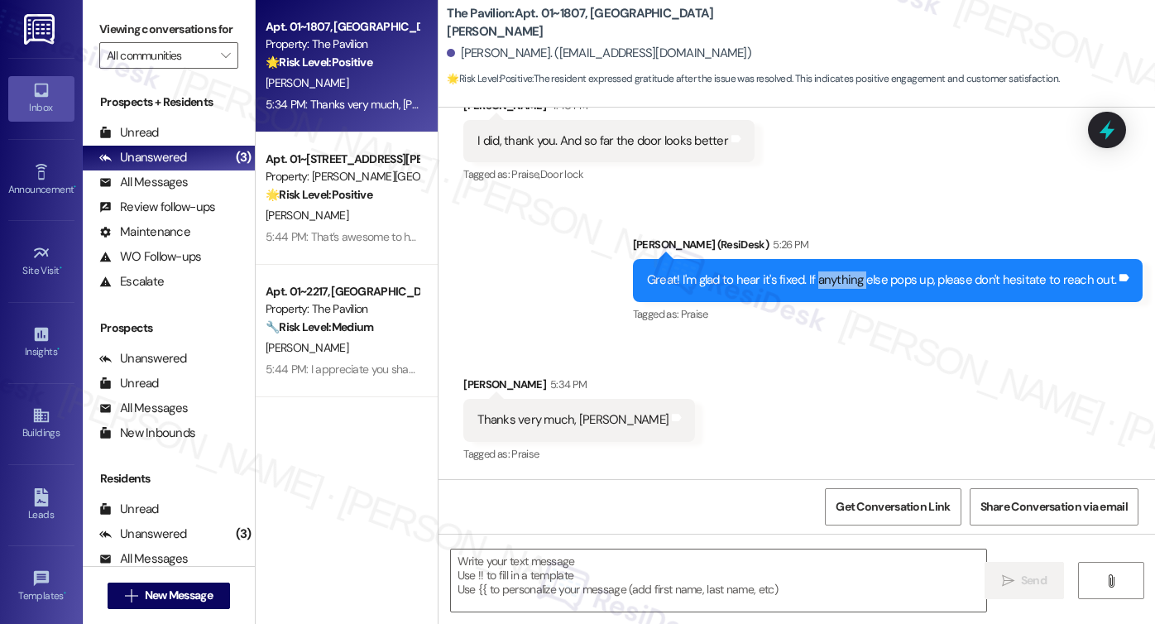
click at [842, 275] on div "Great! I'm glad to hear it's fixed. If anything else pops up, please don't hesi…" at bounding box center [881, 279] width 469 height 17
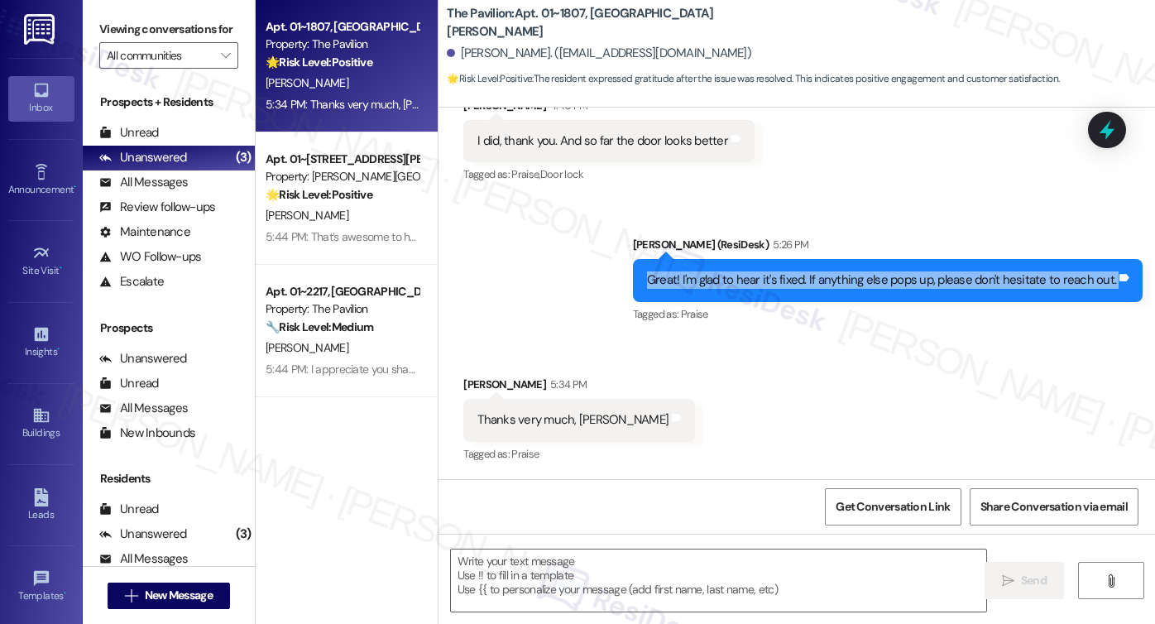
click at [842, 275] on div "Great! I'm glad to hear it's fixed. If anything else pops up, please don't hesi…" at bounding box center [881, 279] width 469 height 17
click at [583, 566] on textarea at bounding box center [718, 581] width 535 height 62
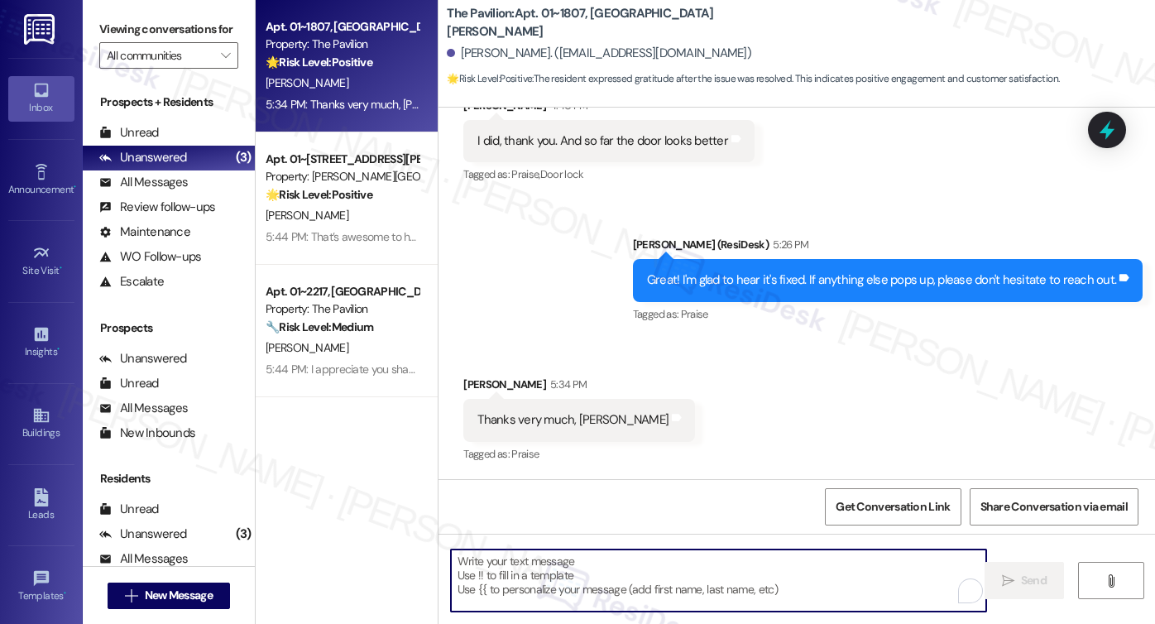
click at [545, 566] on textarea "To enrich screen reader interactions, please activate Accessibility in Grammarl…" at bounding box center [718, 581] width 535 height 62
click at [629, 566] on textarea "To enrich screen reader interactions, please activate Accessibility in Grammarl…" at bounding box center [718, 581] width 535 height 62
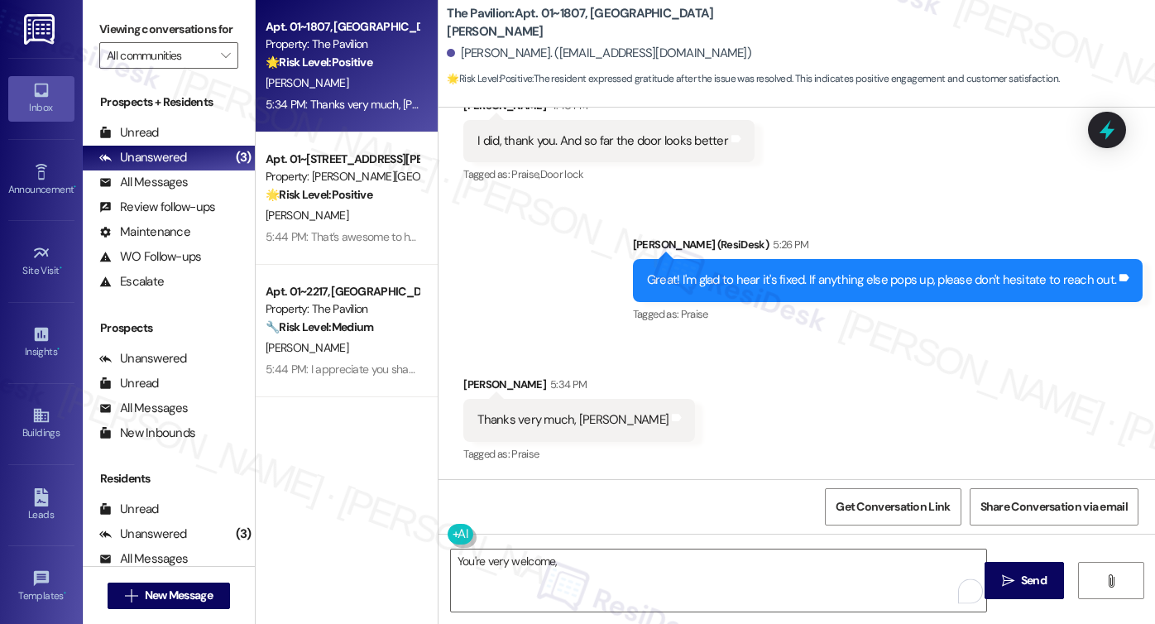
click at [477, 384] on div "Sharman Spieser 5:34 PM" at bounding box center [579, 387] width 232 height 23
copy div "Sharman"
click at [590, 558] on textarea "You're very welcome," at bounding box center [718, 581] width 535 height 62
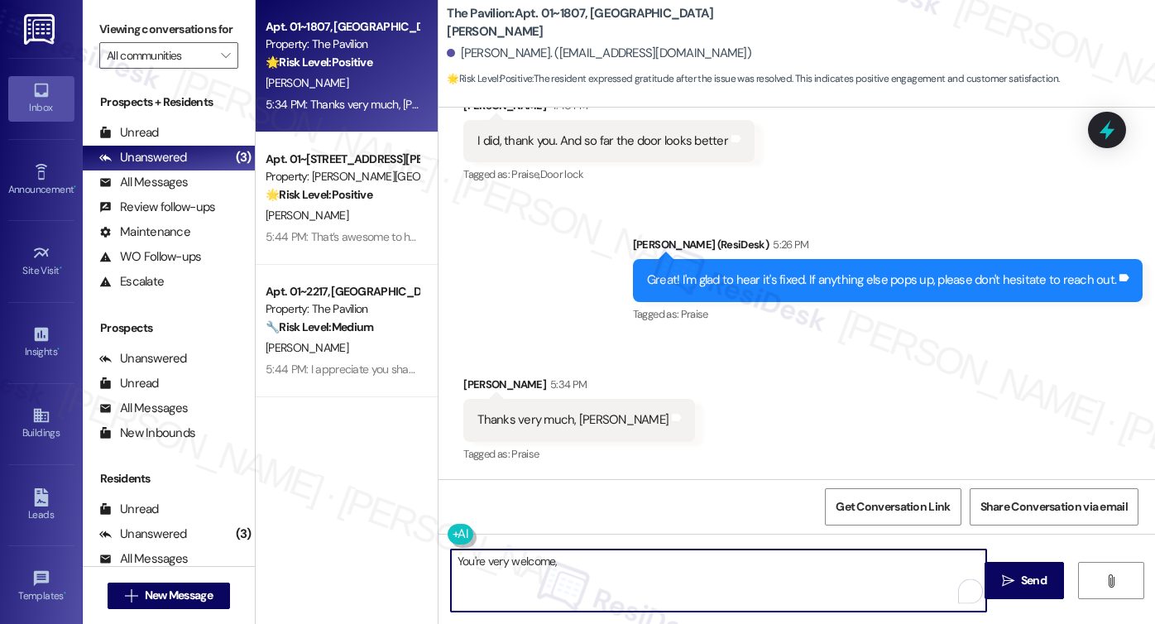
paste textarea "Sharman"
type textarea "You're very welcome, Sharman. :) Have a lovely evening!"
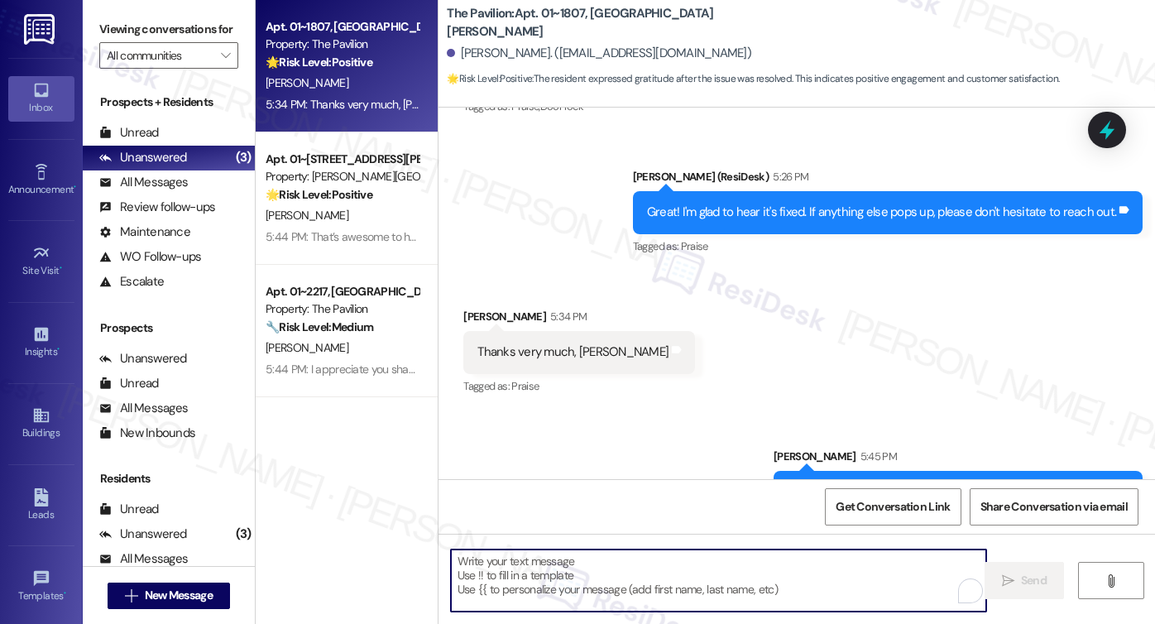
scroll to position [1280, 0]
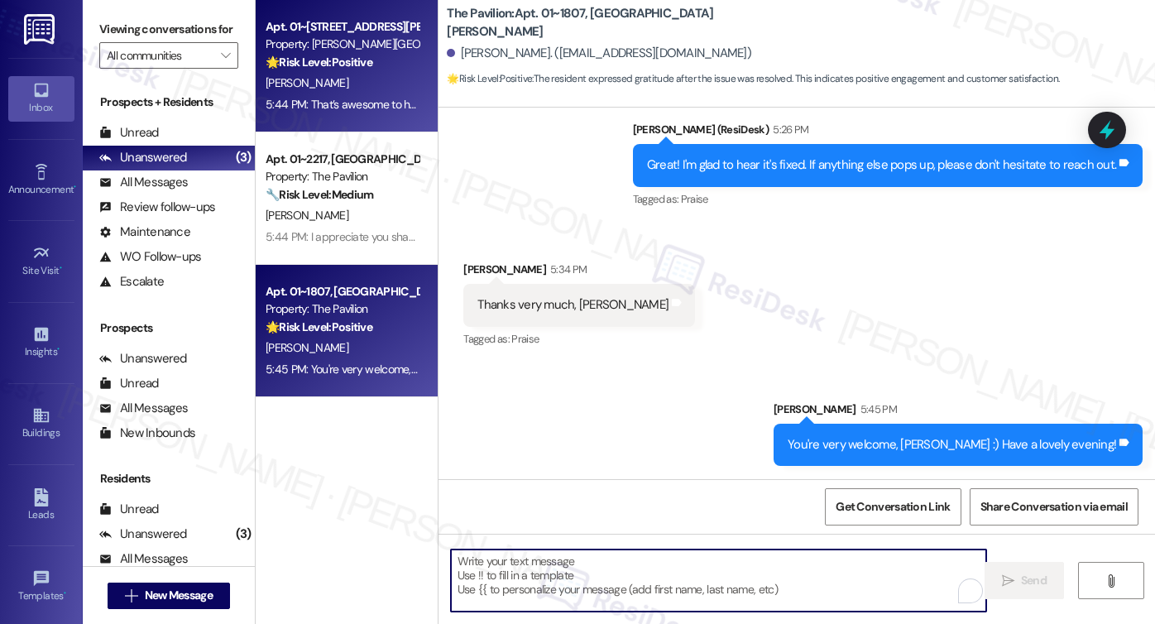
click at [411, 59] on div "Apt. 01~2101, 520 North Kingsbury Property: Kingsbury Plaza 🌟 Risk Level: Posit…" at bounding box center [342, 45] width 156 height 56
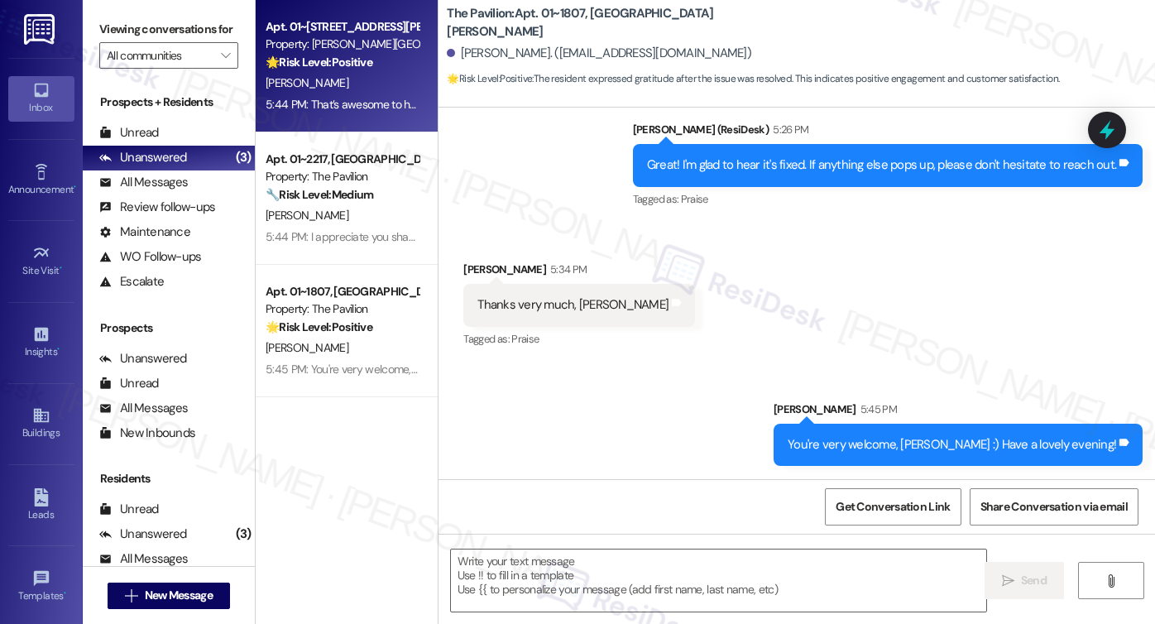
type textarea "Fetching suggested responses. Please feel free to read through the conversation…"
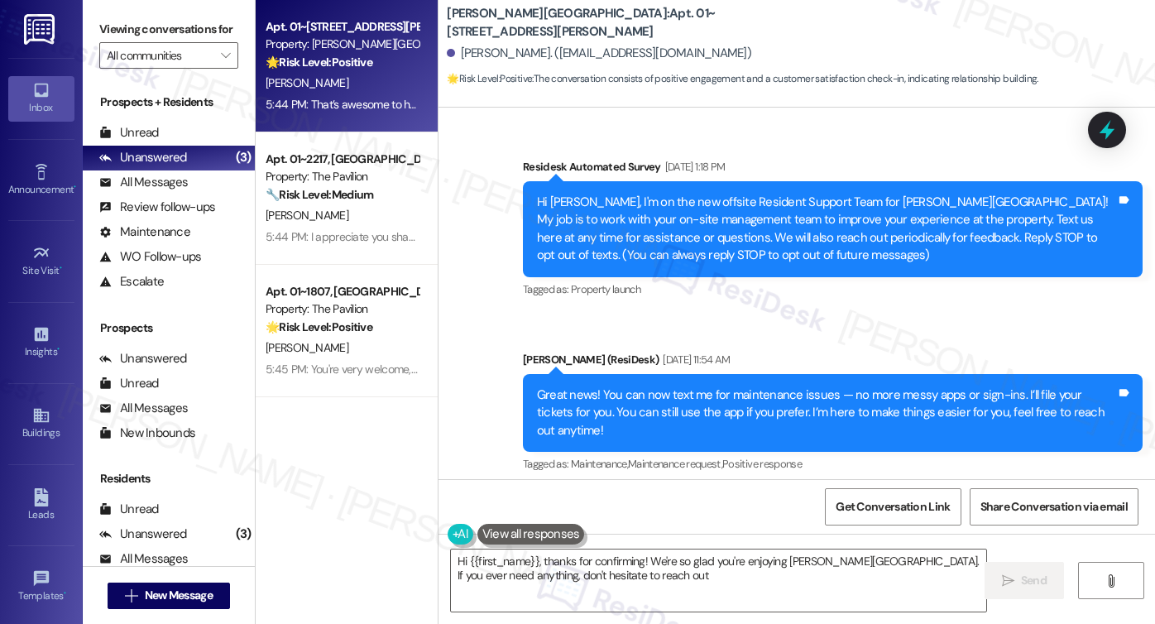
type textarea "Hi {{first_name}}, thanks for confirming! We're so glad you're enjoying Kingsbu…"
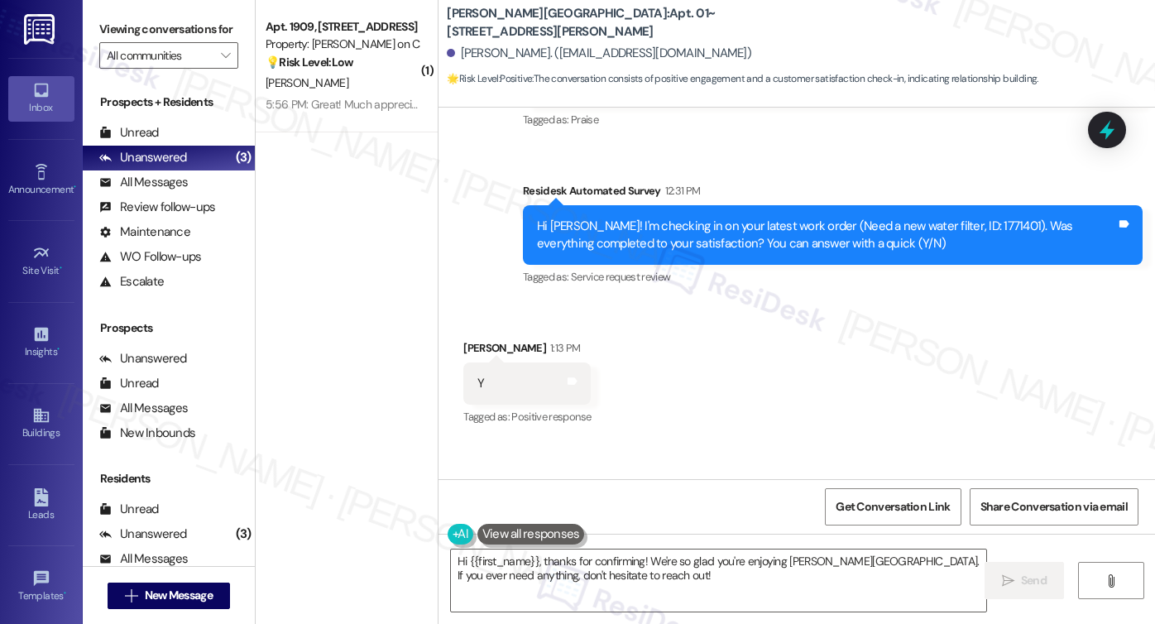
scroll to position [11387, 0]
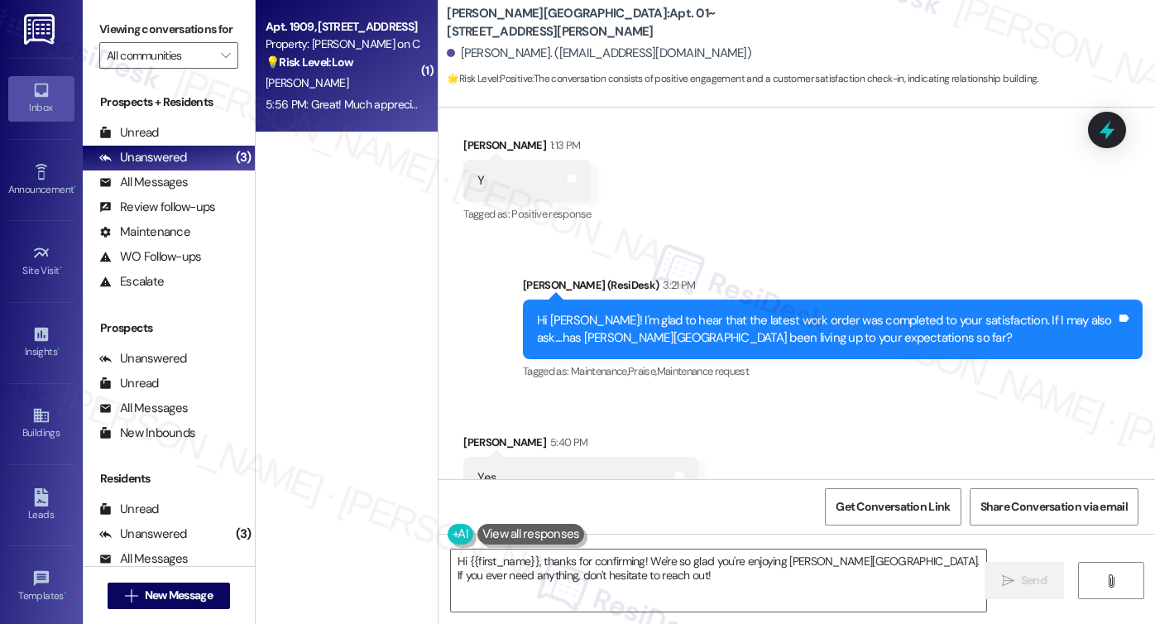
click at [334, 89] on div "[PERSON_NAME]" at bounding box center [342, 83] width 156 height 21
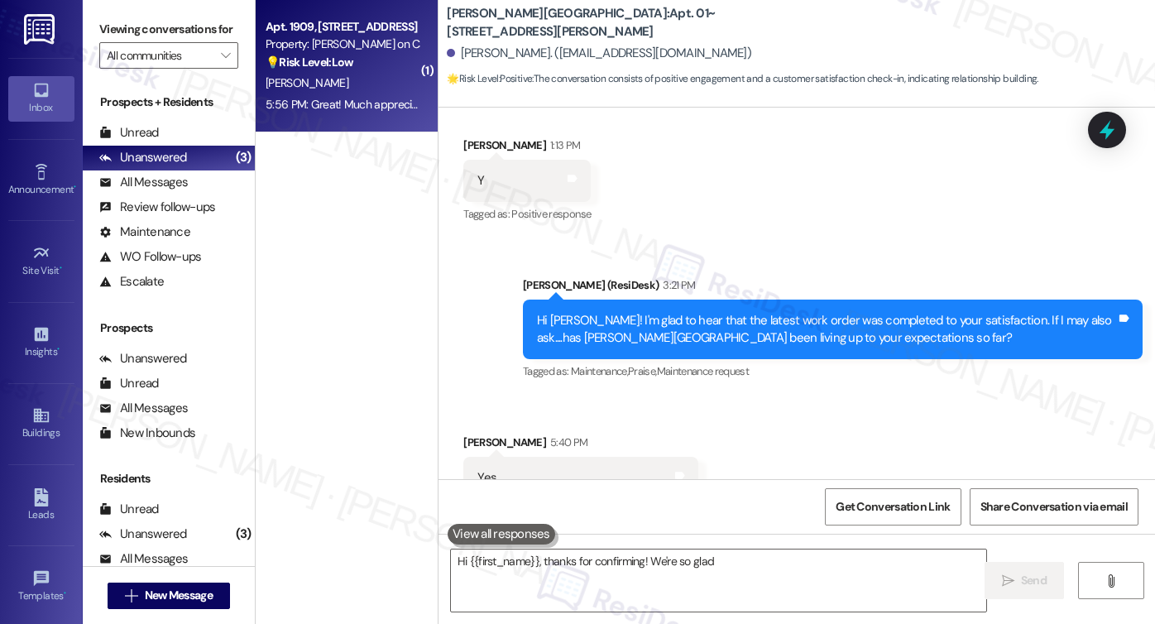
type textarea "Hi {{first_name}}, thanks for confirming! We're so glad you're"
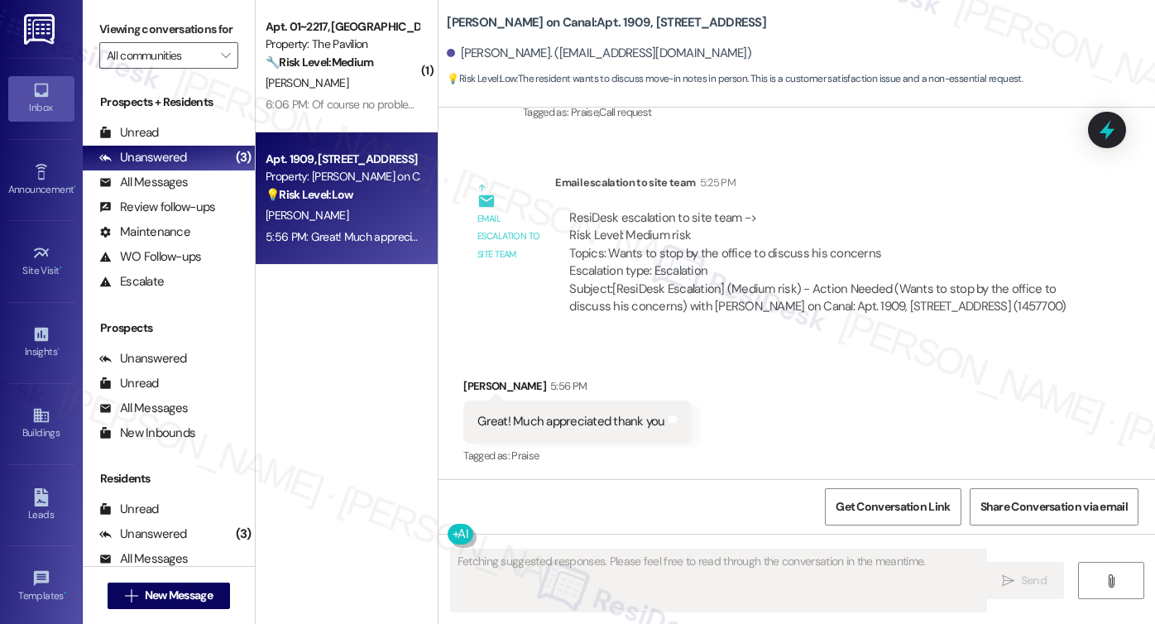
scroll to position [1336, 0]
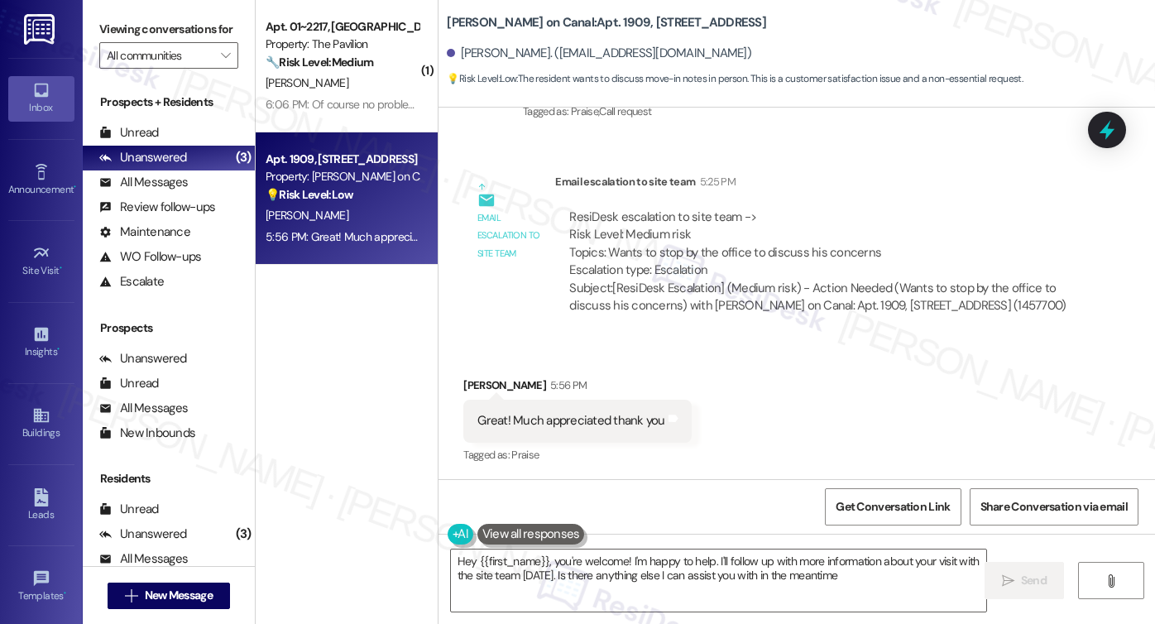
type textarea "Hey {{first_name}}, you're welcome! I'm happy to help. I'll follow up with more…"
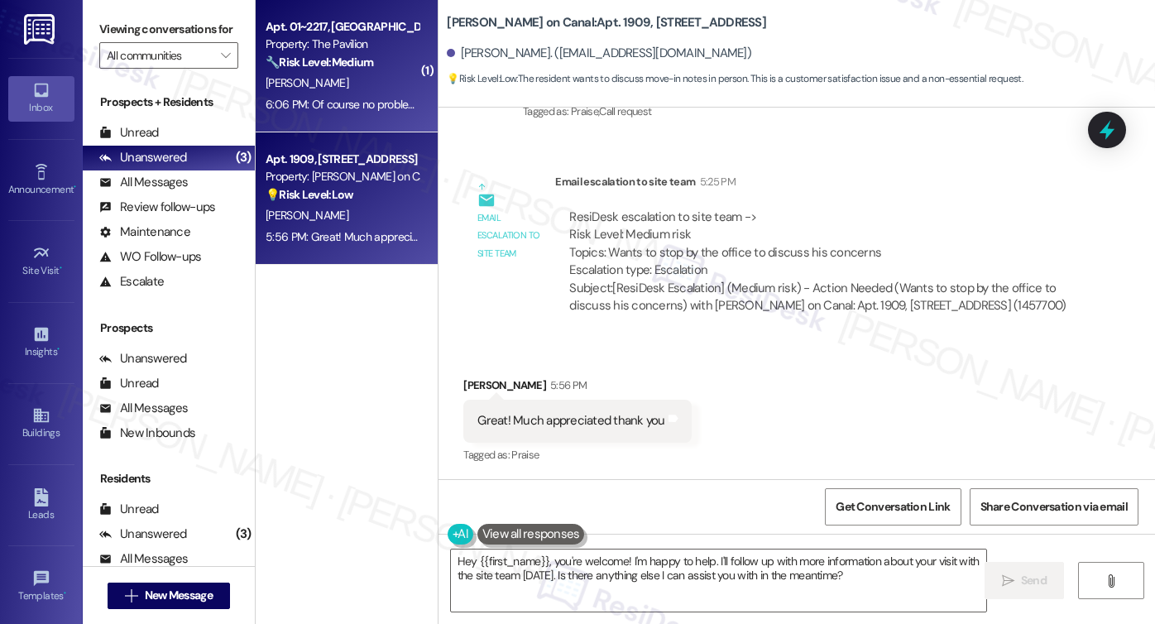
click at [395, 127] on div "Apt. 01~2217, One Lafayette Plaisance Property: The Pavilion 🔧 Risk Level: Medi…" at bounding box center [347, 66] width 182 height 132
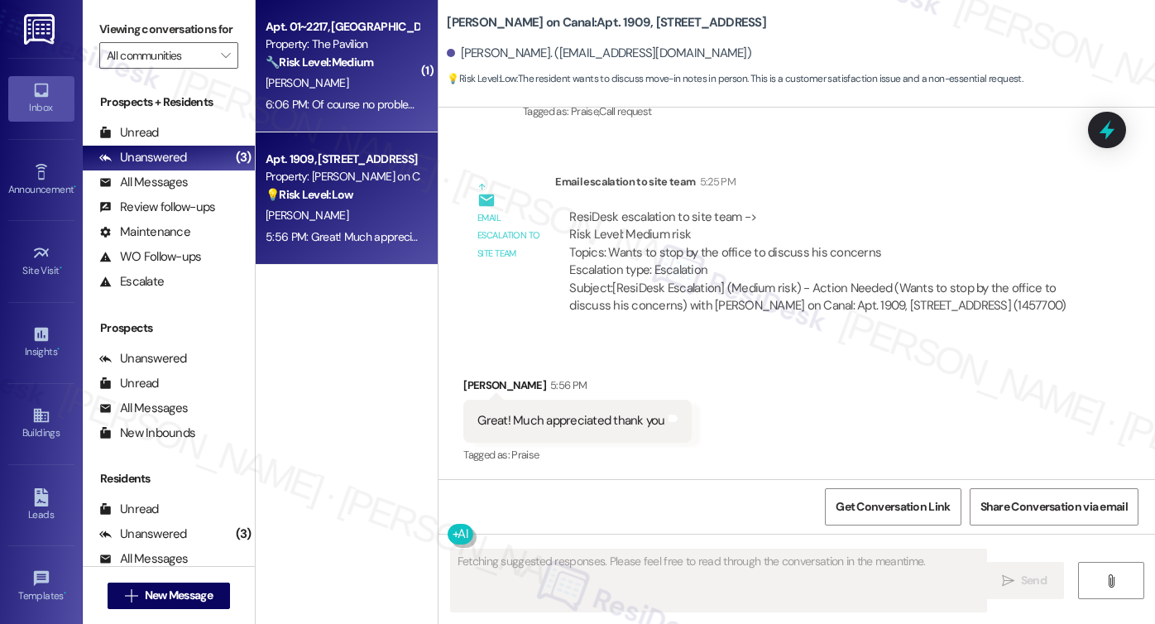
scroll to position [1409, 0]
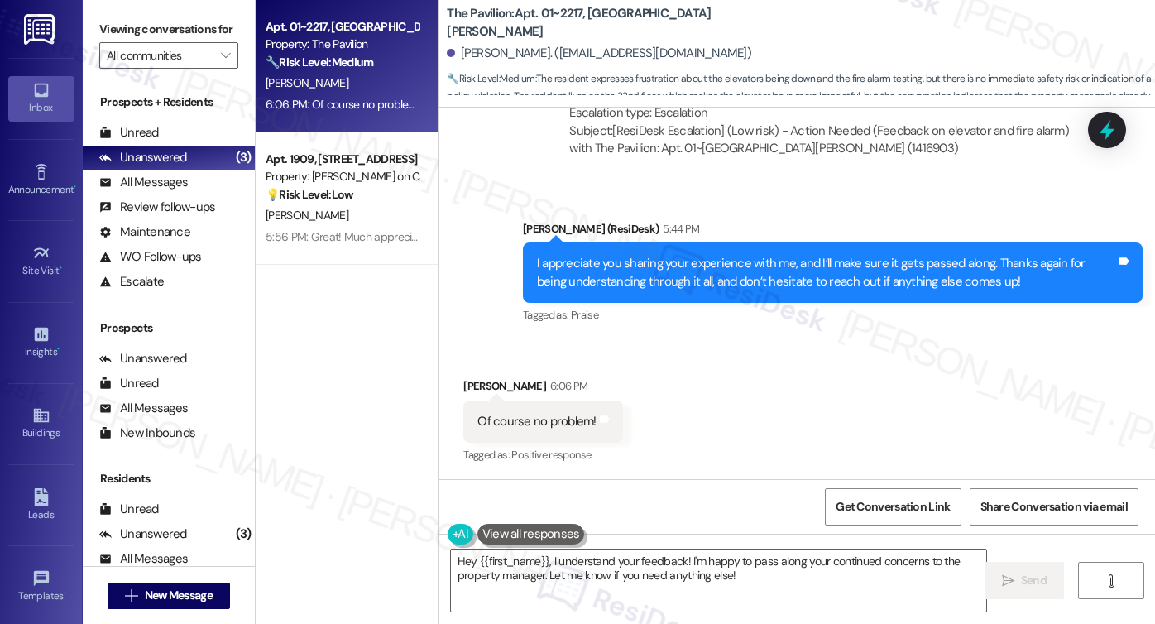
click at [747, 285] on div "I appreciate you sharing your experience with me, and I’ll make sure it gets pa…" at bounding box center [826, 273] width 579 height 36
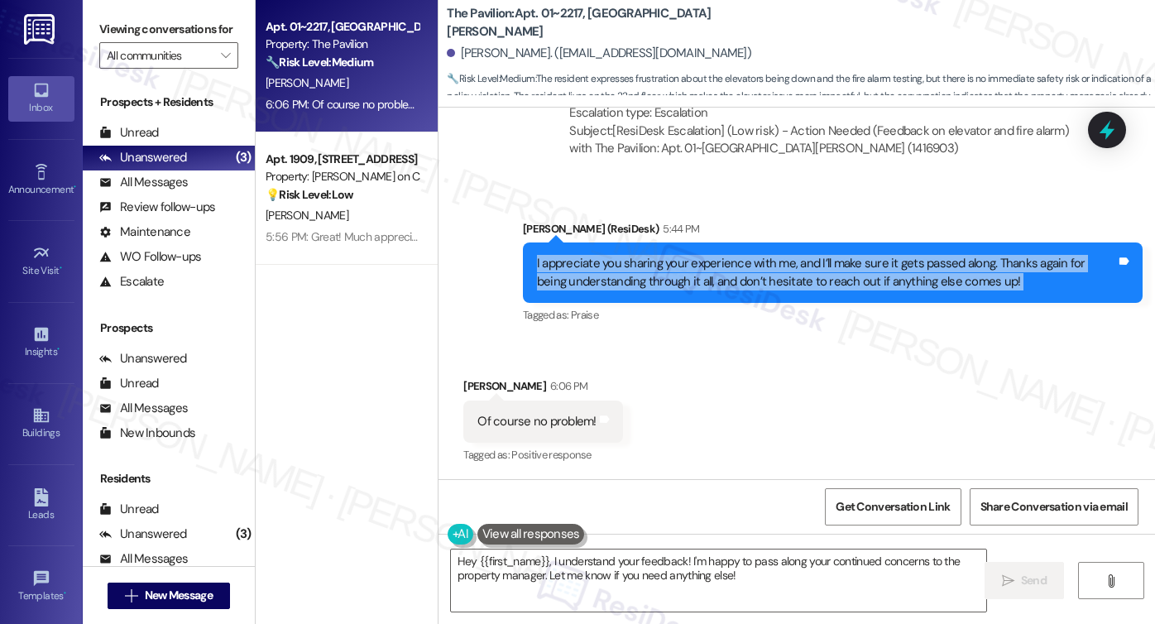
click at [747, 285] on div "I appreciate you sharing your experience with me, and I’ll make sure it gets pa…" at bounding box center [826, 273] width 579 height 36
click at [733, 265] on div "I appreciate you sharing your experience with me, and I’ll make sure it gets pa…" at bounding box center [826, 273] width 579 height 36
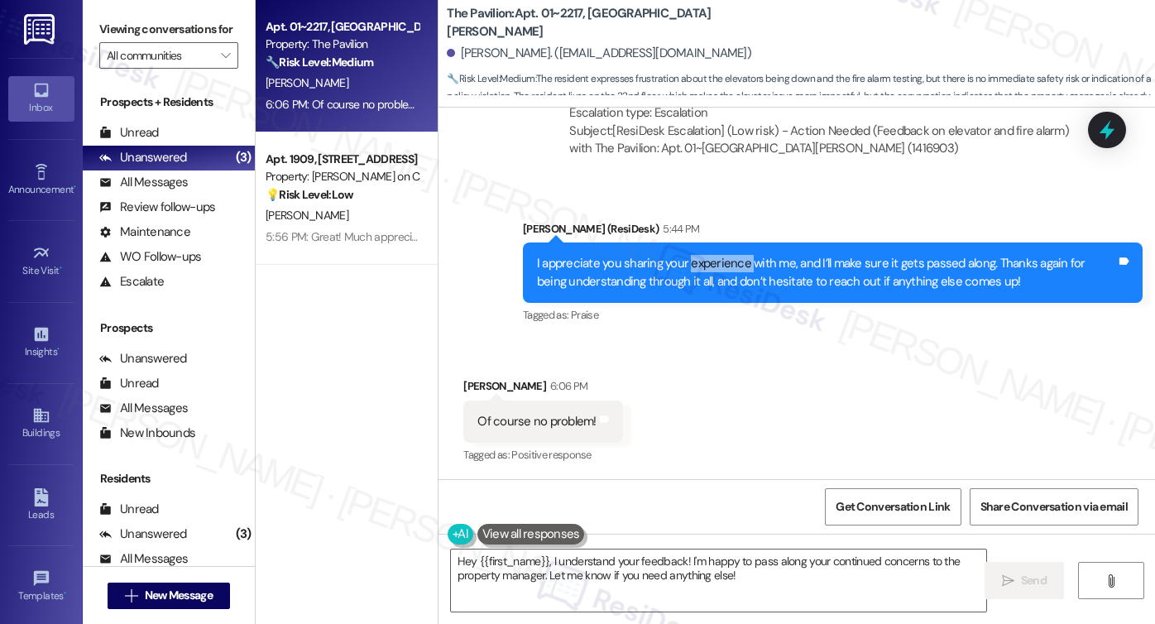
click at [733, 265] on div "I appreciate you sharing your experience with me, and I’ll make sure it gets pa…" at bounding box center [826, 273] width 579 height 36
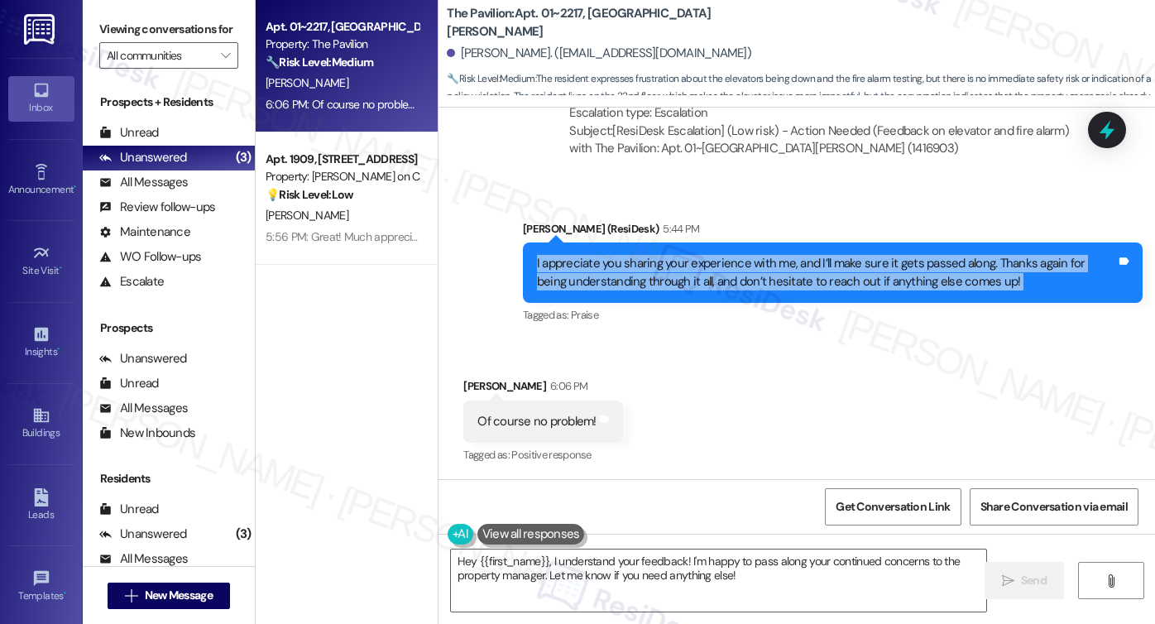
click at [733, 265] on div "I appreciate you sharing your experience with me, and I’ll make sure it gets pa…" at bounding box center [826, 273] width 579 height 36
click at [745, 566] on textarea "Hey {{first_name}}, I understand your feedback! I'm happy to pass along your co…" at bounding box center [718, 581] width 535 height 62
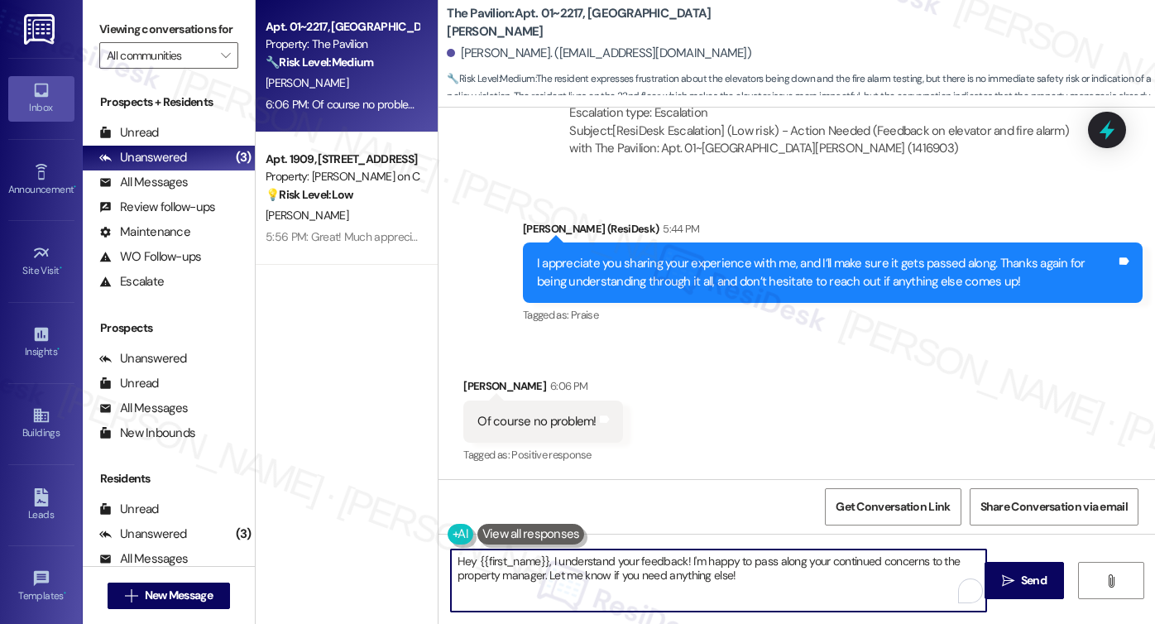
click at [745, 566] on textarea "Hey {{first_name}}, I understand your feedback! I'm happy to pass along your co…" at bounding box center [718, 581] width 535 height 62
click at [578, 409] on div "Of course no problem! Tags and notes" at bounding box center [542, 422] width 159 height 42
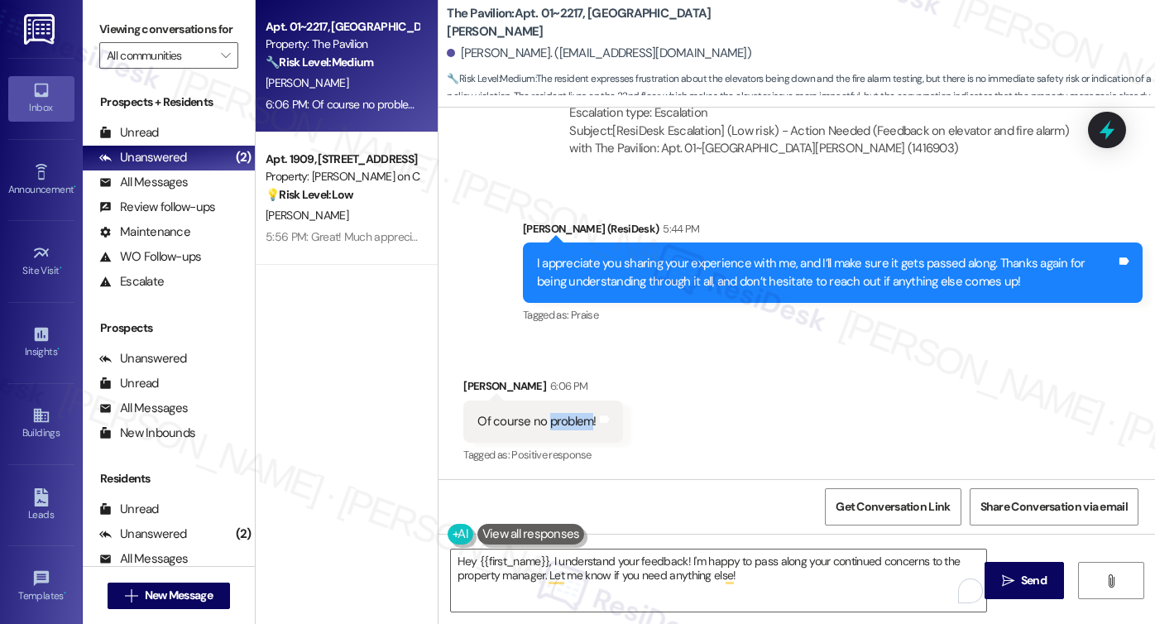
click at [578, 409] on div "Of course no problem! Tags and notes" at bounding box center [542, 422] width 159 height 42
drag, startPoint x: 578, startPoint y: 409, endPoint x: 612, endPoint y: 386, distance: 40.6
click at [578, 409] on div "Of course no problem! Tags and notes" at bounding box center [542, 422] width 159 height 42
click at [791, 279] on div "I appreciate you sharing your experience with me, and I’ll make sure it gets pa…" at bounding box center [826, 273] width 579 height 36
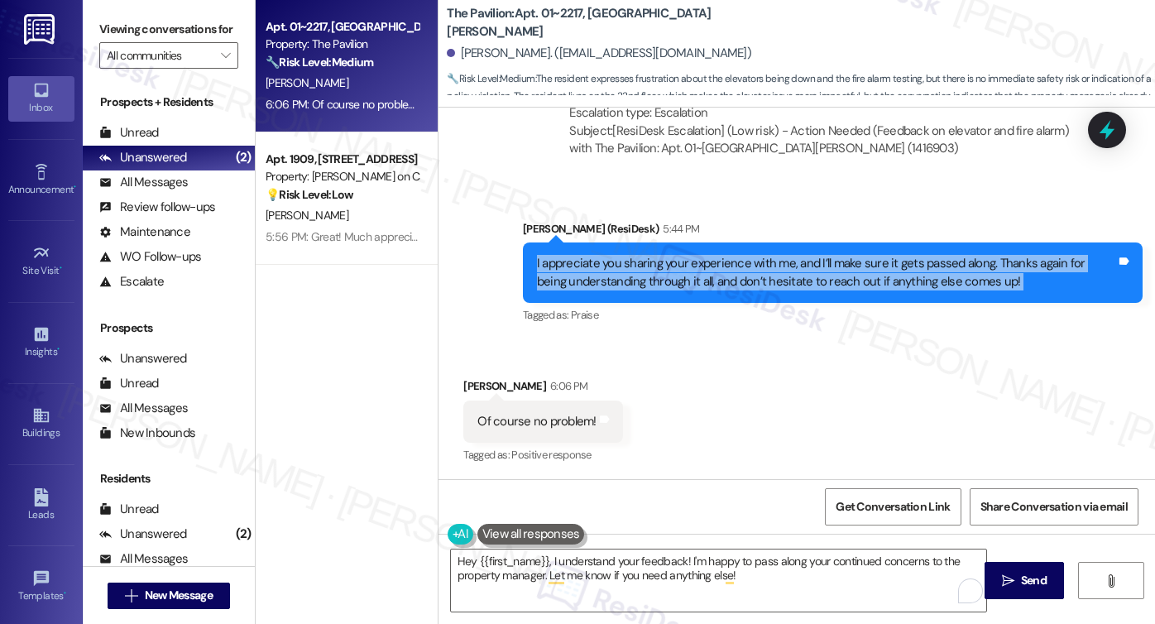
click at [791, 279] on div "I appreciate you sharing your experience with me, and I’ll make sure it gets pa…" at bounding box center [826, 273] width 579 height 36
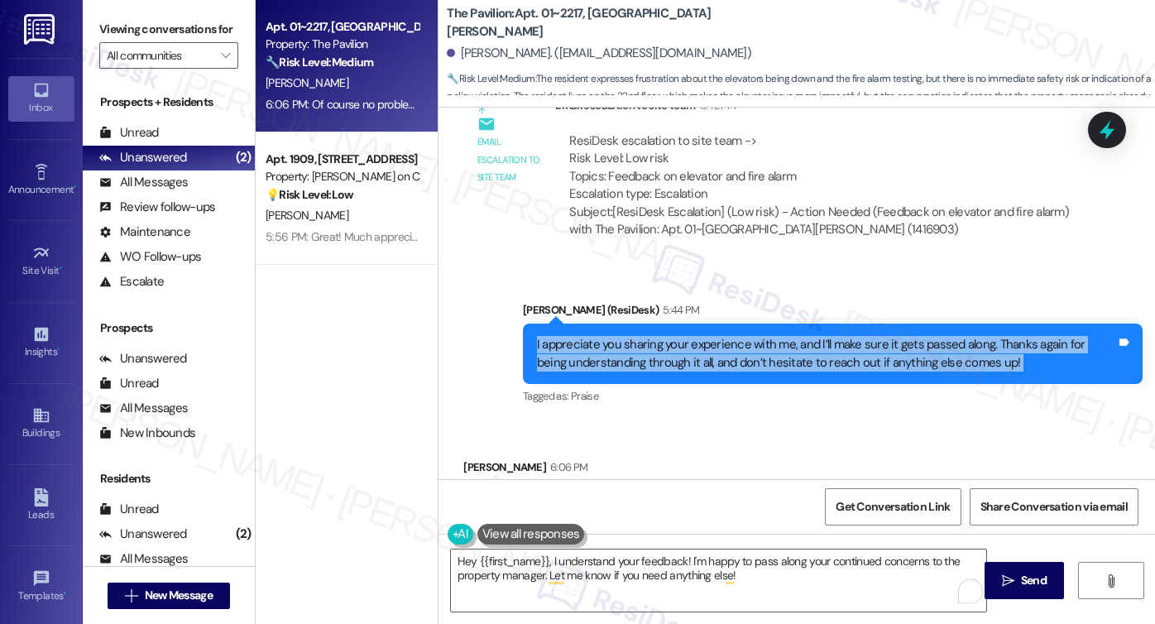
scroll to position [1243, 0]
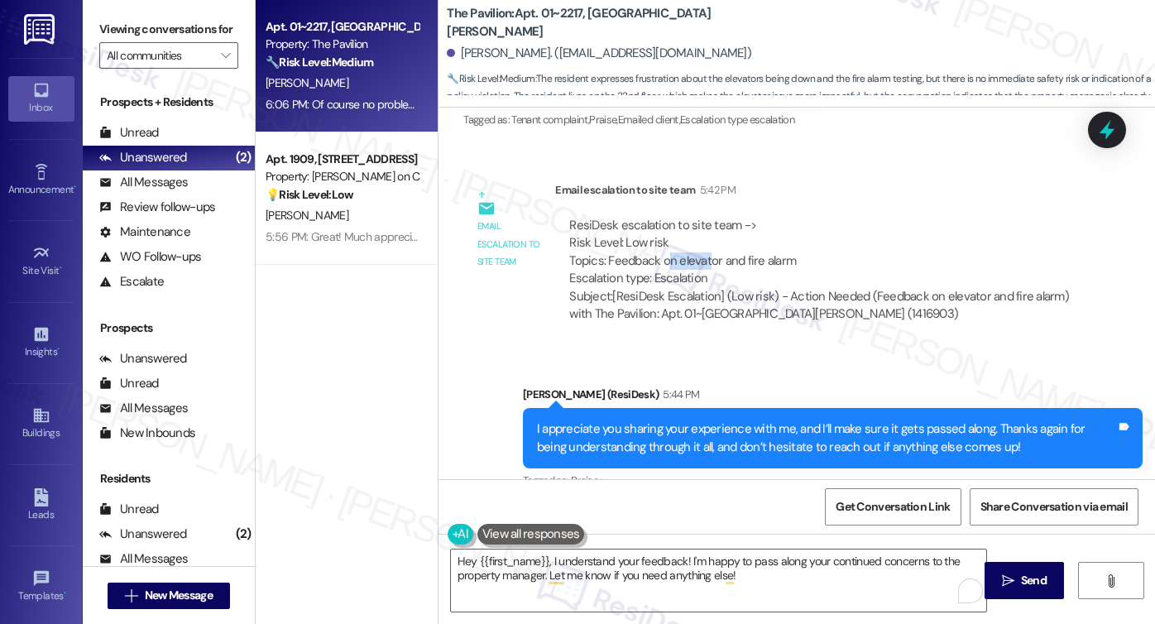
drag, startPoint x: 659, startPoint y: 266, endPoint x: 728, endPoint y: 265, distance: 69.5
click at [720, 265] on div "ResiDesk escalation to site team -> Risk Level: Low risk Topics: Feedback on el…" at bounding box center [819, 252] width 500 height 71
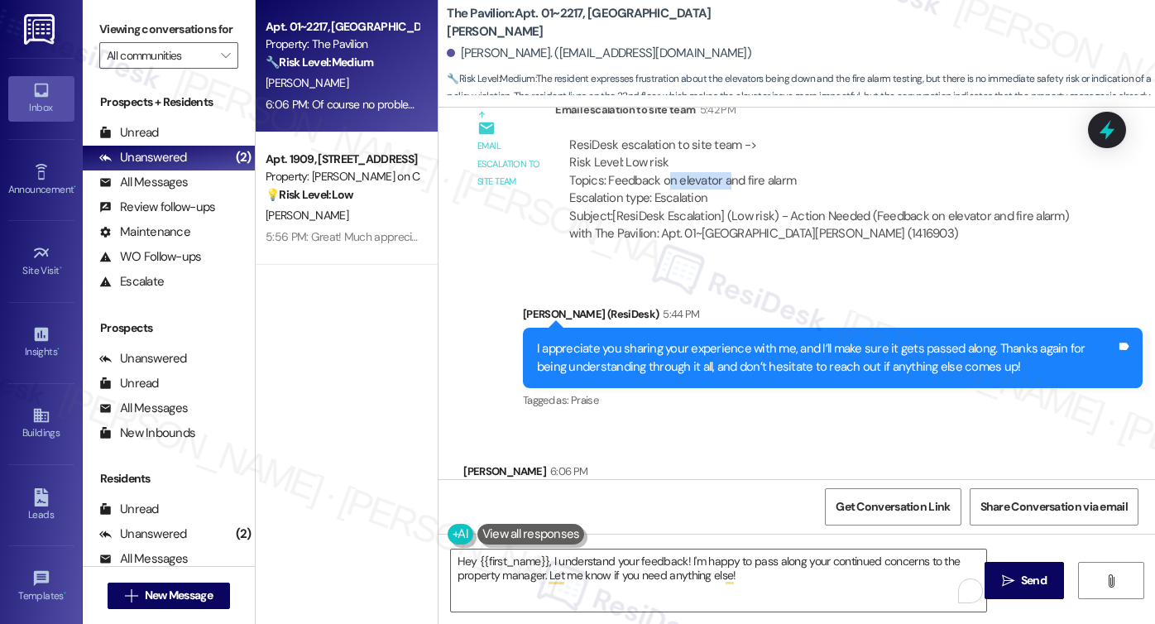
scroll to position [1409, 0]
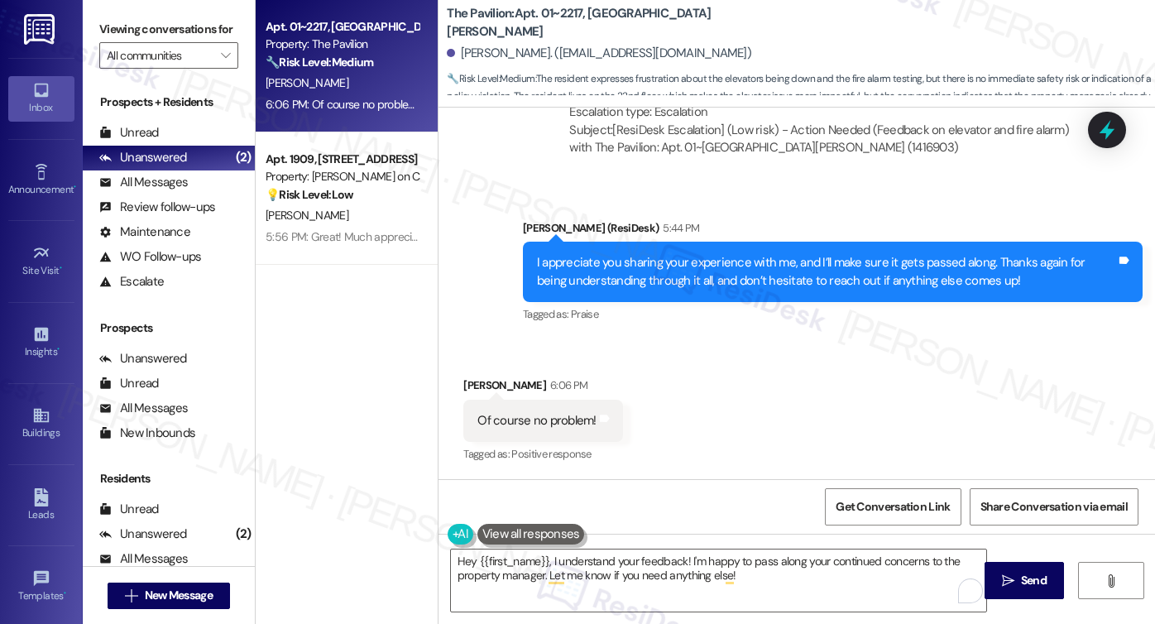
click at [543, 420] on div "Of course no problem!" at bounding box center [537, 420] width 118 height 17
click at [639, 277] on div "I appreciate you sharing your experience with me, and I’ll make sure it gets pa…" at bounding box center [826, 272] width 579 height 36
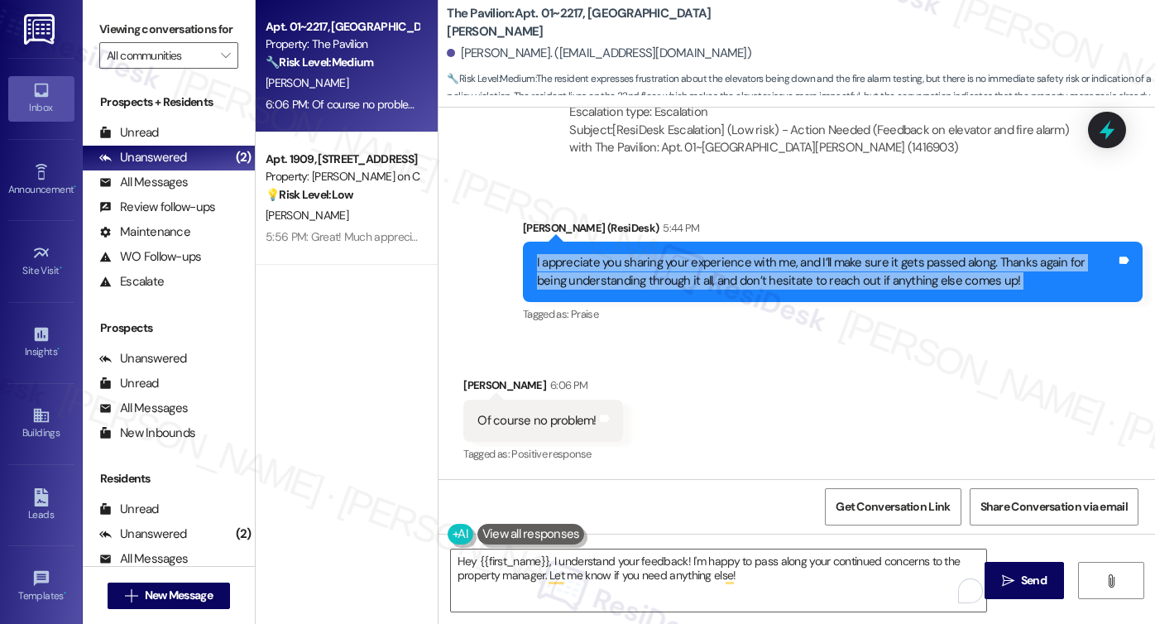
click at [639, 277] on div "I appreciate you sharing your experience with me, and I’ll make sure it gets pa…" at bounding box center [826, 272] width 579 height 36
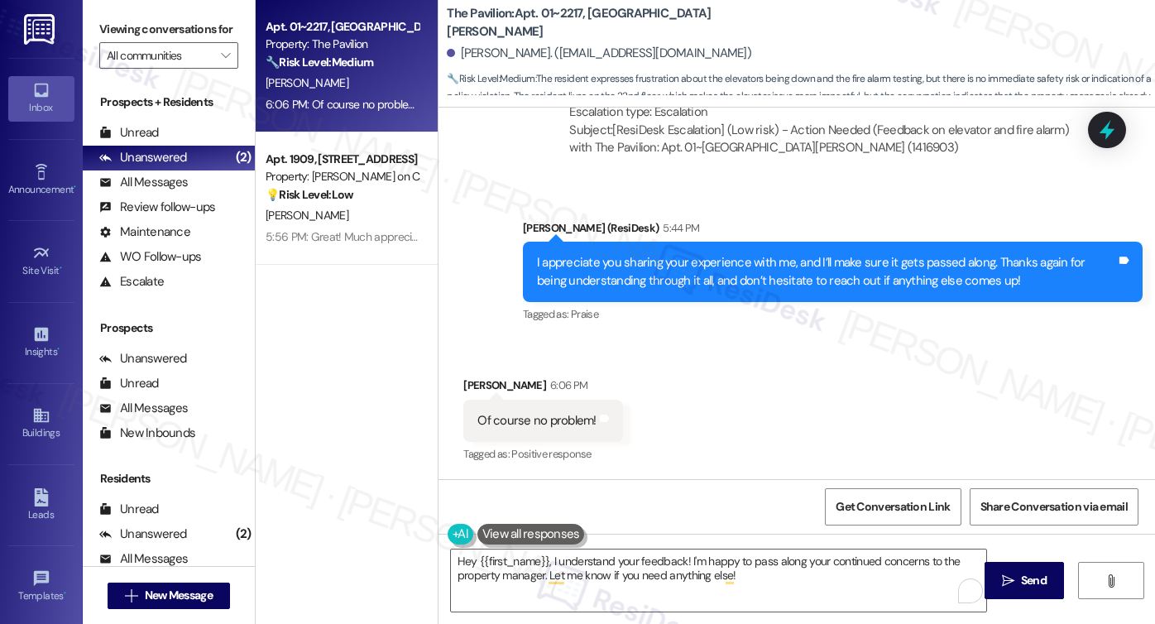
click at [690, 545] on div "Hey {{first_name}}, I understand your feedback! I'm happy to pass along your co…" at bounding box center [797, 596] width 717 height 124
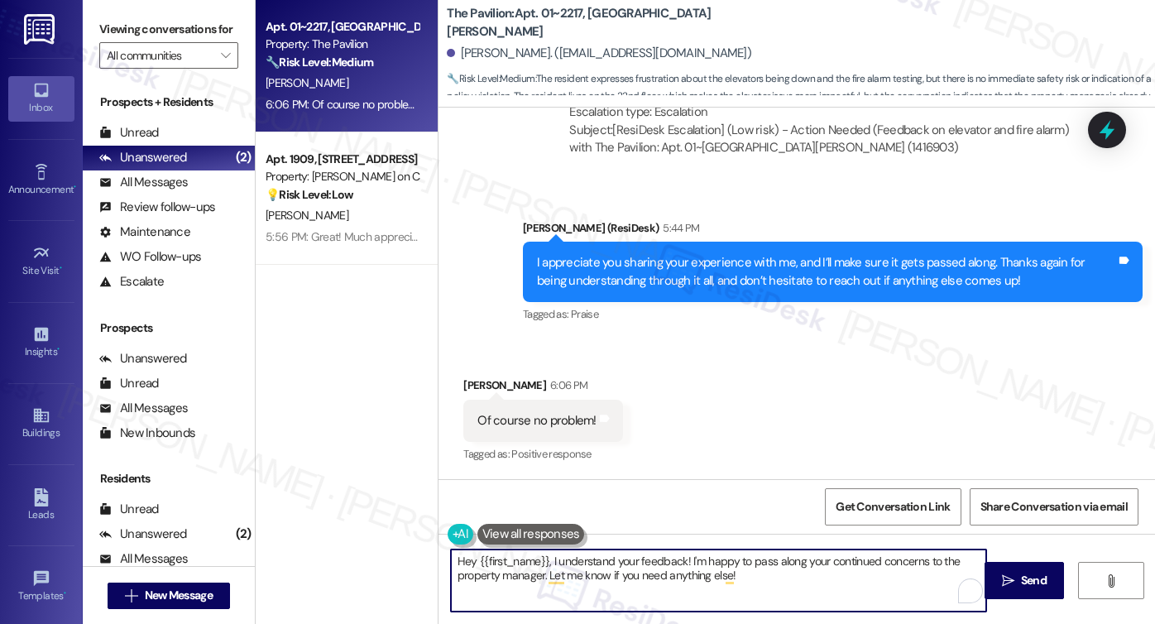
click at [569, 566] on textarea "Hey {{first_name}}, I understand your feedback! I'm happy to pass along your co…" at bounding box center [718, 581] width 535 height 62
click at [692, 566] on textarea "Hey {{first_name}}, I understand your feedback! I'm happy to pass along your co…" at bounding box center [718, 581] width 535 height 62
drag, startPoint x: 783, startPoint y: 576, endPoint x: 417, endPoint y: 555, distance: 366.4
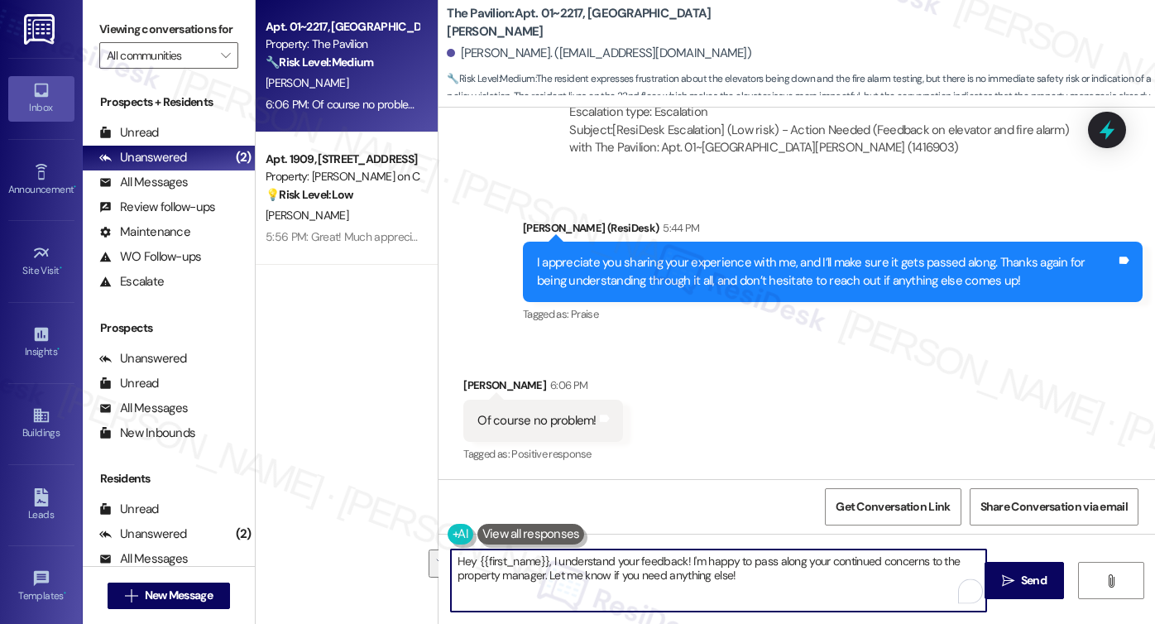
click at [404, 566] on div "Apt. 01~2217, One Lafayette Plaisance Property: The Pavilion 🔧 Risk Level: Medi…" at bounding box center [706, 312] width 900 height 624
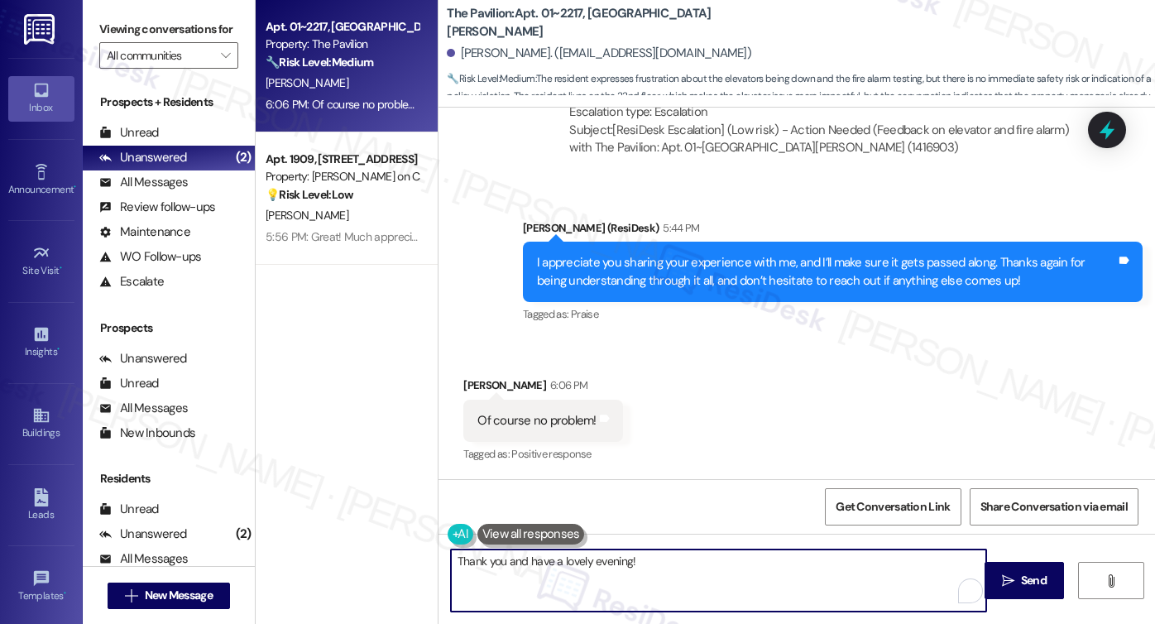
click at [699, 564] on textarea "Thank you and have a lovely evening!" at bounding box center [718, 581] width 535 height 62
type textarea "Thank you and have a lovely evening!"
click at [1032, 566] on button " Send" at bounding box center [1025, 580] width 80 height 37
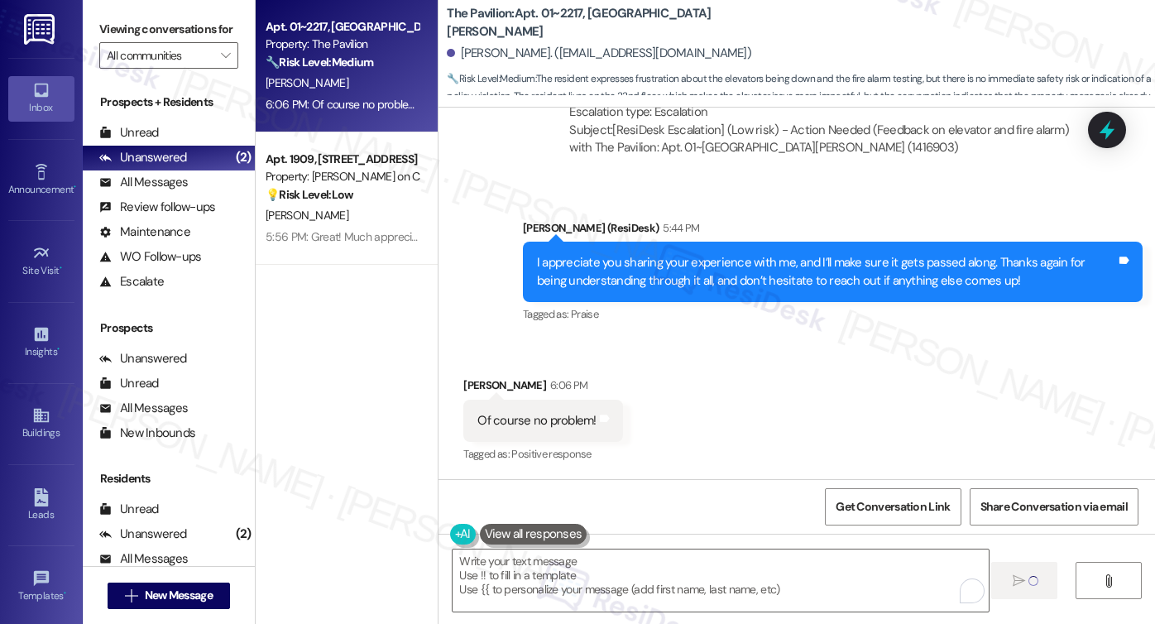
scroll to position [1409, 0]
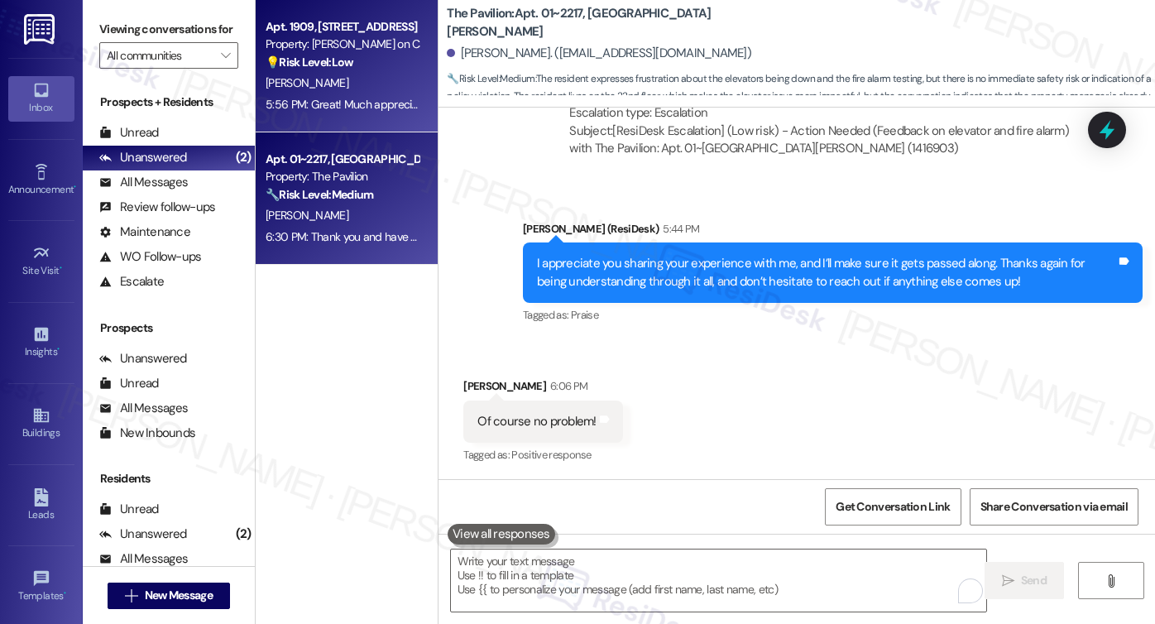
click at [372, 99] on div "5:56 PM: Great! Much appreciated thank you 5:56 PM: Great! Much appreciated tha…" at bounding box center [375, 104] width 218 height 15
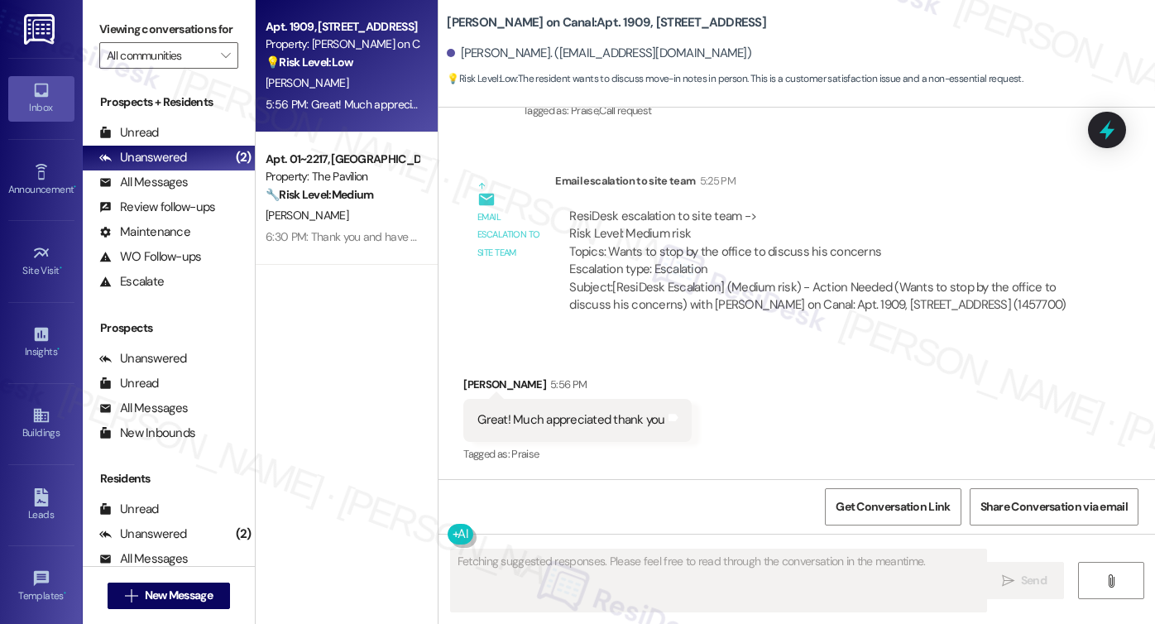
scroll to position [1335, 0]
click at [661, 252] on div "ResiDesk escalation to site team -> Risk Level: Medium risk Topics: Wants to st…" at bounding box center [819, 244] width 500 height 71
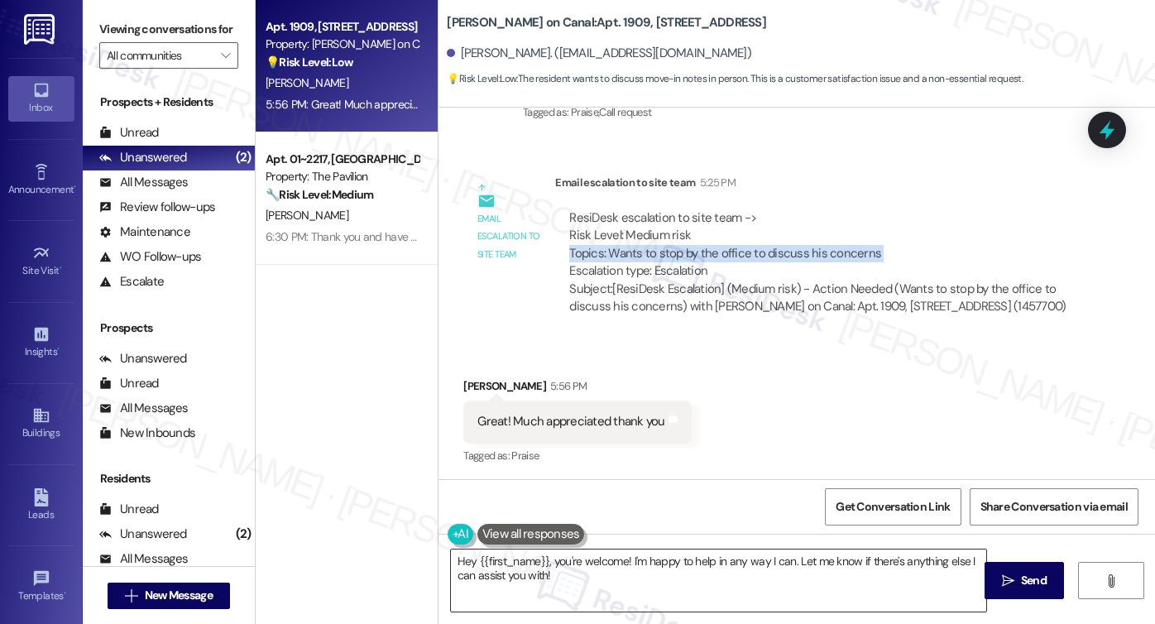
click at [589, 566] on textarea "Hey {{first_name}}, you're welcome! I'm happy to help in any way I can. Let me …" at bounding box center [718, 581] width 535 height 62
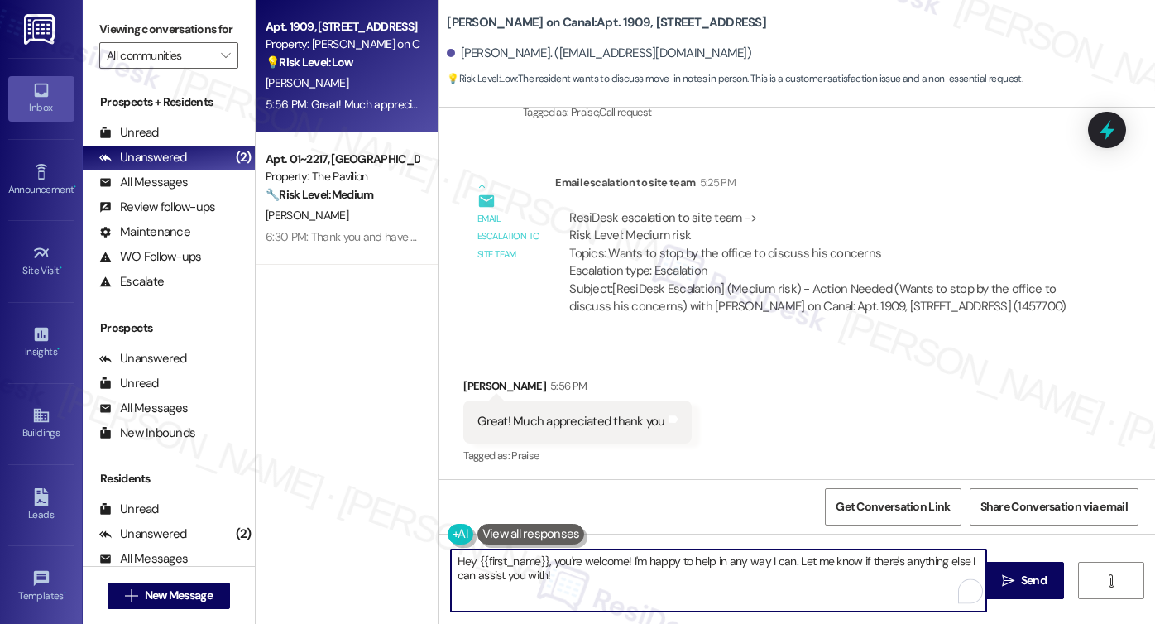
drag, startPoint x: 551, startPoint y: 559, endPoint x: 377, endPoint y: 560, distance: 173.8
click at [379, 560] on div "Apt. 1909, 350 N Canal St Property: Cassidy on Canal 💡 Risk Level: Low The resi…" at bounding box center [706, 312] width 900 height 624
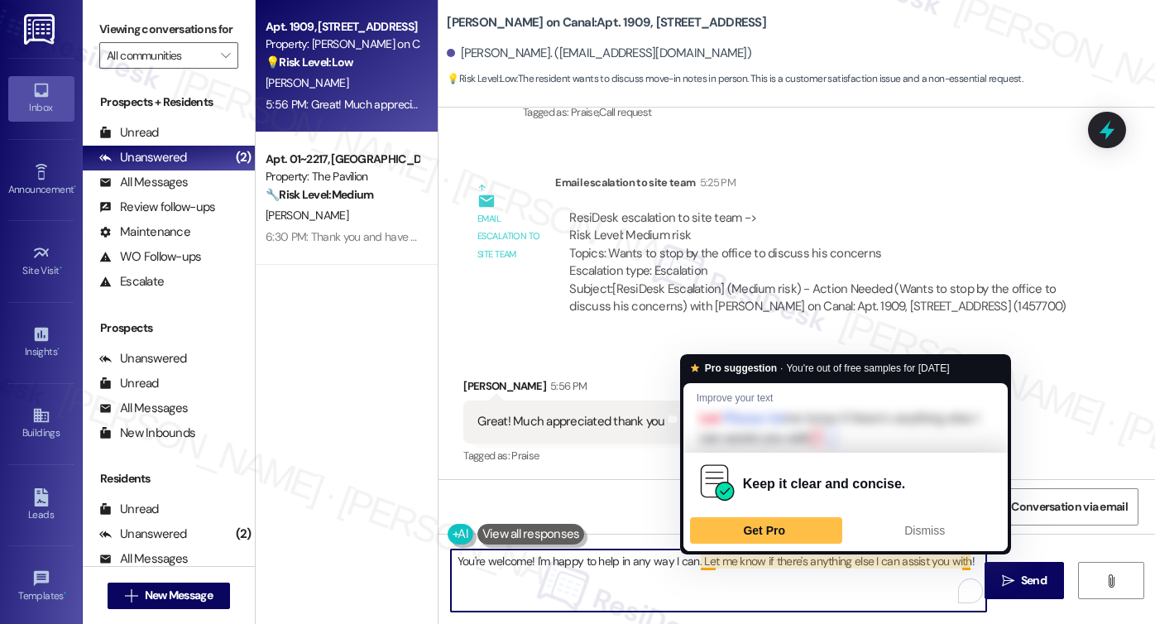
click at [689, 559] on textarea "You're welcome! I'm happy to help in any way I can. Let me know if there's anyt…" at bounding box center [718, 581] width 535 height 62
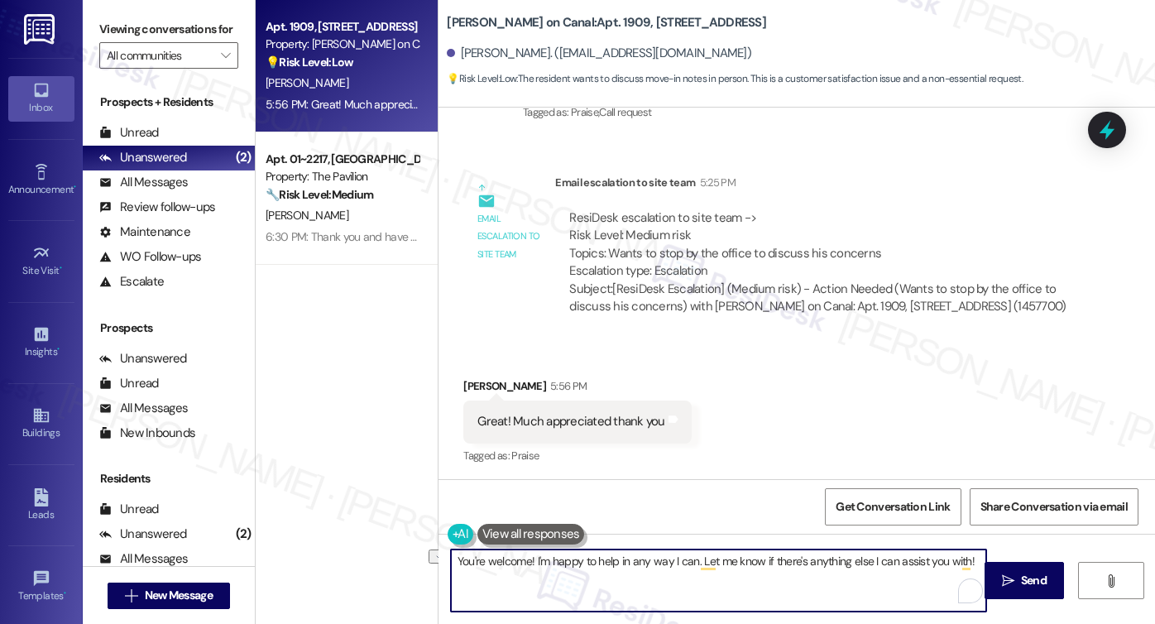
drag, startPoint x: 692, startPoint y: 559, endPoint x: 526, endPoint y: 563, distance: 165.6
click at [526, 563] on textarea "You're welcome! I'm happy to help in any way I can. Let me know if there's anyt…" at bounding box center [718, 581] width 535 height 62
click at [854, 556] on textarea "You're welcome! Let me know if there's anything else I can assist you with!" at bounding box center [718, 581] width 535 height 62
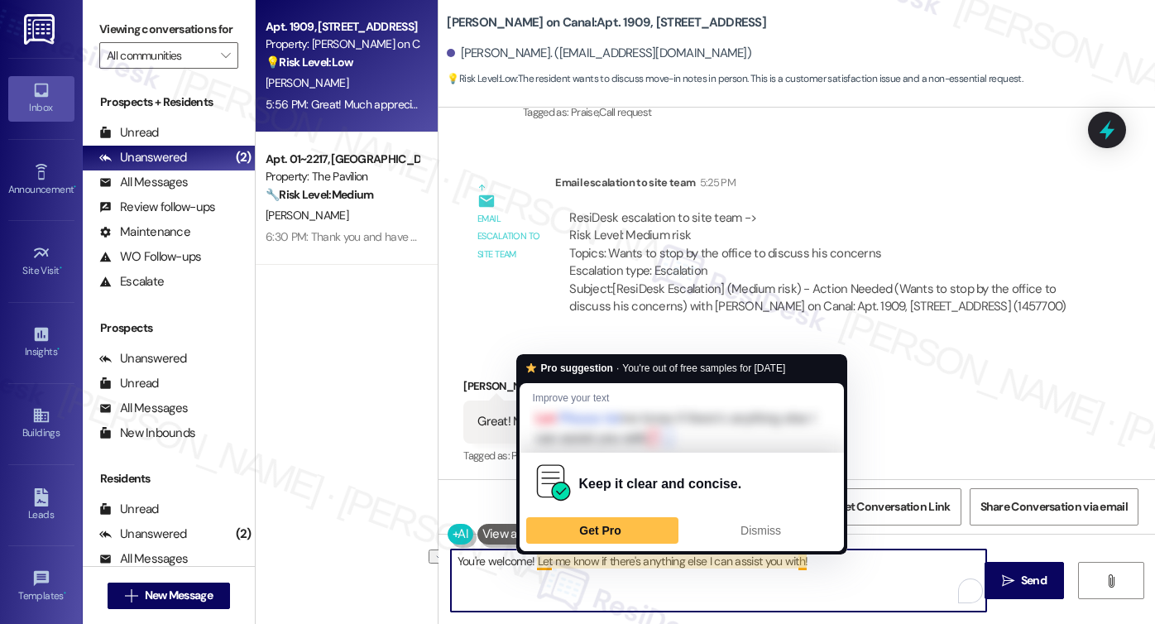
drag, startPoint x: 829, startPoint y: 566, endPoint x: 528, endPoint y: 568, distance: 301.3
click at [528, 566] on textarea "You're welcome! Let me know if there's anything else I can assist you with!" at bounding box center [718, 581] width 535 height 62
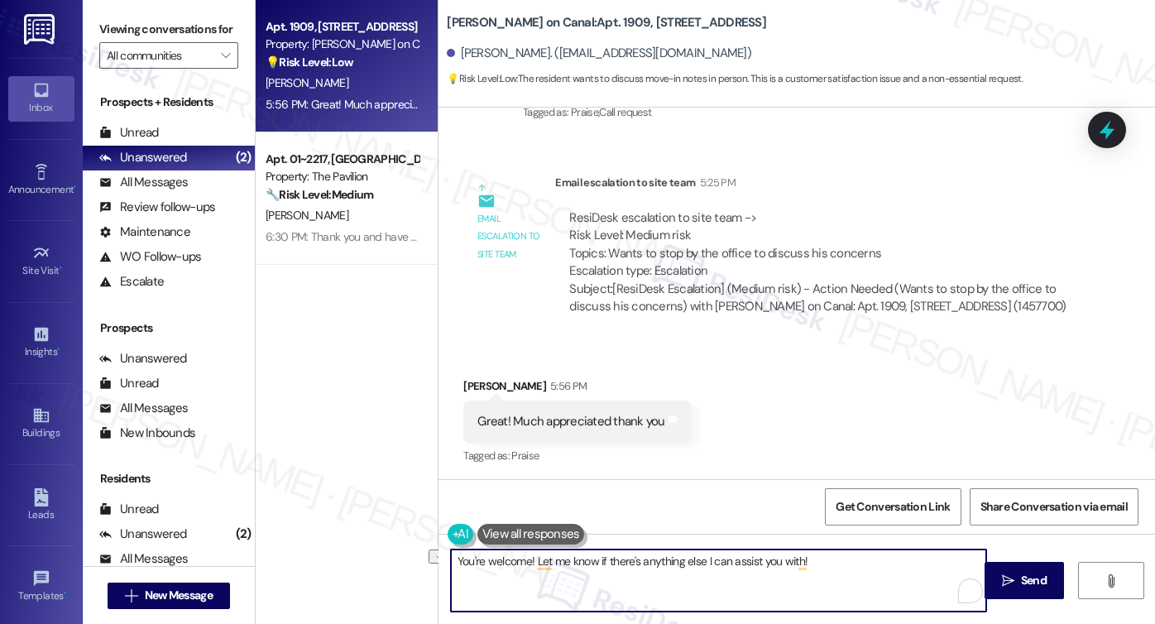
scroll to position [1004, 0]
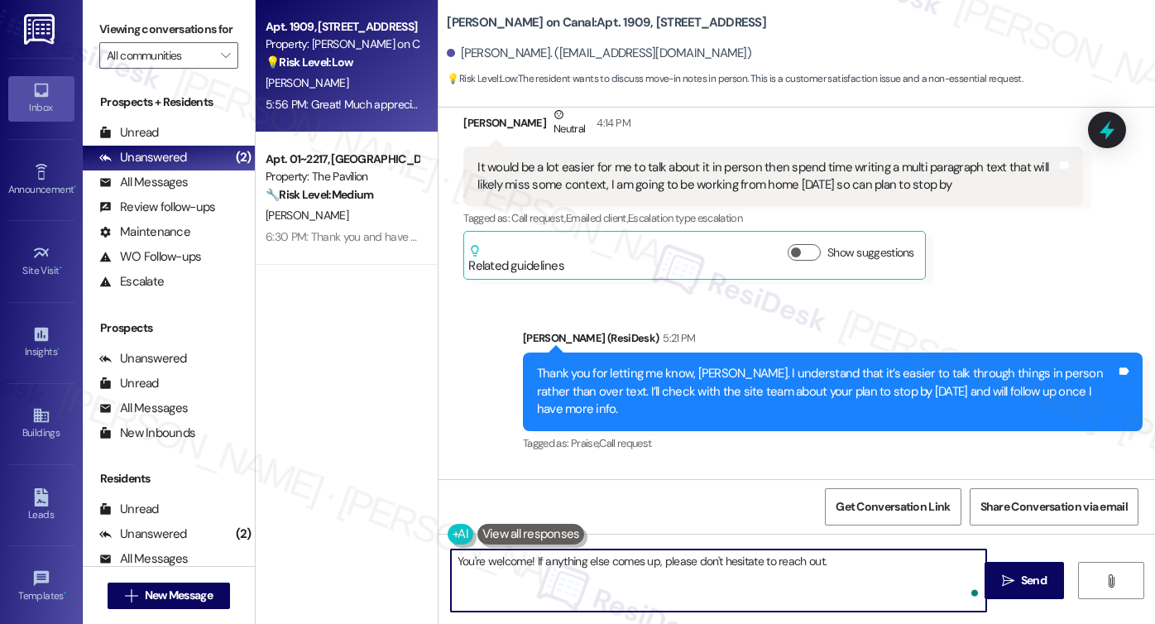
type textarea "You're welcome! If anything else comes up, please don't hesitate to reach out"
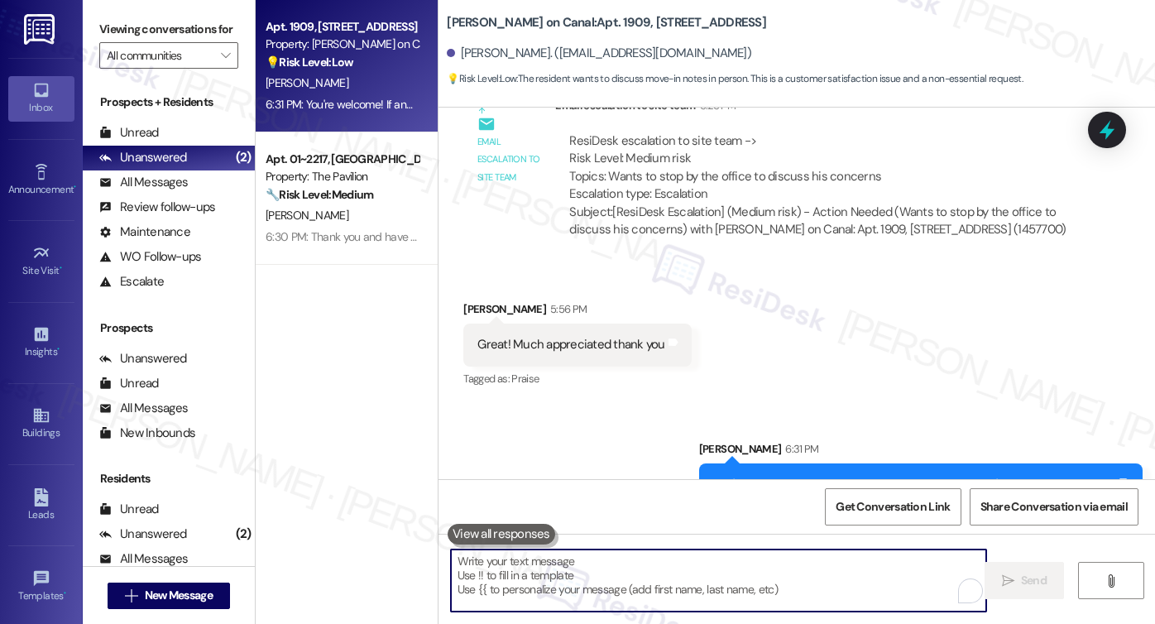
scroll to position [1452, 0]
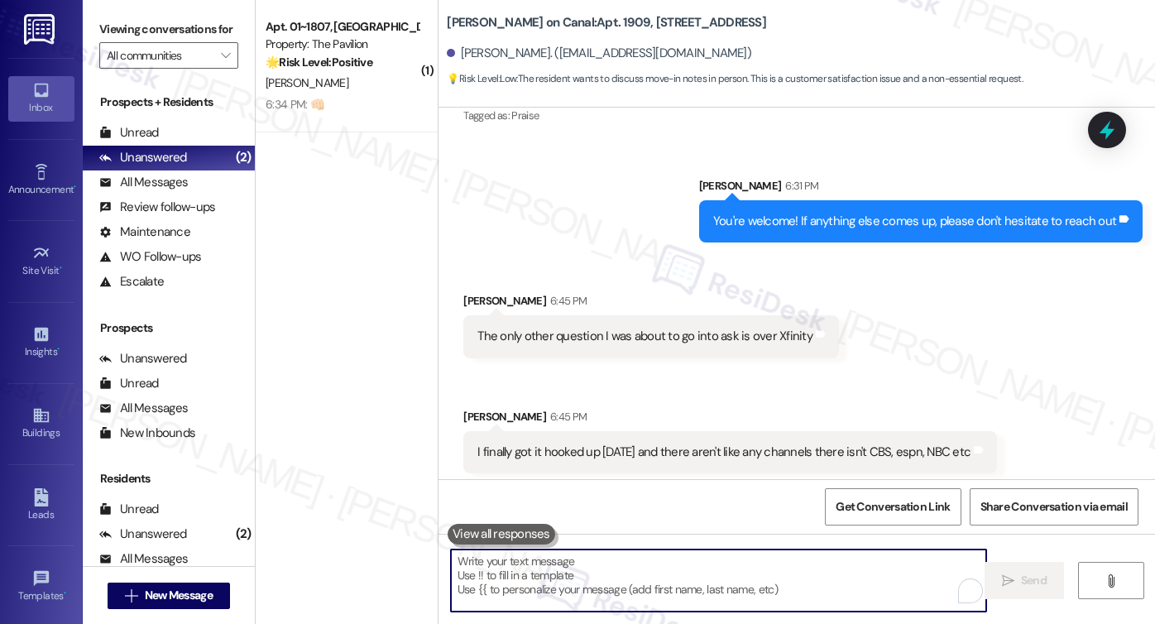
scroll to position [1682, 0]
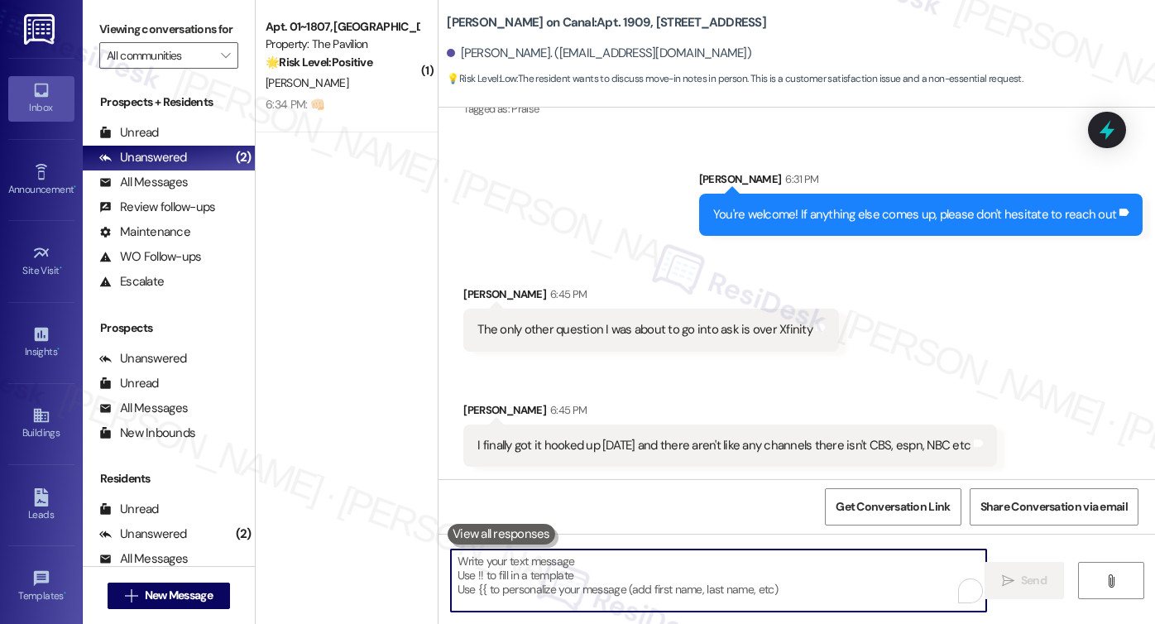
click at [682, 317] on div "The only other question I was about to go into ask is over Xfinity Tags and not…" at bounding box center [651, 330] width 376 height 42
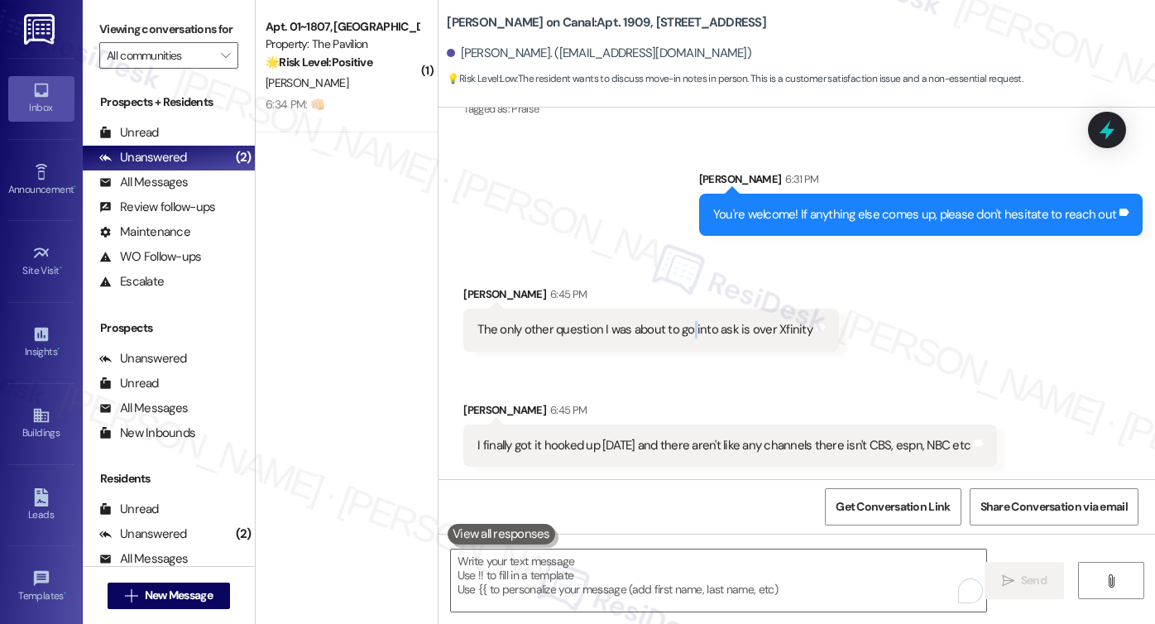
click at [682, 317] on div "The only other question I was about to go into ask is over Xfinity Tags and not…" at bounding box center [651, 330] width 376 height 42
click at [873, 206] on div "You're welcome! If anything else comes up, please don't hesitate to reach out" at bounding box center [914, 214] width 403 height 17
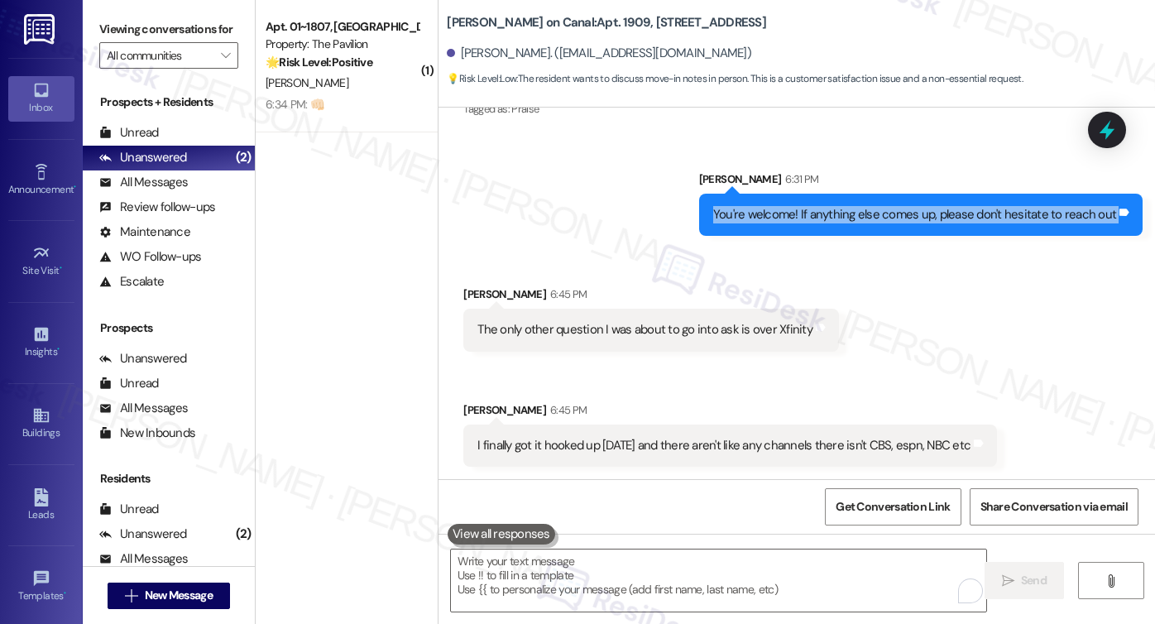
drag, startPoint x: 873, startPoint y: 206, endPoint x: 866, endPoint y: 212, distance: 9.4
click at [873, 206] on div "You're welcome! If anything else comes up, please don't hesitate to reach out" at bounding box center [914, 214] width 403 height 17
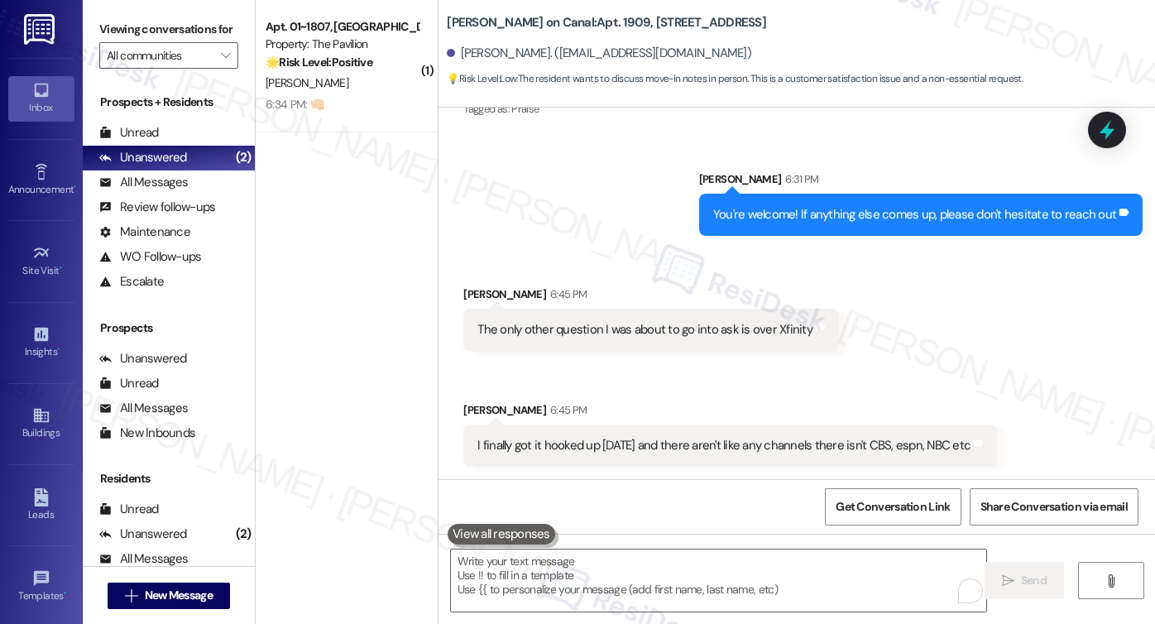
click at [571, 327] on div "The only other question I was about to go into ask is over Xfinity" at bounding box center [645, 329] width 335 height 17
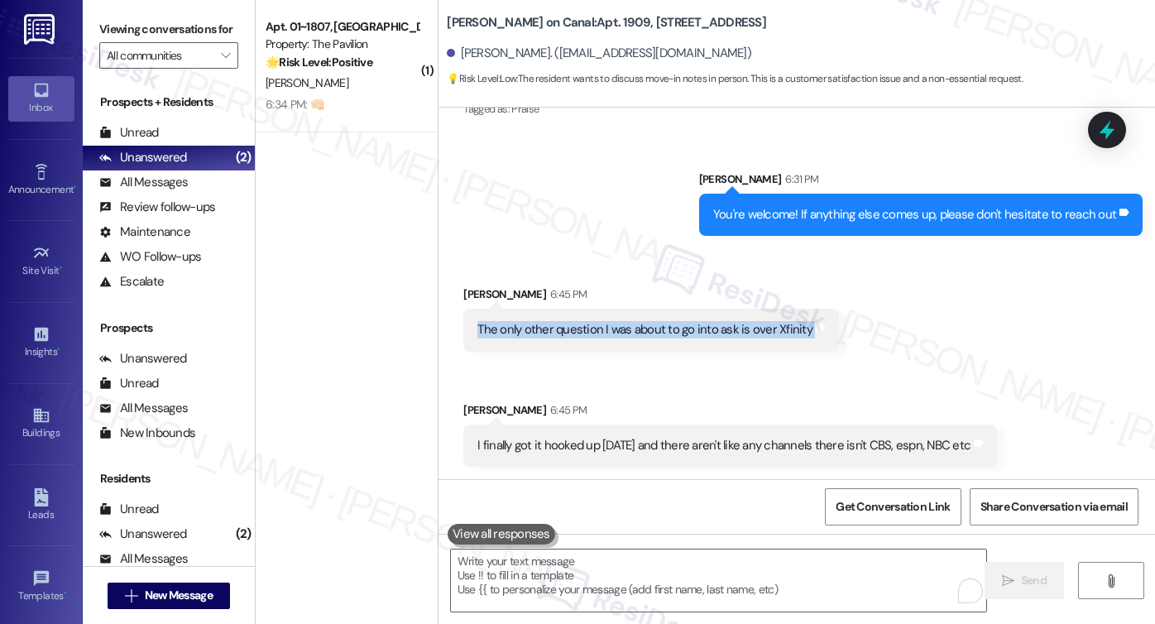
click at [571, 327] on div "The only other question I was about to go into ask is over Xfinity" at bounding box center [645, 329] width 335 height 17
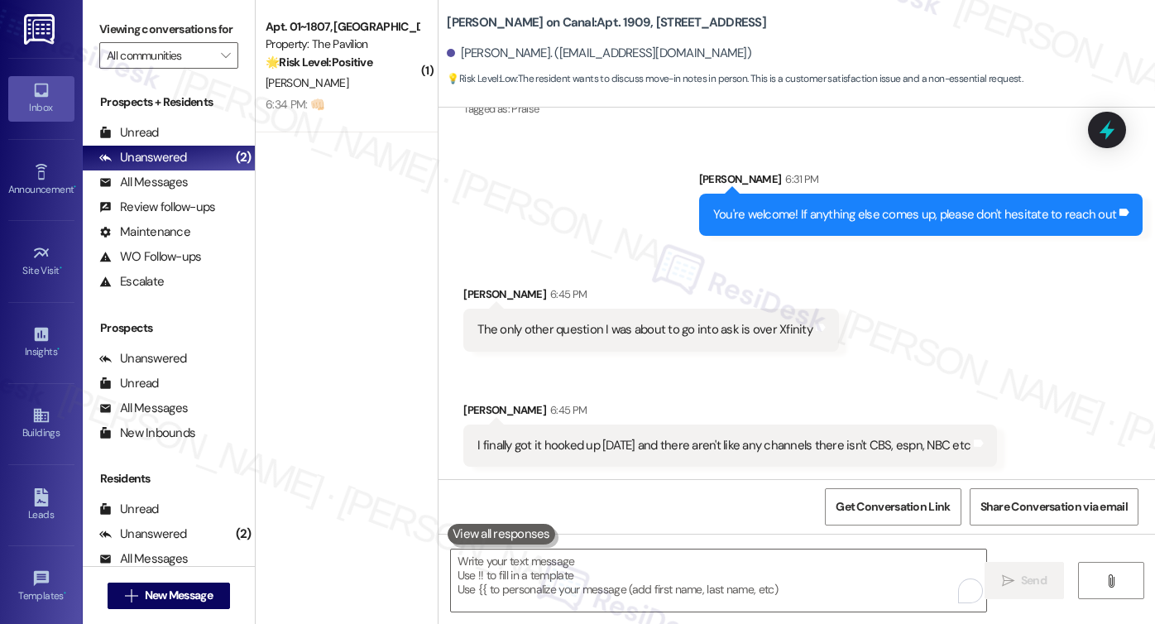
click at [581, 449] on div "I finally got it hooked up [DATE] and there aren't like any channels there isn'…" at bounding box center [724, 445] width 493 height 17
click at [582, 449] on div "I finally got it hooked up [DATE] and there aren't like any channels there isn'…" at bounding box center [724, 445] width 493 height 17
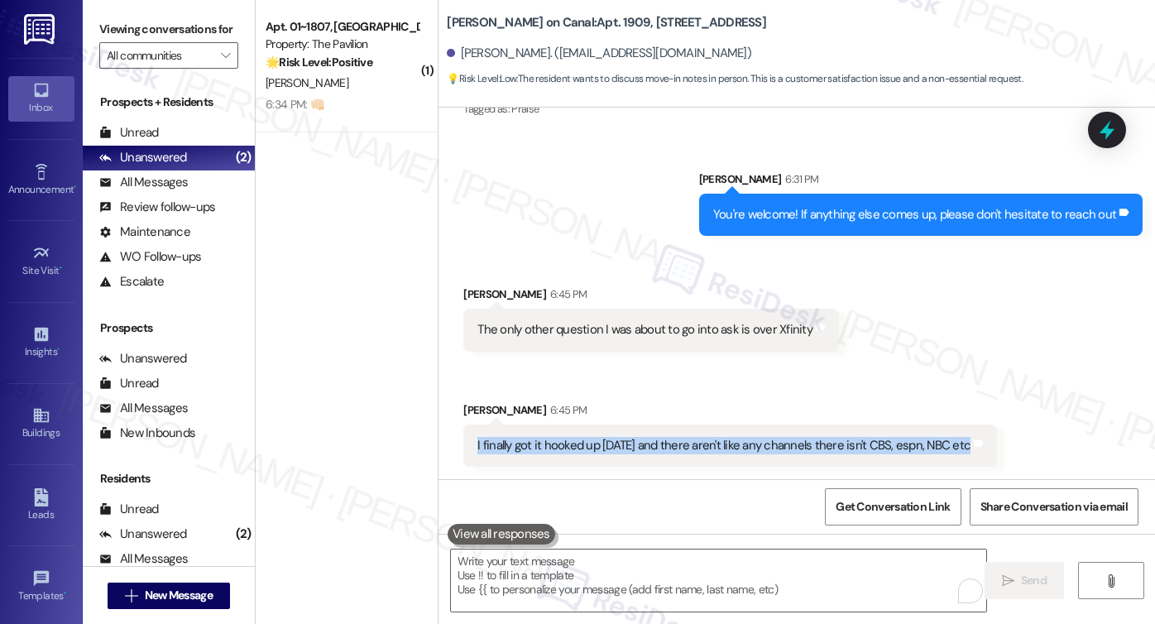
click at [582, 449] on div "I finally got it hooked up [DATE] and there aren't like any channels there isn'…" at bounding box center [724, 445] width 493 height 17
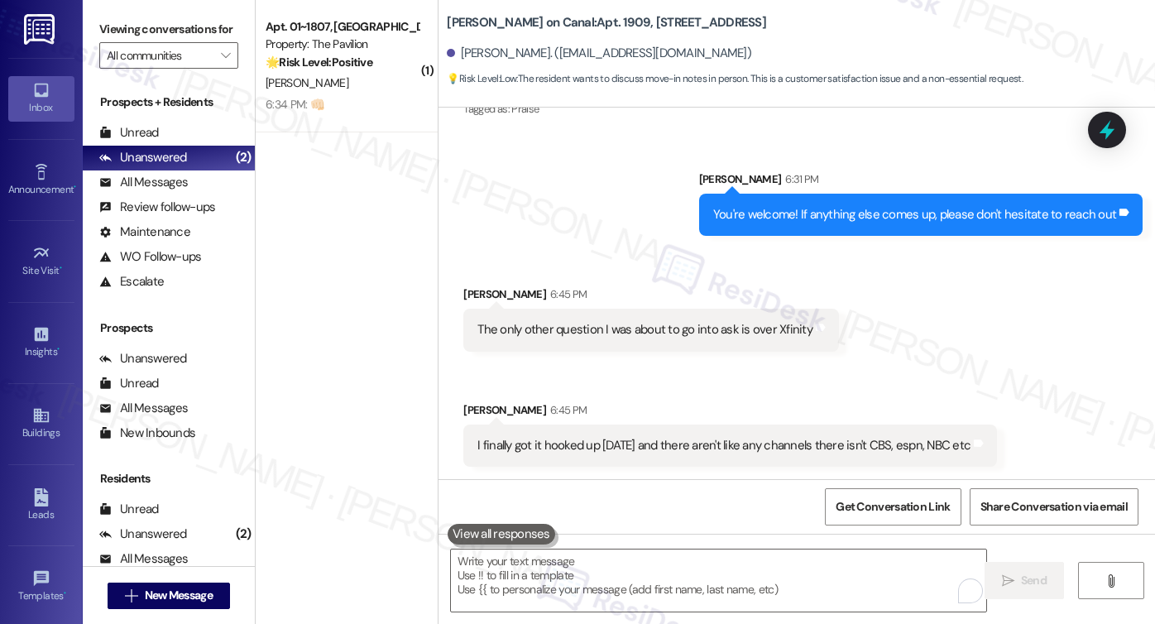
click at [837, 207] on div "You're welcome! If anything else comes up, please don't hesitate to reach out" at bounding box center [914, 214] width 403 height 17
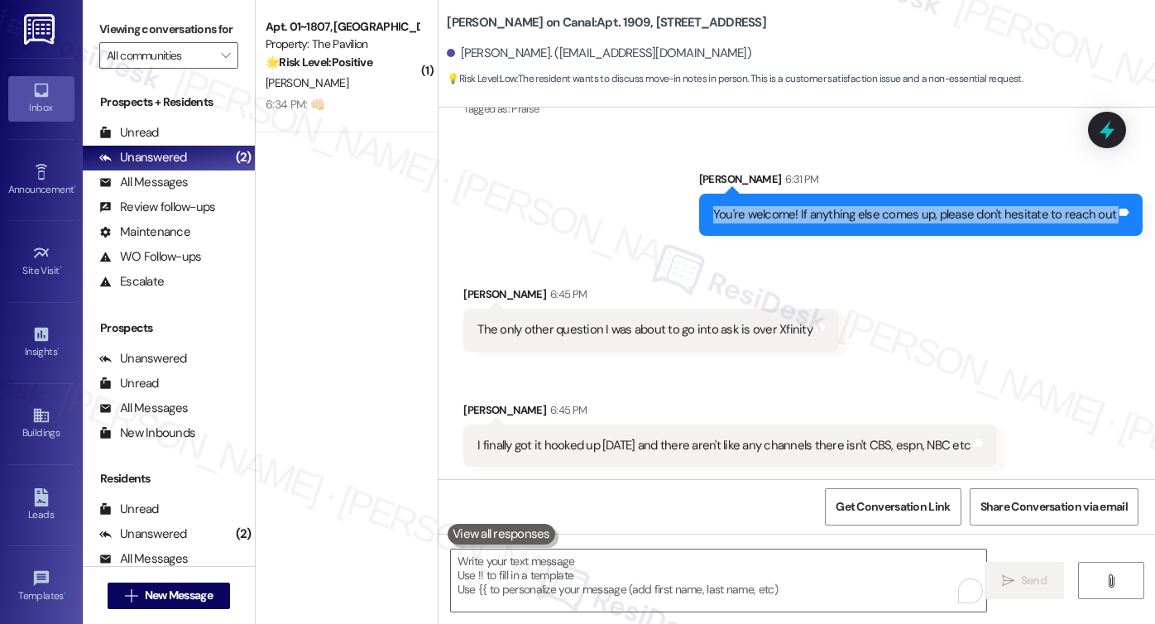
click at [837, 207] on div "You're welcome! If anything else comes up, please don't hesitate to reach out" at bounding box center [914, 214] width 403 height 17
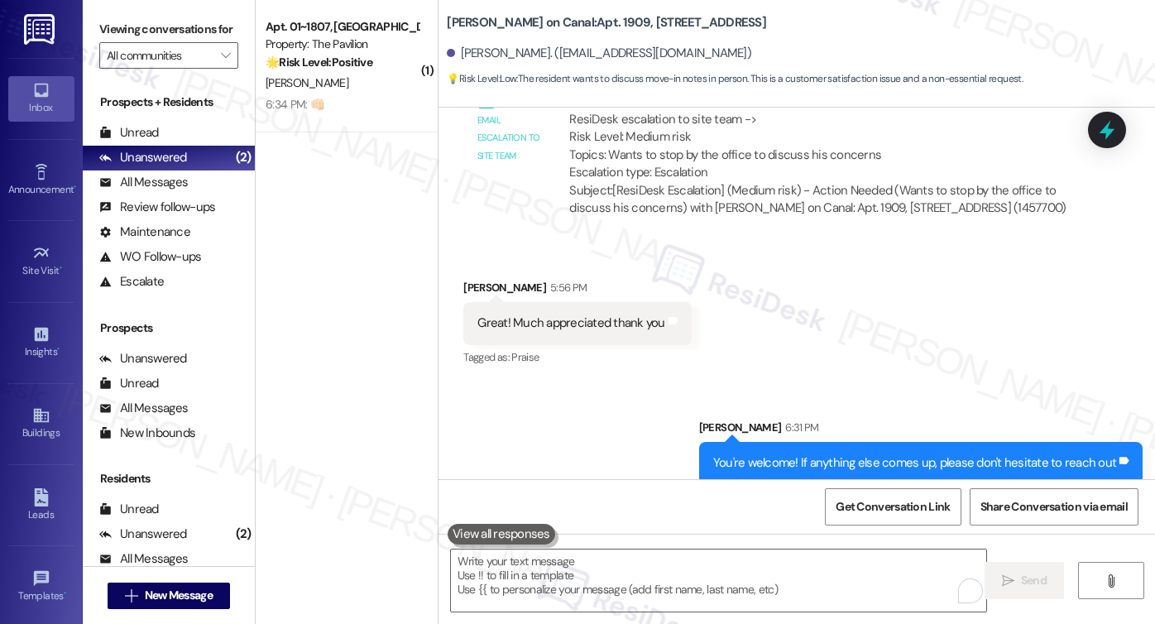
click at [593, 315] on div "Great! Much appreciated thank you" at bounding box center [571, 322] width 187 height 17
click at [718, 158] on div "ResiDesk escalation to site team -> Risk Level: Medium risk Topics: Wants to st…" at bounding box center [819, 146] width 500 height 71
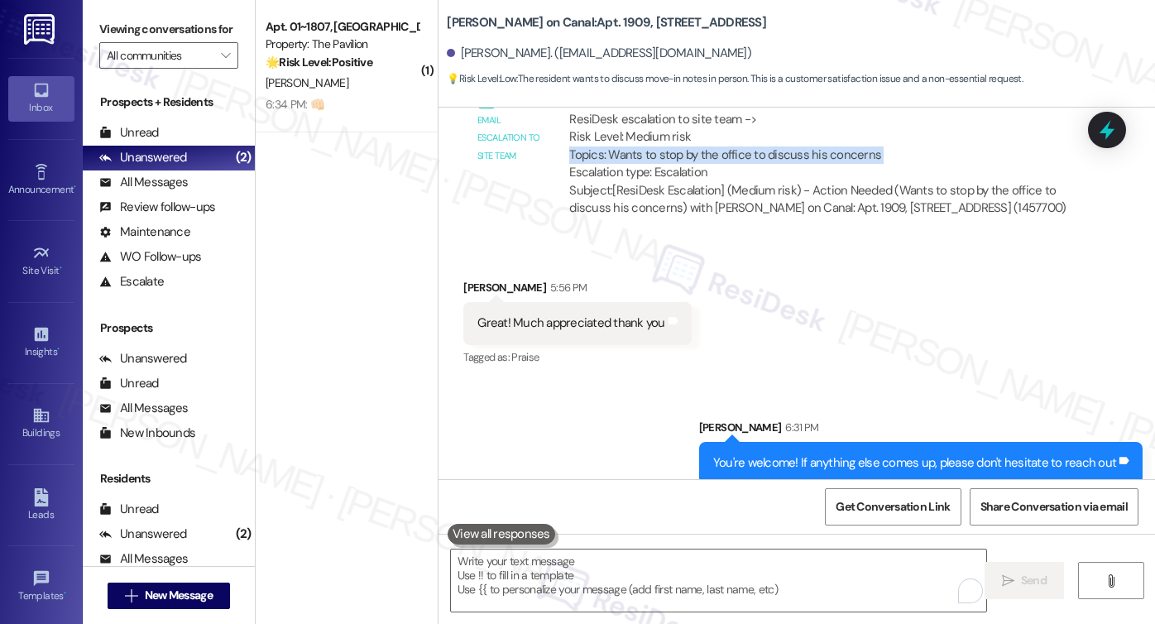
click at [718, 158] on div "ResiDesk escalation to site team -> Risk Level: Medium risk Topics: Wants to st…" at bounding box center [819, 146] width 500 height 71
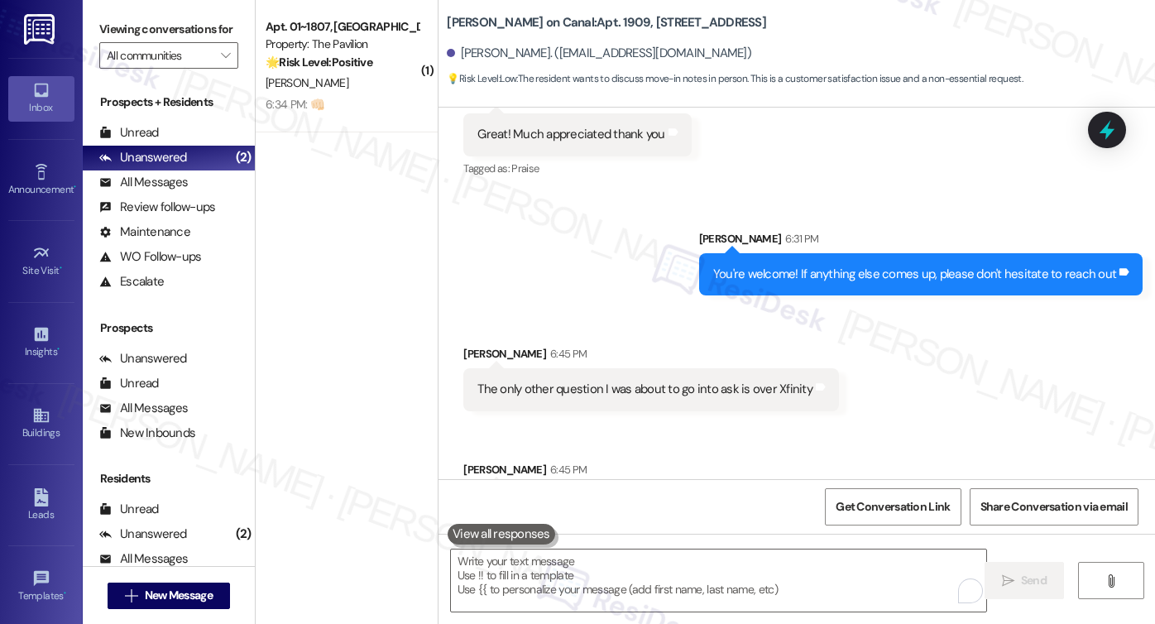
scroll to position [1682, 0]
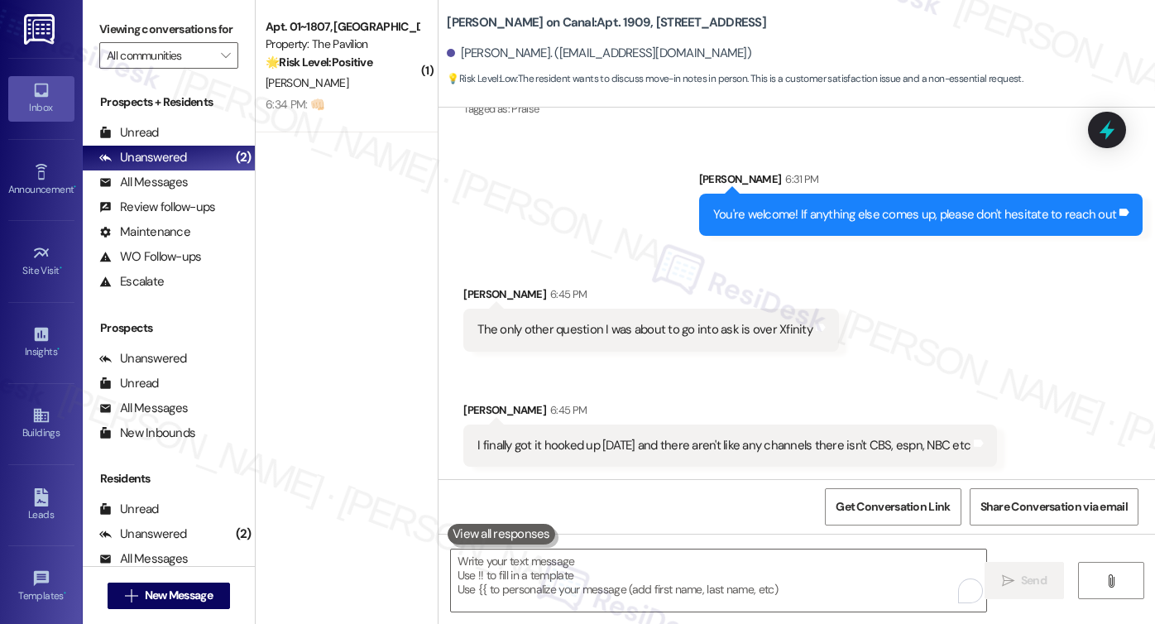
click at [584, 319] on div "The only other question I was about to go into ask is over Xfinity Tags and not…" at bounding box center [651, 330] width 376 height 42
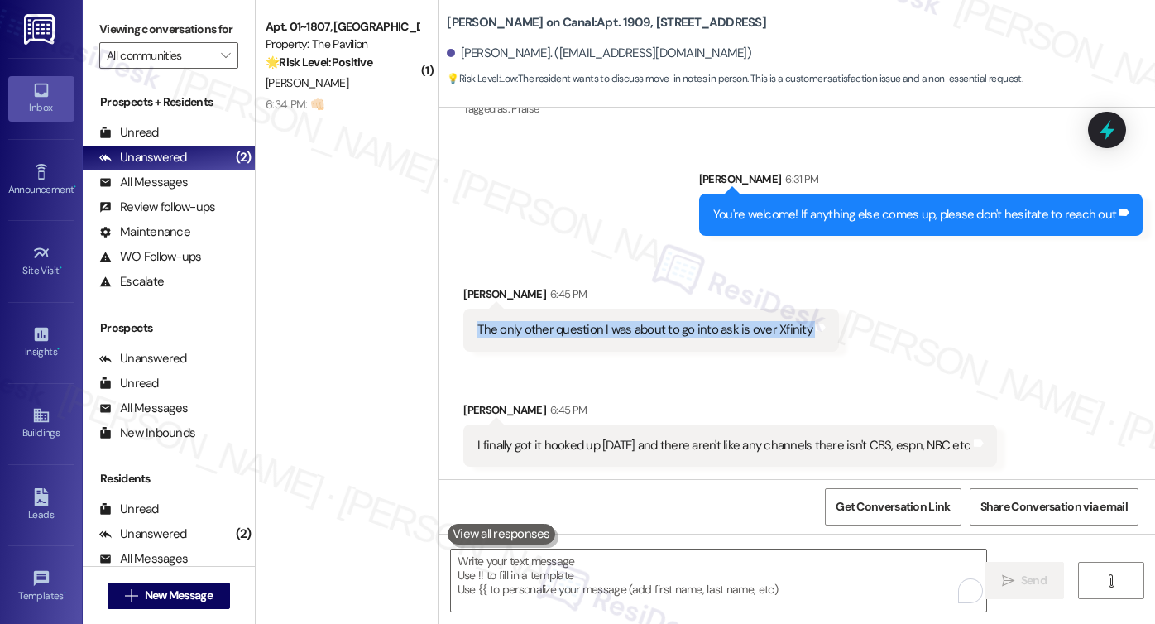
click at [584, 319] on div "The only other question I was about to go into ask is over Xfinity Tags and not…" at bounding box center [651, 330] width 376 height 42
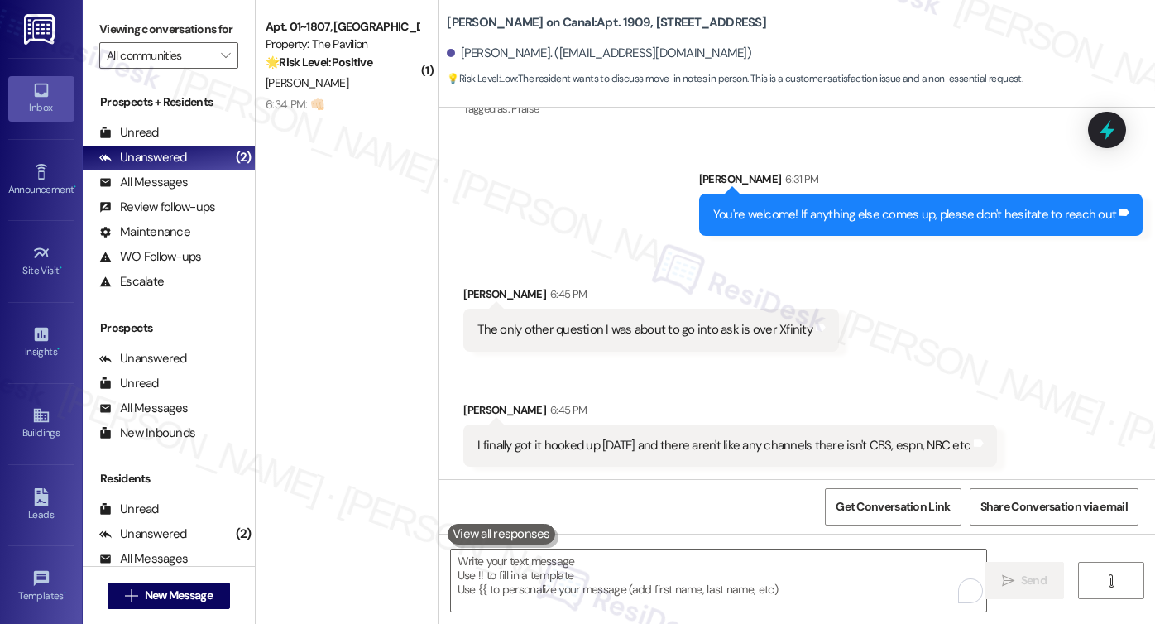
click at [616, 445] on div "I finally got it hooked up [DATE] and there aren't like any channels there isn'…" at bounding box center [724, 445] width 493 height 17
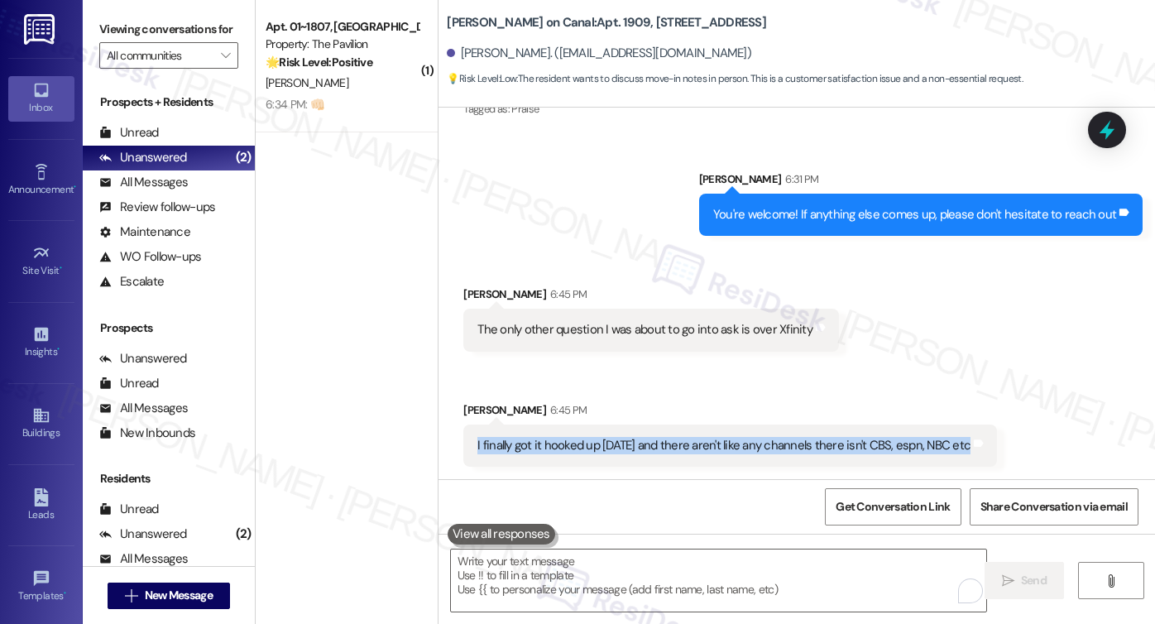
click at [616, 445] on div "I finally got it hooked up [DATE] and there aren't like any channels there isn'…" at bounding box center [724, 445] width 493 height 17
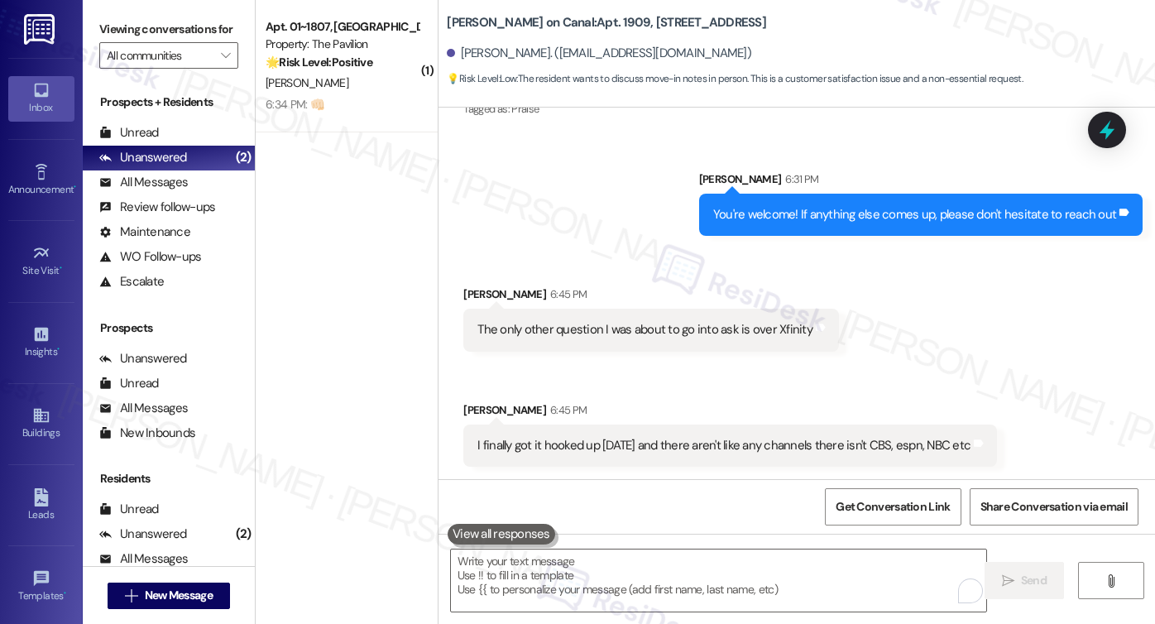
click at [472, 22] on b "[PERSON_NAME] on Canal: Apt. 1909, [STREET_ADDRESS]" at bounding box center [606, 22] width 319 height 17
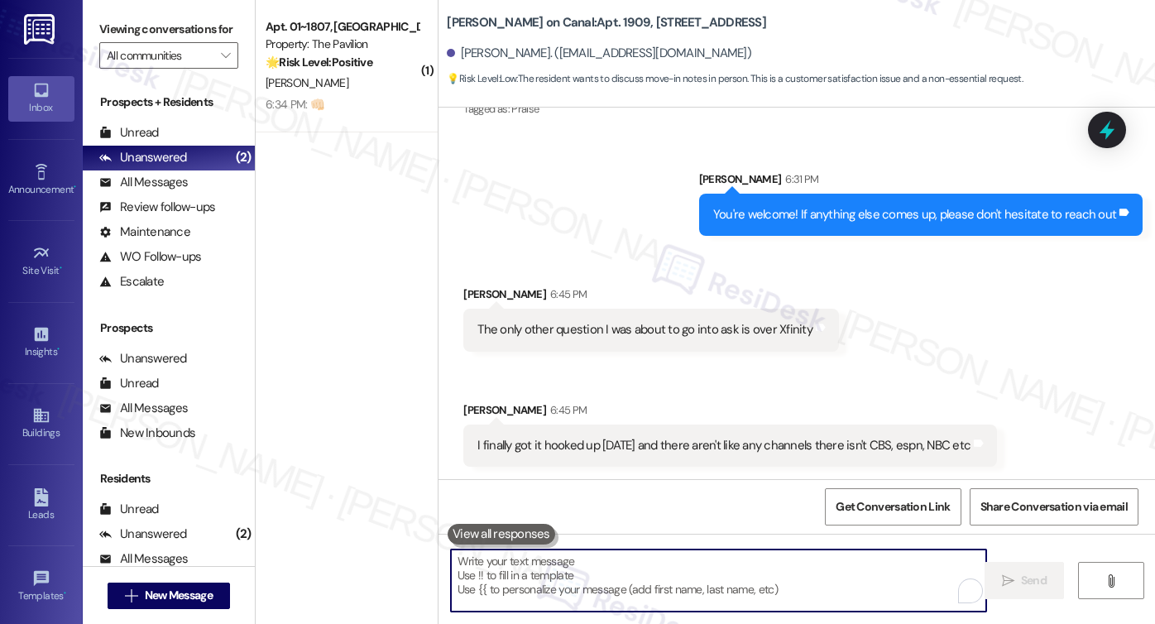
click at [617, 574] on textarea "To enrich screen reader interactions, please activate Accessibility in Grammarl…" at bounding box center [718, 581] width 535 height 62
